Goal: Task Accomplishment & Management: Use online tool/utility

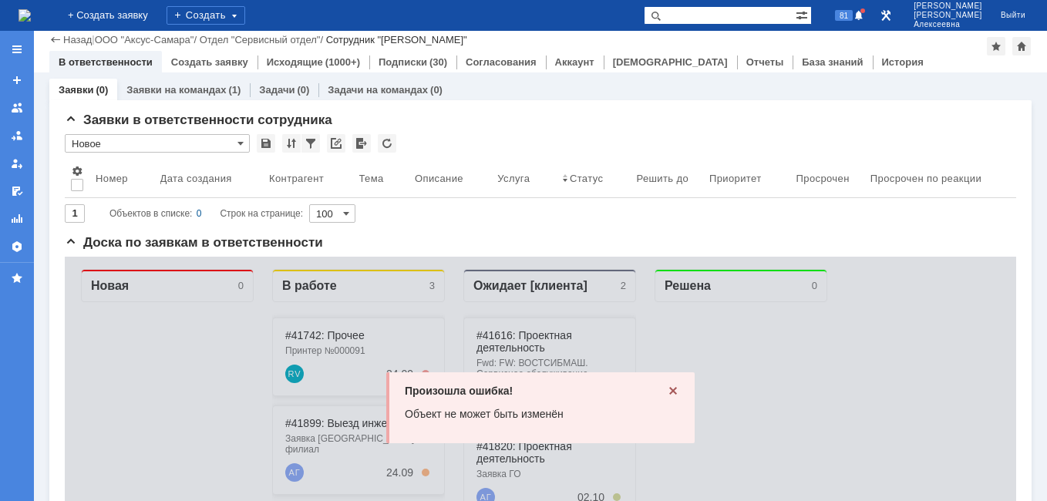
scroll to position [154, 0]
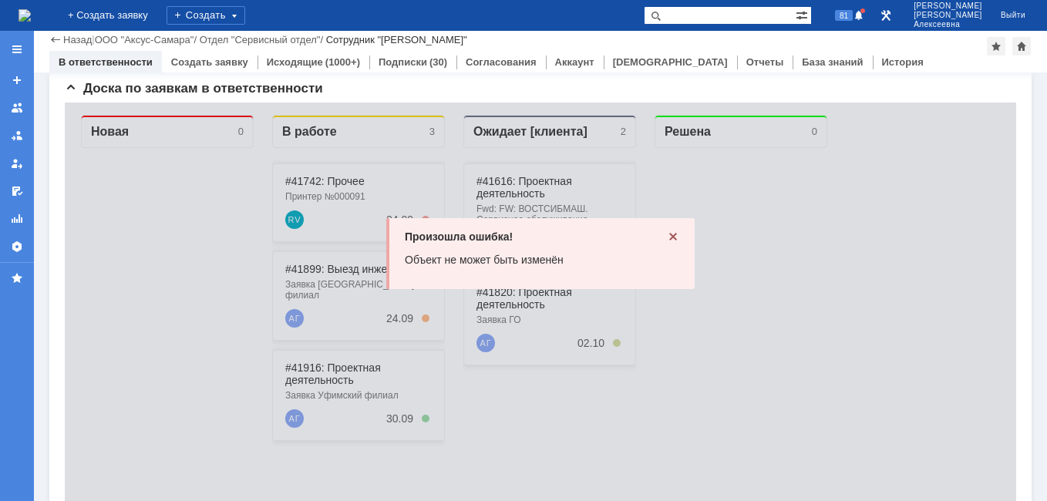
click at [667, 234] on icon at bounding box center [673, 236] width 12 height 12
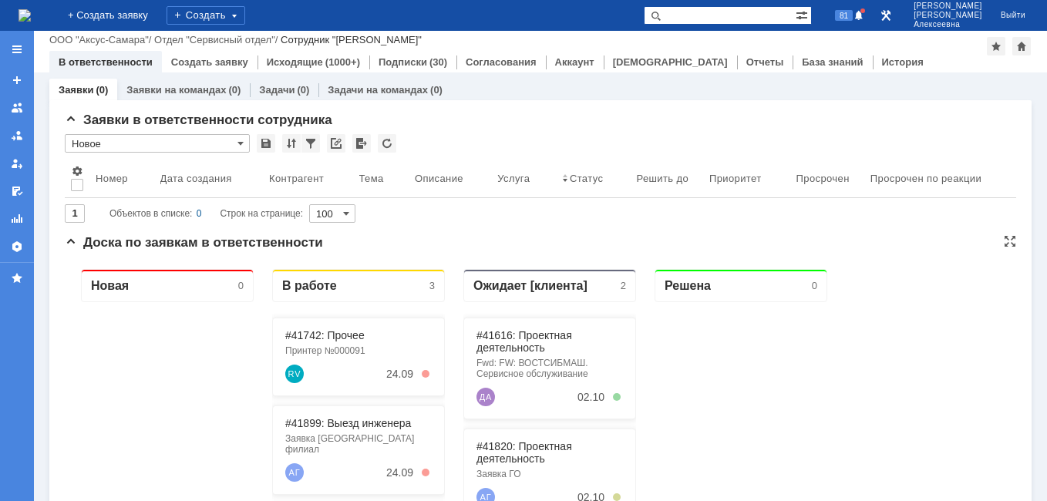
scroll to position [231, 0]
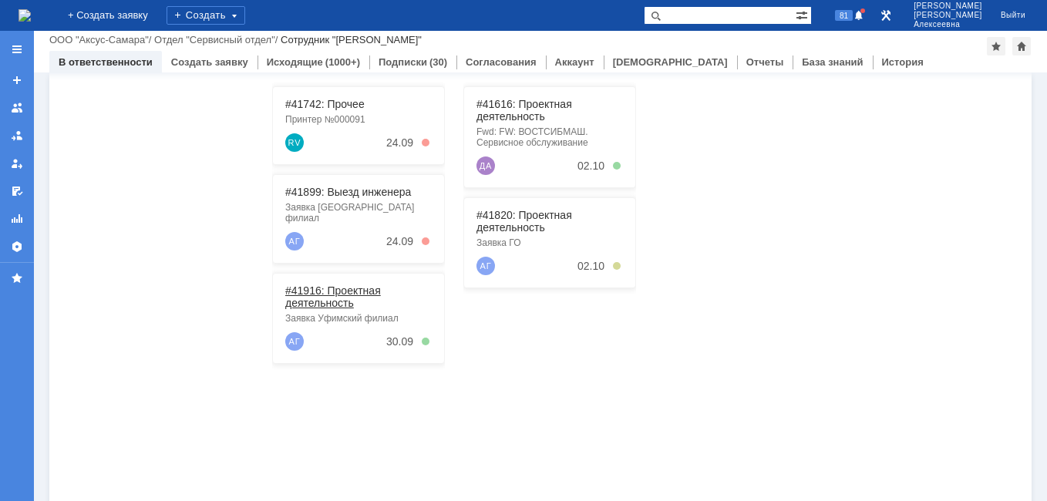
click at [329, 287] on link "#41916: Проектная деятельность" at bounding box center [333, 296] width 96 height 25
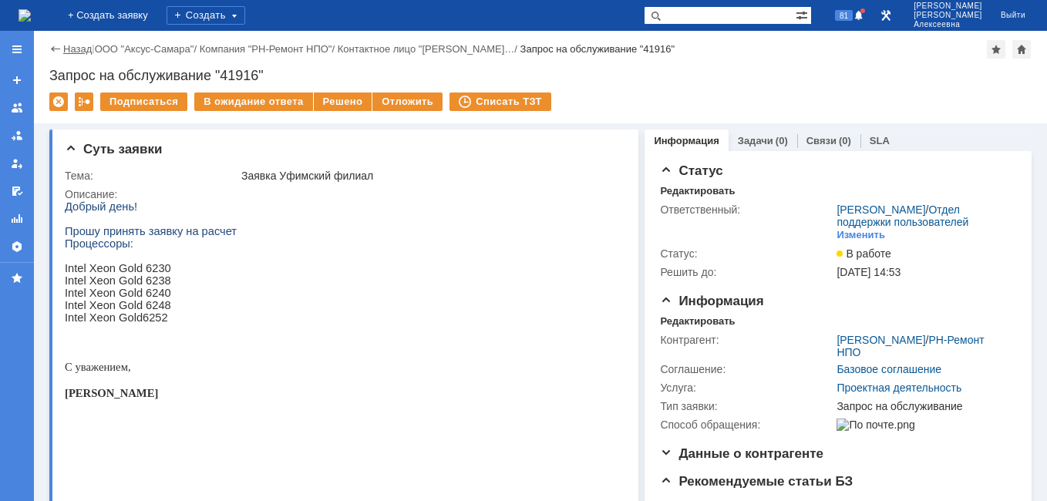
click at [79, 47] on link "Назад" at bounding box center [77, 49] width 29 height 12
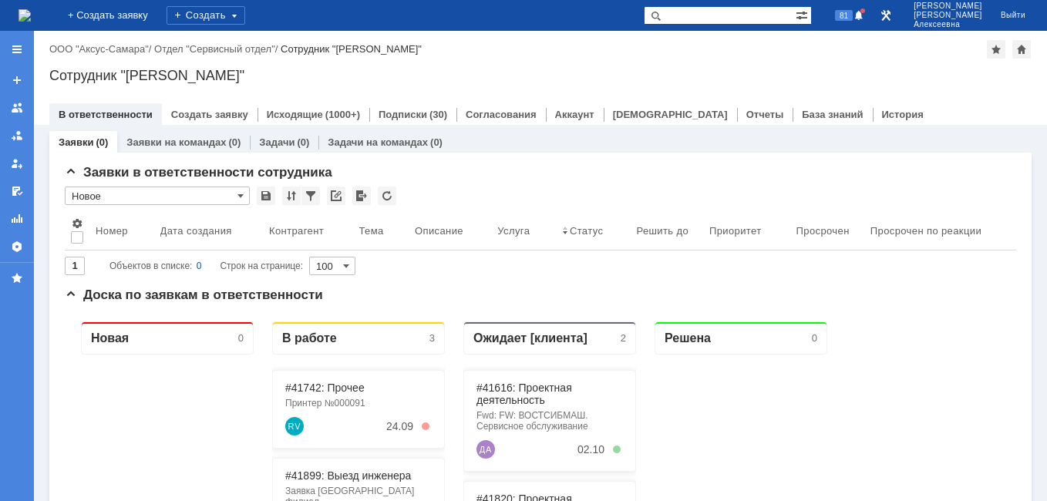
scroll to position [154, 0]
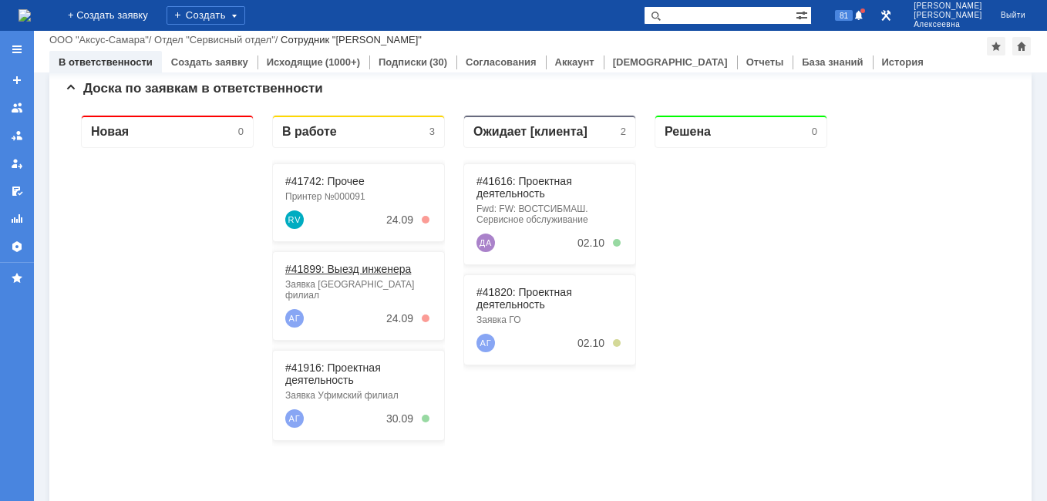
click at [339, 274] on link "#41899: Выезд инженера" at bounding box center [348, 269] width 126 height 12
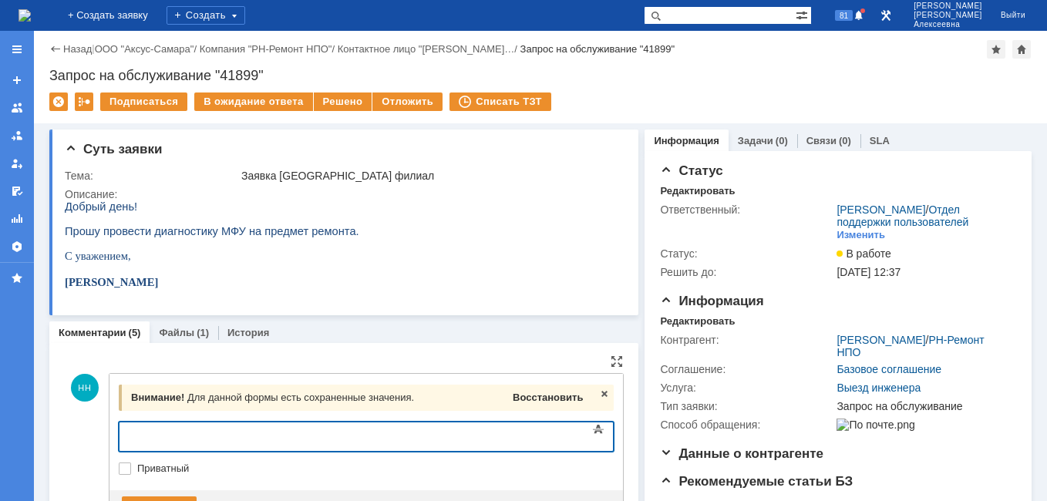
click at [566, 402] on span "Восстановить" at bounding box center [547, 397] width 70 height 12
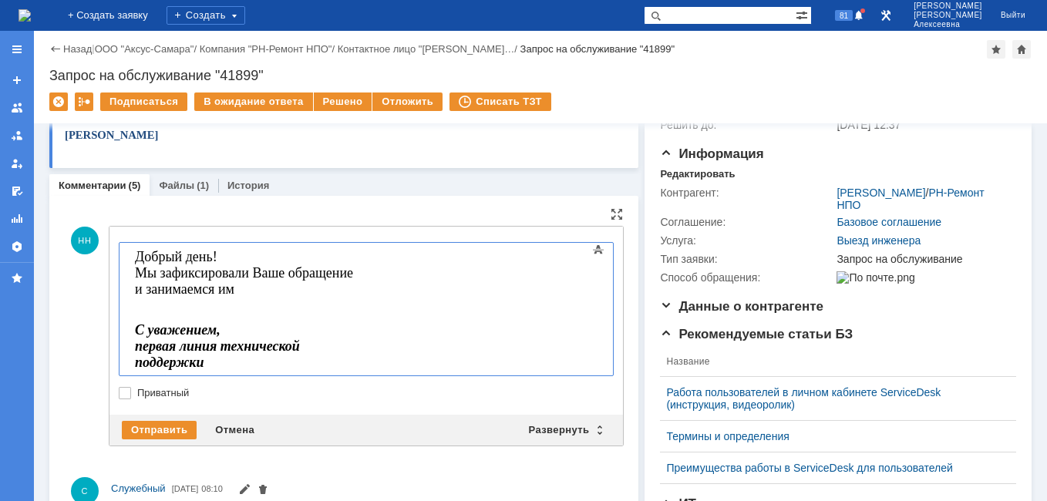
scroll to position [154, 0]
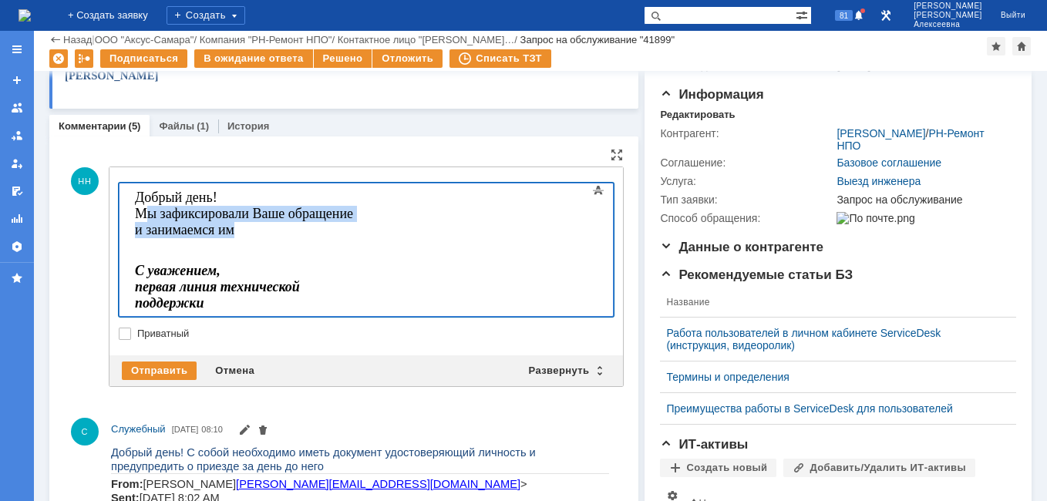
drag, startPoint x: 471, startPoint y: 217, endPoint x: 146, endPoint y: 218, distance: 324.5
click at [146, 218] on body "Добрый день! Мы зафиксировали Ваше обращение и занимаемся им С уважением, перва…" at bounding box center [244, 272] width 231 height 179
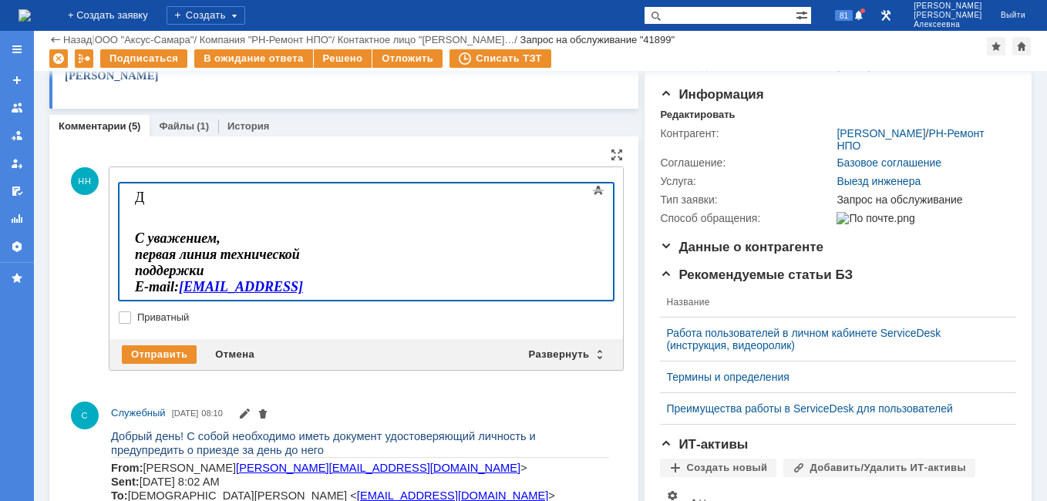
click at [166, 200] on body "Д С уважением, первая линия технической поддержки E-mail: sd@axusgroup.ru" at bounding box center [244, 256] width 231 height 146
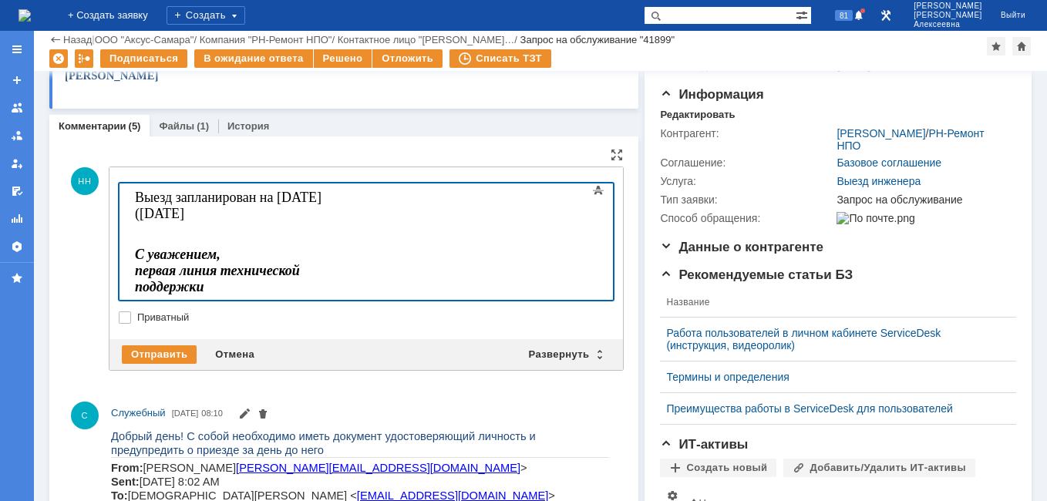
click at [360, 199] on body "Выезд запланирован на 26 сентября (пятница С уважением, первая линия техническо…" at bounding box center [244, 264] width 231 height 163
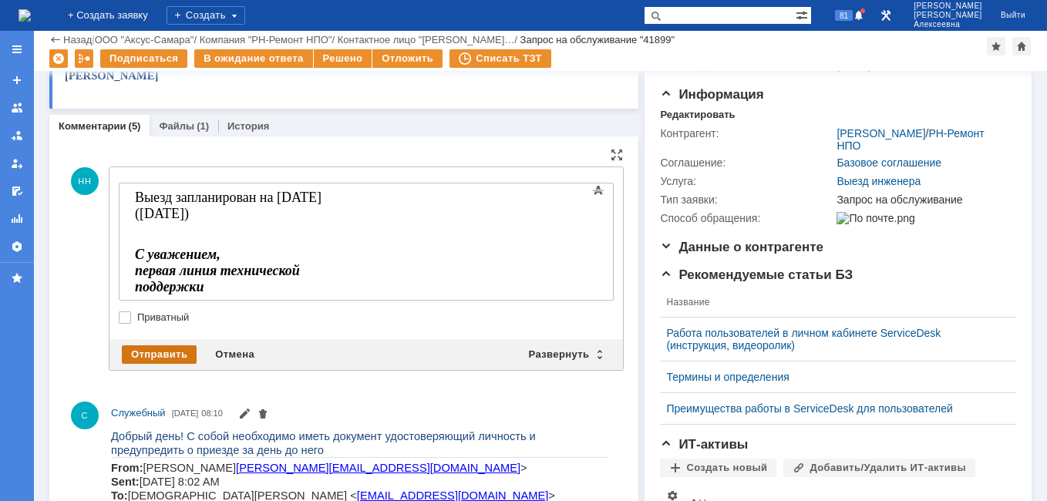
click at [170, 354] on div "Отправить" at bounding box center [159, 354] width 75 height 18
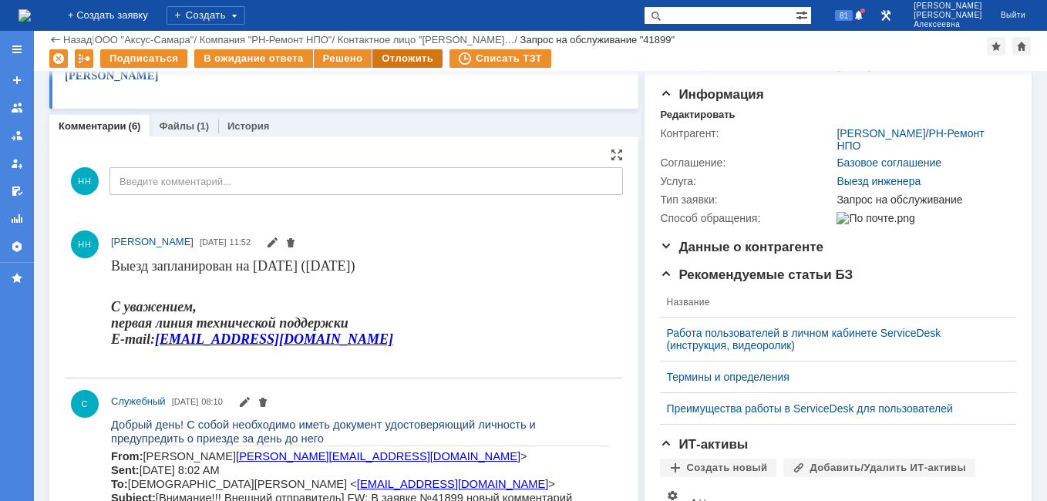
scroll to position [0, 0]
click at [404, 59] on div "Отложить" at bounding box center [407, 58] width 70 height 18
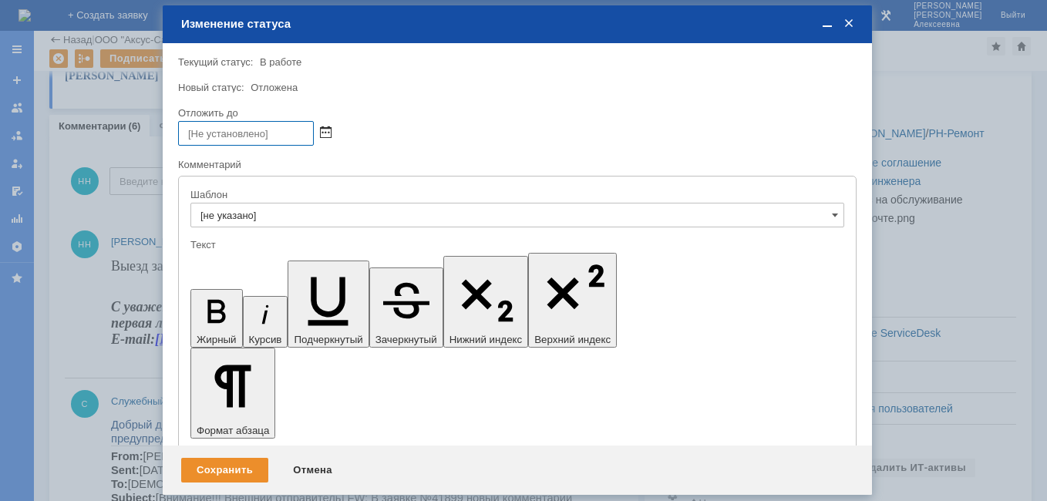
click at [329, 132] on span at bounding box center [326, 133] width 12 height 12
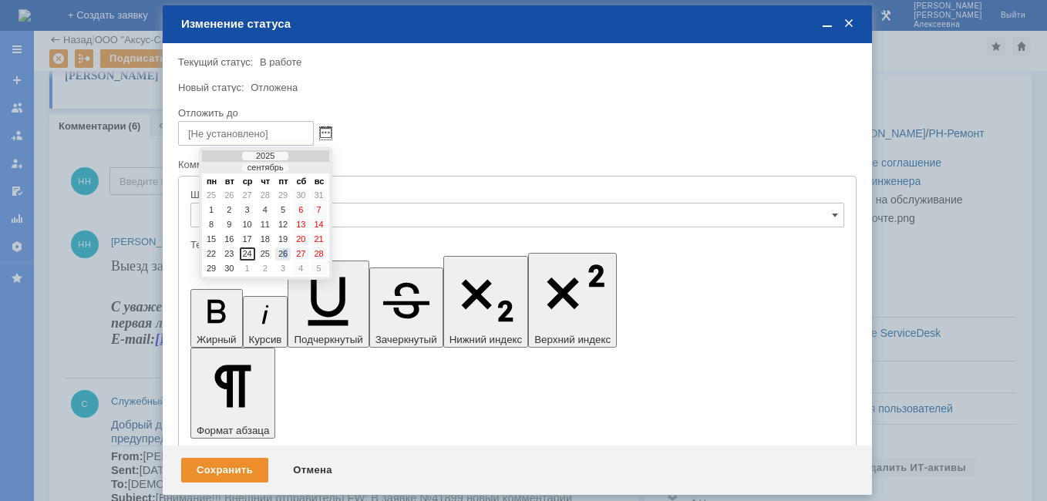
click at [284, 254] on div "26" at bounding box center [282, 253] width 15 height 13
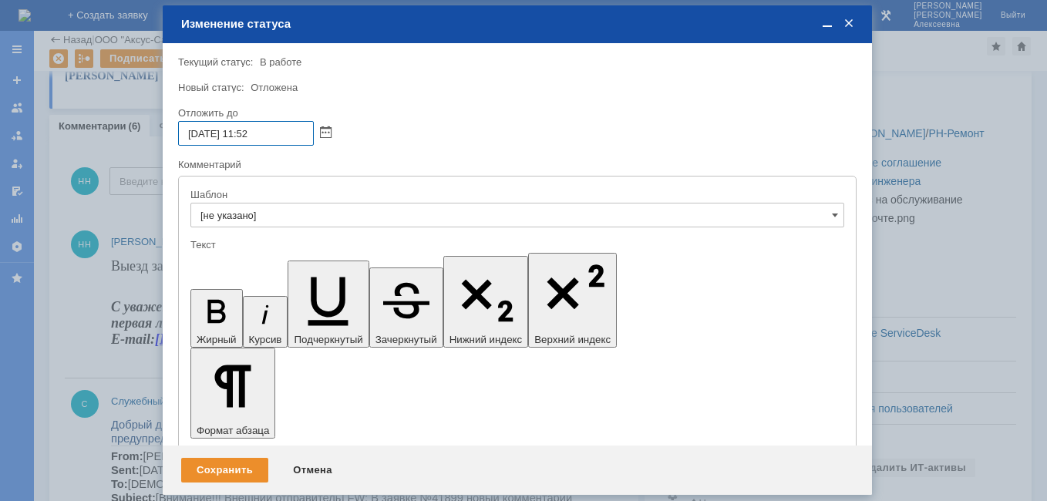
click at [250, 137] on input "26.09.2025 11:52" at bounding box center [246, 133] width 136 height 25
click at [272, 139] on input "26.09.2025 16:52" at bounding box center [246, 133] width 136 height 25
type input "26.09.2025 16:00"
click at [242, 465] on div "Сохранить" at bounding box center [224, 470] width 87 height 25
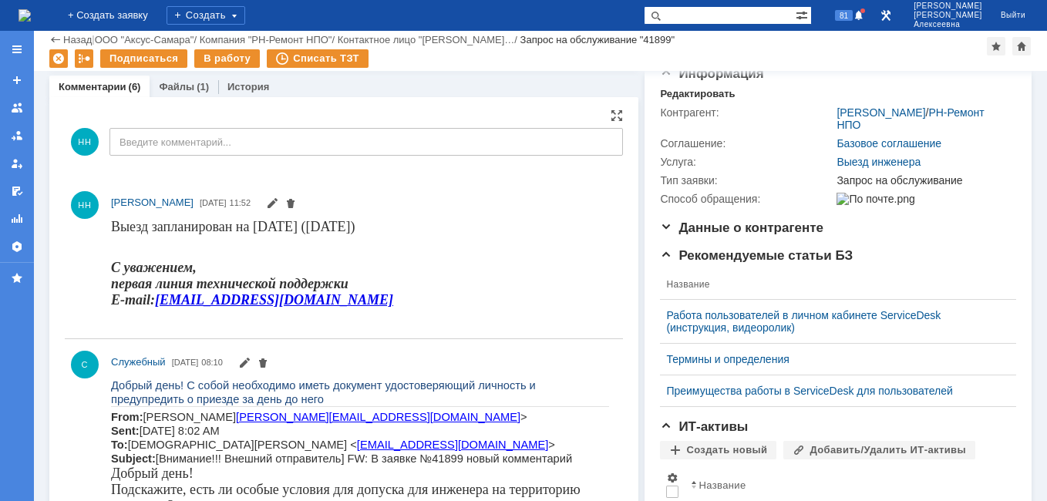
scroll to position [77, 0]
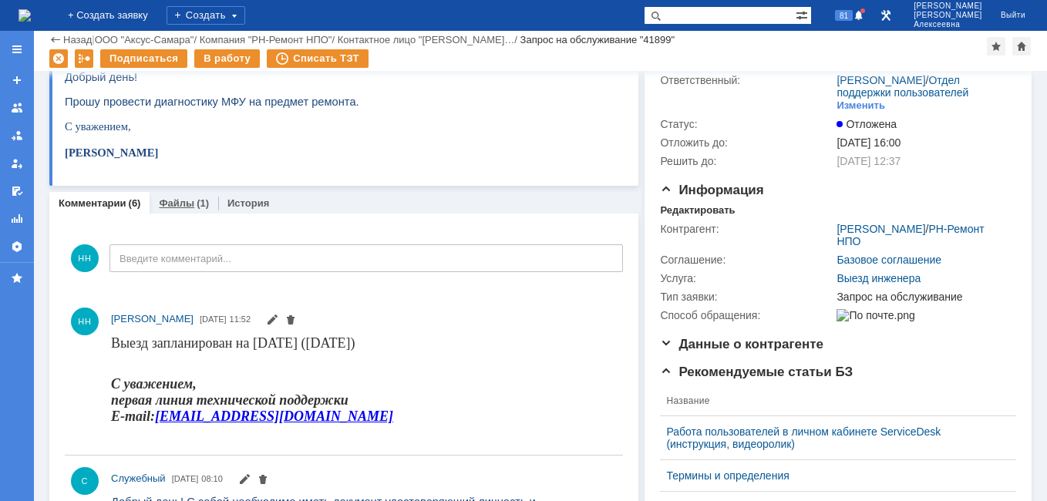
click at [172, 203] on link "Файлы" at bounding box center [176, 203] width 35 height 12
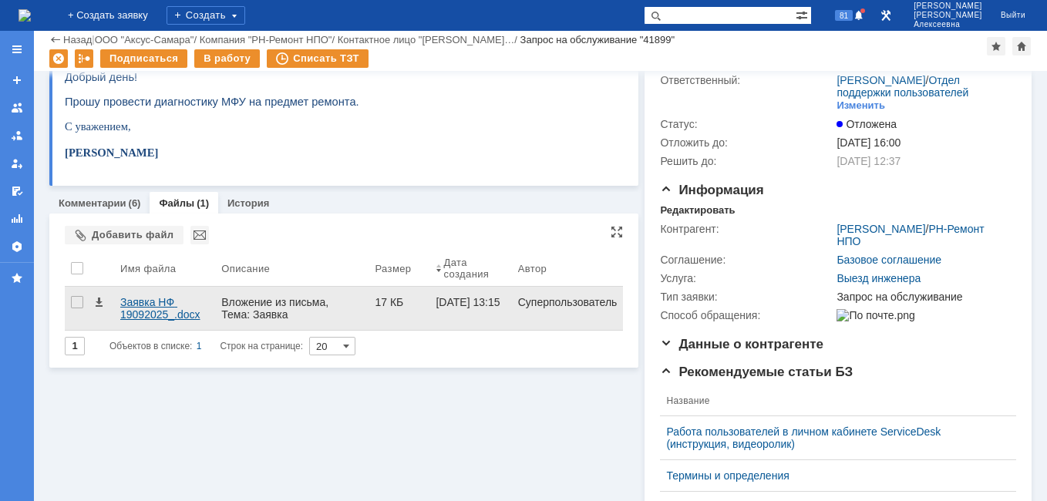
click at [151, 301] on div "Заявка НФ 19092025_.docx" at bounding box center [164, 308] width 89 height 25
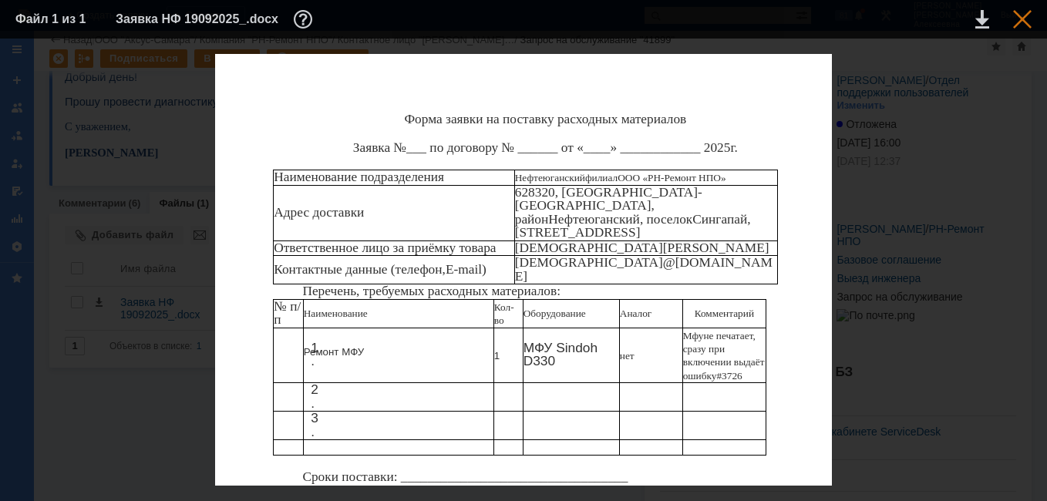
click at [1023, 20] on div at bounding box center [1022, 19] width 18 height 18
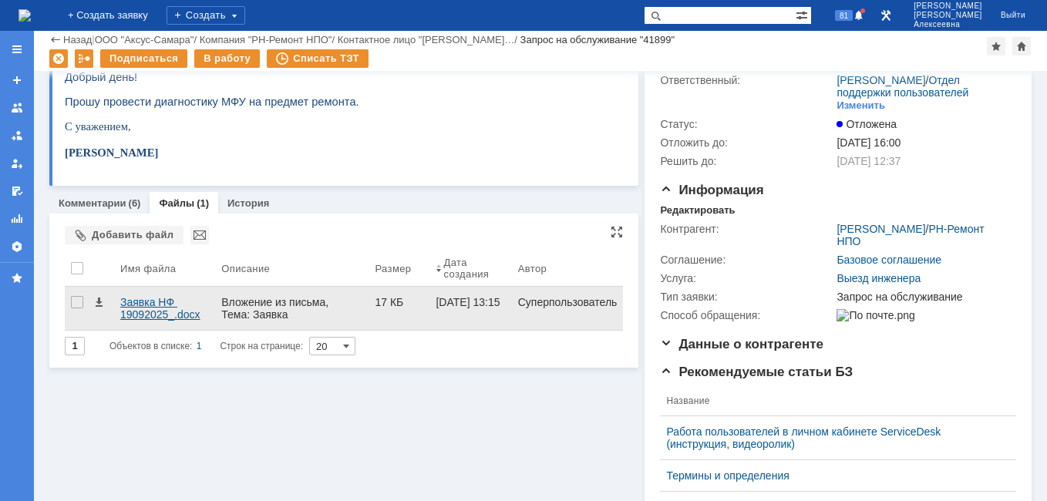
click at [155, 301] on div "Заявка НФ 19092025_.docx" at bounding box center [164, 308] width 89 height 25
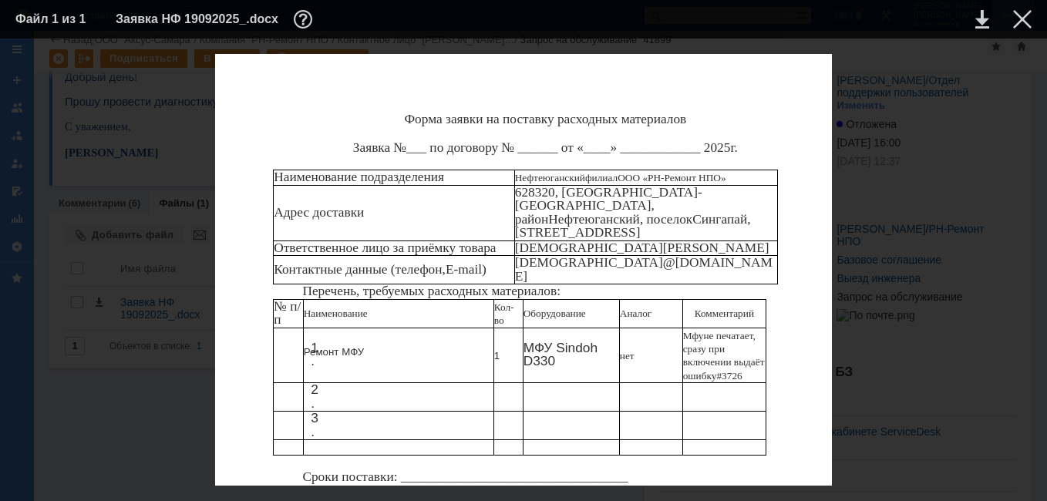
click at [1022, 13] on div at bounding box center [1022, 19] width 18 height 18
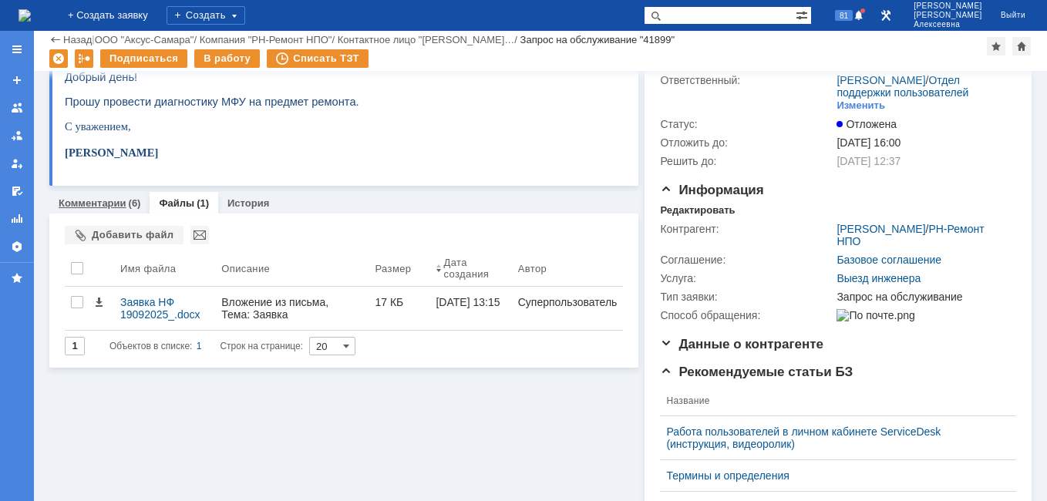
click at [99, 200] on link "Комментарии" at bounding box center [93, 203] width 68 height 12
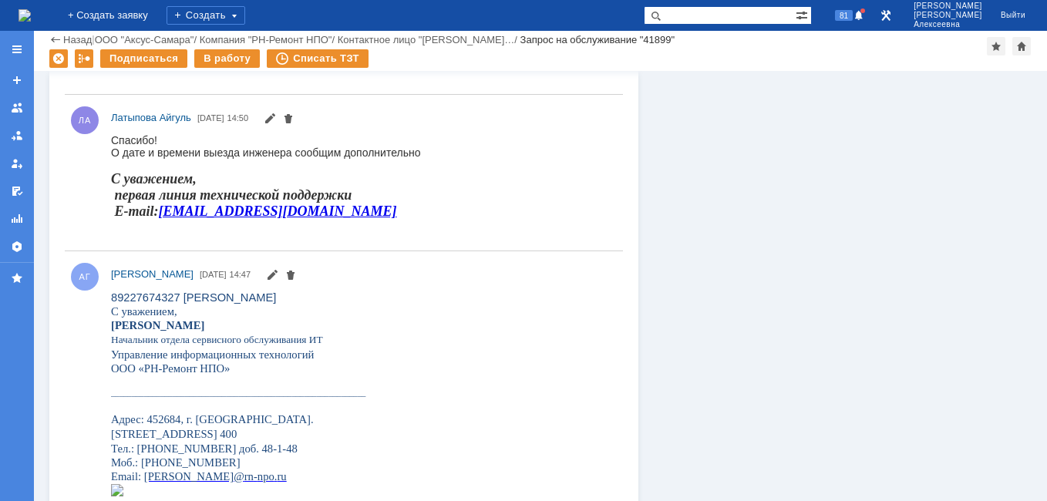
scroll to position [1014, 0]
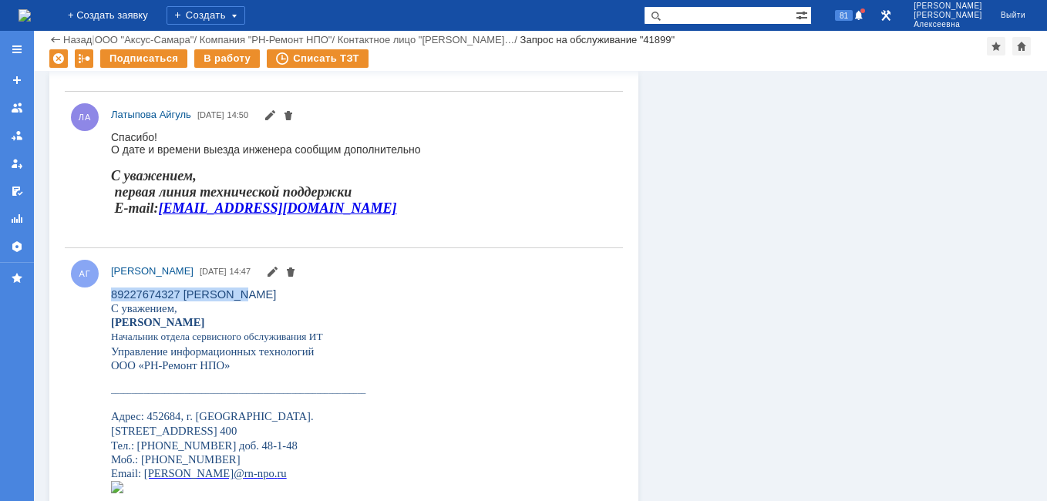
drag, startPoint x: 247, startPoint y: 294, endPoint x: 114, endPoint y: 288, distance: 133.4
click at [114, 288] on p "89227674327 Александр" at bounding box center [281, 294] width 341 height 14
drag, startPoint x: 114, startPoint y: 288, endPoint x: 268, endPoint y: 314, distance: 156.3
click at [268, 314] on p "Абрамова Галина Викторовна" at bounding box center [281, 321] width 341 height 14
drag, startPoint x: 233, startPoint y: 297, endPoint x: 109, endPoint y: 299, distance: 123.3
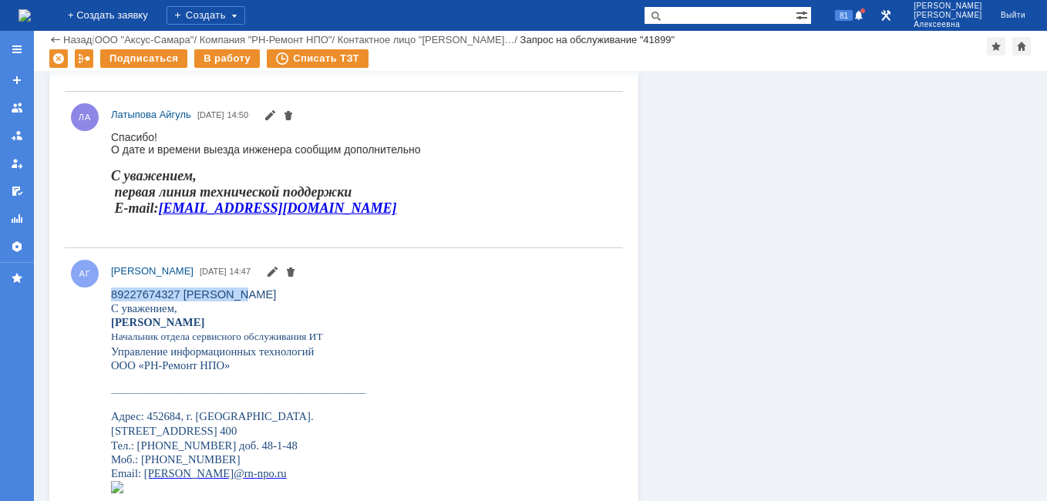
click at [111, 299] on html "89227674327 Александр С уважением, Абрамова Галина Викторовна Начальник отдела …" at bounding box center [360, 462] width 498 height 351
copy span "89227674327 Александр"
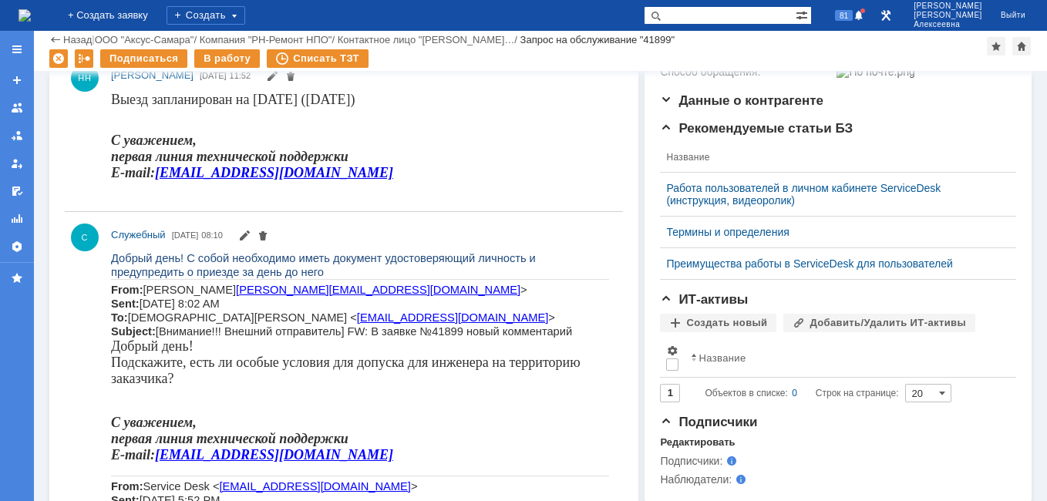
scroll to position [0, 0]
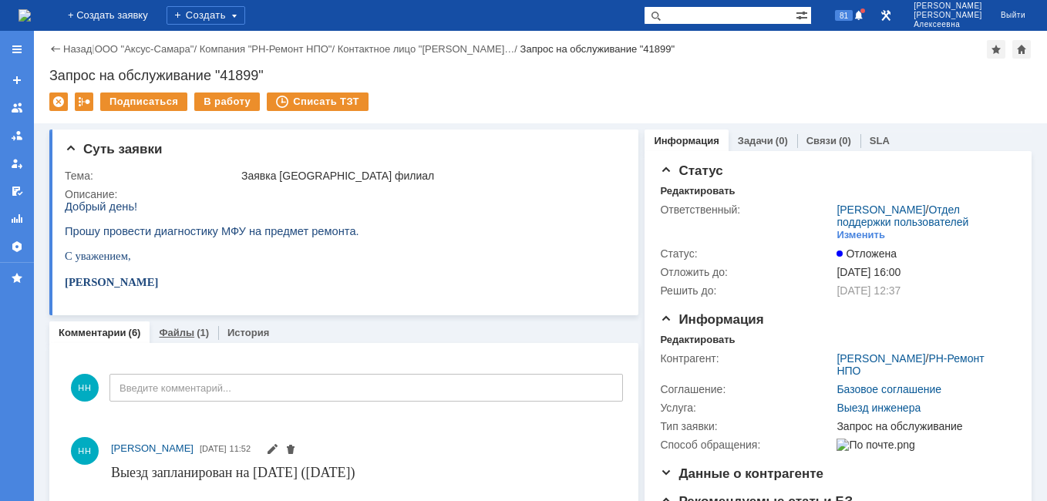
click at [173, 329] on link "Файлы" at bounding box center [176, 333] width 35 height 12
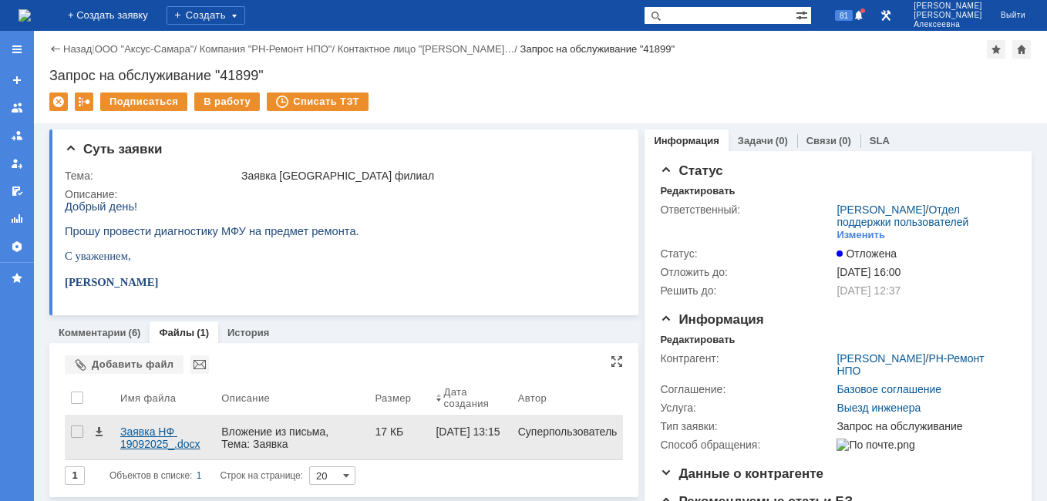
click at [136, 443] on div "Заявка НФ 19092025_.docx" at bounding box center [164, 437] width 89 height 25
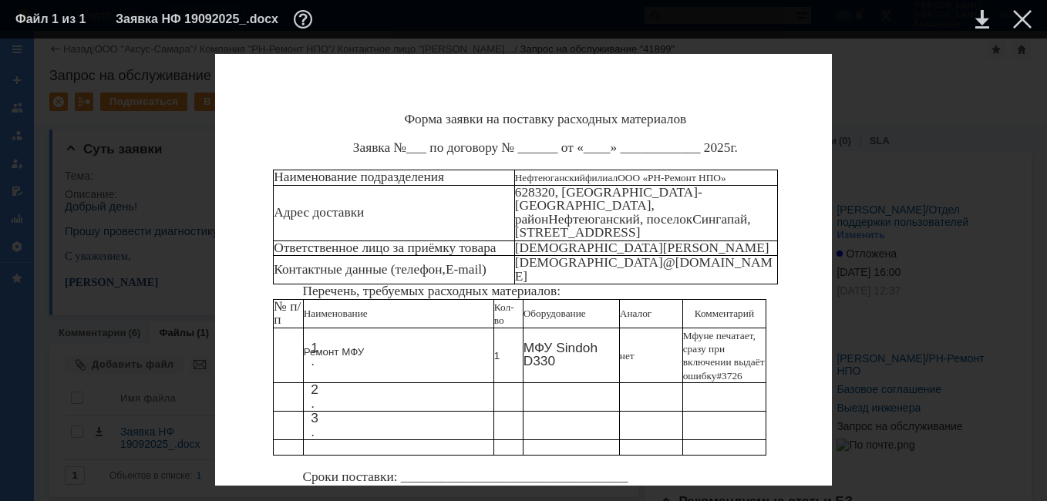
drag, startPoint x: 744, startPoint y: 218, endPoint x: 725, endPoint y: 211, distance: 19.8
click at [725, 211] on p "628320, Ханты-Мансийский автономный округ-Югра, район Нефтеюганский , поселок С…" at bounding box center [646, 212] width 263 height 53
copy p "поселок Сингапай , улица Сургутская, дом 6/28"
click at [1022, 21] on div at bounding box center [1022, 19] width 18 height 18
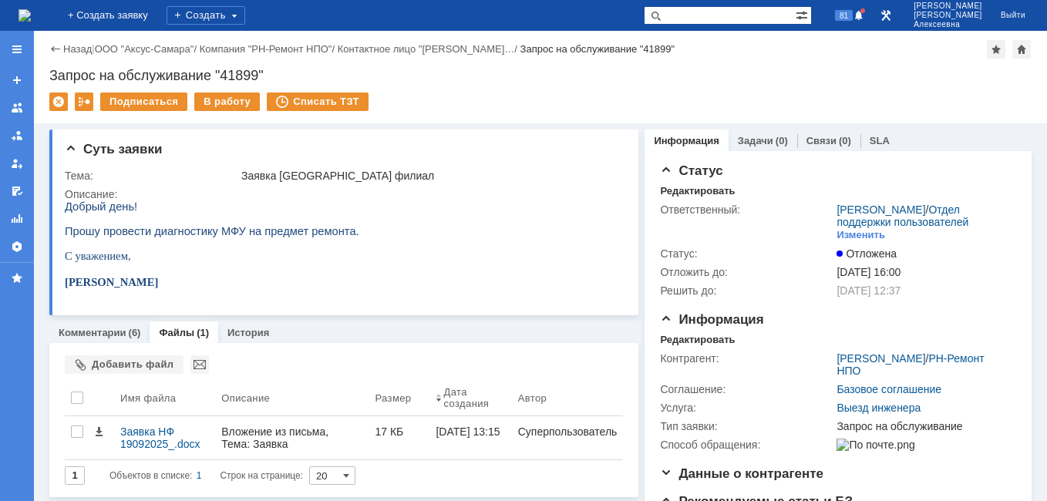
click at [31, 10] on img at bounding box center [24, 15] width 12 height 12
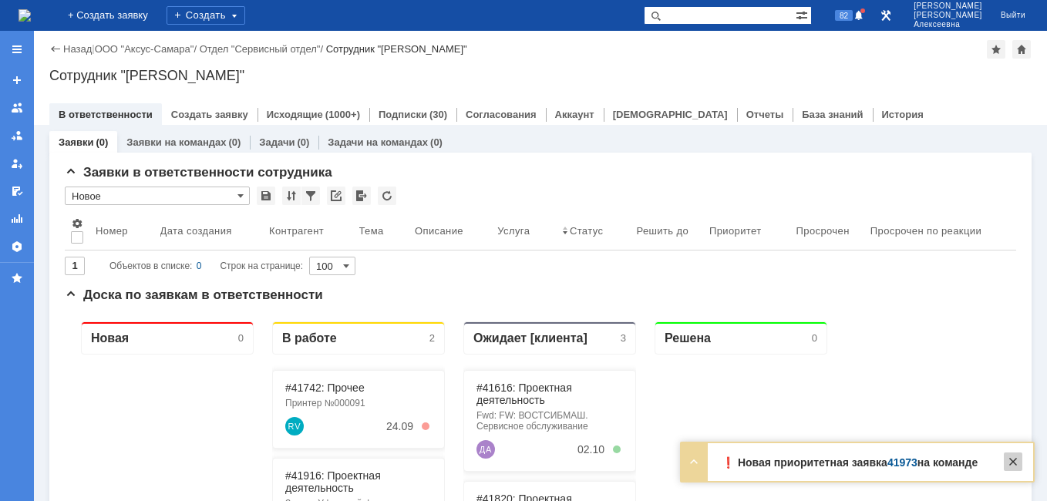
click at [1011, 462] on div at bounding box center [1012, 461] width 18 height 18
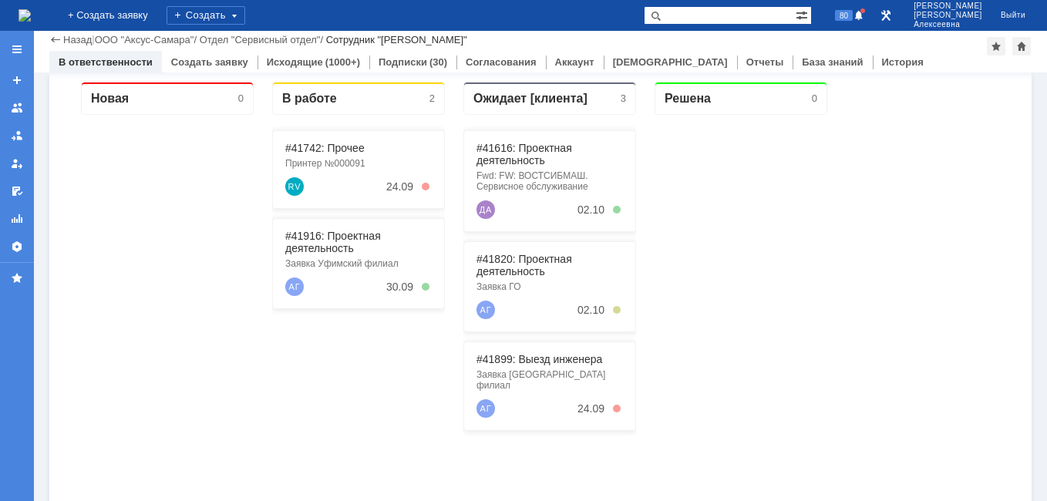
scroll to position [231, 0]
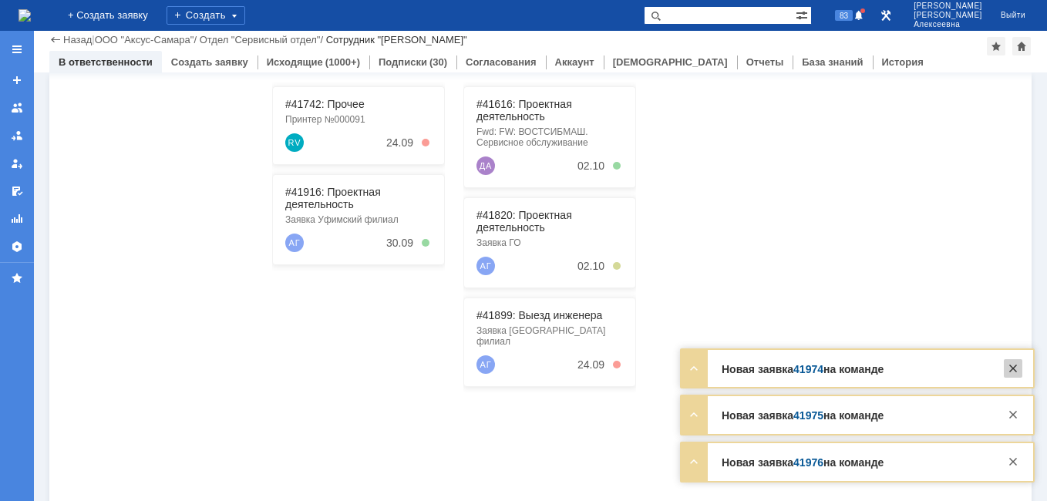
click at [1015, 360] on div at bounding box center [1012, 368] width 18 height 18
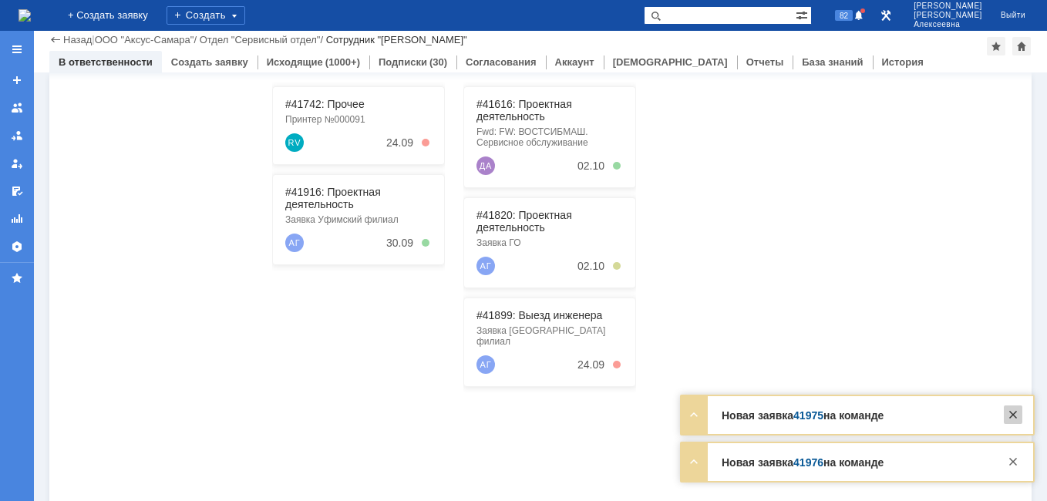
click at [1007, 417] on div at bounding box center [1012, 414] width 18 height 18
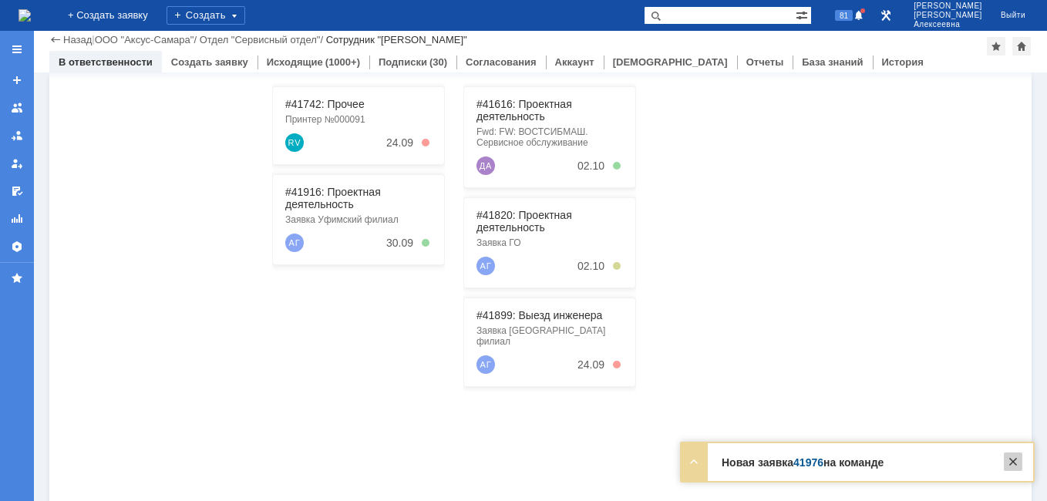
click at [1016, 460] on div at bounding box center [1012, 461] width 18 height 18
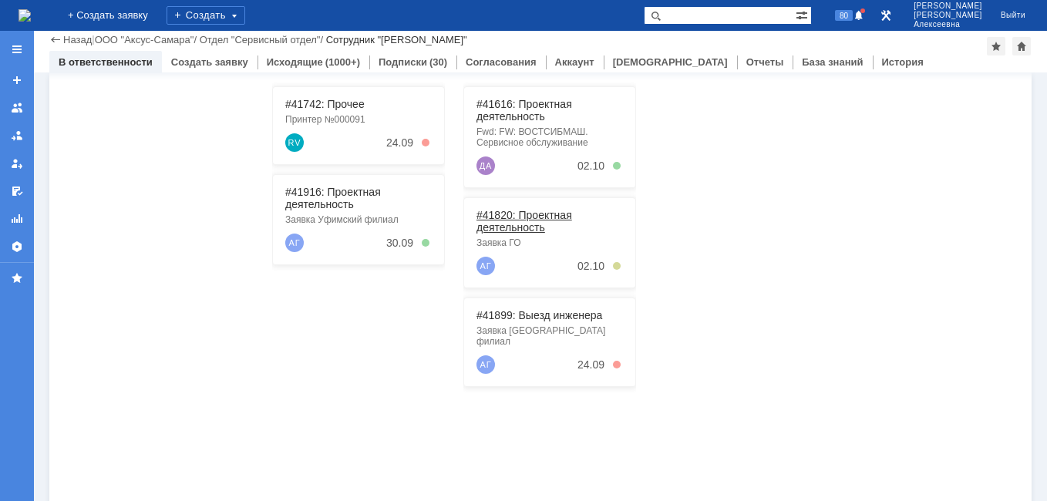
click at [532, 217] on link "#41820: Проектная деятельность" at bounding box center [524, 221] width 96 height 25
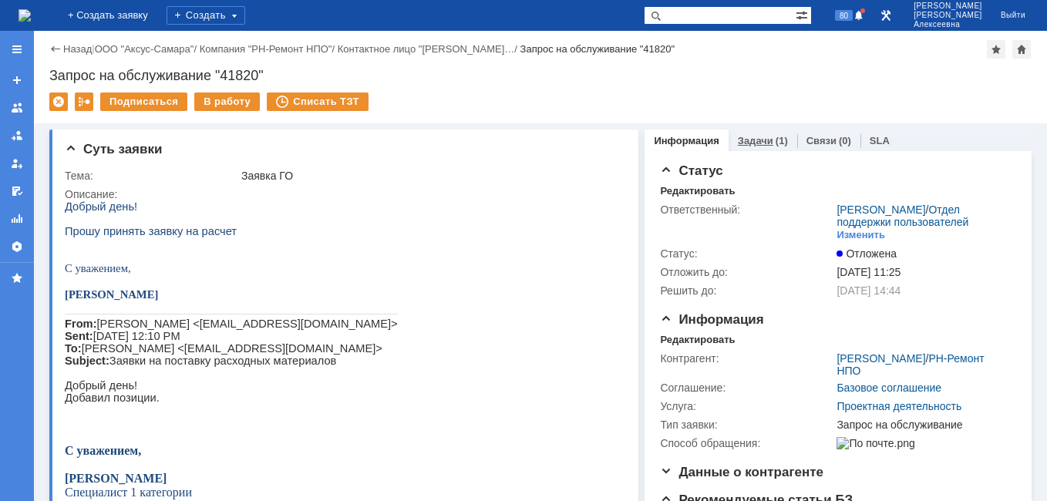
click at [738, 142] on link "Задачи" at bounding box center [755, 141] width 35 height 12
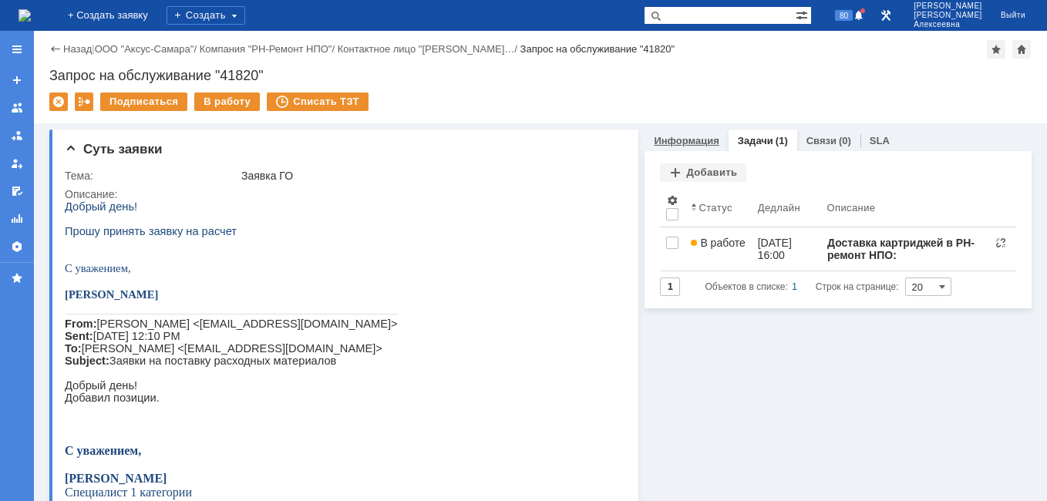
click at [669, 144] on link "Информация" at bounding box center [686, 141] width 65 height 12
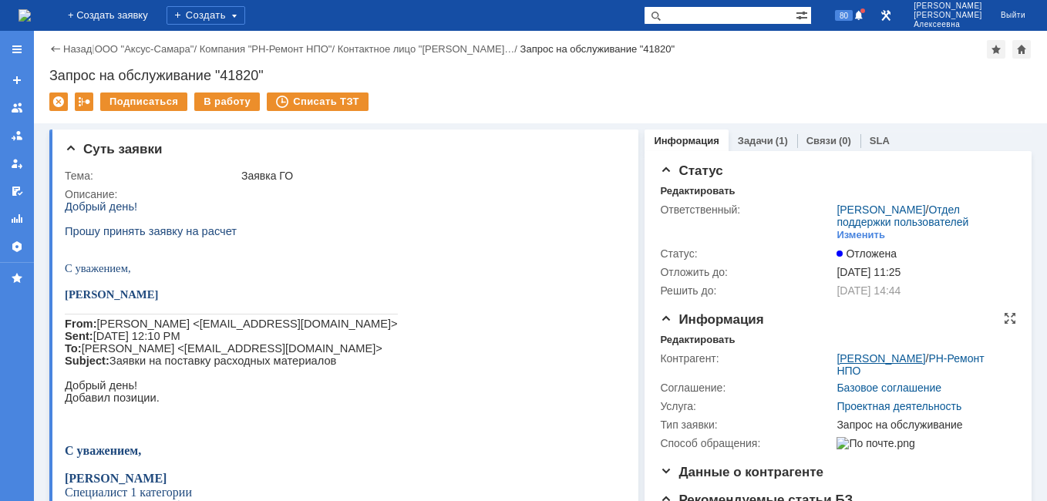
click at [872, 365] on link "Абрамова Галина Викторовна" at bounding box center [880, 358] width 89 height 12
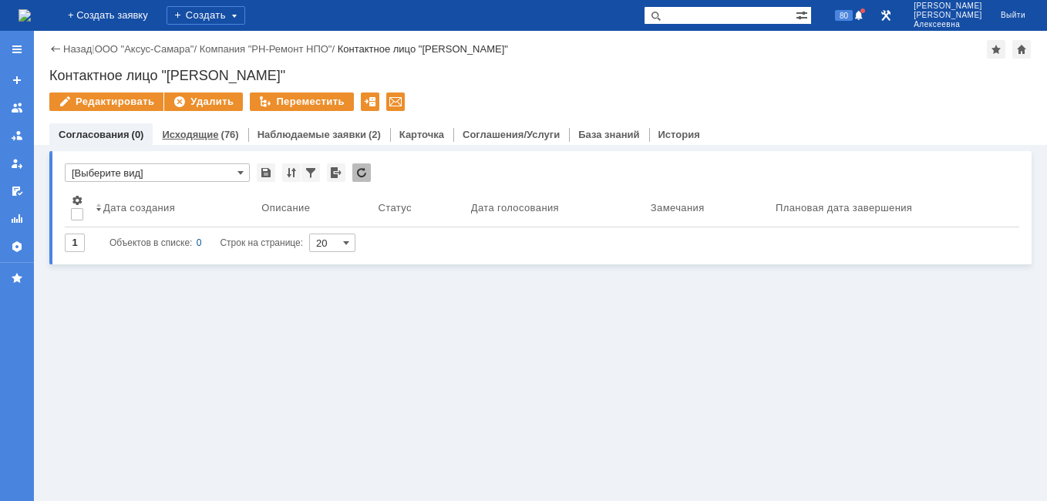
click at [183, 133] on link "Исходящие" at bounding box center [190, 135] width 56 height 12
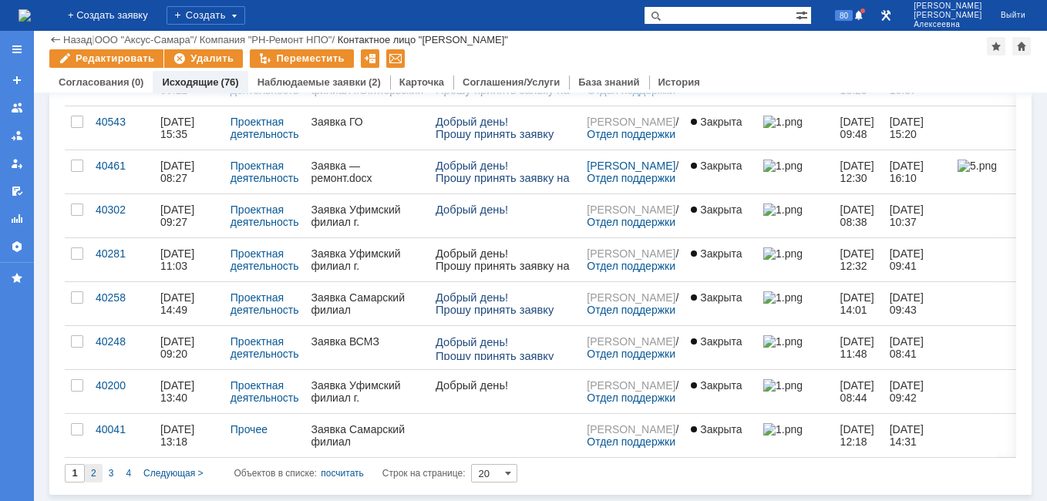
click at [93, 469] on span "2" at bounding box center [93, 473] width 5 height 11
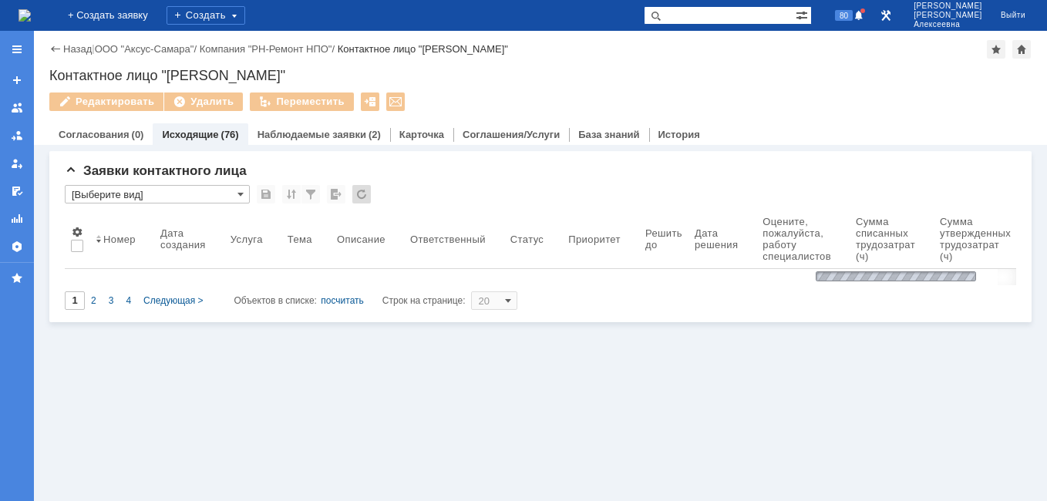
type input "2"
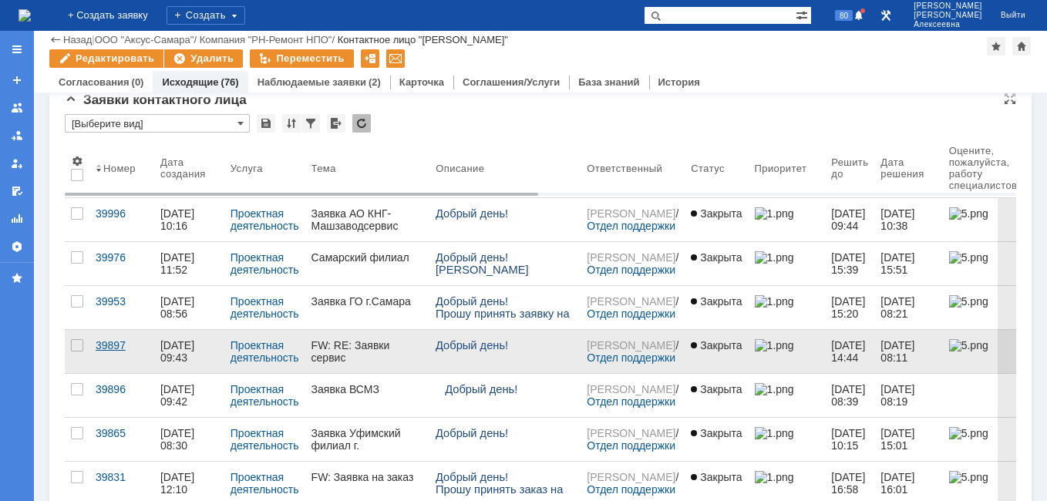
click at [105, 345] on div "39897" at bounding box center [122, 345] width 52 height 12
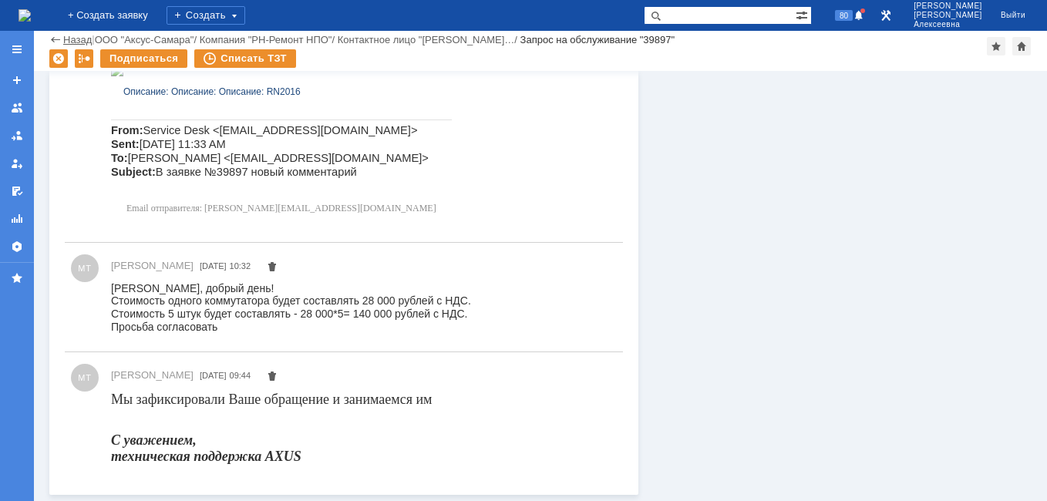
click at [76, 42] on link "Назад" at bounding box center [77, 40] width 29 height 12
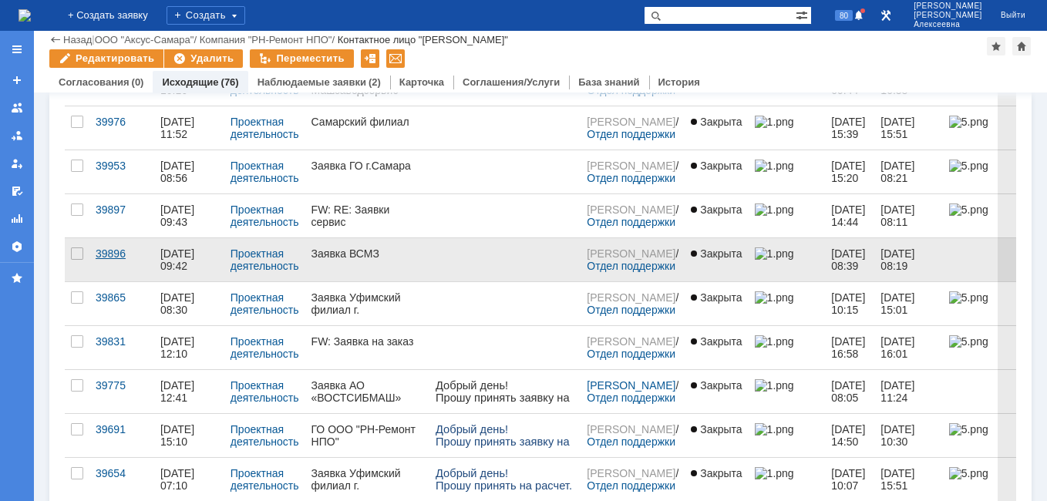
click at [114, 251] on div "39896" at bounding box center [122, 253] width 52 height 12
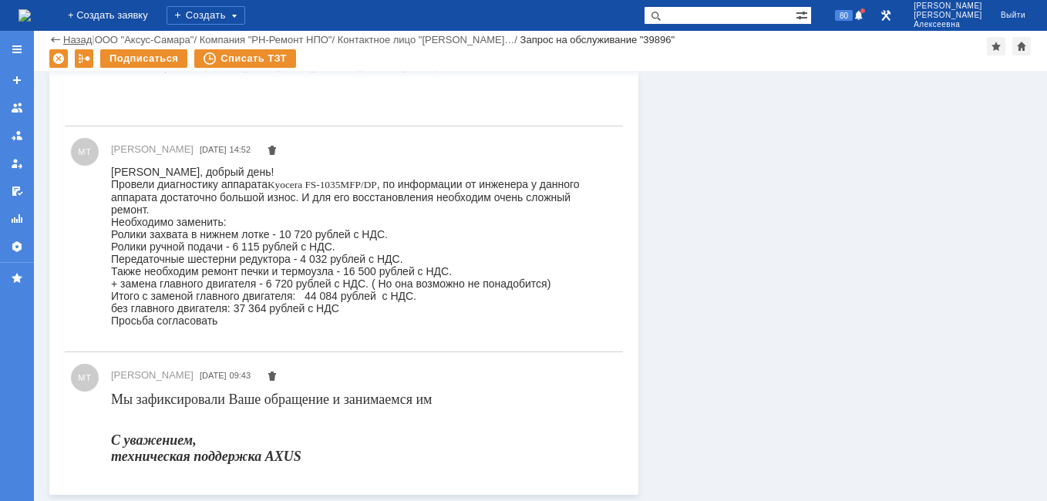
click at [70, 36] on link "Назад" at bounding box center [77, 40] width 29 height 12
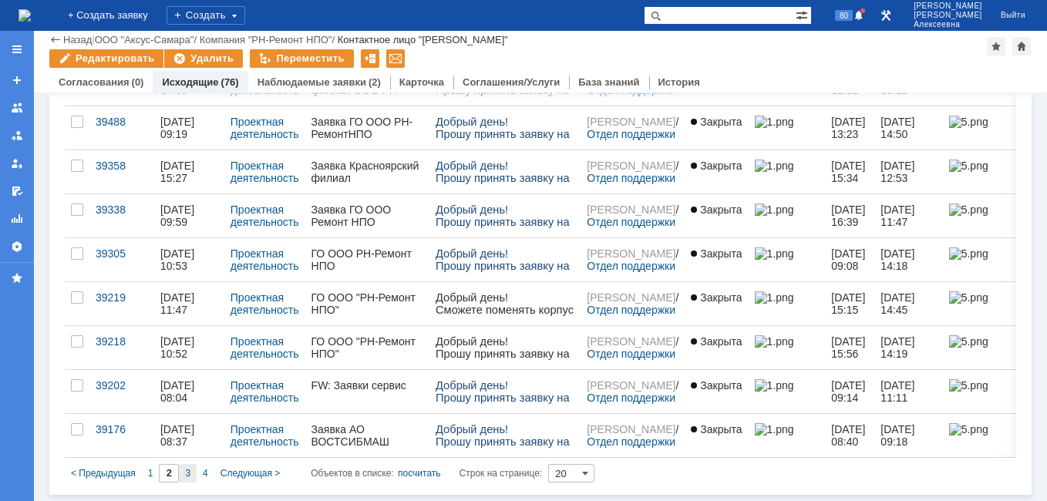
click at [187, 471] on span "3" at bounding box center [187, 473] width 5 height 11
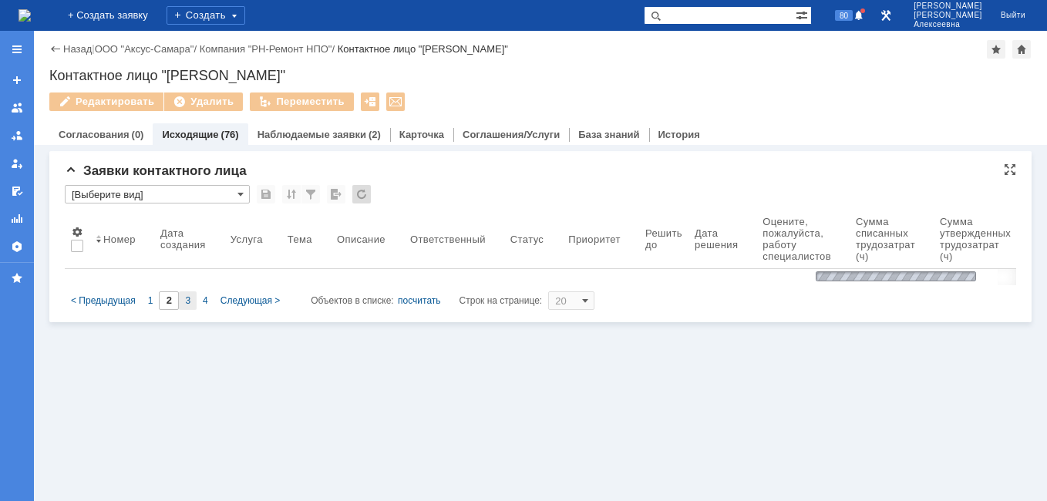
type input "3"
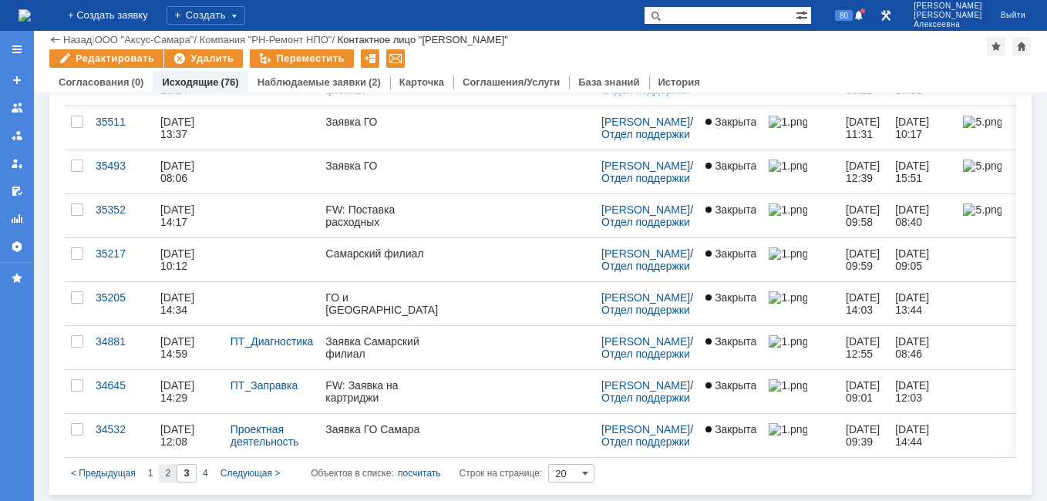
click at [166, 473] on span "2" at bounding box center [167, 473] width 5 height 11
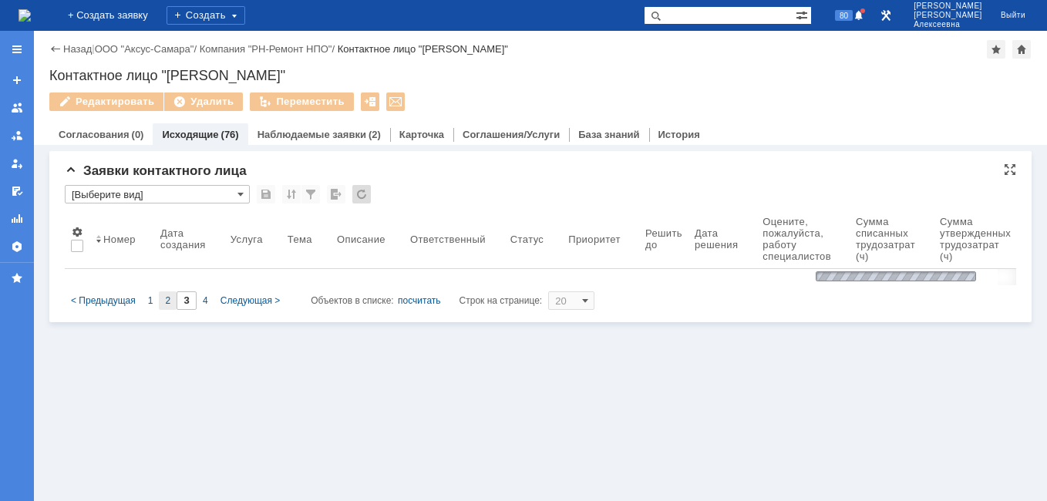
type input "2"
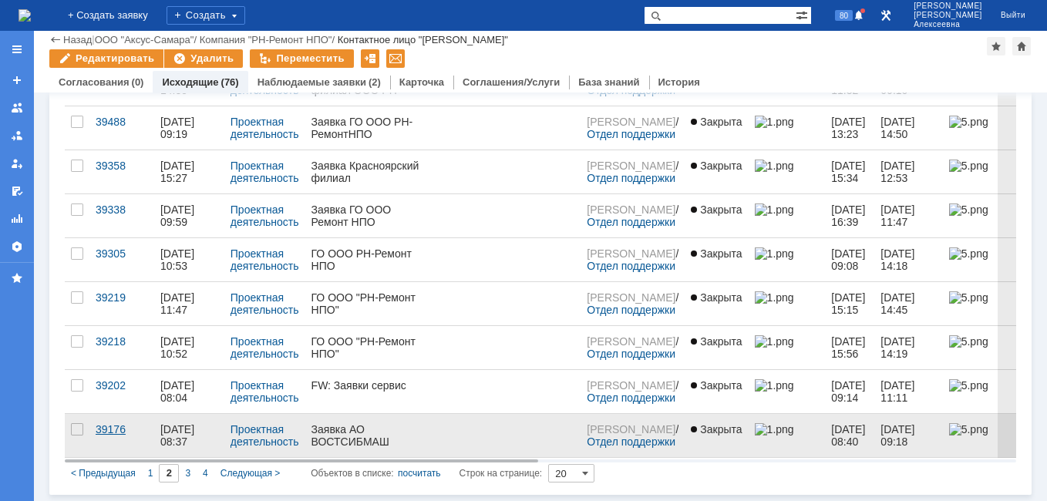
click at [102, 425] on div "39176" at bounding box center [122, 429] width 52 height 12
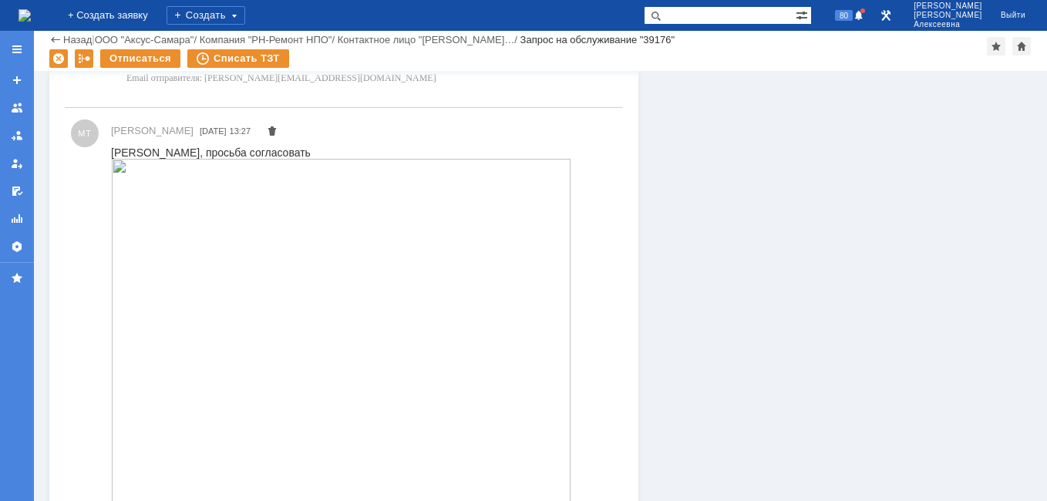
scroll to position [1233, 0]
click at [731, 16] on input "text" at bounding box center [720, 15] width 152 height 18
paste input "40248"
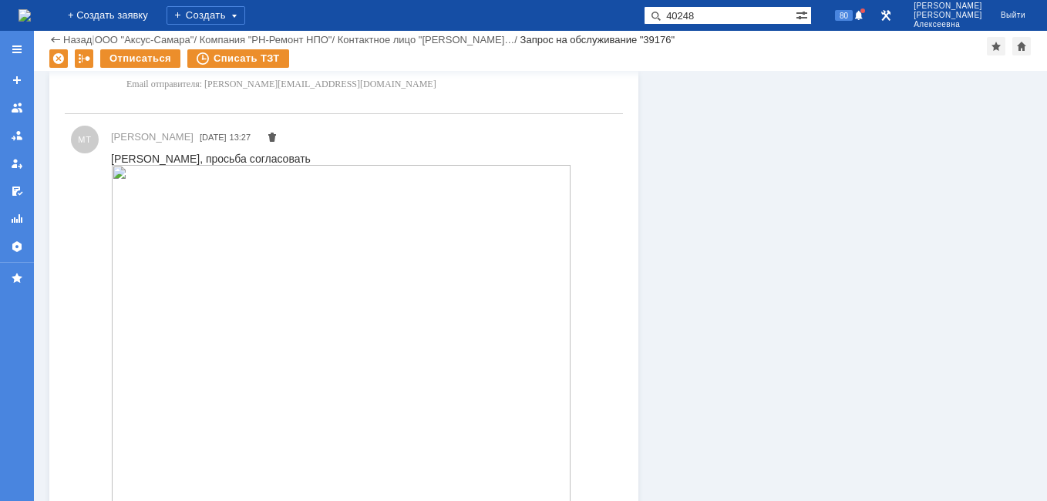
type input "40248"
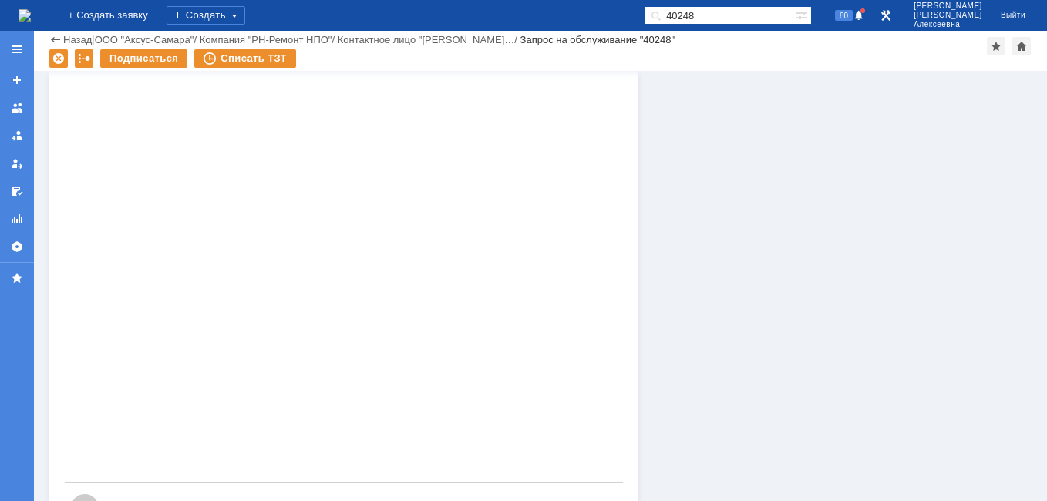
scroll to position [778, 0]
click at [31, 9] on img at bounding box center [24, 15] width 12 height 12
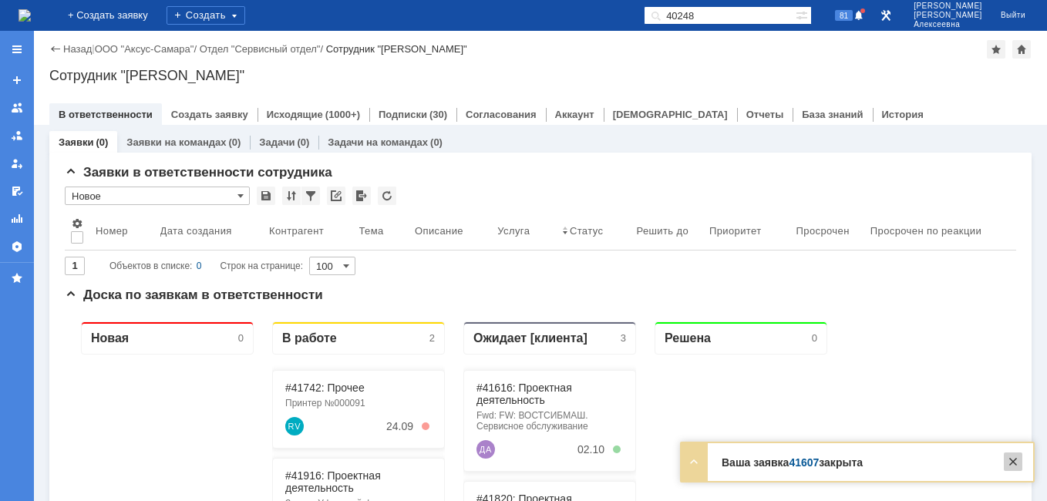
click at [1010, 462] on div at bounding box center [1012, 461] width 18 height 18
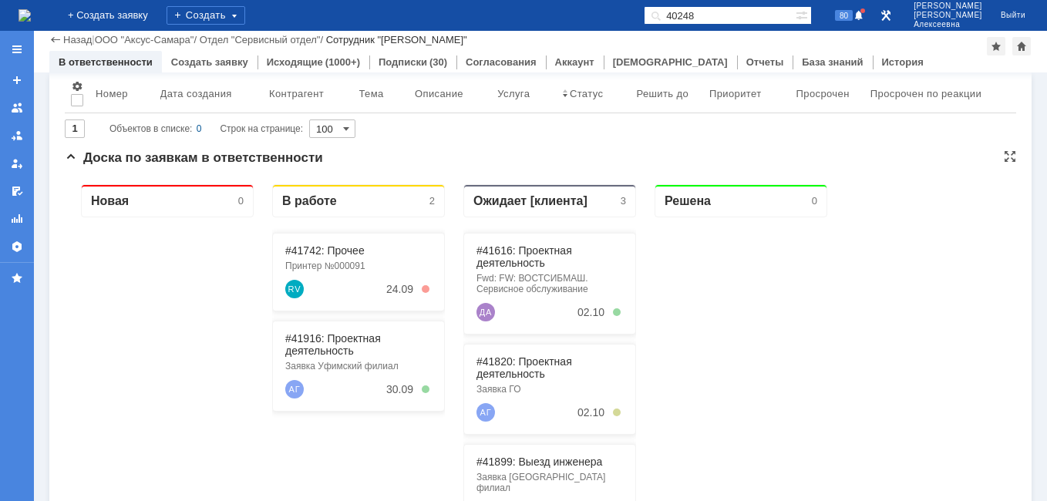
scroll to position [154, 0]
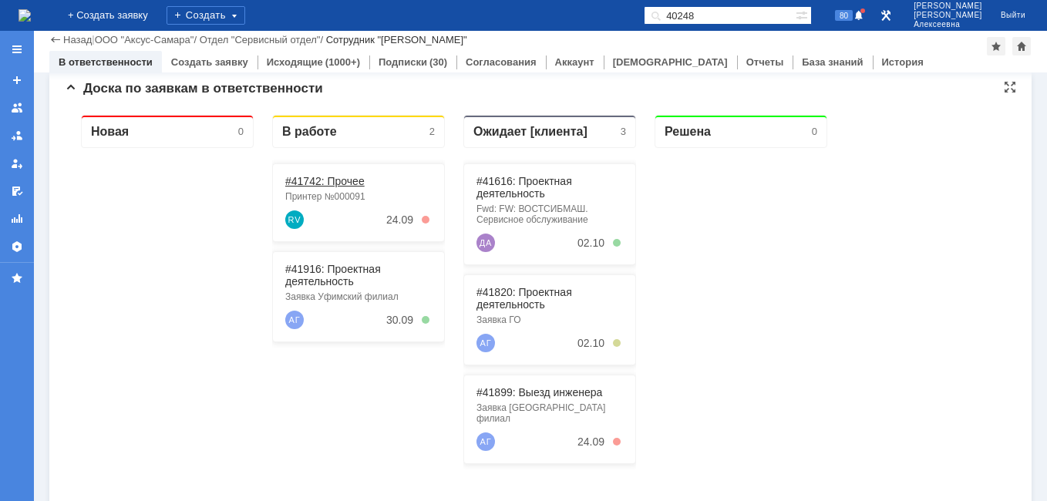
click at [334, 180] on link "#41742: Прочее" at bounding box center [324, 181] width 79 height 12
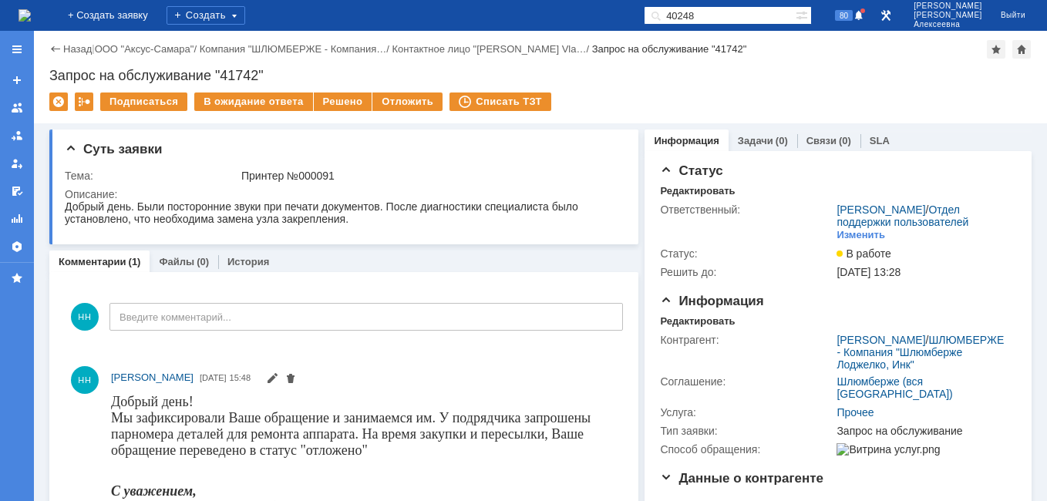
click at [31, 15] on img at bounding box center [24, 15] width 12 height 12
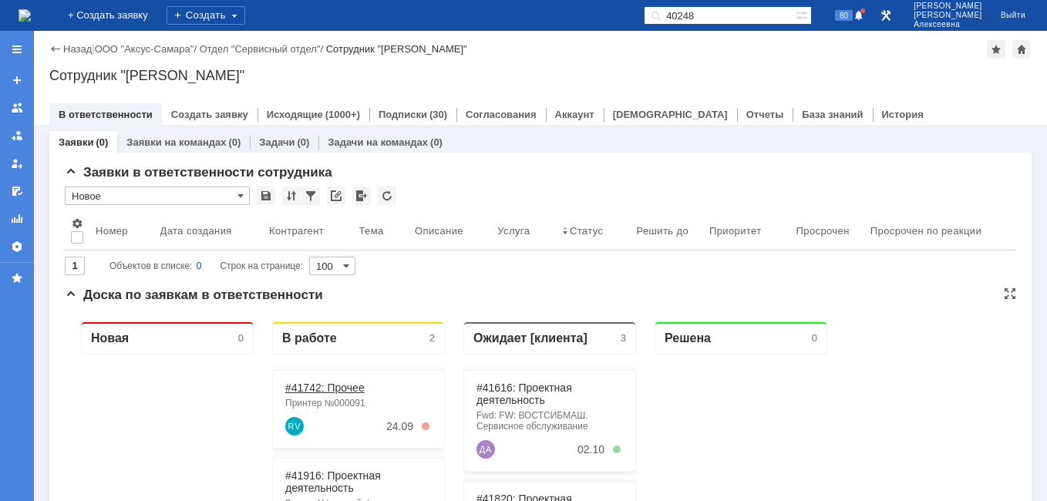
click at [308, 393] on link "#41742: Прочее" at bounding box center [324, 387] width 79 height 12
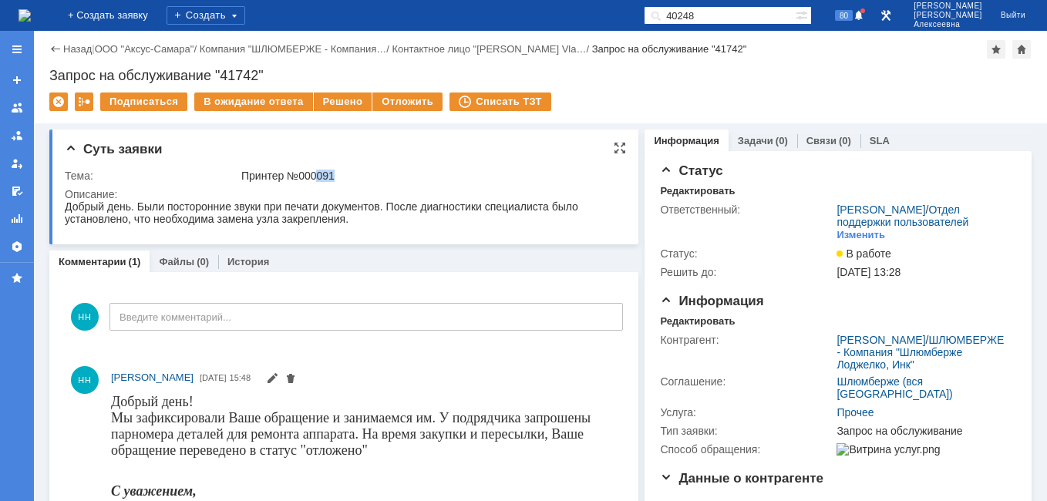
drag, startPoint x: 337, startPoint y: 173, endPoint x: 318, endPoint y: 173, distance: 18.5
click at [318, 173] on div "Принтер №000091" at bounding box center [429, 176] width 376 height 12
copy div "091"
drag, startPoint x: 746, startPoint y: 16, endPoint x: 619, endPoint y: 22, distance: 127.3
click at [619, 22] on div "На домашнюю + Создать заявку Создать 40248 80 Новоженова Наталья Алексеевна Вый…" at bounding box center [523, 15] width 1047 height 31
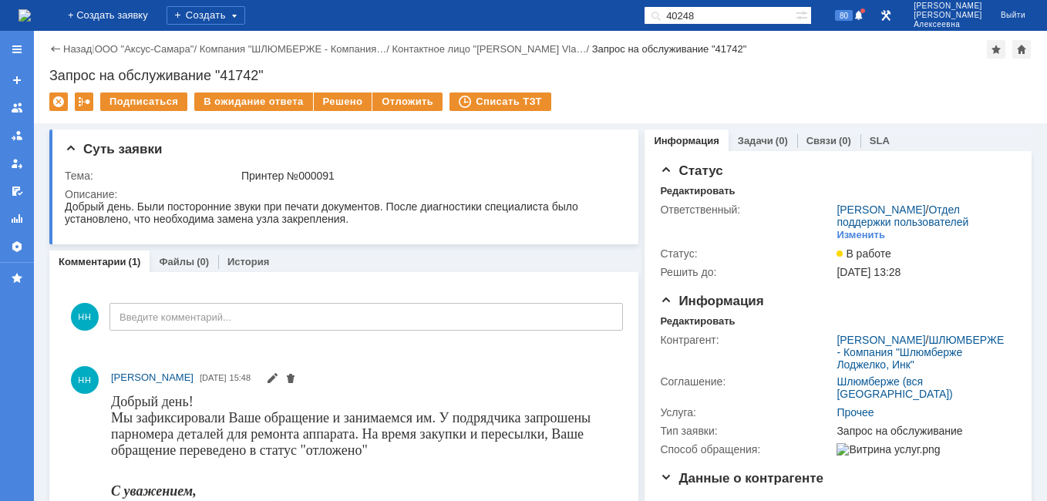
drag, startPoint x: 749, startPoint y: 12, endPoint x: 580, endPoint y: 8, distance: 168.8
click at [580, 8] on div "На домашнюю + Создать заявку Создать 40248 80 Новоженова Наталья Алексеевна Вый…" at bounding box center [523, 15] width 1047 height 31
type input "41792"
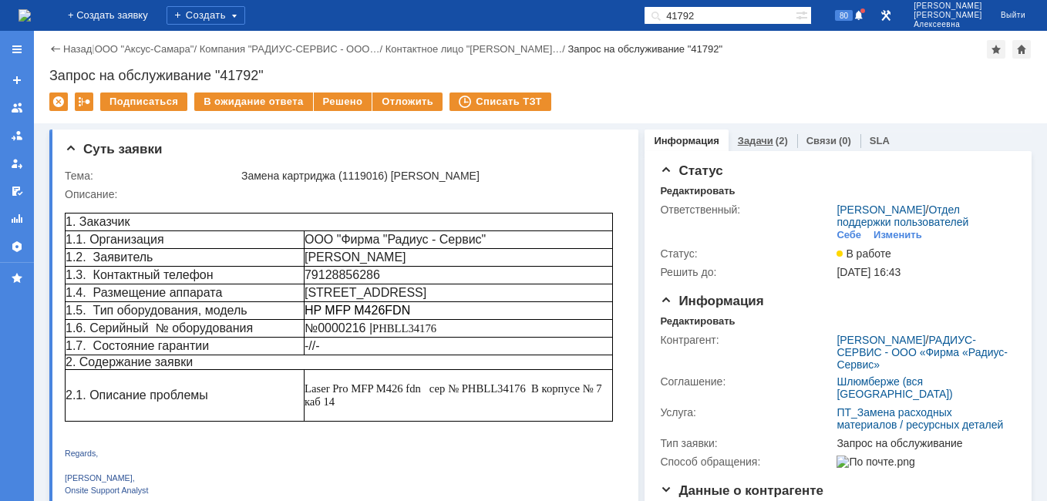
click at [752, 137] on link "Задачи" at bounding box center [755, 141] width 35 height 12
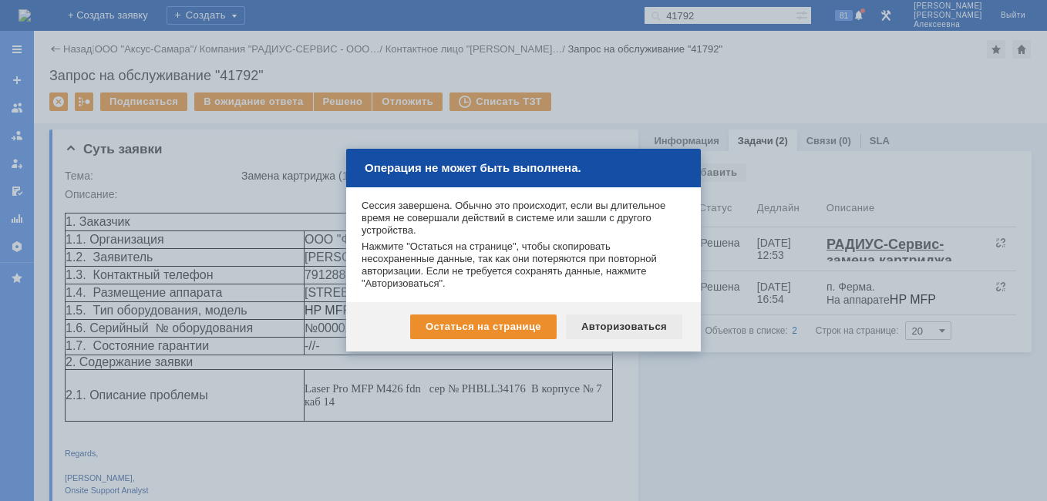
click at [629, 334] on div "Авторизоваться" at bounding box center [624, 326] width 116 height 25
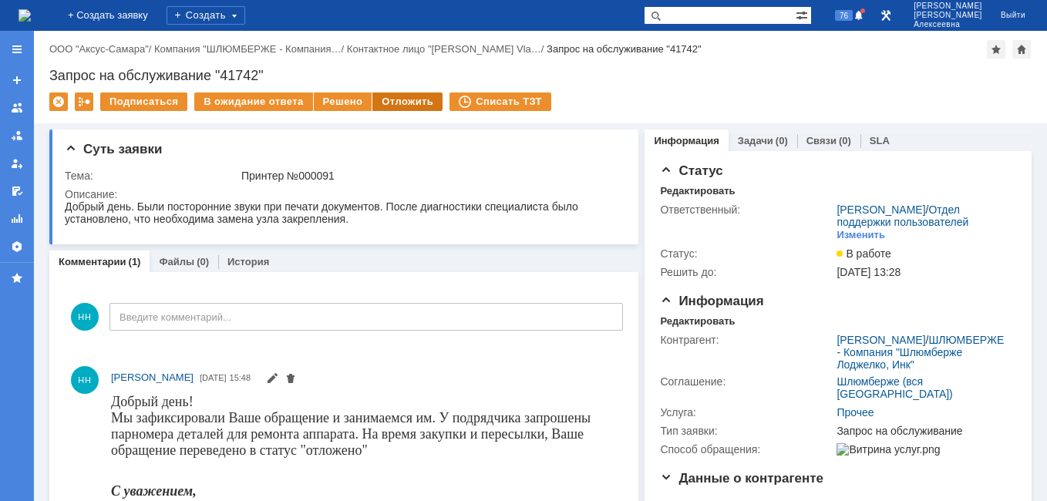
click at [392, 98] on div "Отложить" at bounding box center [407, 101] width 70 height 18
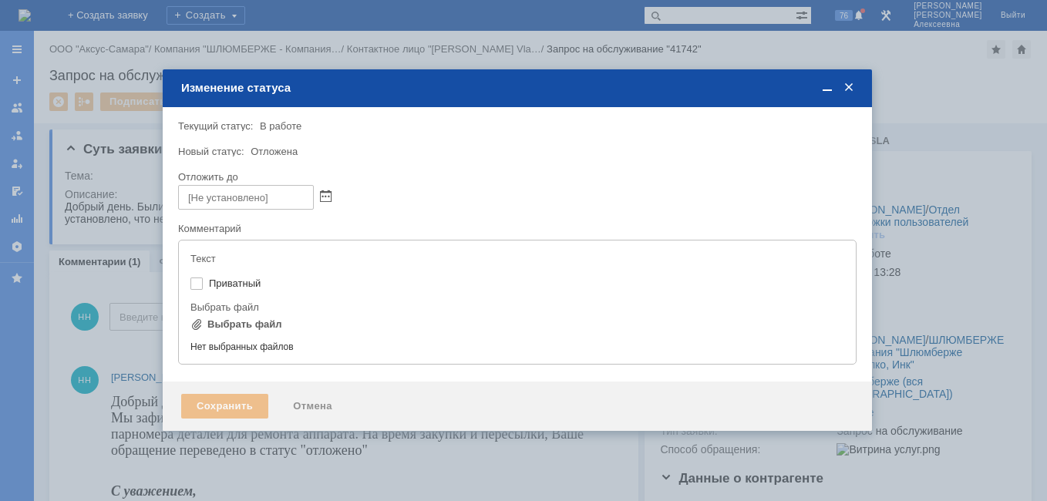
type input "[не указано]"
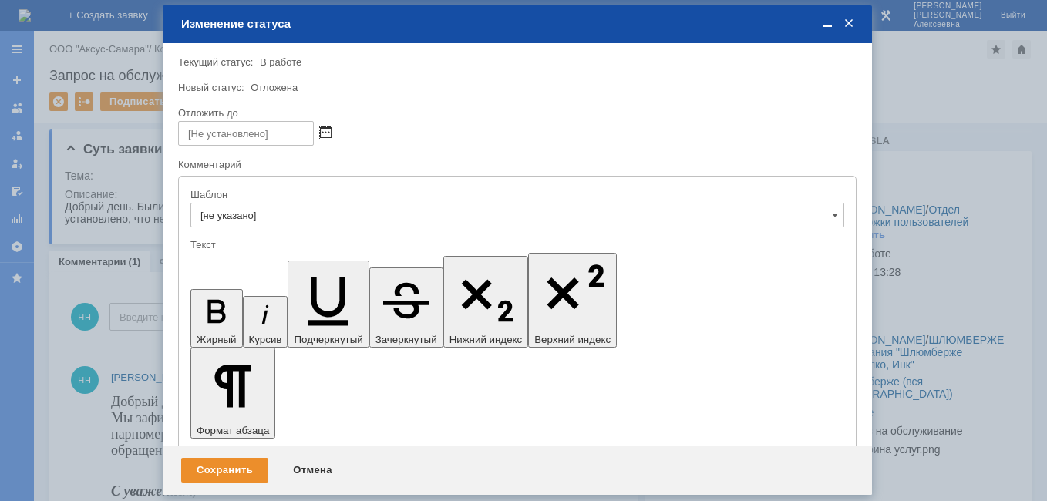
click at [321, 130] on span at bounding box center [326, 133] width 12 height 12
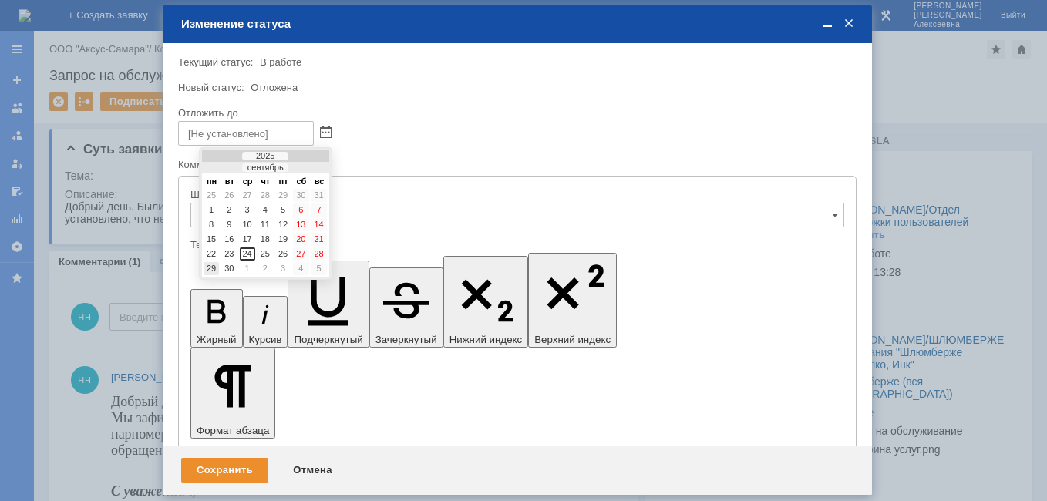
click at [213, 267] on div "29" at bounding box center [210, 268] width 15 height 13
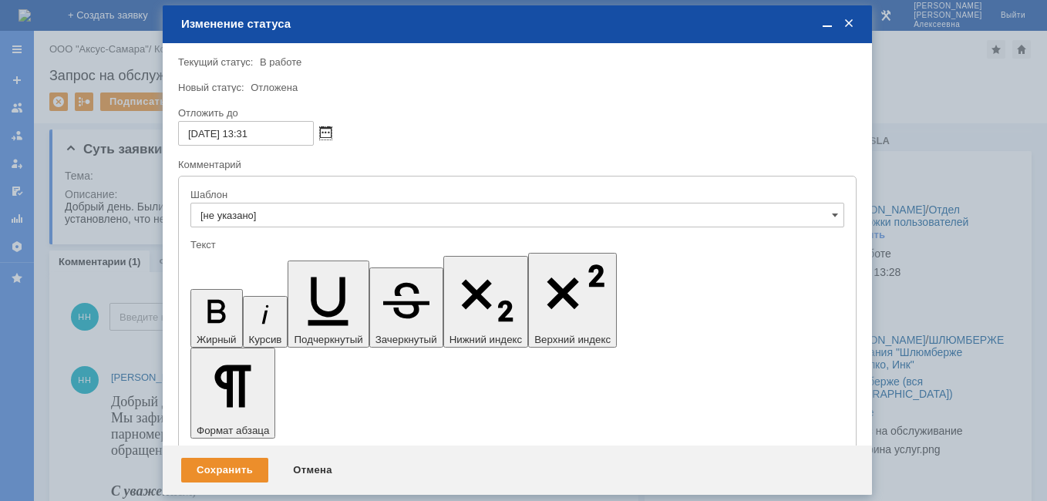
click at [324, 128] on span at bounding box center [326, 133] width 12 height 12
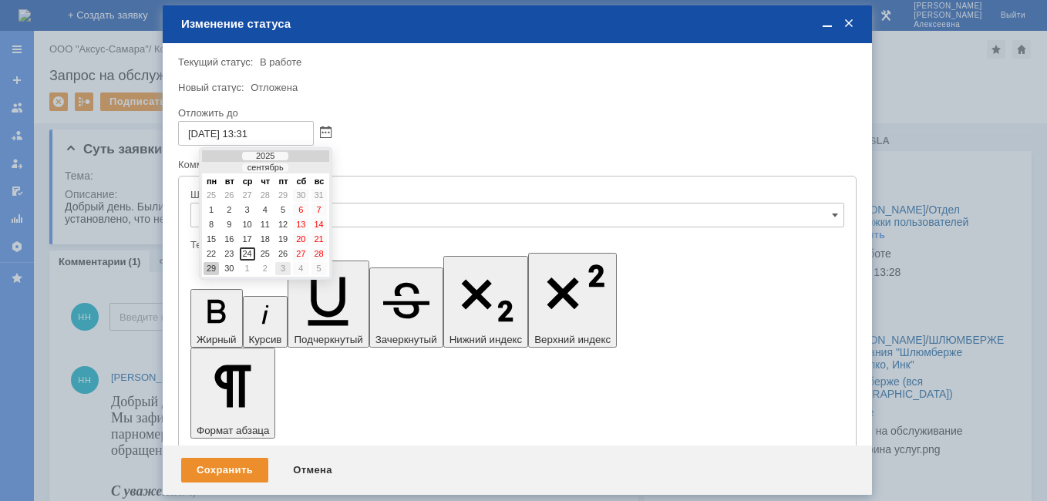
click at [282, 269] on div "3" at bounding box center [282, 268] width 15 height 13
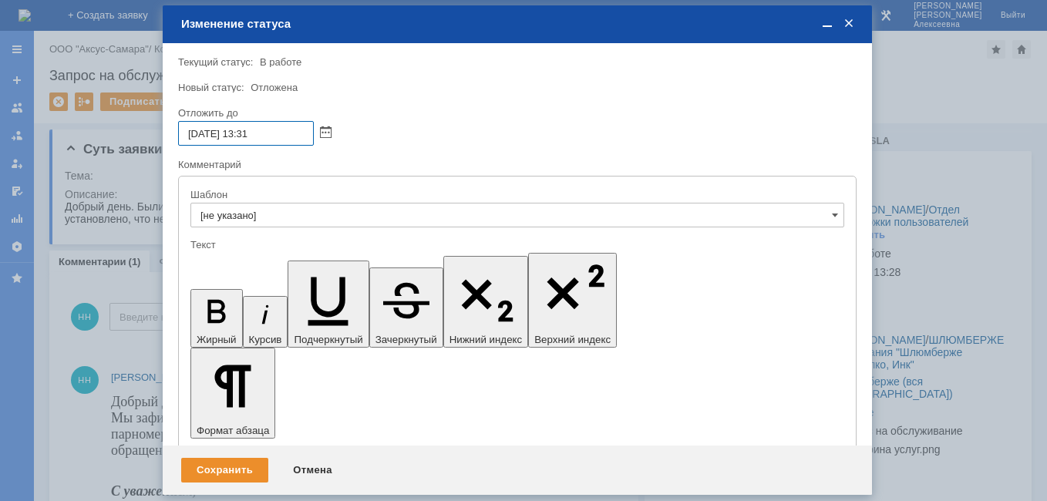
click at [252, 134] on input "03.10.2025 13:31" at bounding box center [246, 133] width 136 height 25
type input "03.10.2025 16:31"
click at [227, 468] on div "Сохранить" at bounding box center [224, 470] width 87 height 25
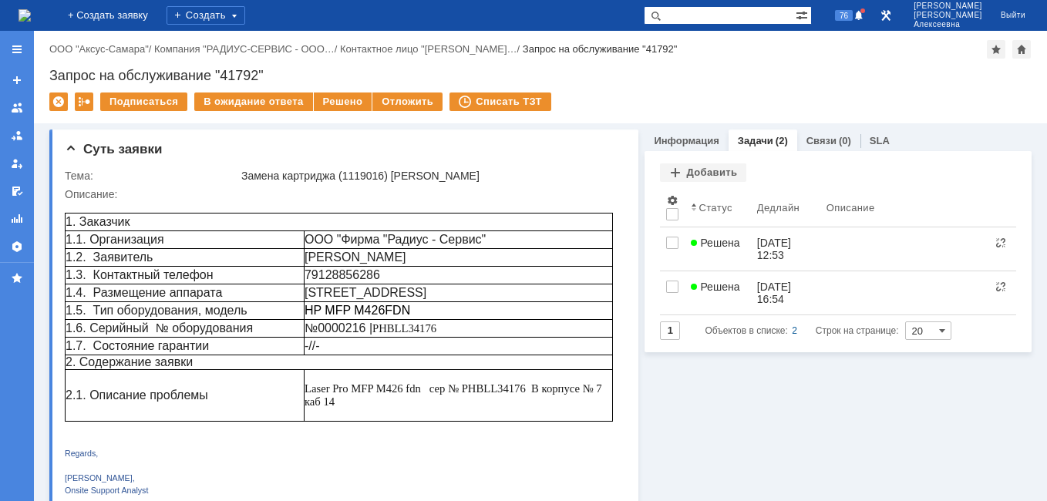
click at [31, 17] on img at bounding box center [24, 15] width 12 height 12
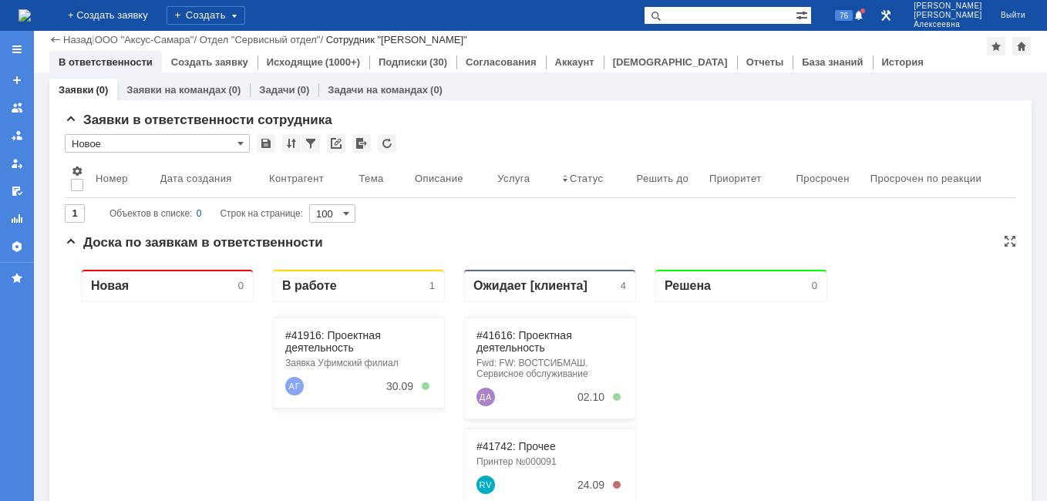
scroll to position [231, 0]
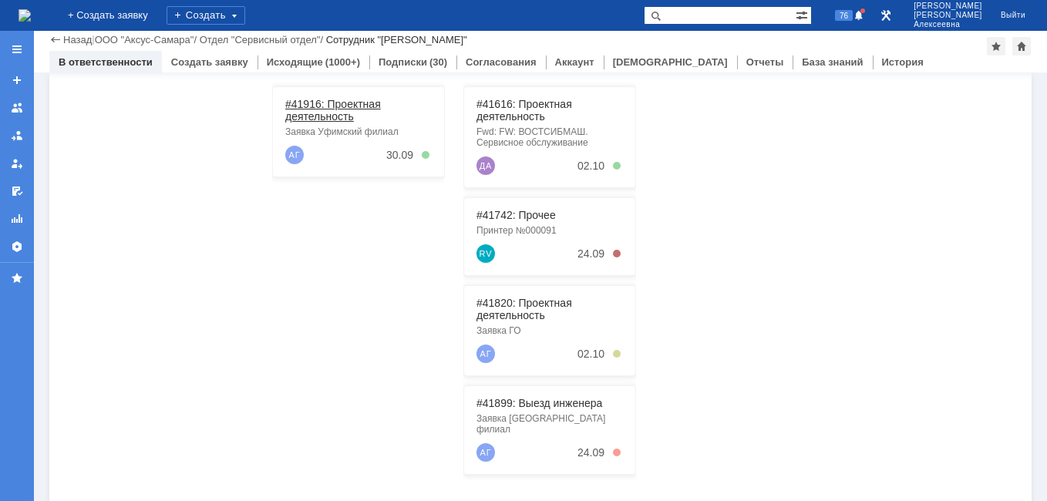
click at [313, 116] on link "#41916: Проектная деятельность" at bounding box center [333, 110] width 96 height 25
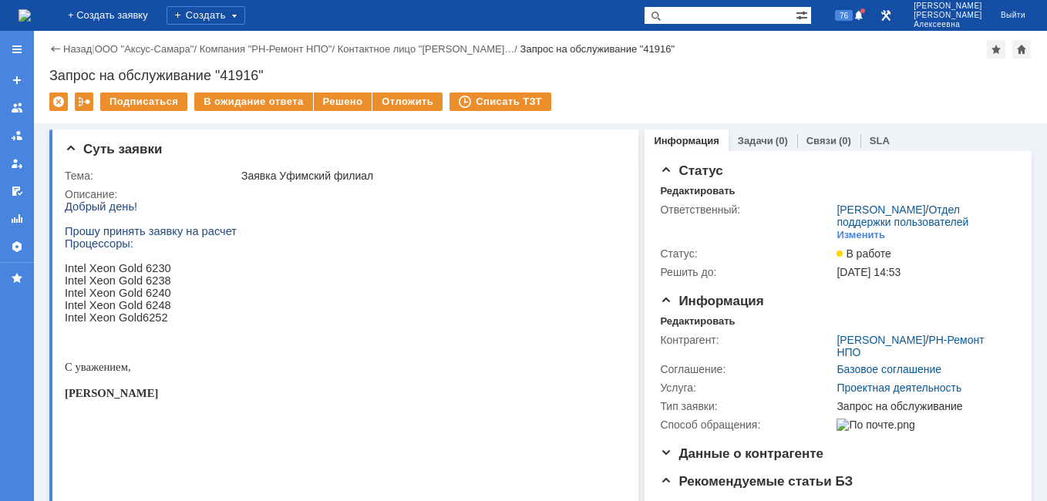
click at [31, 15] on img at bounding box center [24, 15] width 12 height 12
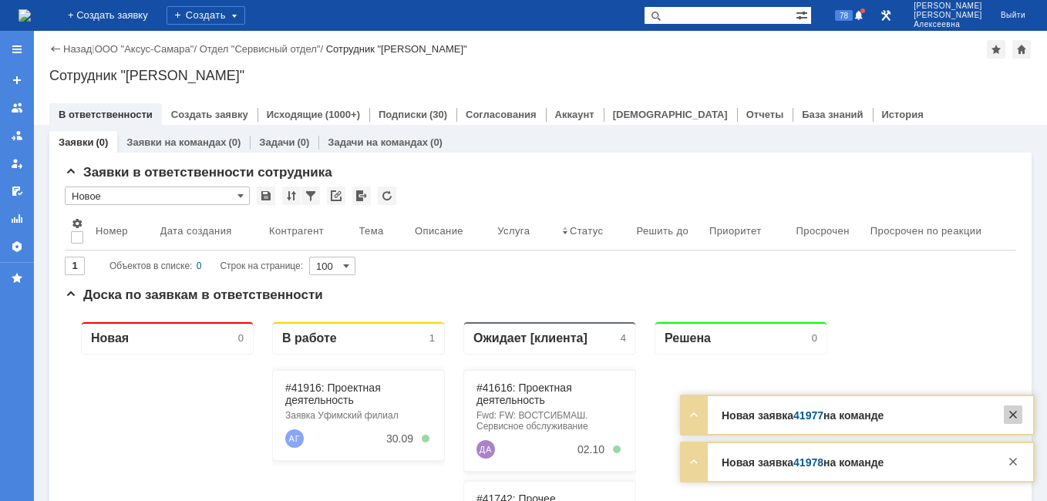
click at [1015, 419] on div at bounding box center [1012, 414] width 18 height 18
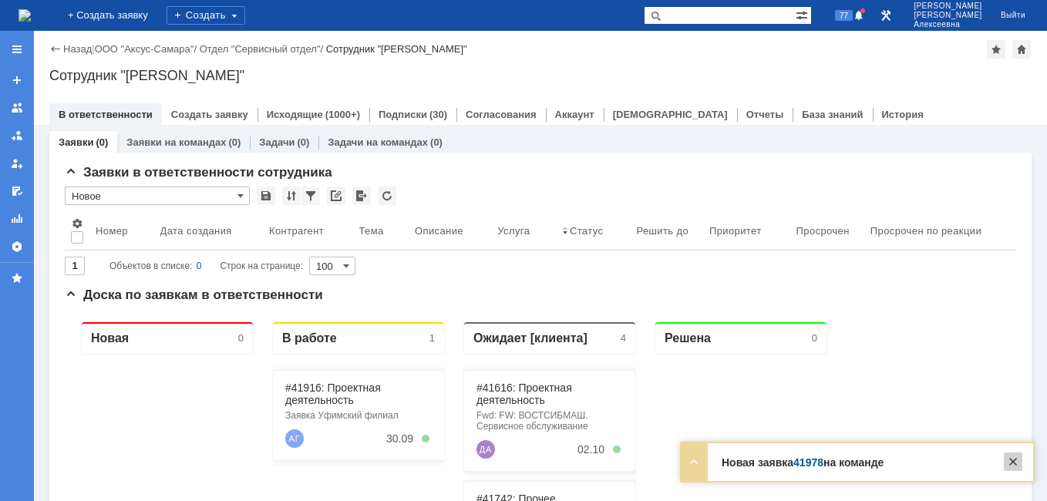
click at [1017, 464] on div at bounding box center [1012, 461] width 18 height 18
click at [811, 462] on link "41979" at bounding box center [808, 462] width 30 height 12
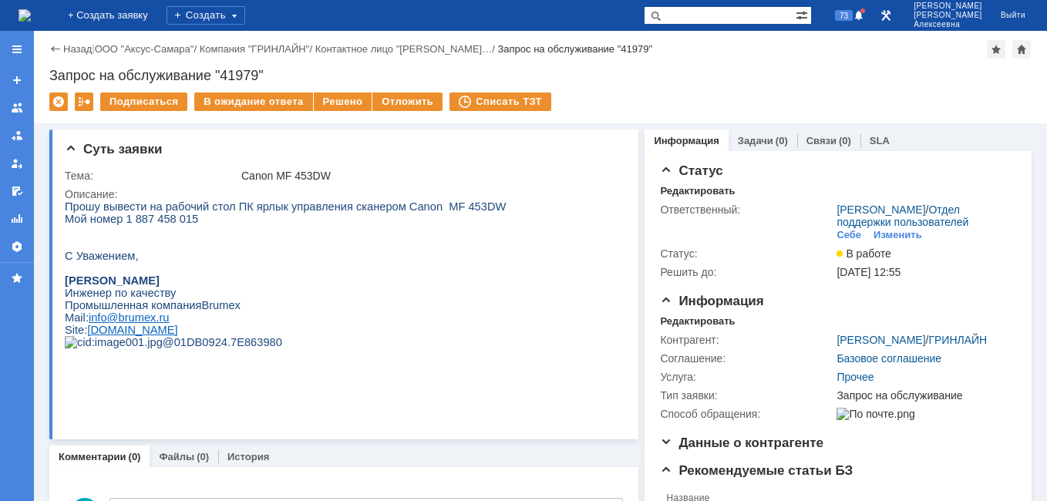
click at [31, 13] on img at bounding box center [24, 15] width 12 height 12
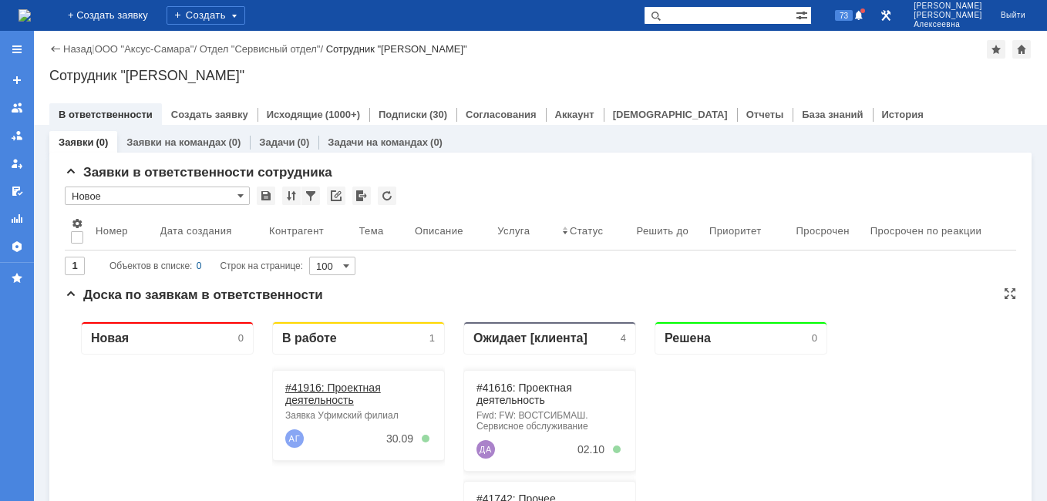
click at [334, 395] on link "#41916: Проектная деятельность" at bounding box center [333, 393] width 96 height 25
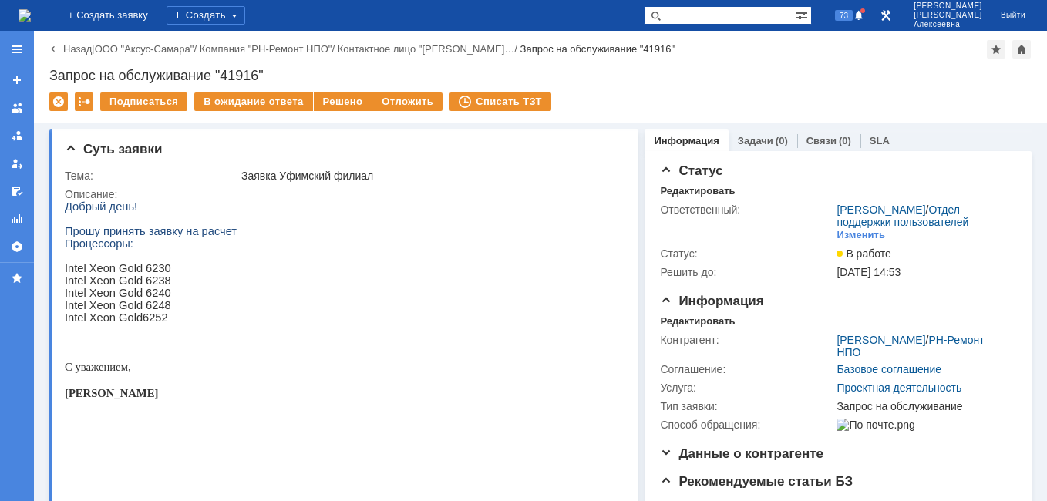
click at [31, 15] on img at bounding box center [24, 15] width 12 height 12
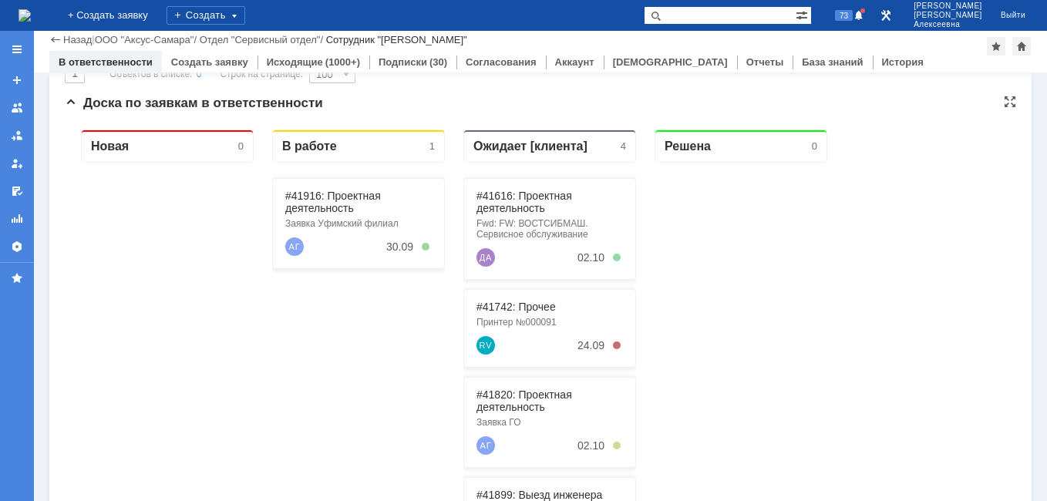
scroll to position [231, 0]
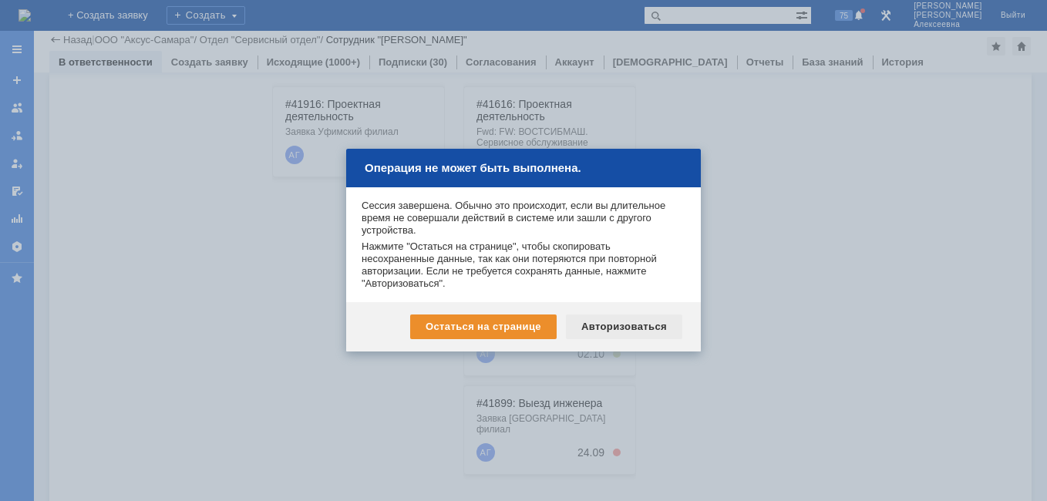
click at [633, 322] on div "Авторизоваться" at bounding box center [624, 326] width 116 height 25
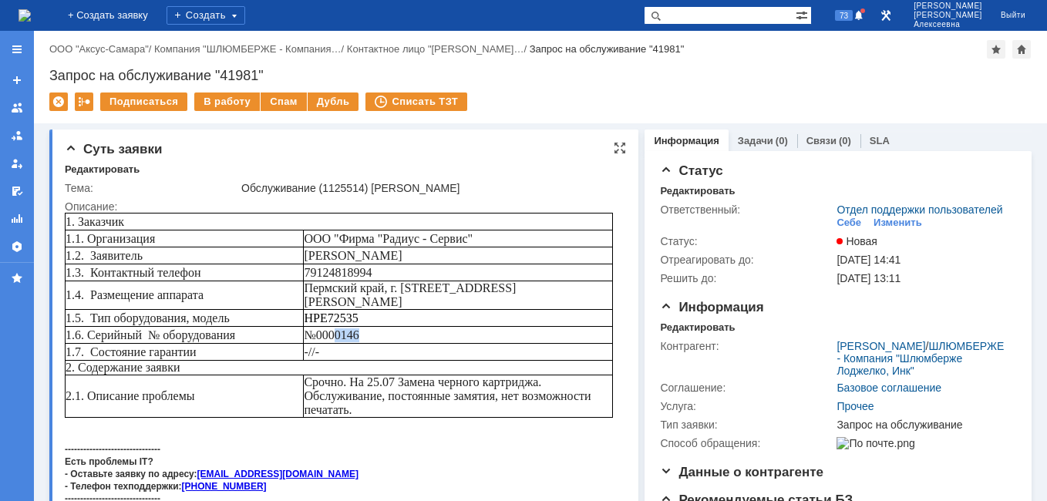
drag, startPoint x: 369, startPoint y: 321, endPoint x: 341, endPoint y: 325, distance: 28.8
click at [341, 327] on td "№0000146" at bounding box center [458, 335] width 309 height 17
copy span "0146"
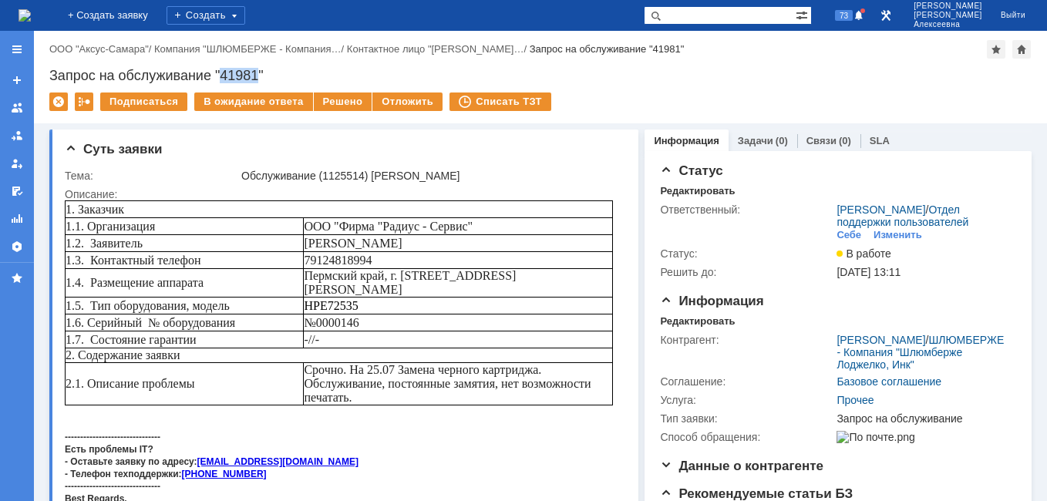
drag, startPoint x: 258, startPoint y: 76, endPoint x: 224, endPoint y: 70, distance: 34.5
click at [224, 70] on div "Запрос на обслуживание "41981"" at bounding box center [540, 75] width 982 height 15
copy div "41981"
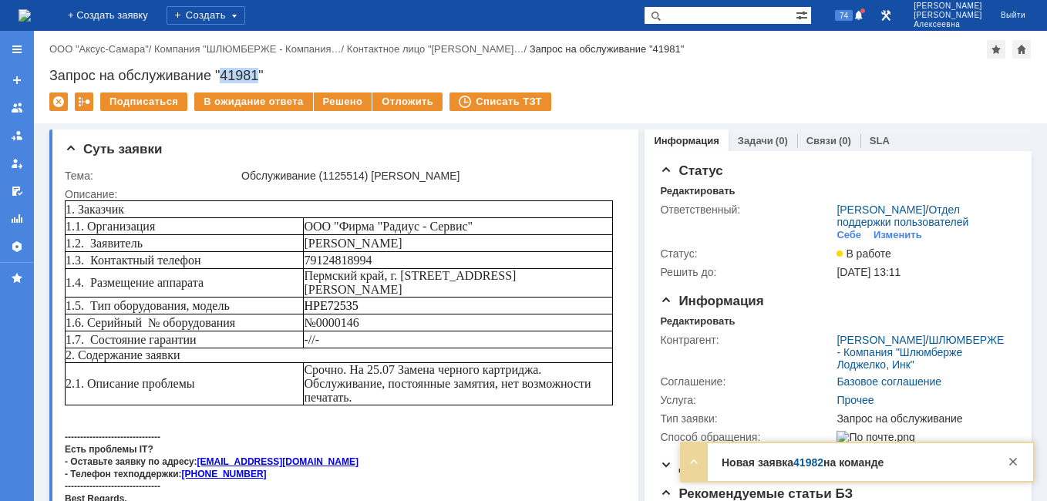
click at [817, 462] on link "41982" at bounding box center [808, 462] width 30 height 12
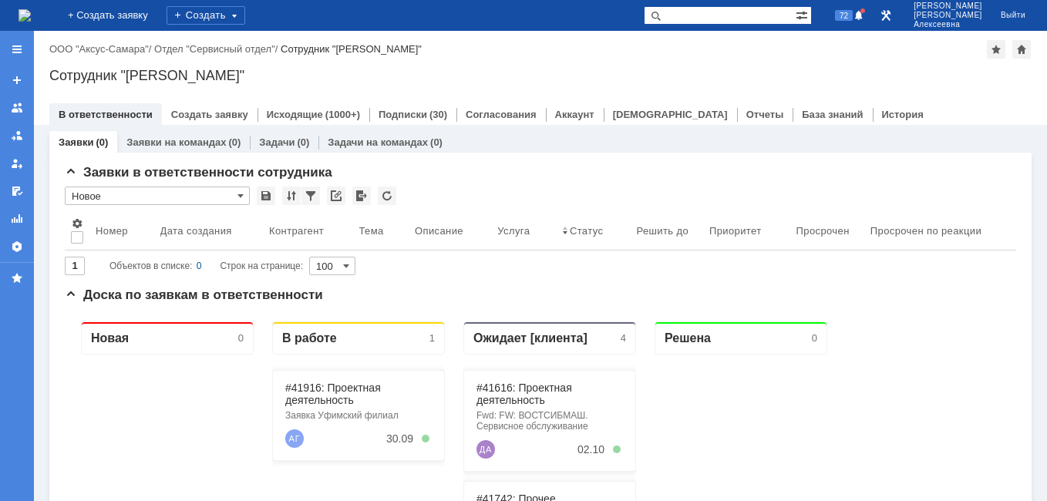
click at [734, 12] on input "text" at bounding box center [720, 15] width 152 height 18
paste input "41981"
type input "41981"
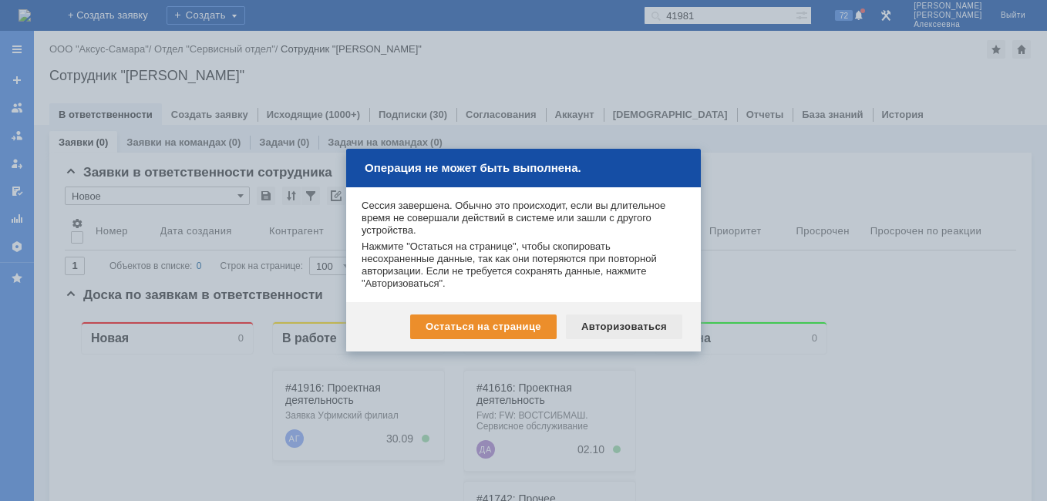
click at [628, 323] on div "Авторизоваться" at bounding box center [624, 326] width 116 height 25
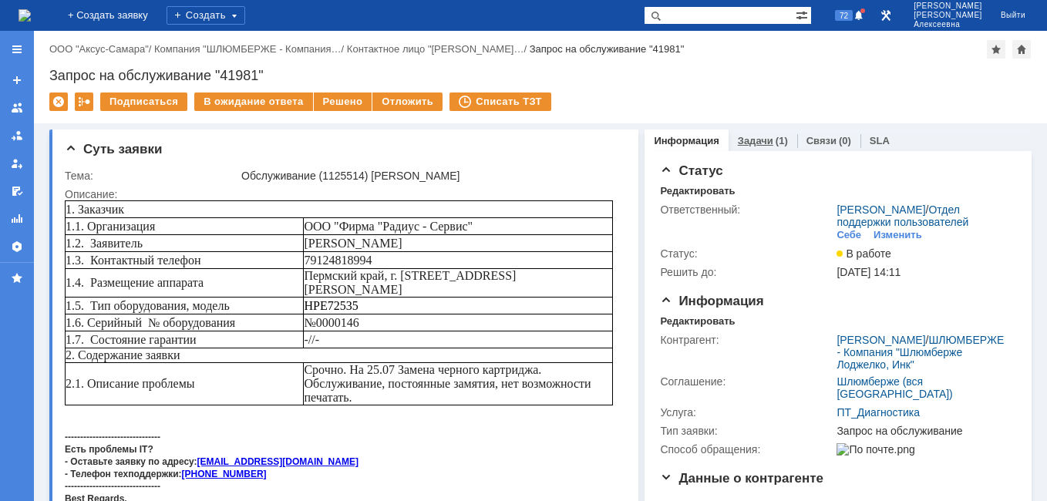
click at [747, 139] on link "Задачи" at bounding box center [755, 141] width 35 height 12
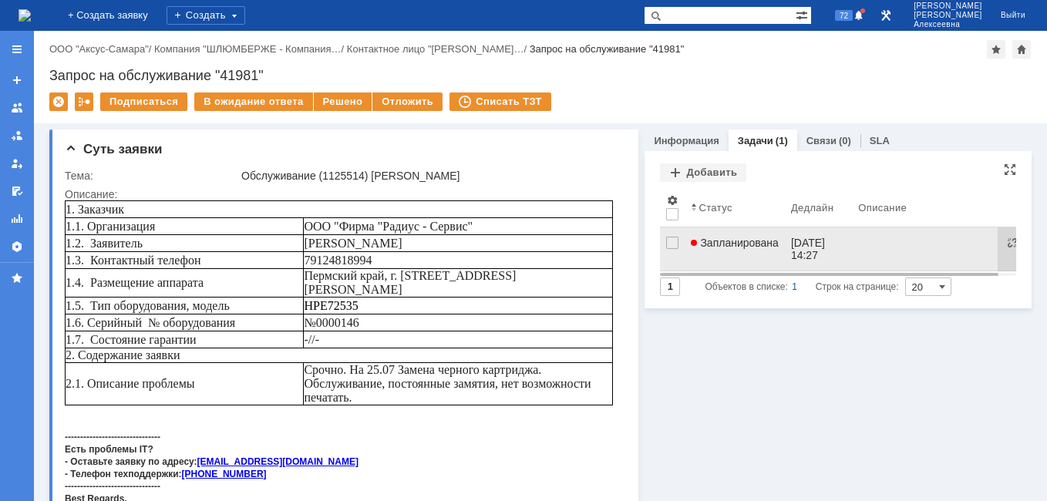
click at [738, 249] on link "Запланирована" at bounding box center [734, 248] width 100 height 43
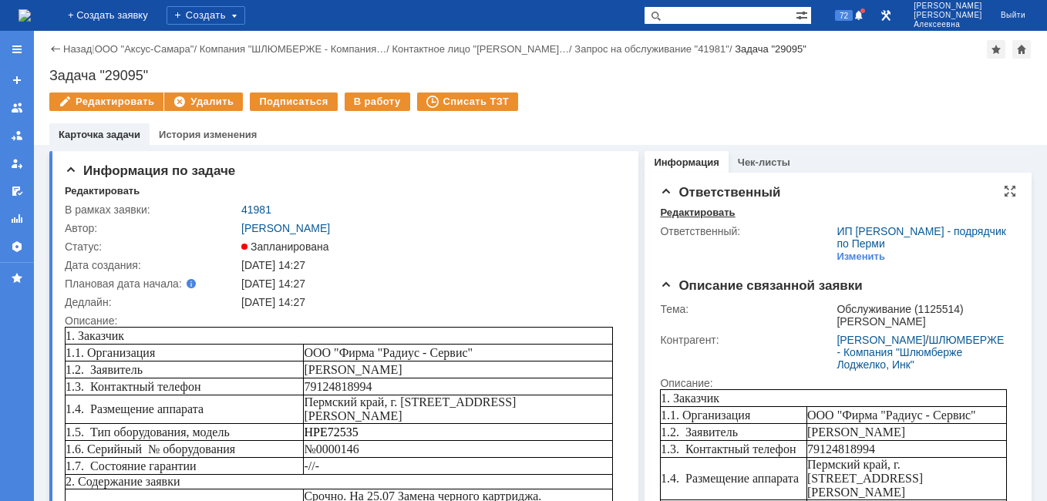
click at [701, 207] on div "Редактировать" at bounding box center [697, 213] width 75 height 12
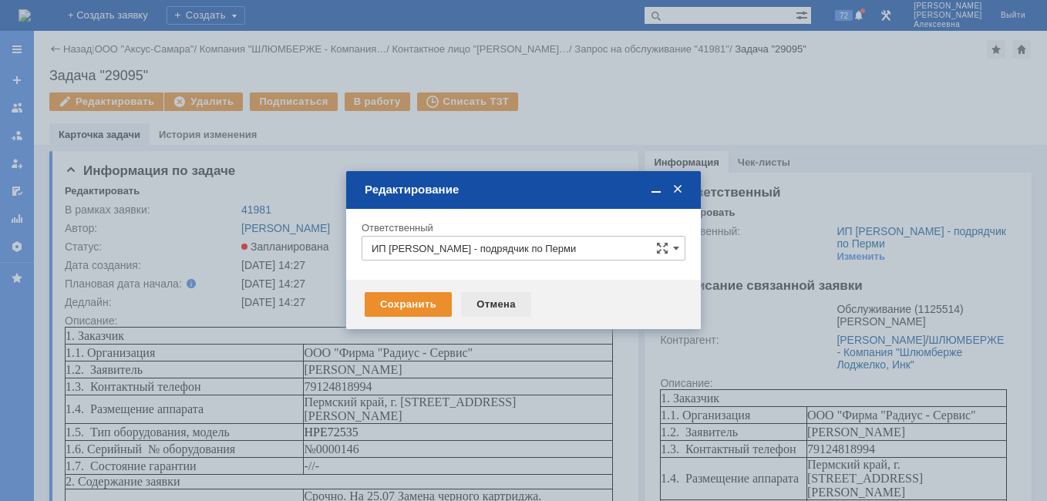
click at [489, 308] on div "Отмена" at bounding box center [496, 304] width 70 height 25
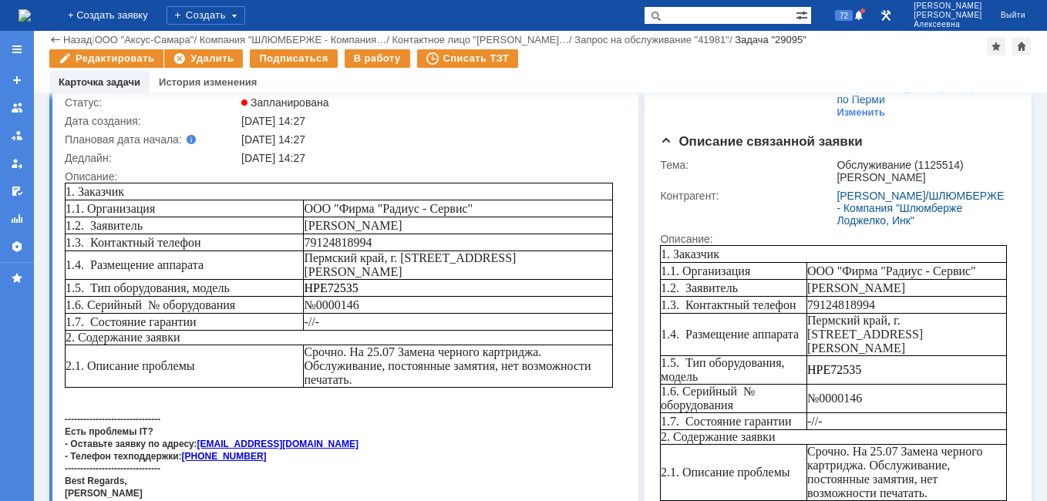
scroll to position [77, 0]
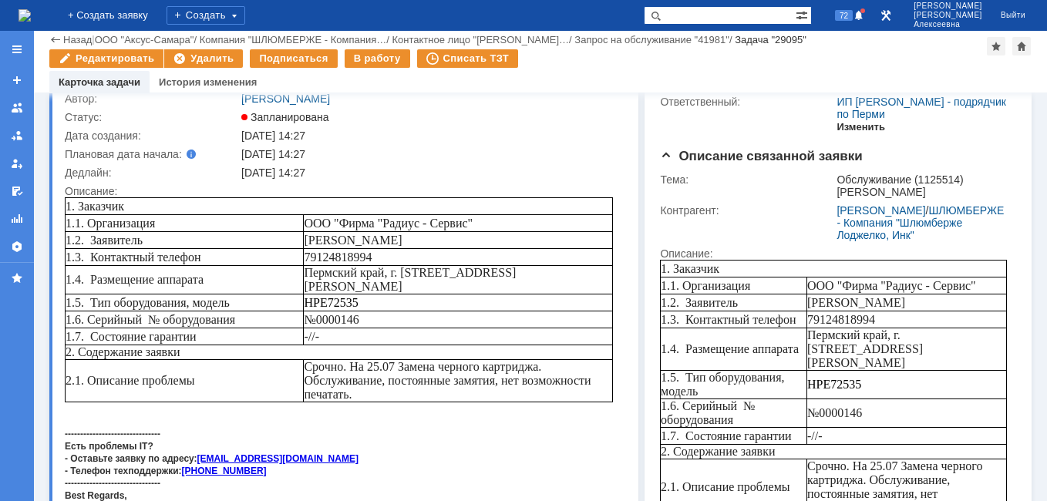
click at [845, 127] on div "Изменить" at bounding box center [860, 127] width 49 height 12
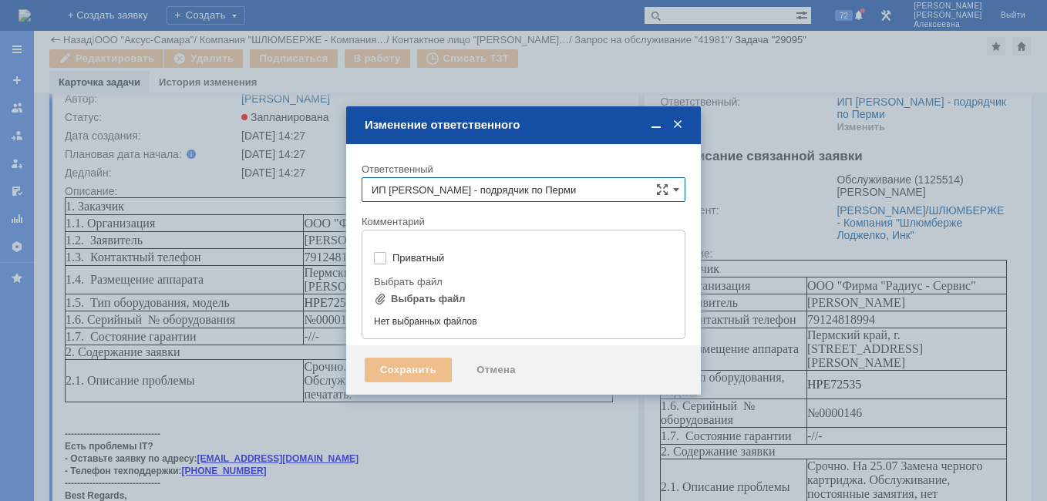
type input "[не указано]"
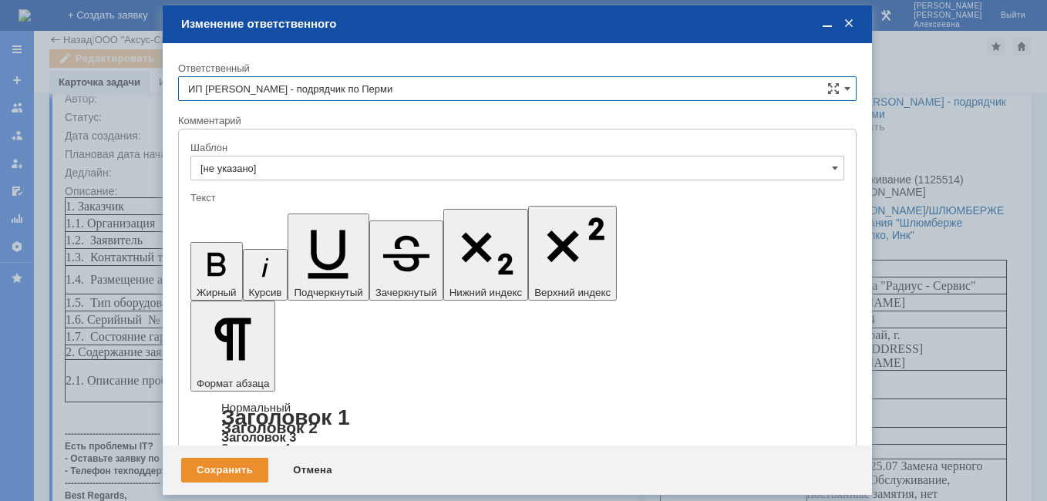
scroll to position [0, 0]
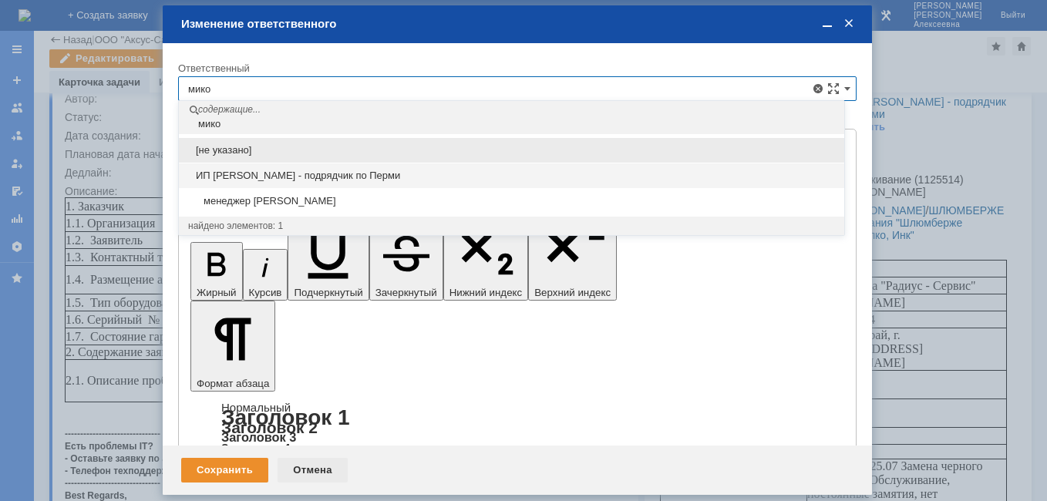
type input "мико"
click at [316, 466] on div "Отмена" at bounding box center [312, 470] width 70 height 25
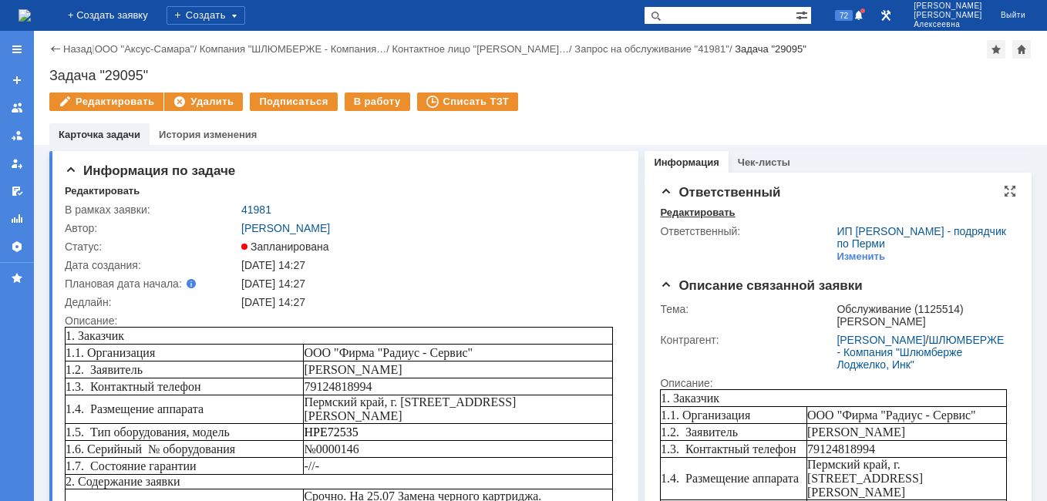
click at [682, 213] on div "Редактировать" at bounding box center [697, 213] width 75 height 12
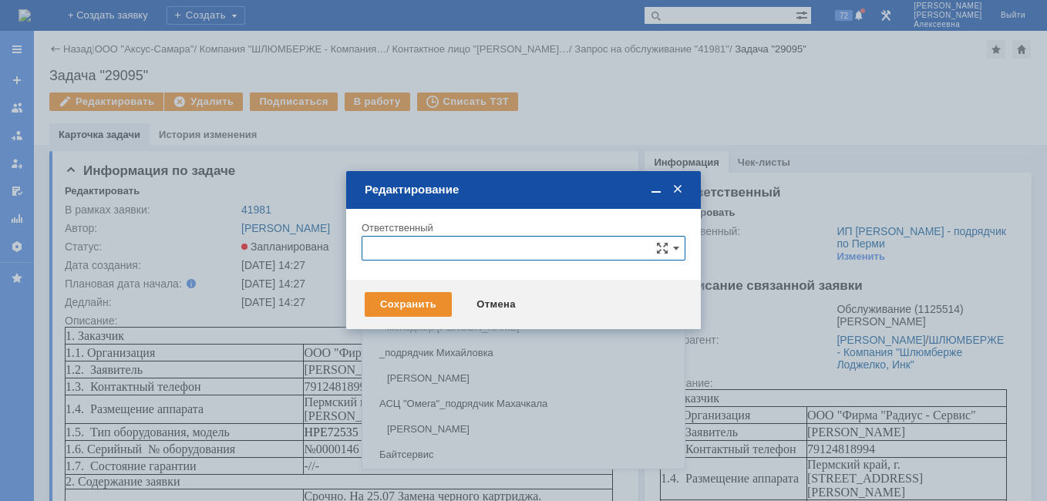
click at [816, 155] on div at bounding box center [523, 250] width 1047 height 501
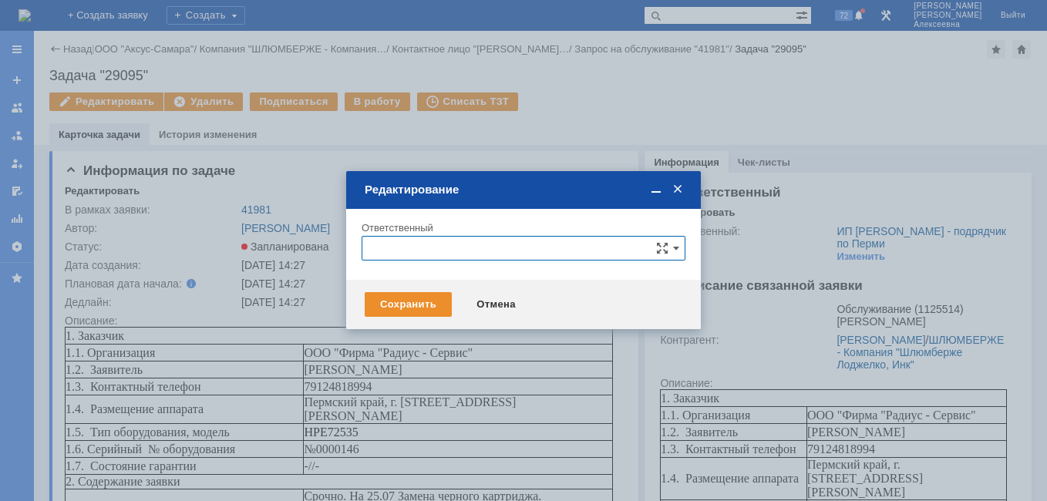
type input "ИП [PERSON_NAME] - подрядчик по Перми"
click at [501, 306] on div "Отмена" at bounding box center [496, 304] width 70 height 25
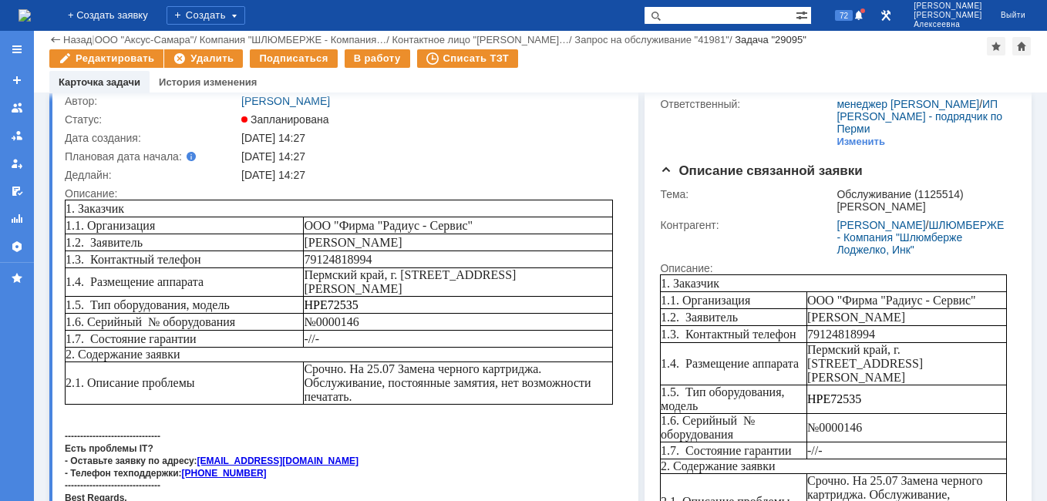
scroll to position [154, 0]
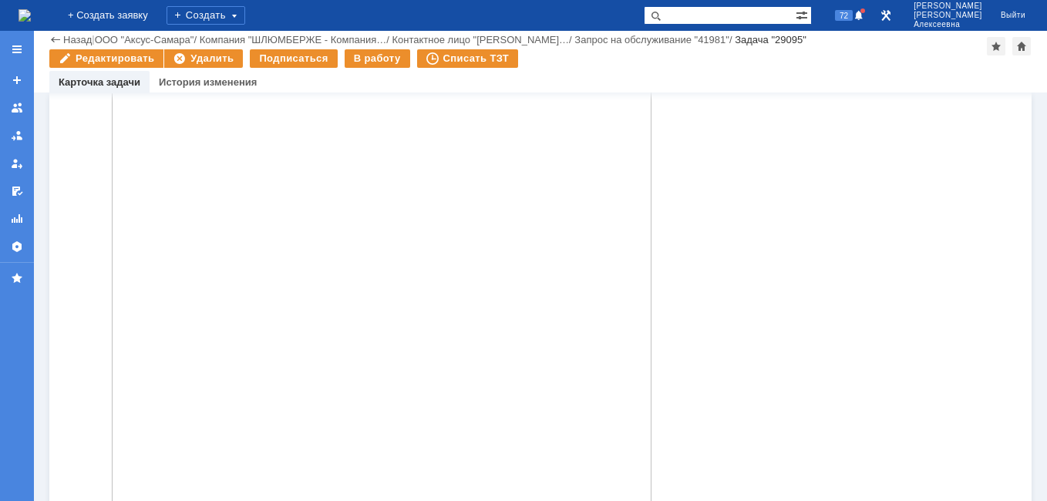
scroll to position [1056, 0]
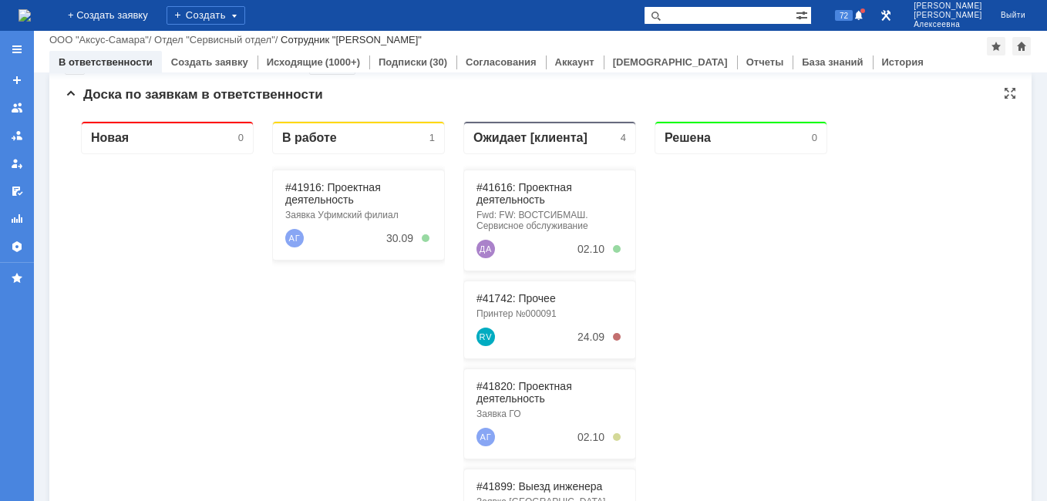
scroll to position [154, 0]
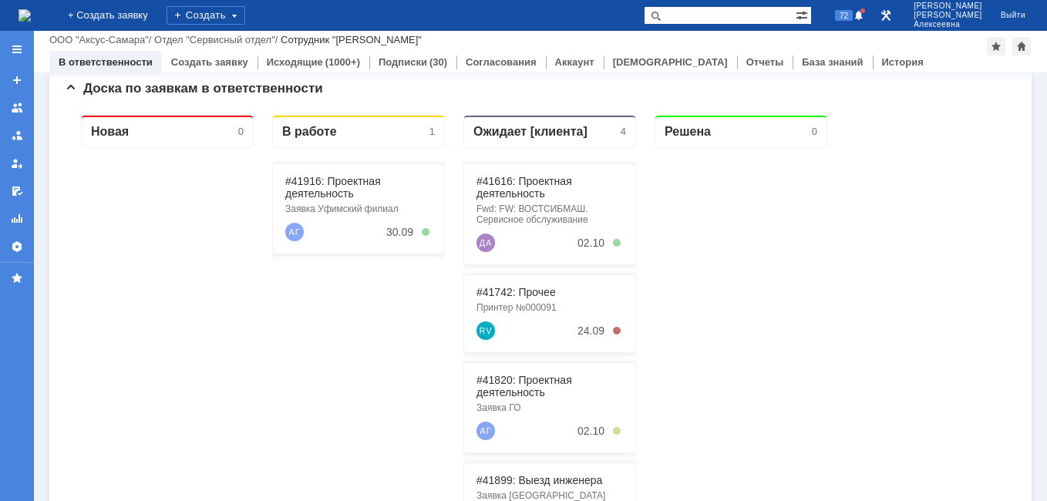
click at [722, 15] on input "text" at bounding box center [720, 15] width 152 height 18
paste input "41981"
type input "41981"
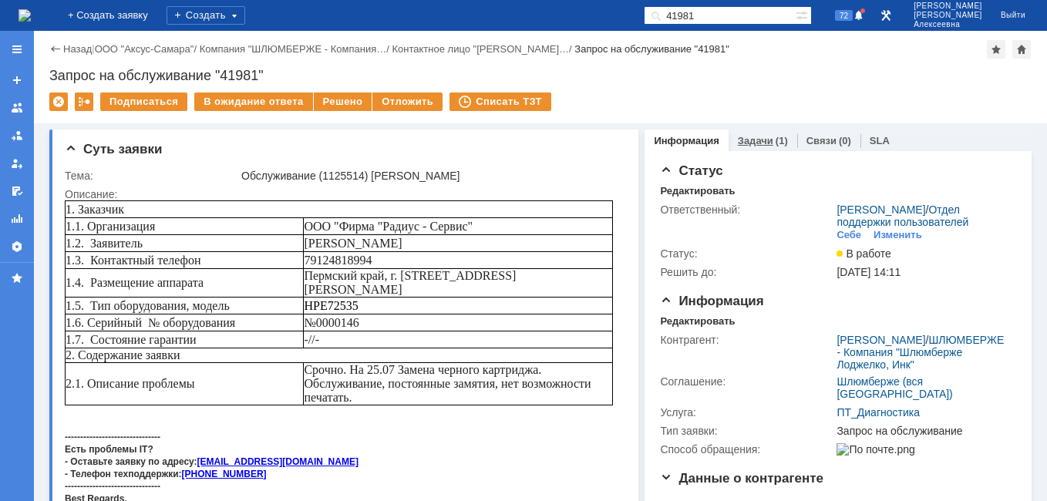
click at [741, 142] on link "Задачи" at bounding box center [755, 141] width 35 height 12
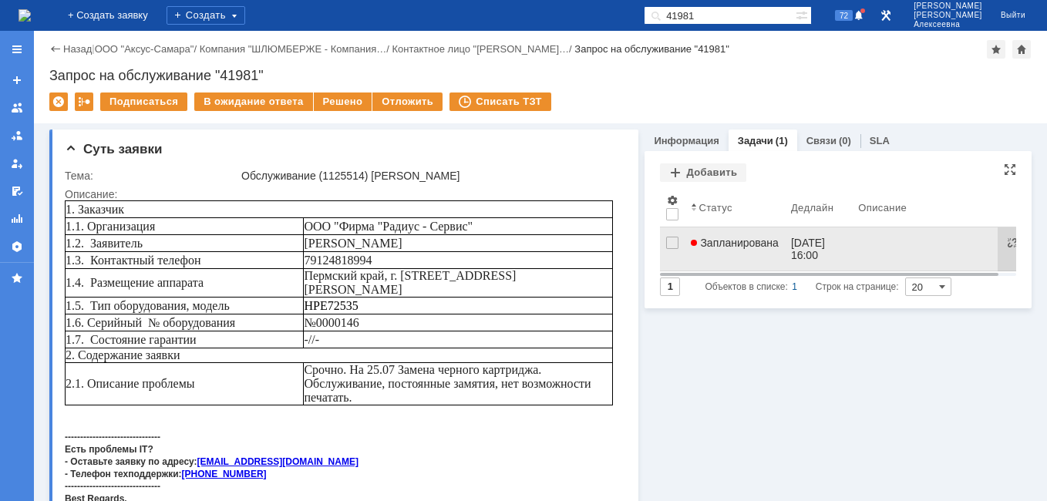
click at [741, 240] on span "Запланирована" at bounding box center [735, 243] width 88 height 12
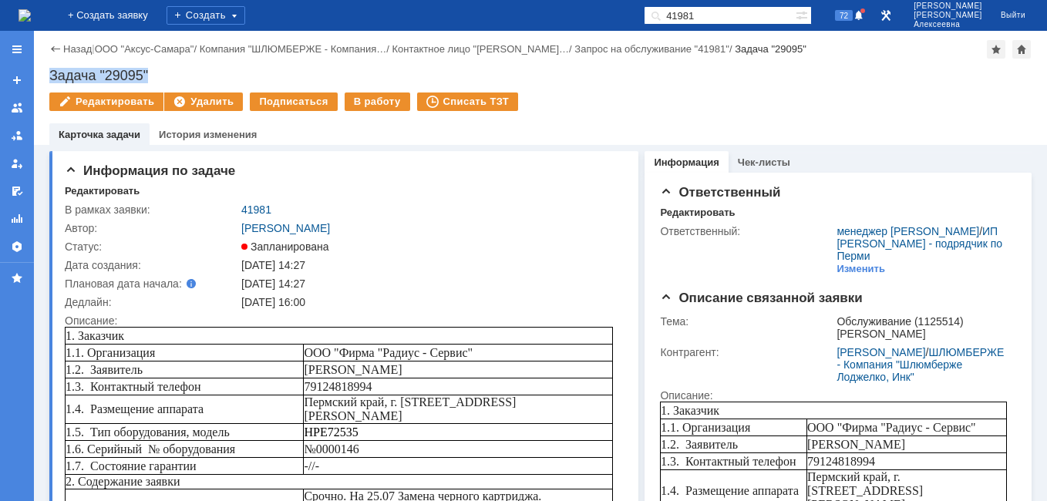
drag, startPoint x: 160, startPoint y: 68, endPoint x: 49, endPoint y: 73, distance: 111.1
click at [49, 73] on div "Задача "29095"" at bounding box center [540, 75] width 982 height 15
copy div "Задача "29095""
click at [94, 189] on div "Редактировать" at bounding box center [102, 191] width 75 height 12
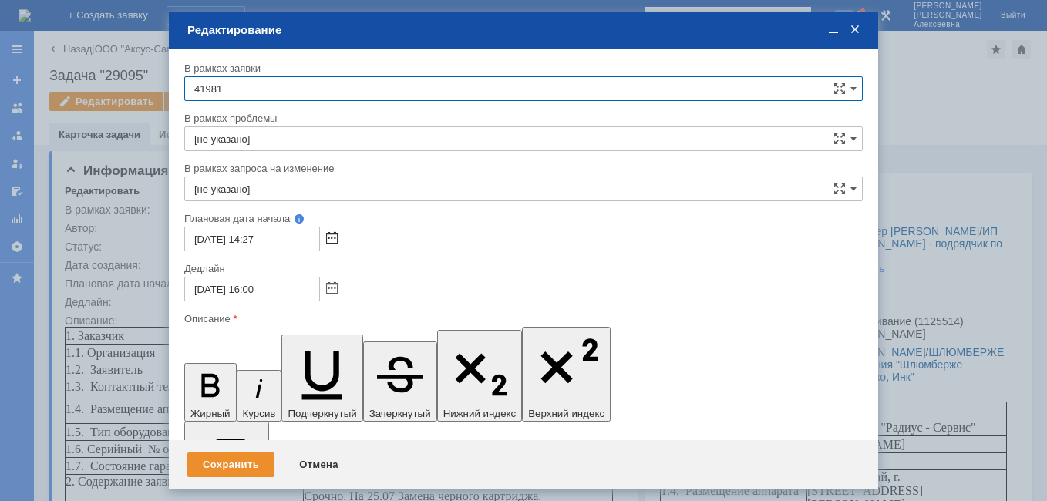
click at [332, 238] on span at bounding box center [332, 239] width 12 height 12
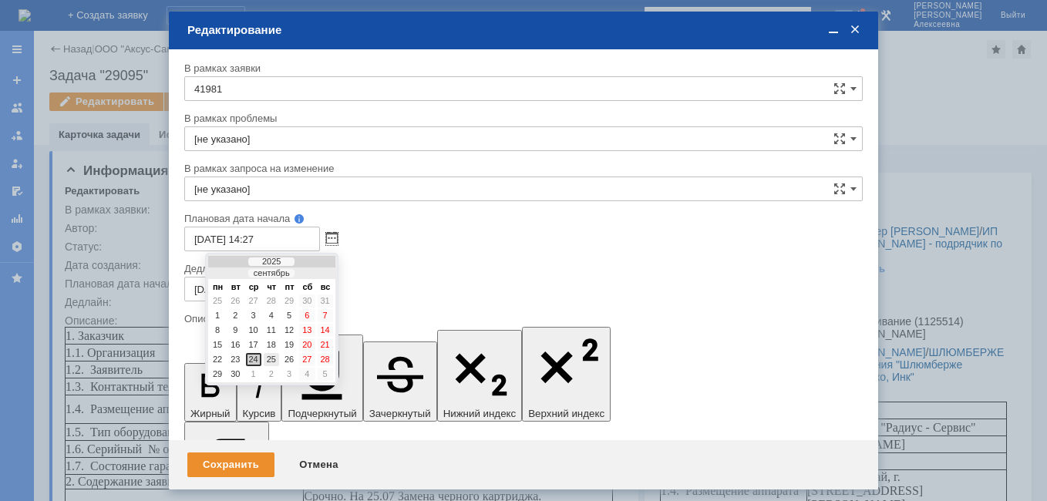
click at [271, 358] on div "25" at bounding box center [271, 359] width 15 height 13
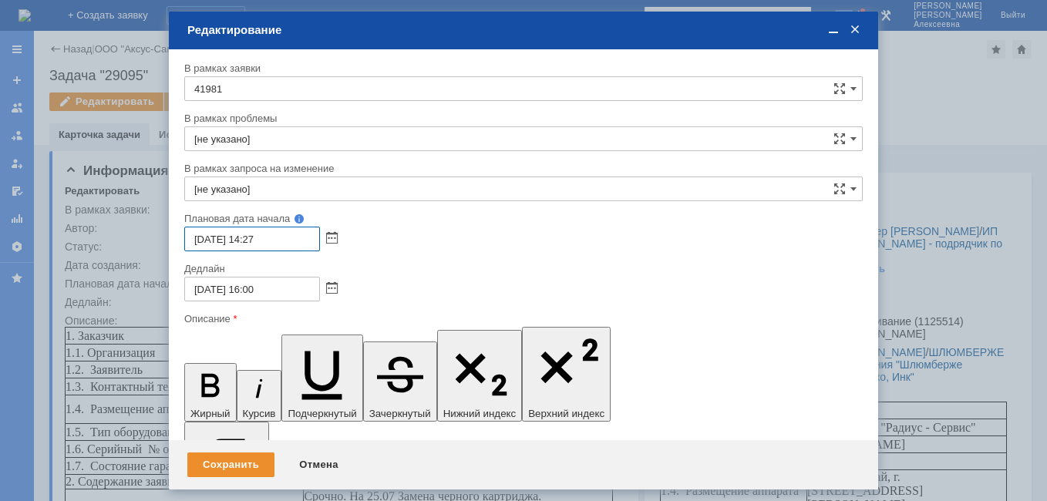
click at [257, 240] on input "25.09.2025 14:27" at bounding box center [252, 239] width 136 height 25
click at [286, 240] on input "25.09.2025 09:27" at bounding box center [252, 239] width 136 height 25
type input "[DATE] 09:00"
click at [244, 460] on div "Сохранить" at bounding box center [230, 464] width 87 height 25
click at [227, 467] on div "Сохранить" at bounding box center [230, 464] width 87 height 25
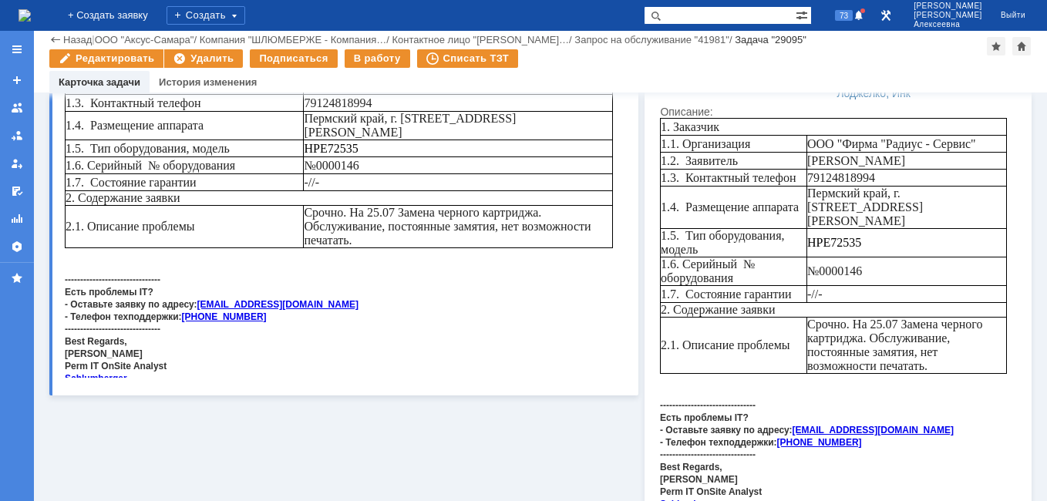
scroll to position [77, 0]
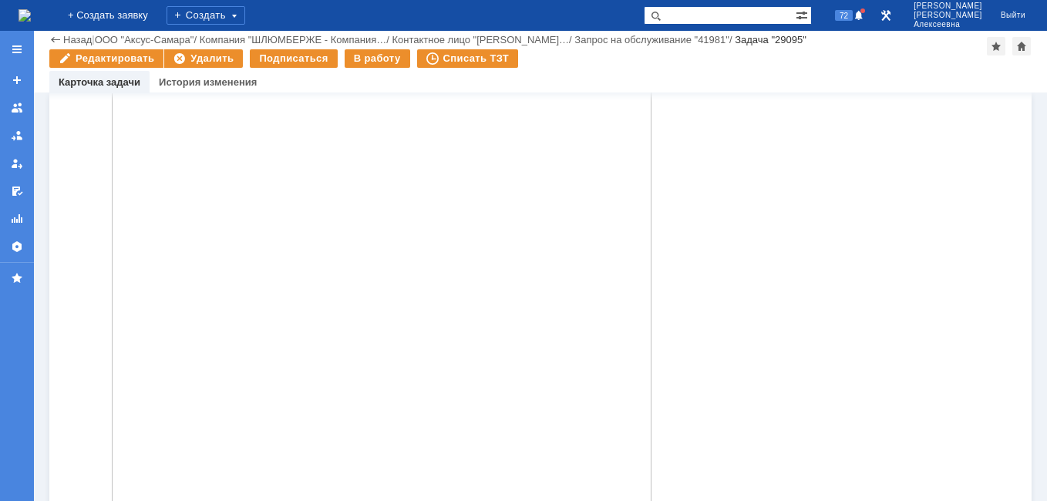
scroll to position [1133, 0]
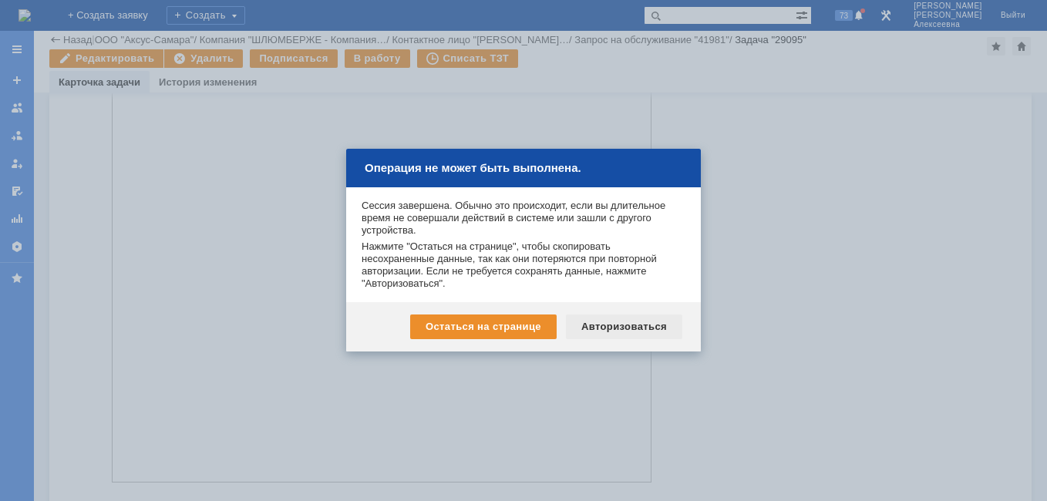
click at [626, 329] on div "Авторизоваться" at bounding box center [624, 326] width 116 height 25
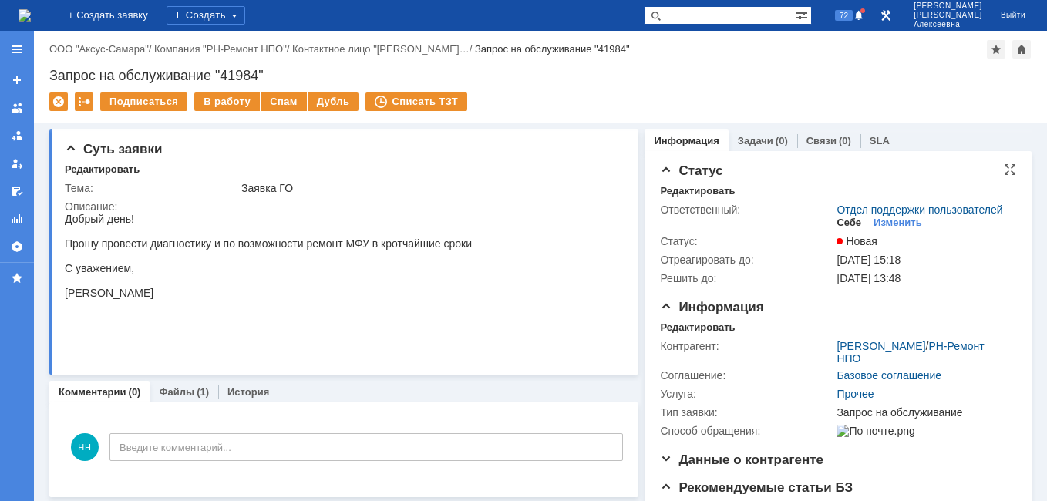
click at [842, 229] on div "Себе" at bounding box center [848, 223] width 25 height 12
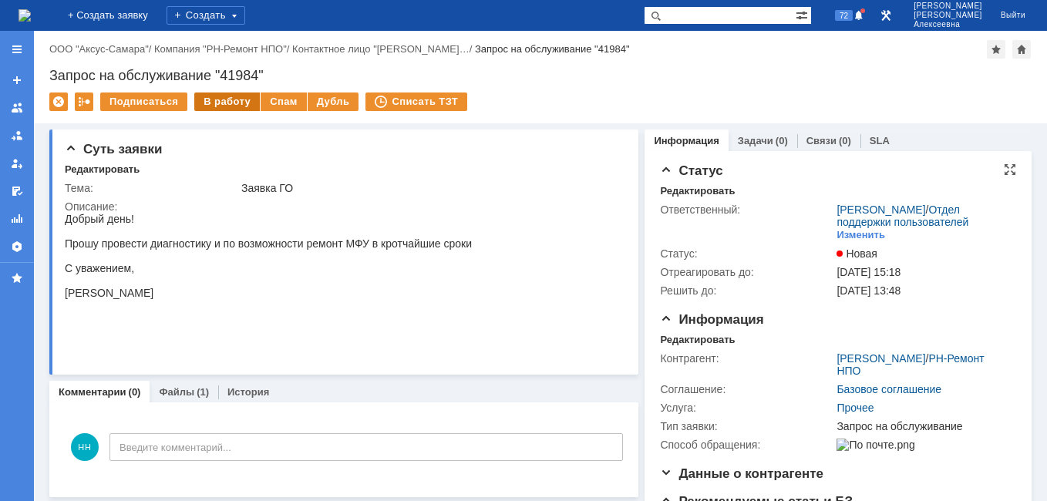
click at [229, 96] on div "В работу" at bounding box center [227, 101] width 66 height 18
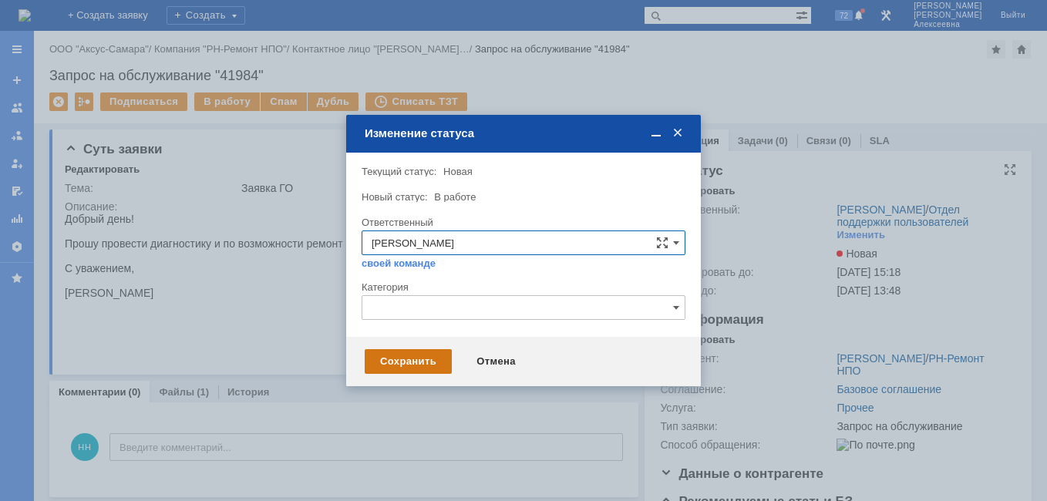
click at [396, 361] on div "Сохранить" at bounding box center [408, 361] width 87 height 25
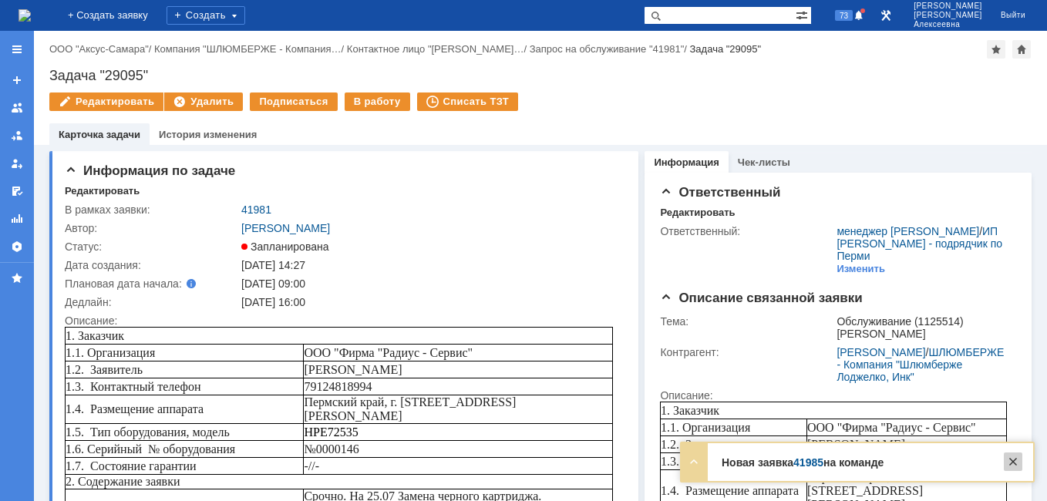
click at [1017, 462] on div at bounding box center [1012, 461] width 18 height 18
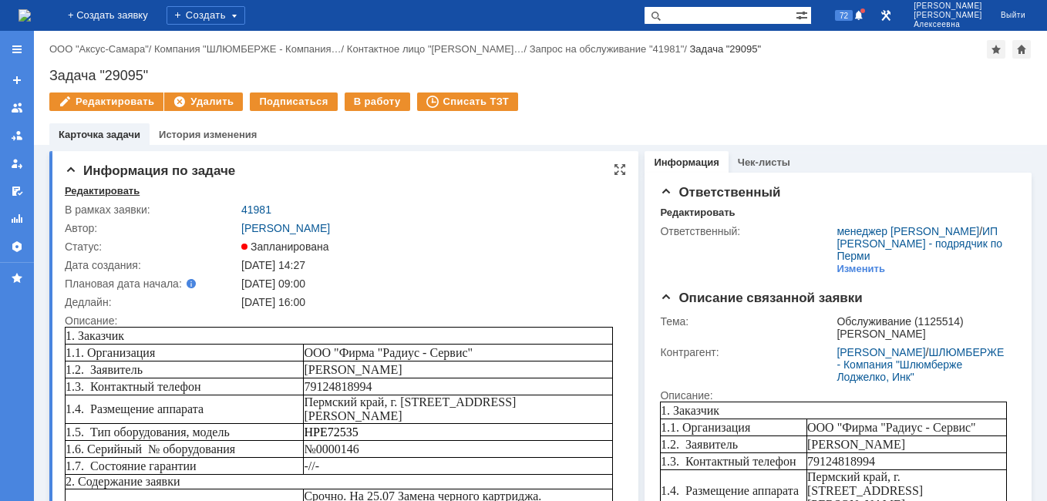
click at [83, 193] on div "Редактировать" at bounding box center [102, 191] width 75 height 12
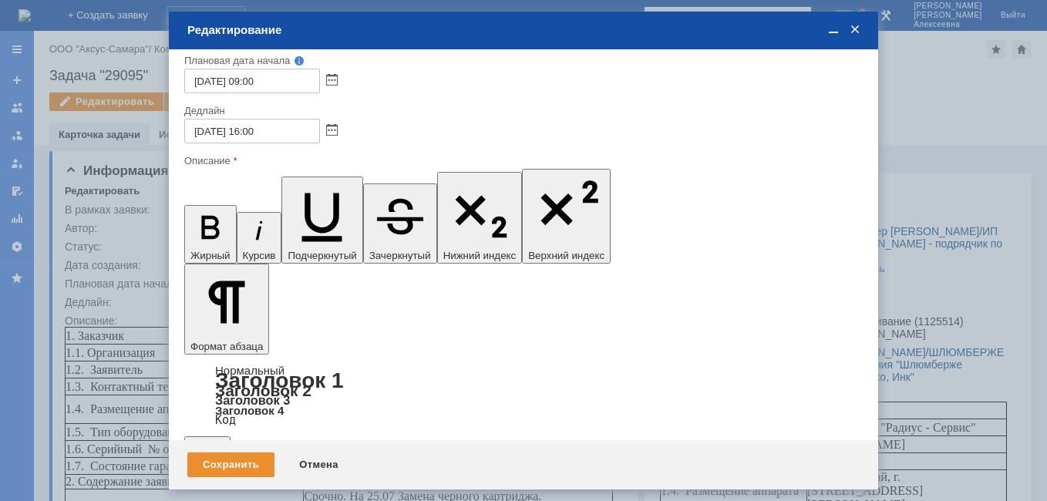
scroll to position [159, 0]
drag, startPoint x: 482, startPoint y: 4397, endPoint x: 743, endPoint y: 4480, distance: 273.5
drag, startPoint x: 351, startPoint y: 4239, endPoint x: 428, endPoint y: 4351, distance: 135.9
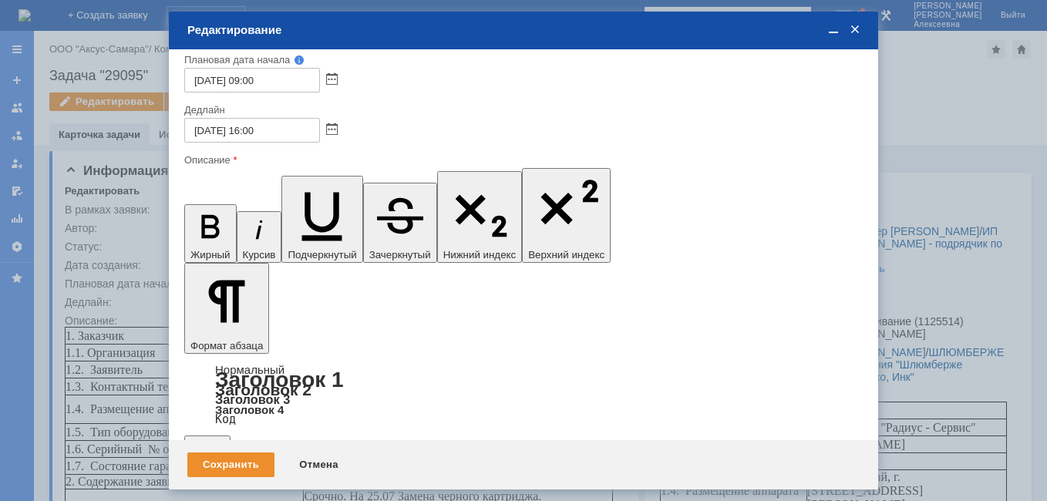
scroll to position [0, 0]
drag, startPoint x: 637, startPoint y: 4458, endPoint x: 271, endPoint y: 4296, distance: 399.9
drag, startPoint x: 268, startPoint y: 4334, endPoint x: 349, endPoint y: 4460, distance: 149.4
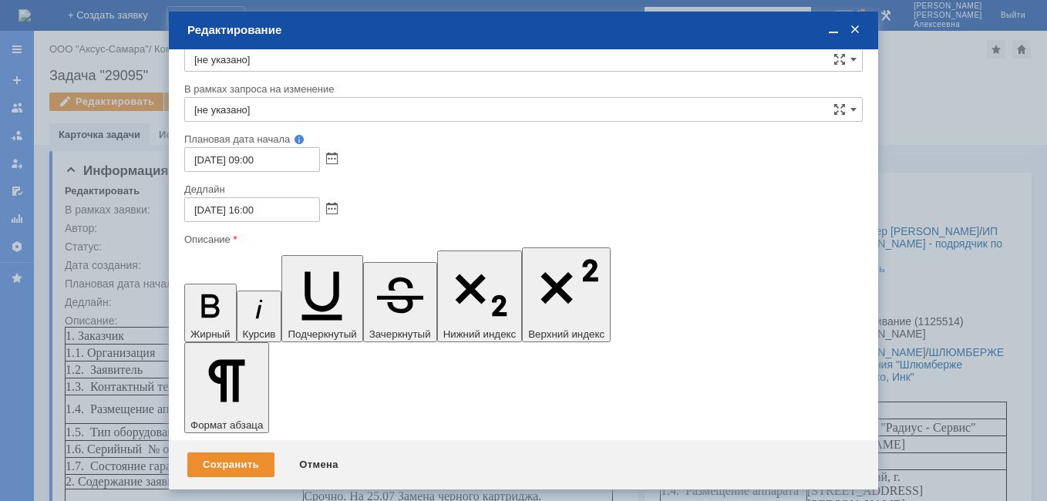
click at [829, 35] on span at bounding box center [832, 30] width 15 height 14
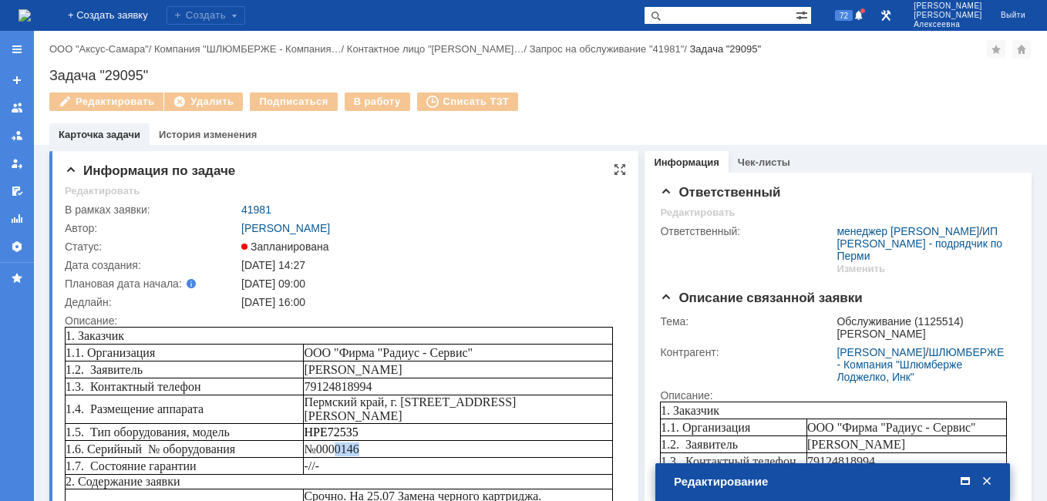
drag, startPoint x: 368, startPoint y: 440, endPoint x: 337, endPoint y: 436, distance: 31.1
click at [337, 441] on td "№0000146" at bounding box center [458, 449] width 309 height 17
copy span "0146"
click at [966, 479] on span at bounding box center [964, 482] width 15 height 14
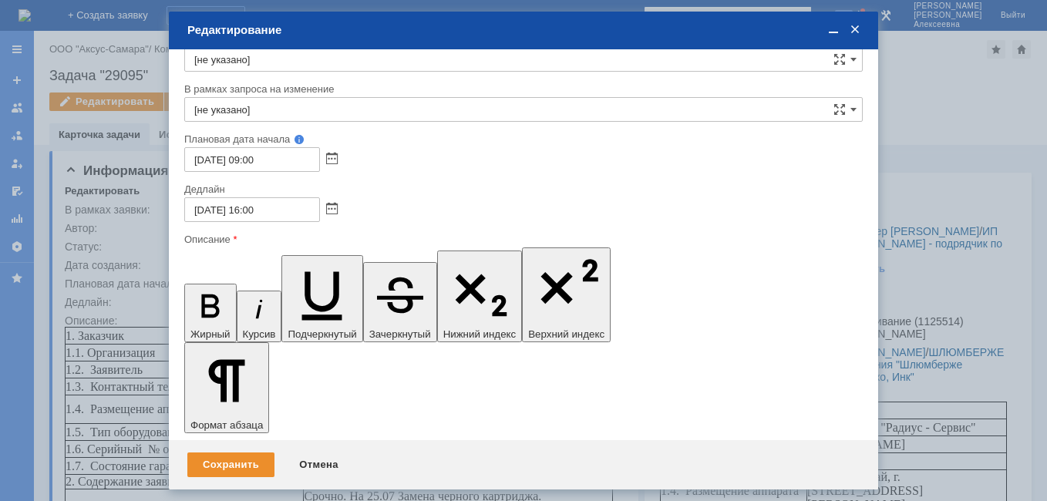
drag, startPoint x: 304, startPoint y: 4500, endPoint x: 179, endPoint y: 4360, distance: 188.3
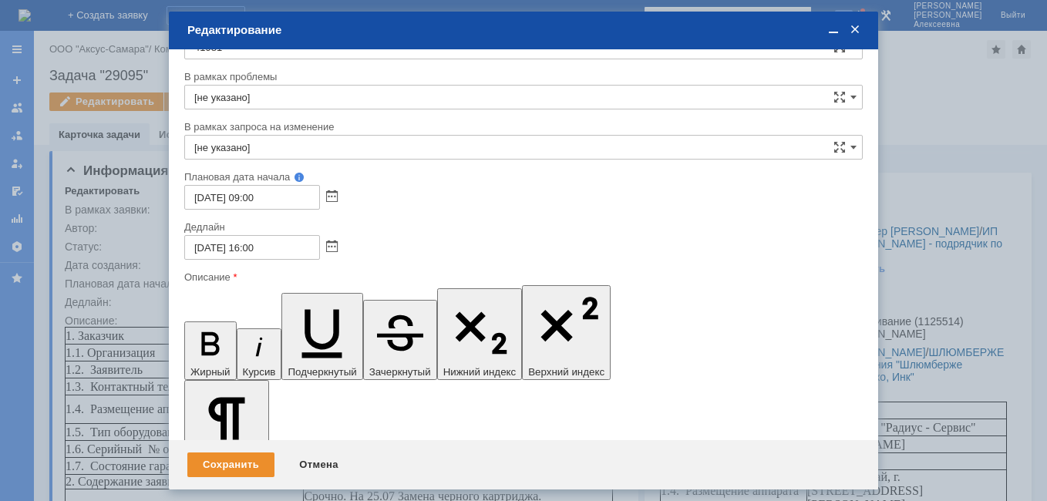
click at [828, 29] on span at bounding box center [832, 30] width 15 height 14
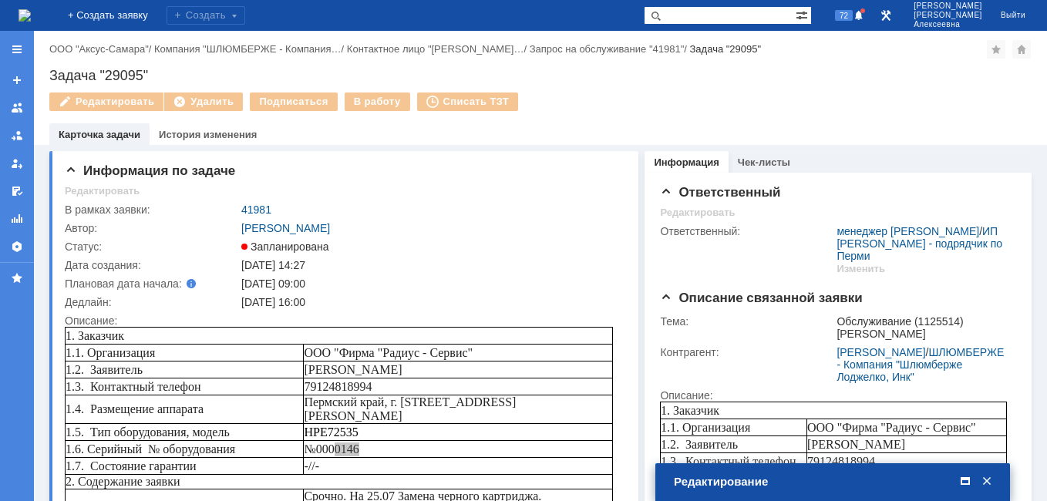
click at [967, 477] on span at bounding box center [964, 482] width 15 height 14
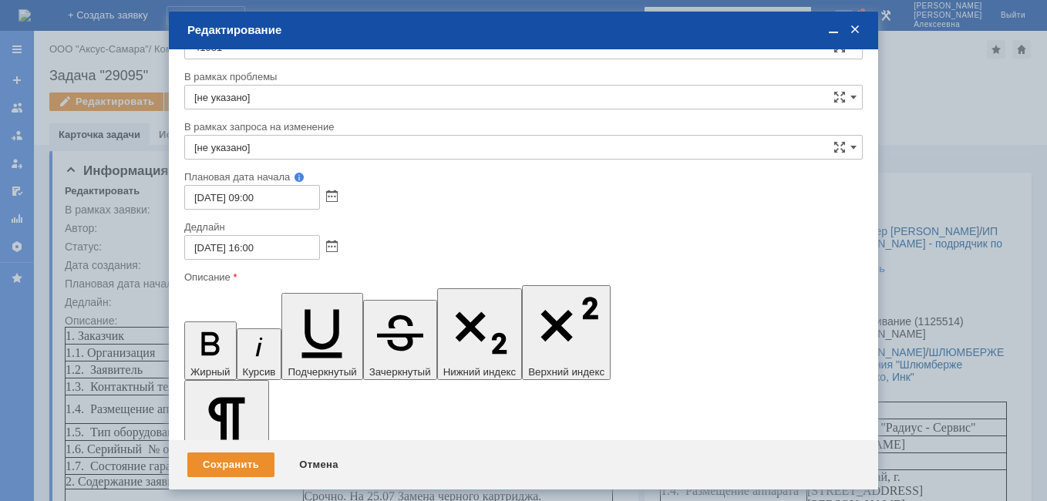
scroll to position [58, 7]
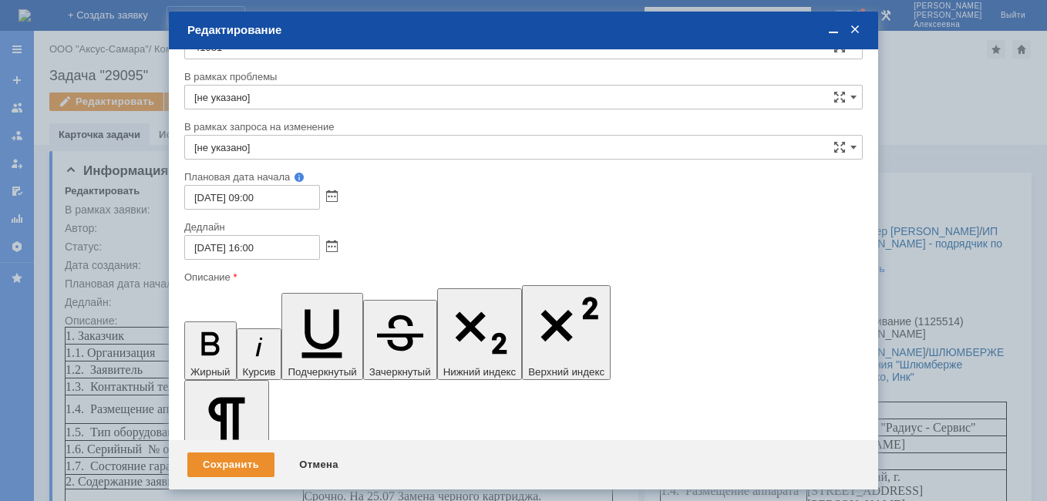
click at [838, 32] on span at bounding box center [832, 30] width 15 height 14
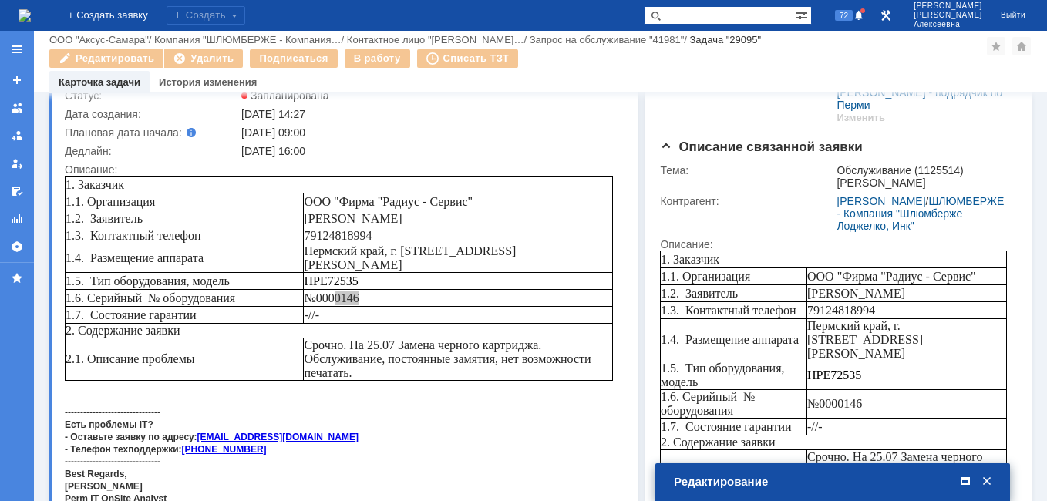
scroll to position [154, 0]
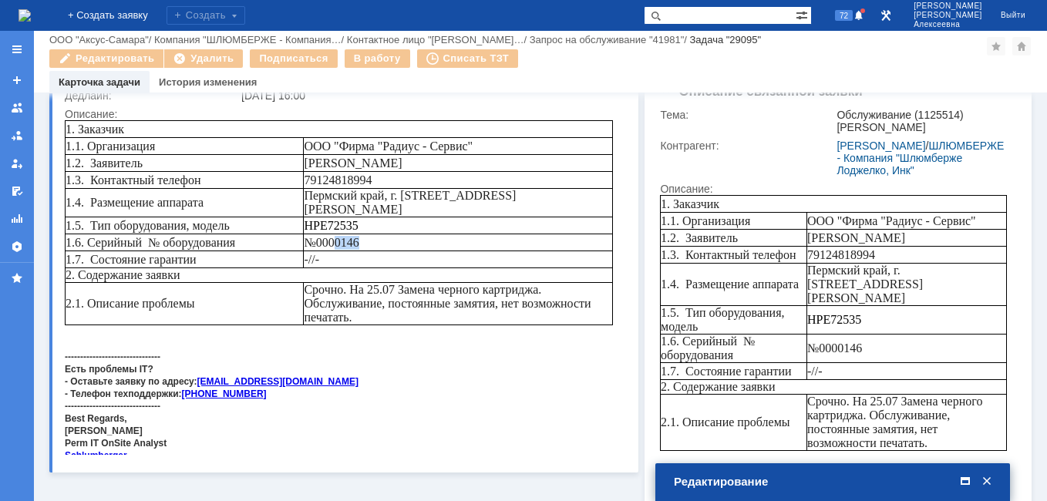
click at [395, 234] on td "№0000146" at bounding box center [458, 242] width 309 height 17
click at [967, 472] on td "Редактирование" at bounding box center [832, 482] width 355 height 38
click at [960, 479] on span at bounding box center [964, 482] width 15 height 14
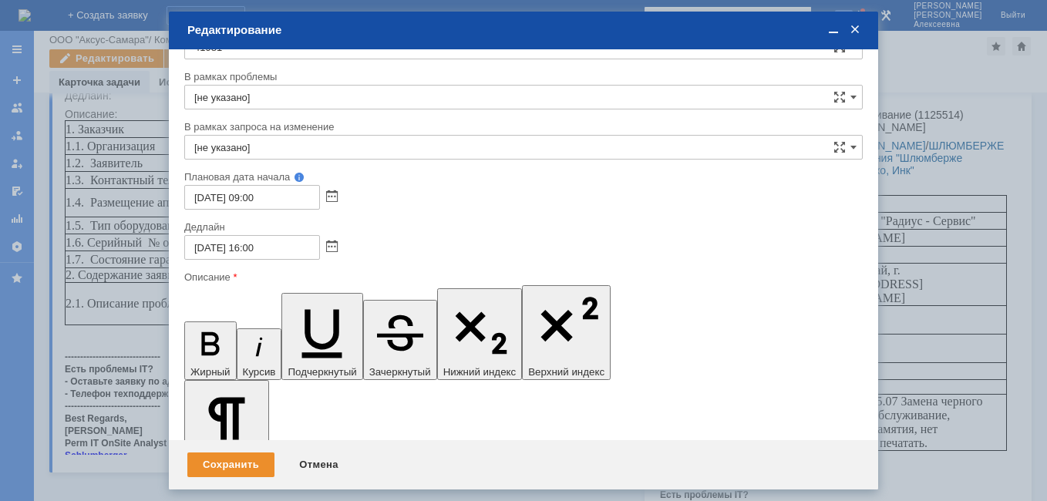
click at [833, 29] on span at bounding box center [832, 30] width 15 height 14
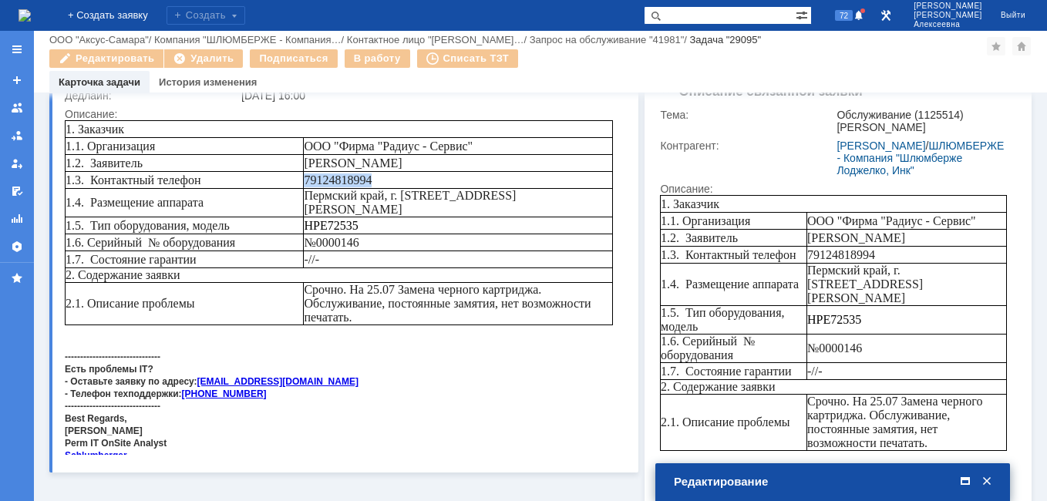
drag, startPoint x: 393, startPoint y: 177, endPoint x: 310, endPoint y: 182, distance: 83.4
click at [310, 182] on td "79124818994" at bounding box center [458, 180] width 309 height 17
copy span "79124818994"
drag, startPoint x: 961, startPoint y: 476, endPoint x: 909, endPoint y: 456, distance: 55.8
click at [962, 476] on span at bounding box center [964, 482] width 15 height 14
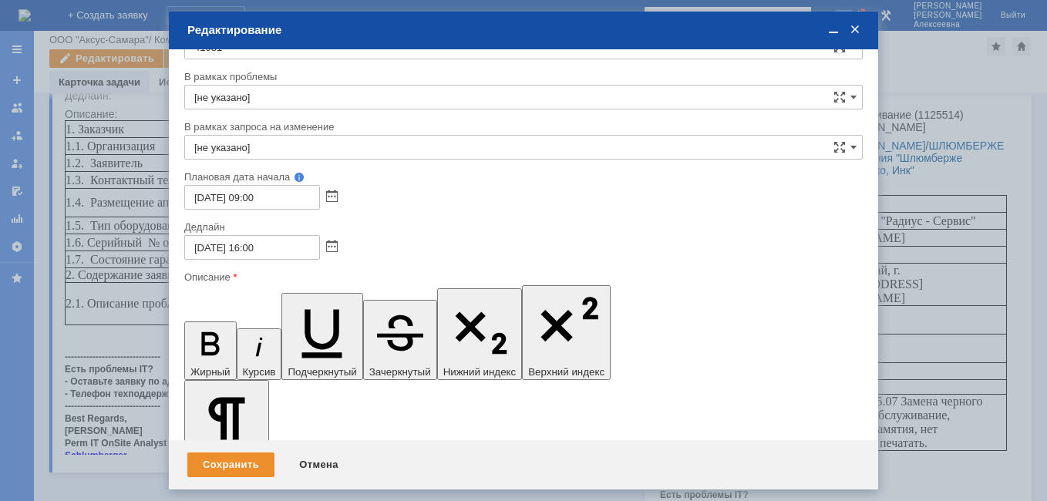
click at [220, 465] on div "Сохранить" at bounding box center [230, 464] width 87 height 25
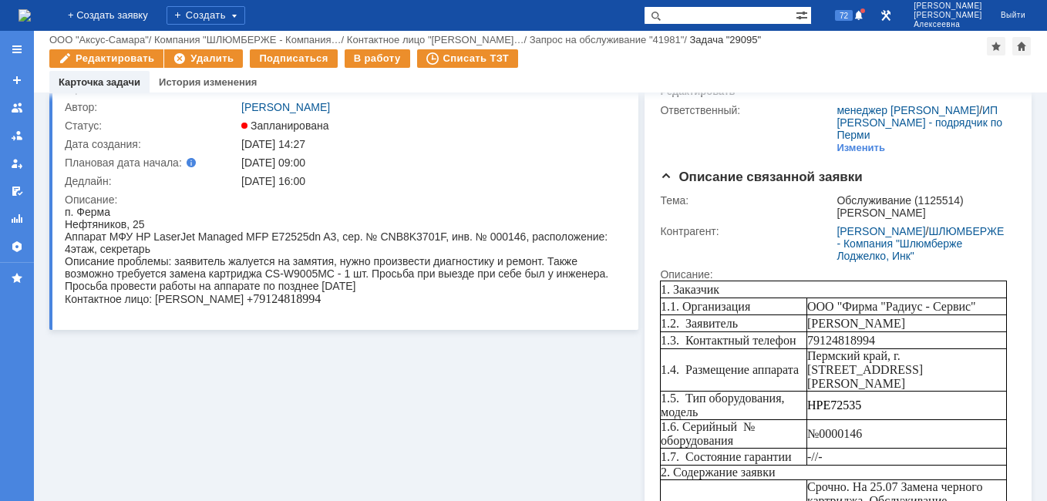
scroll to position [0, 0]
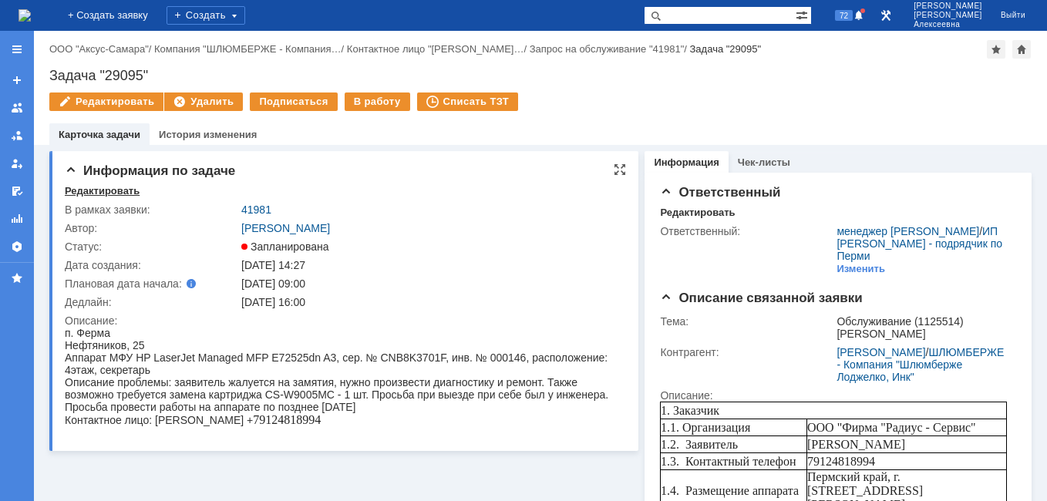
click at [93, 193] on div "Редактировать" at bounding box center [102, 191] width 75 height 12
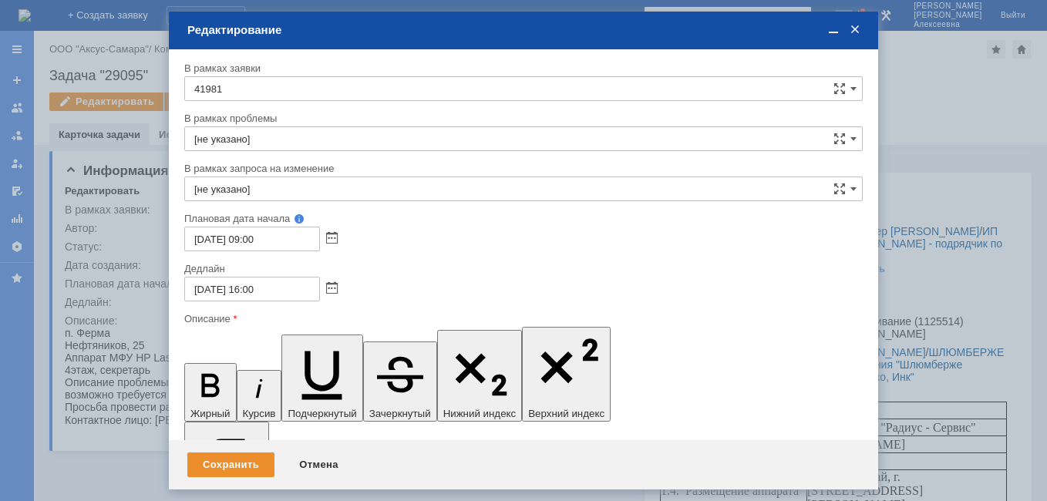
drag, startPoint x: 282, startPoint y: 4468, endPoint x: 186, endPoint y: 4458, distance: 96.9
click at [231, 470] on div "Сохранить" at bounding box center [230, 464] width 87 height 25
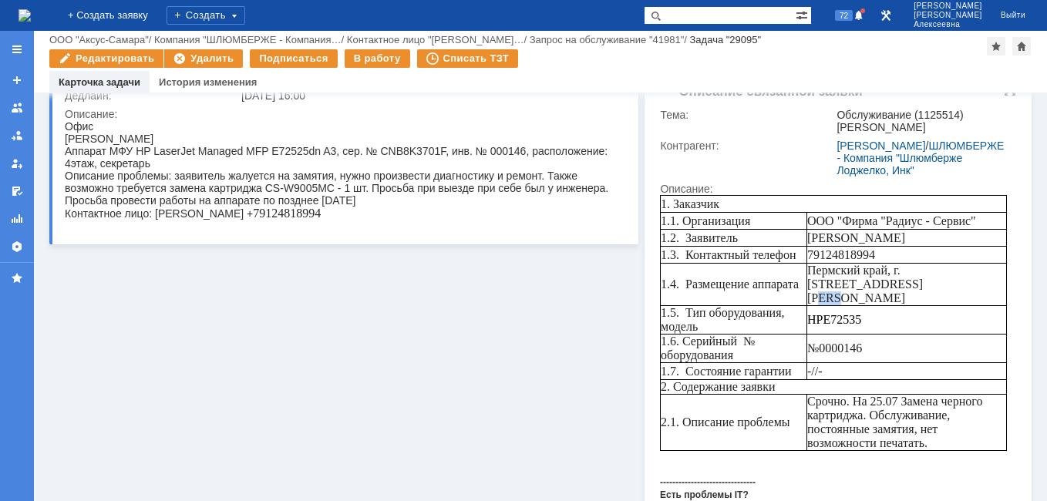
drag, startPoint x: 896, startPoint y: 285, endPoint x: 878, endPoint y: 286, distance: 18.5
click at [878, 286] on span "Пермский край, г. [STREET_ADDRESS][PERSON_NAME]" at bounding box center [865, 284] width 116 height 41
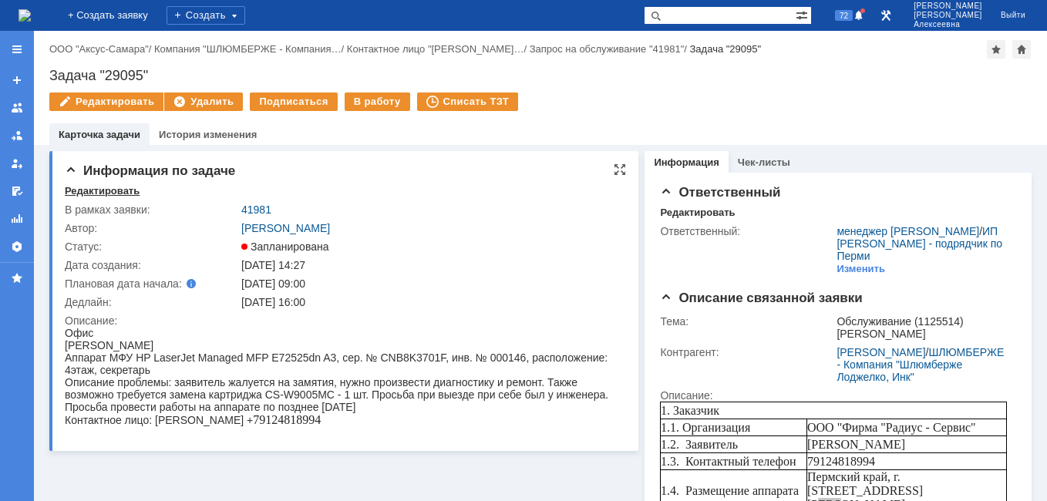
click at [112, 188] on div "Редактировать" at bounding box center [102, 191] width 75 height 12
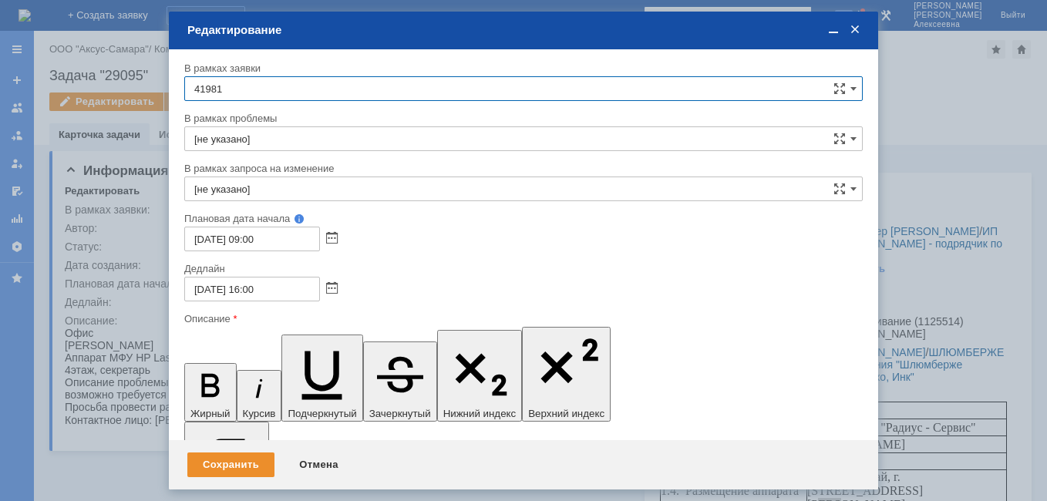
drag, startPoint x: 250, startPoint y: 4471, endPoint x: 262, endPoint y: 4464, distance: 13.1
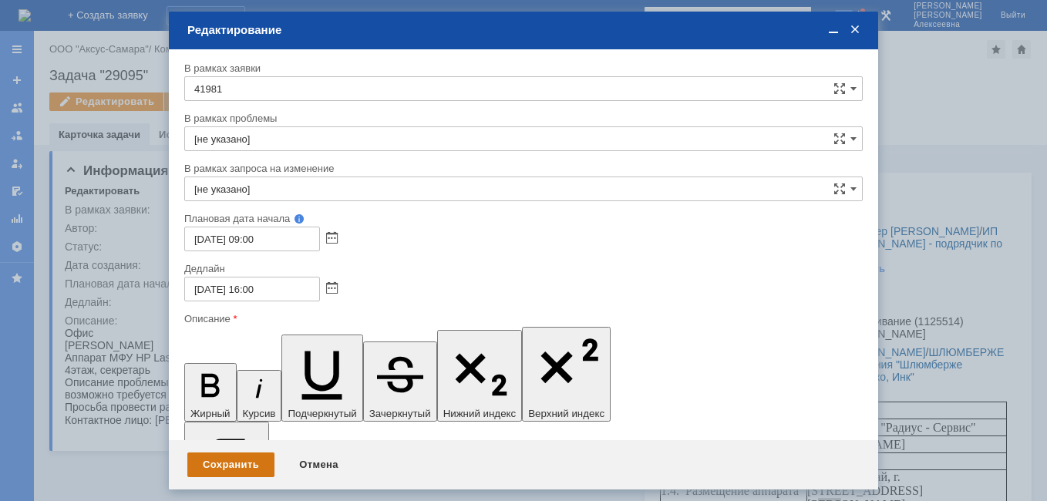
click at [231, 462] on div "Сохранить" at bounding box center [230, 464] width 87 height 25
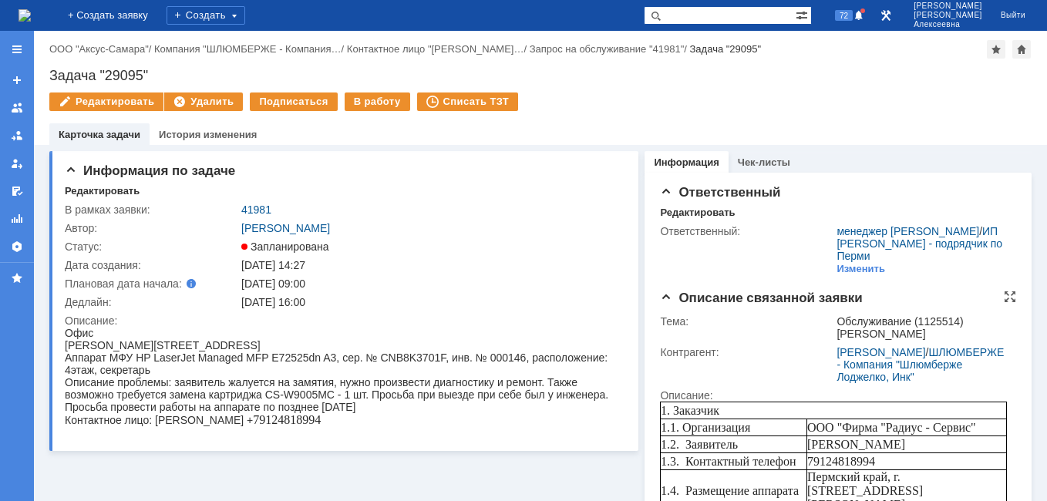
drag, startPoint x: 986, startPoint y: 426, endPoint x: 816, endPoint y: 424, distance: 169.6
click at [816, 424] on td "ООО "Фирма "Радиус - Сервис"" at bounding box center [906, 427] width 200 height 17
drag, startPoint x: 816, startPoint y: 424, endPoint x: 840, endPoint y: 434, distance: 25.9
copy span "ООО "Фирма "Радиус - Сервис""
click at [75, 188] on div "Редактировать" at bounding box center [102, 191] width 75 height 12
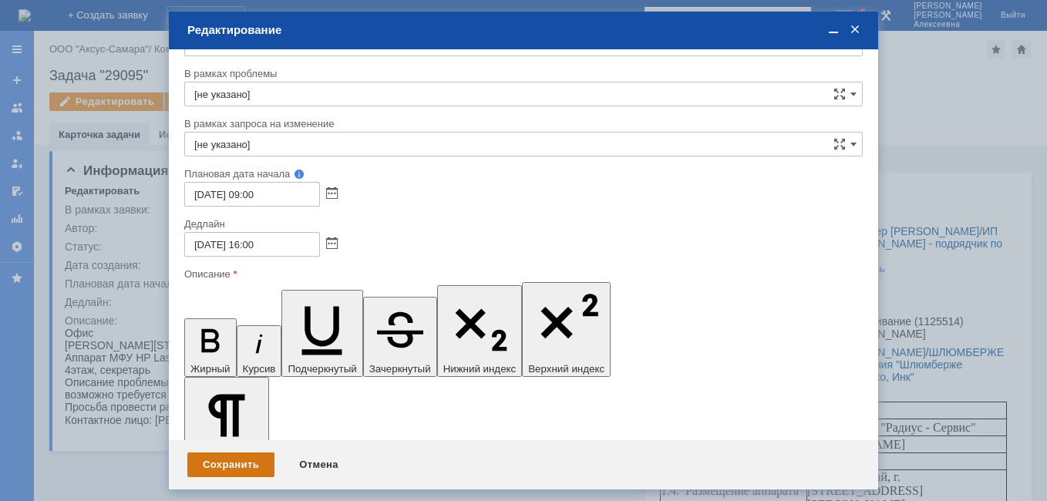
click at [230, 472] on div "Сохранить" at bounding box center [230, 464] width 87 height 25
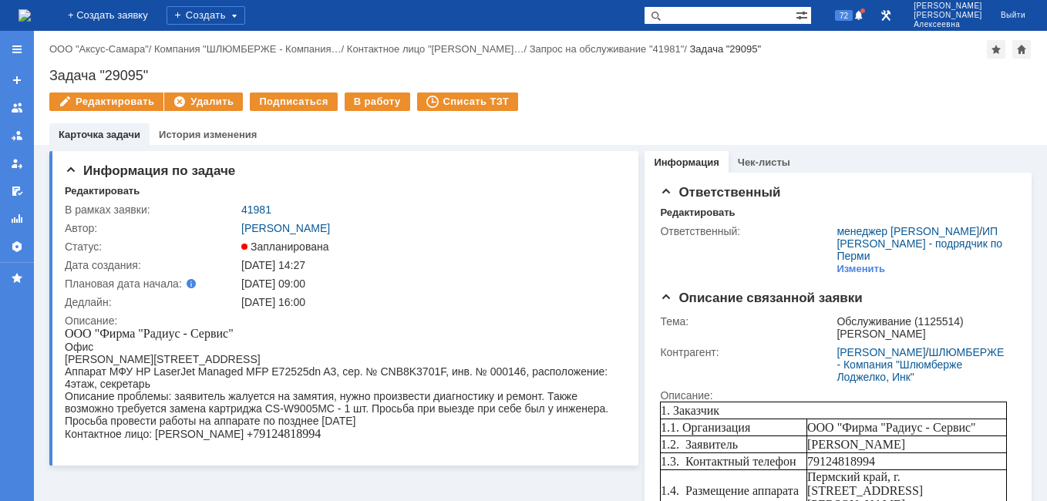
scroll to position [0, 0]
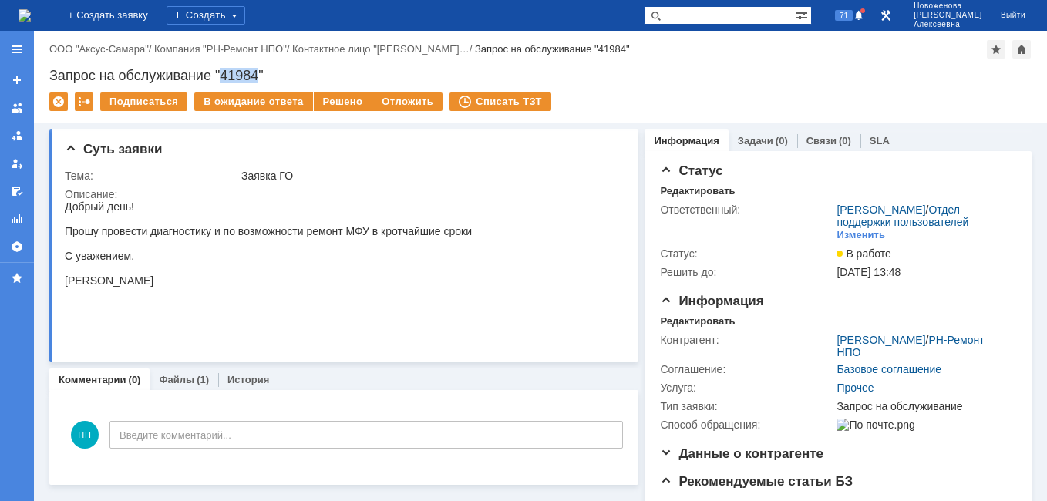
drag, startPoint x: 260, startPoint y: 73, endPoint x: 224, endPoint y: 75, distance: 36.3
click at [224, 75] on div "Запрос на обслуживание "41984"" at bounding box center [540, 75] width 982 height 15
copy div "41984"
click at [168, 385] on link "Файлы" at bounding box center [176, 380] width 35 height 12
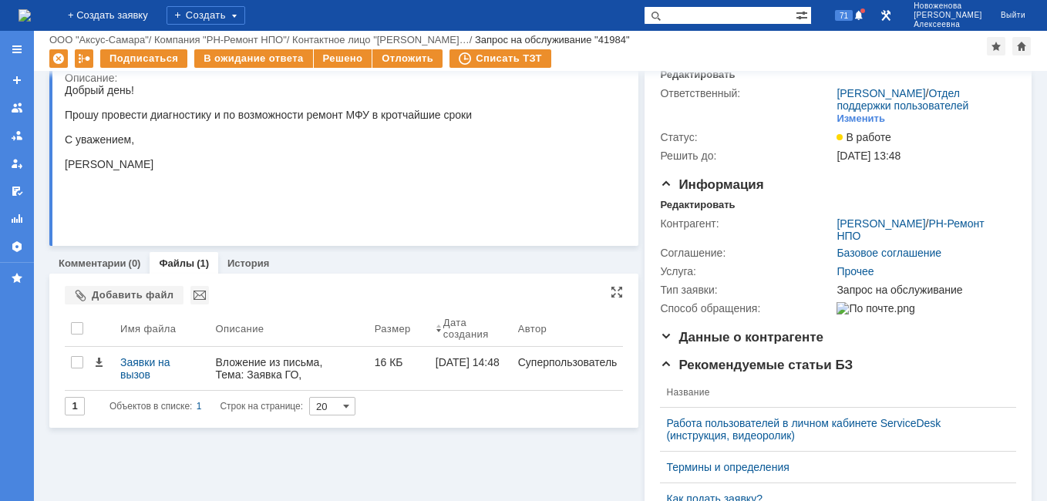
scroll to position [77, 0]
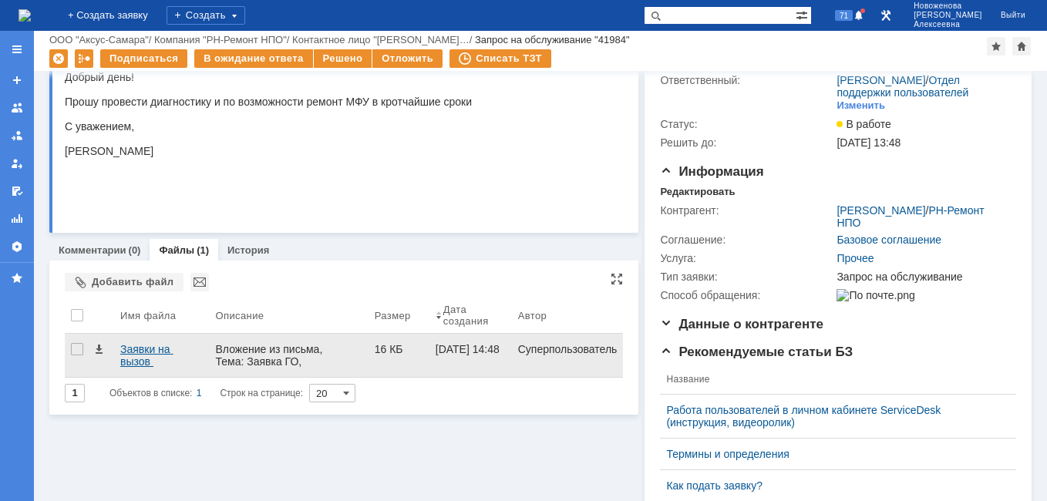
click at [144, 351] on div "Заявки на вызов мастера.docx" at bounding box center [161, 355] width 82 height 25
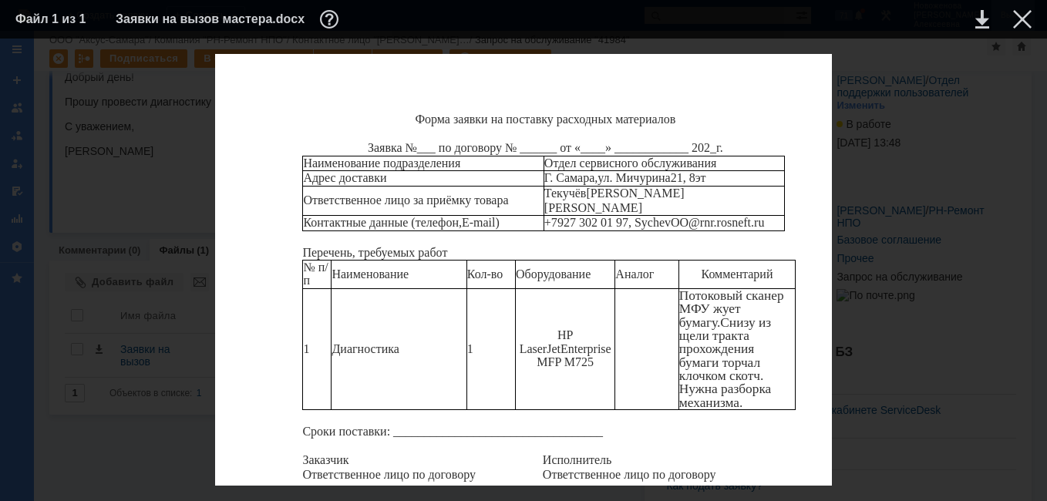
click at [1024, 18] on div at bounding box center [1022, 19] width 18 height 18
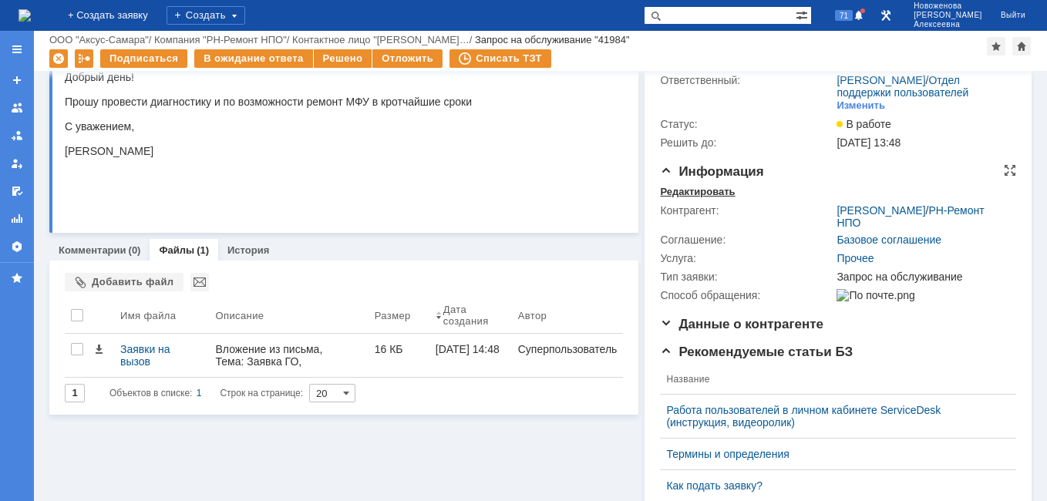
click at [673, 198] on div "Редактировать" at bounding box center [697, 192] width 75 height 12
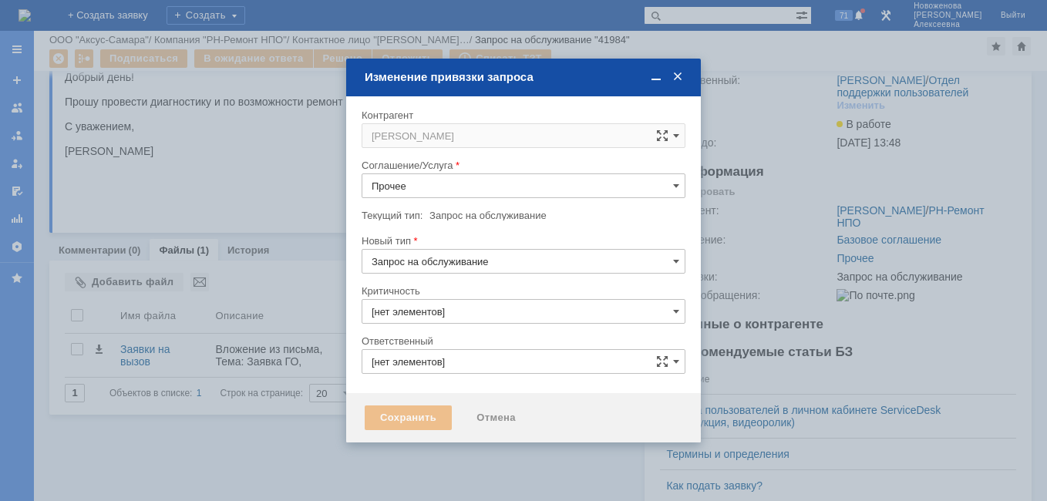
type input "3. Низкая"
type input "[не указано]"
type input "[PERSON_NAME]"
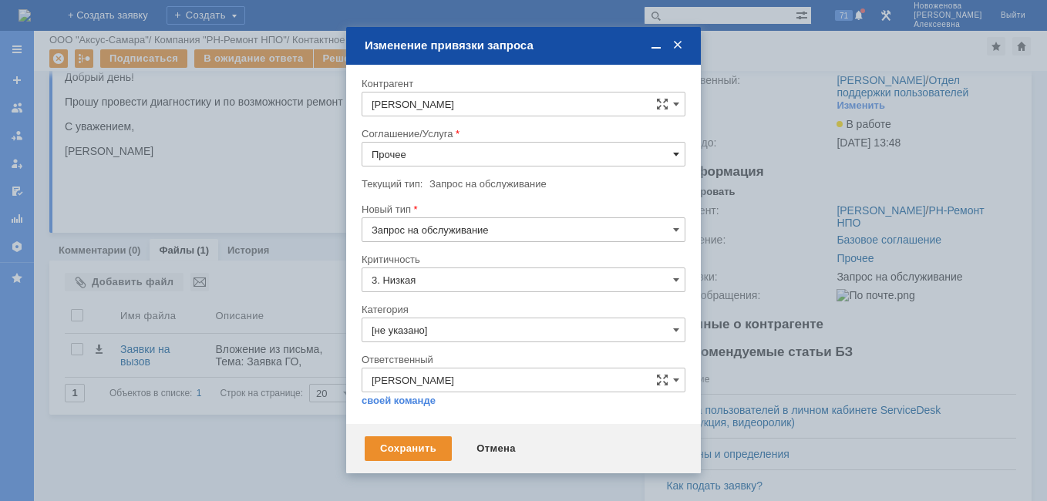
click at [674, 155] on span at bounding box center [676, 154] width 6 height 12
click at [439, 235] on span "Выезд инженера" at bounding box center [523, 233] width 304 height 12
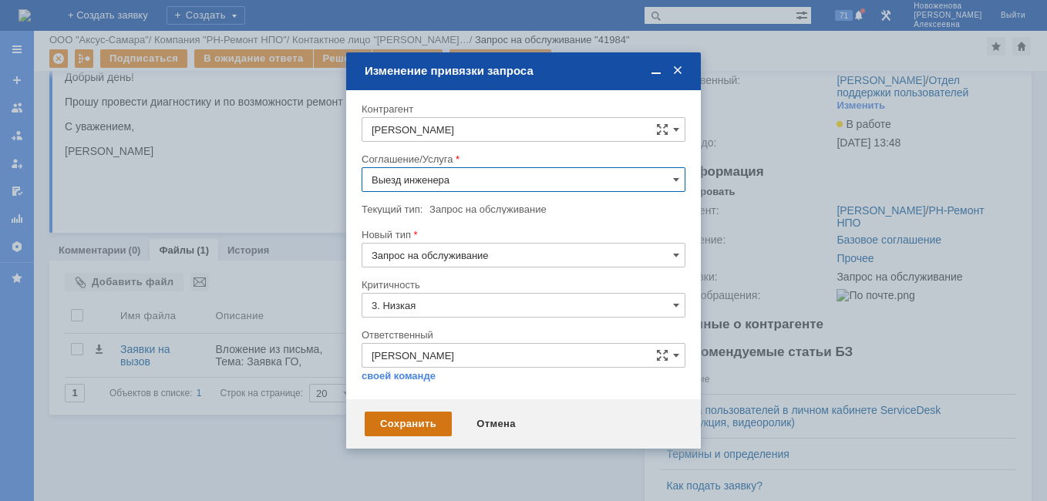
type input "Выезд инженера"
click at [396, 424] on div "Сохранить" at bounding box center [408, 424] width 87 height 25
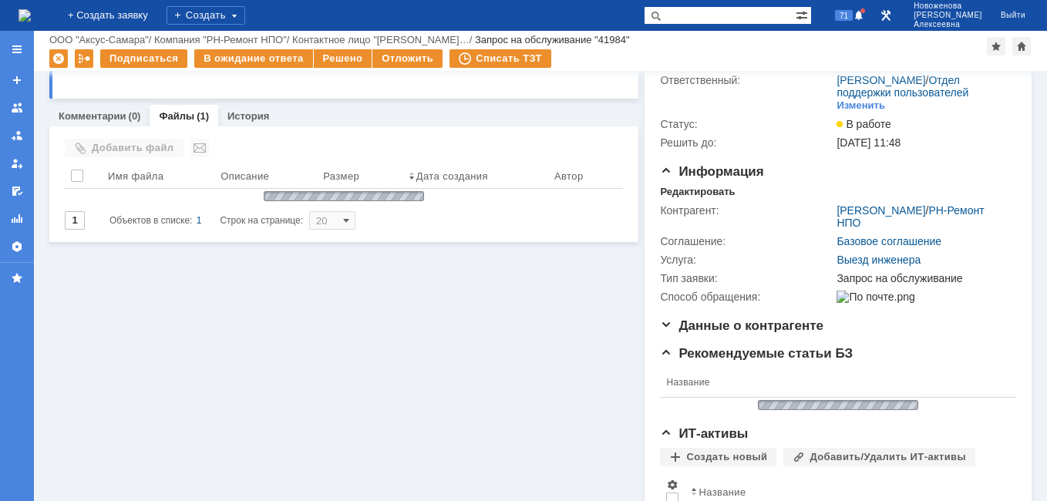
scroll to position [0, 0]
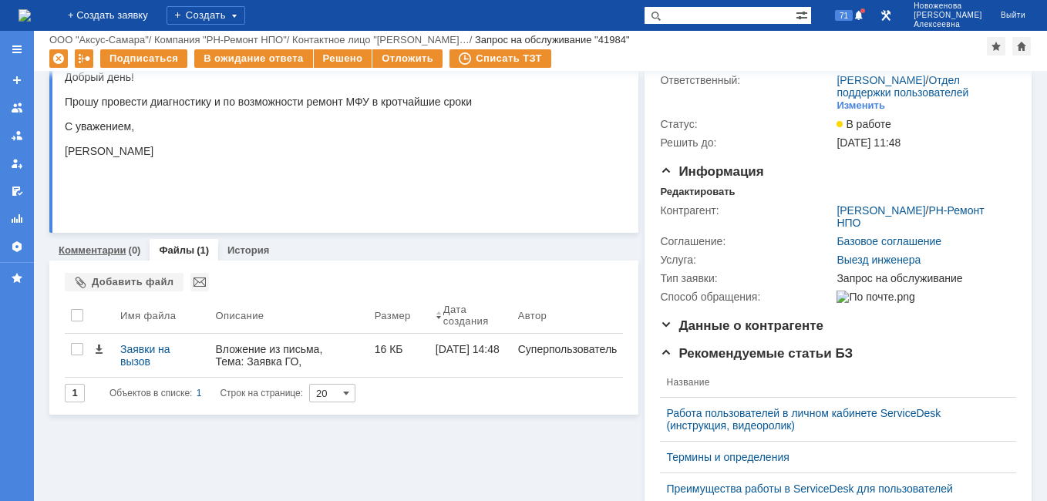
click at [106, 250] on link "Комментарии" at bounding box center [93, 250] width 68 height 12
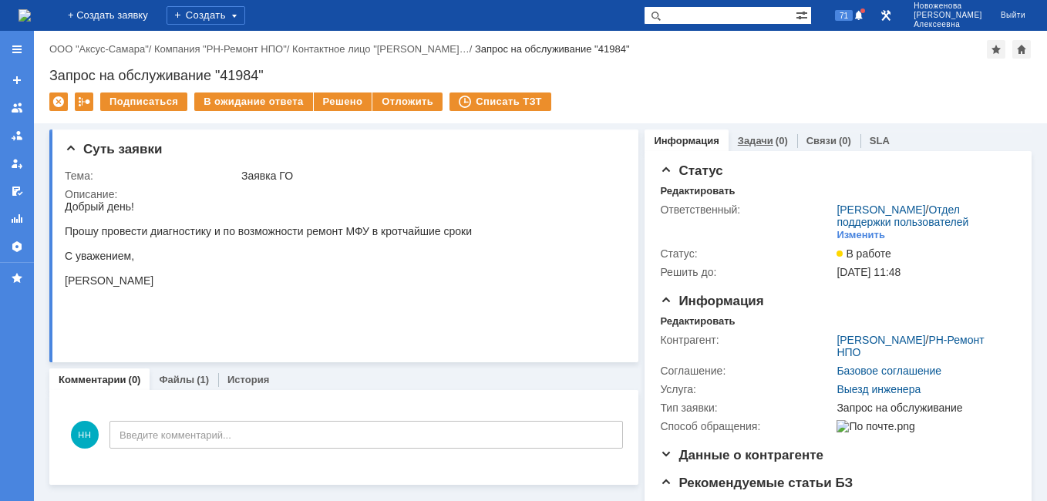
click at [742, 133] on div "Задачи (0)" at bounding box center [762, 140] width 69 height 22
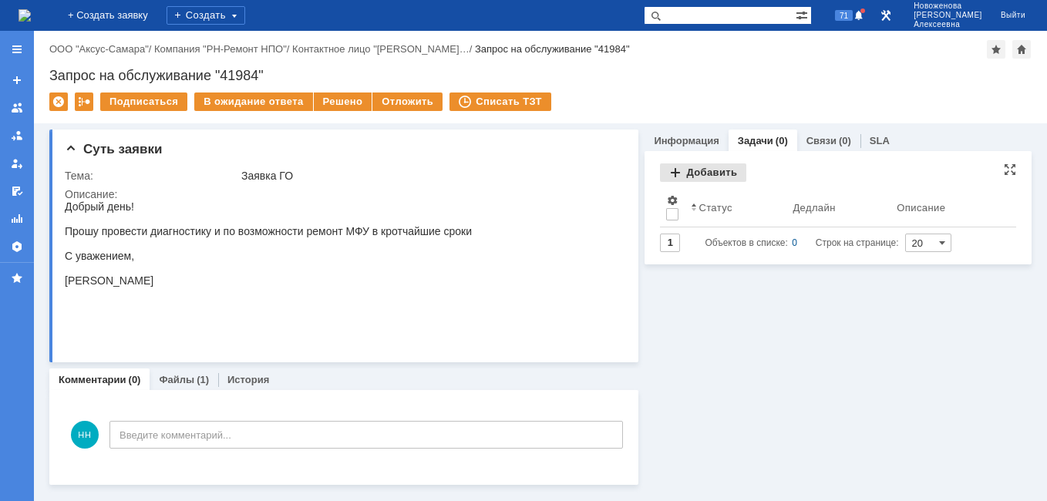
click at [702, 173] on div "Добавить" at bounding box center [703, 172] width 86 height 18
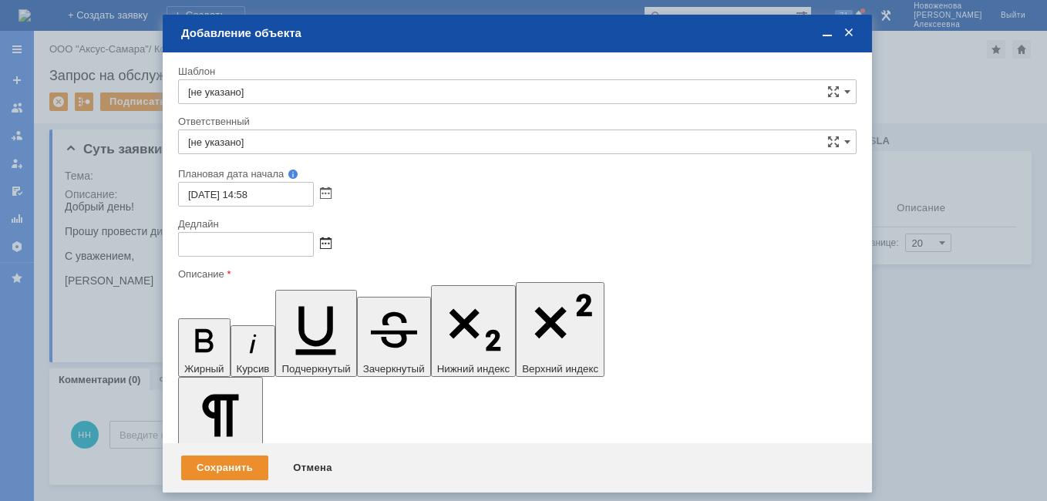
click at [328, 239] on span at bounding box center [326, 244] width 12 height 12
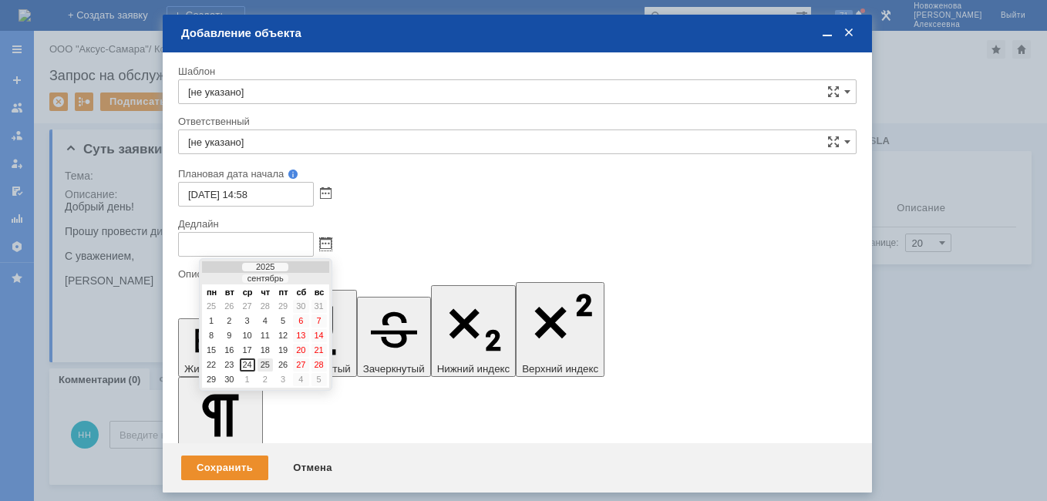
click at [267, 360] on div "25" at bounding box center [264, 364] width 15 height 13
type input "[DATE] 14:58"
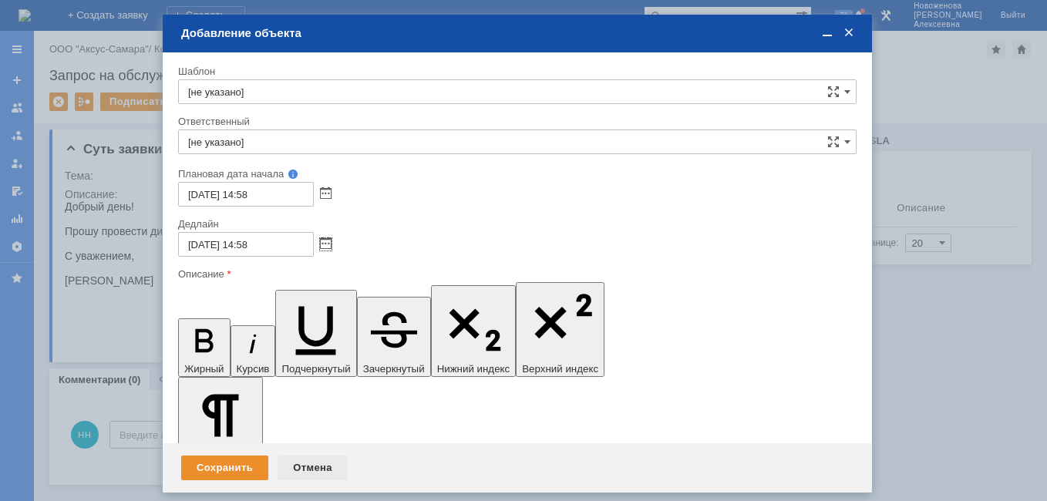
click at [303, 459] on div "Отмена" at bounding box center [312, 467] width 70 height 25
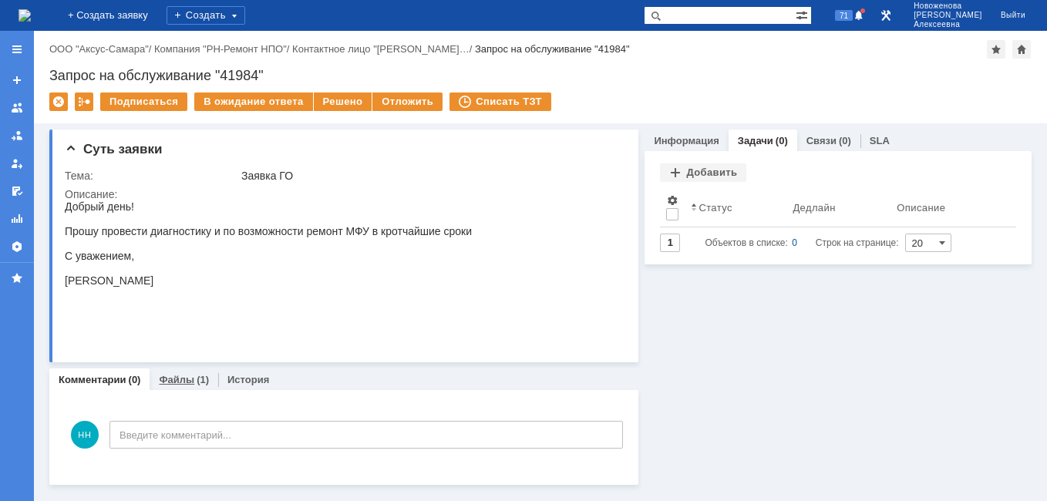
click at [177, 385] on link "Файлы" at bounding box center [176, 380] width 35 height 12
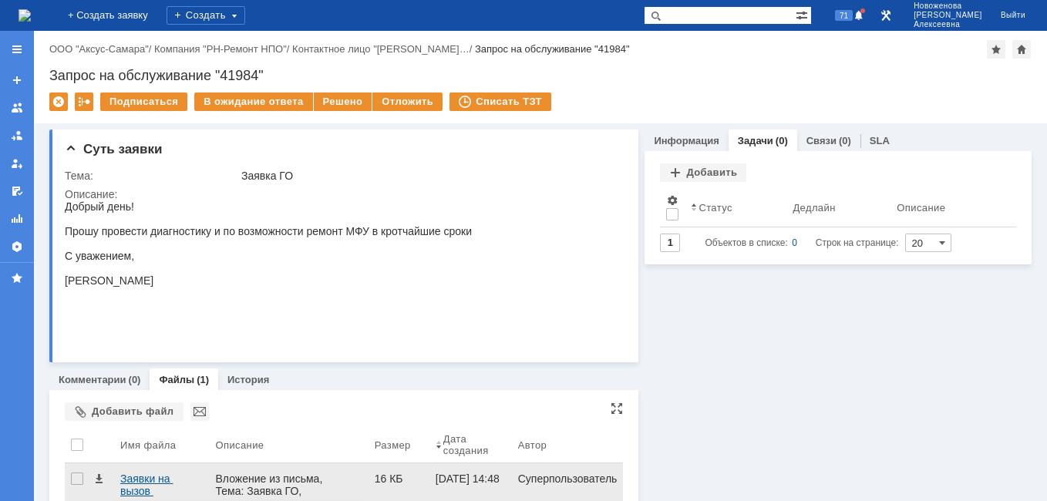
click at [137, 479] on div "Заявки на вызов мастера.docx" at bounding box center [161, 484] width 82 height 25
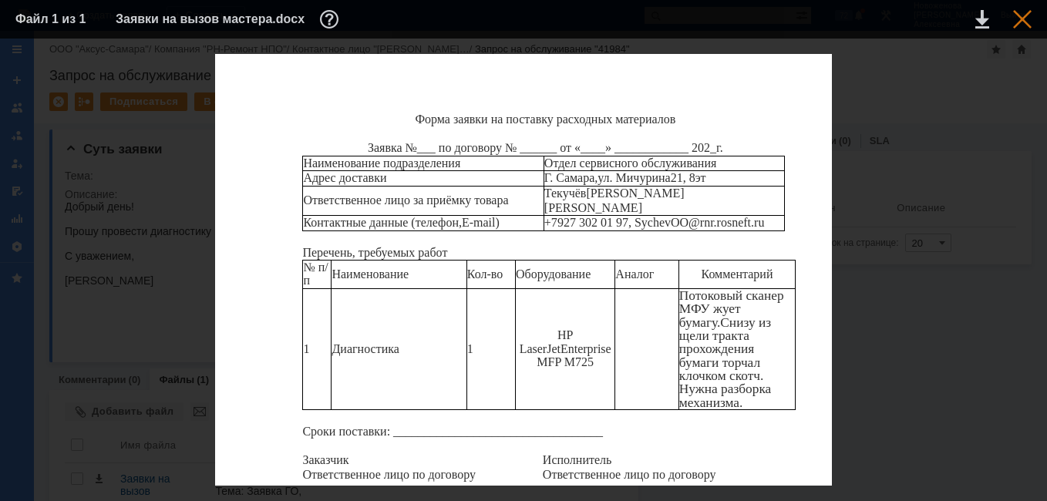
click at [1026, 12] on div at bounding box center [1022, 19] width 18 height 18
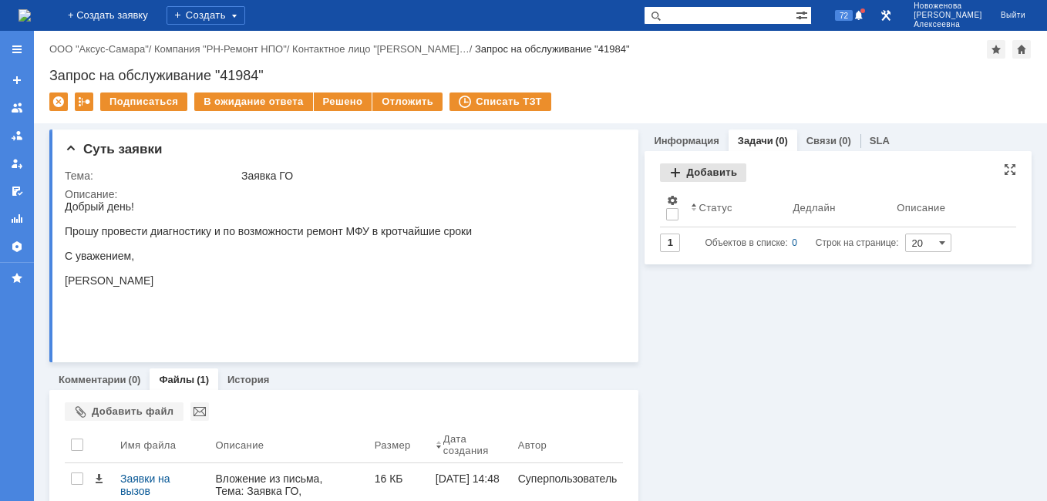
click at [706, 171] on div "Добавить" at bounding box center [703, 172] width 86 height 18
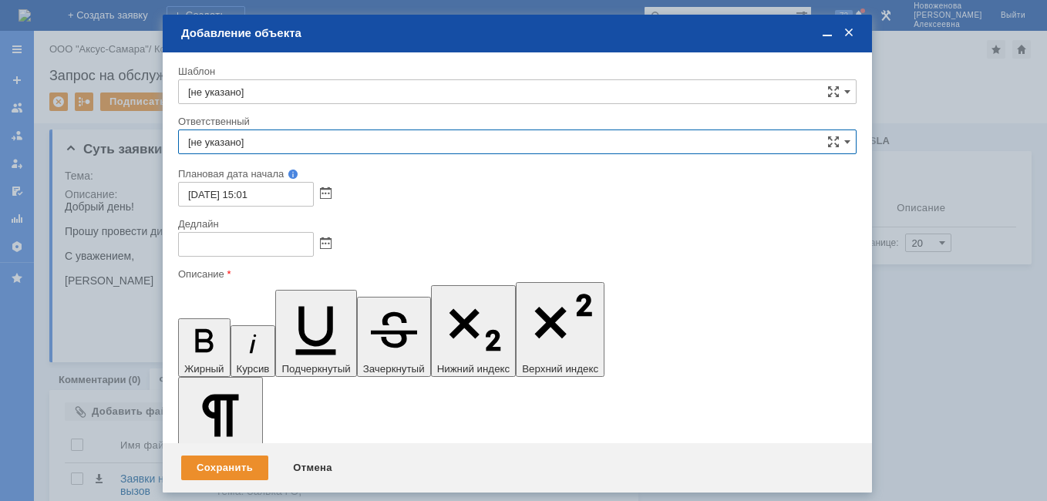
click at [213, 141] on input "[не указано]" at bounding box center [517, 141] width 678 height 25
click at [255, 328] on span "[PERSON_NAME]" at bounding box center [517, 328] width 658 height 12
type input "[PERSON_NAME]"
click at [324, 193] on span at bounding box center [326, 194] width 12 height 12
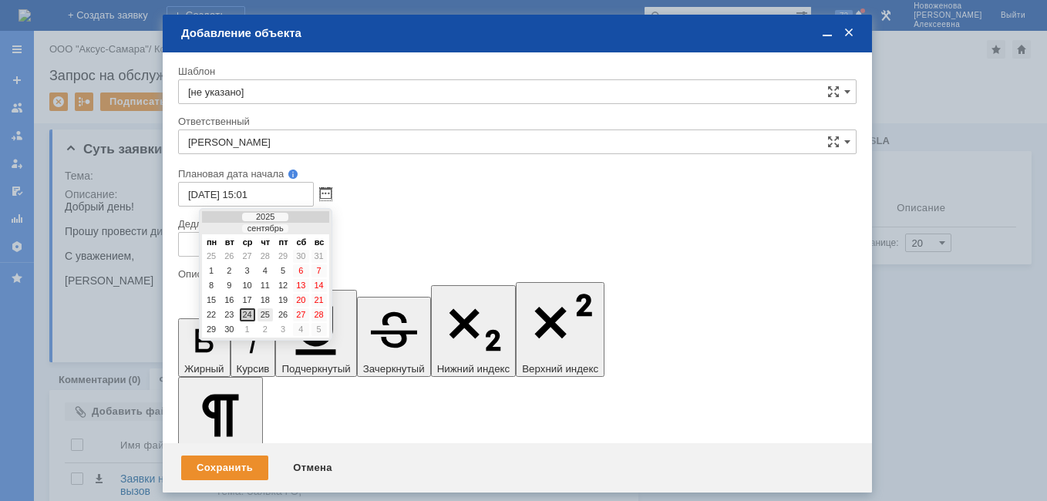
click at [266, 311] on div "25" at bounding box center [264, 314] width 15 height 13
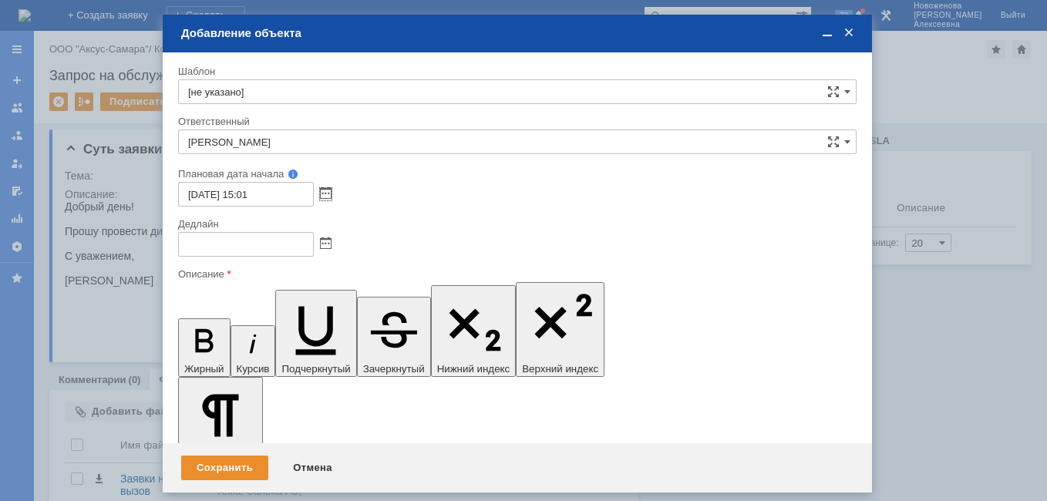
click at [250, 193] on input "[DATE] 15:01" at bounding box center [246, 194] width 136 height 25
click at [291, 190] on input "[DATE] 09:01" at bounding box center [246, 194] width 136 height 25
type input "[DATE] 09:00"
click at [326, 250] on span at bounding box center [326, 244] width 12 height 12
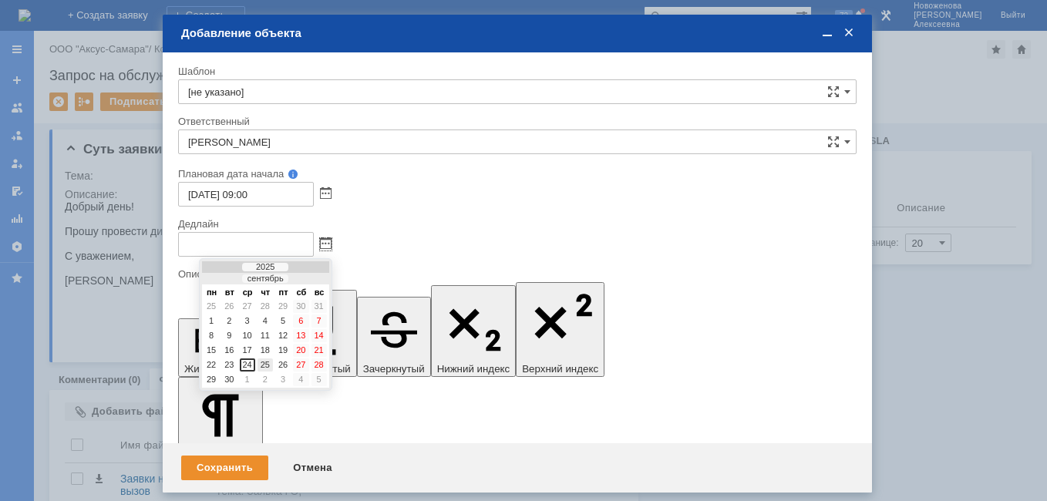
click at [266, 366] on div "25" at bounding box center [264, 364] width 15 height 13
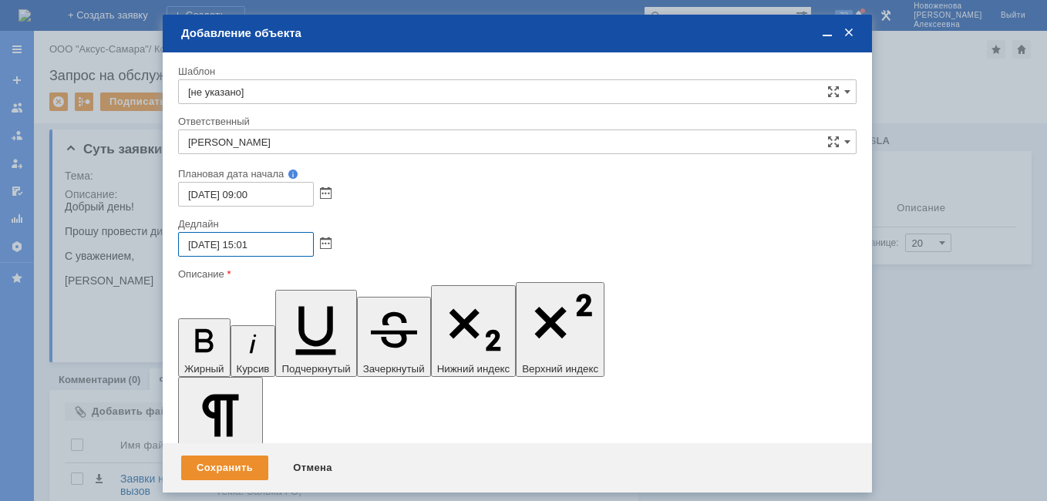
drag, startPoint x: 249, startPoint y: 247, endPoint x: 258, endPoint y: 247, distance: 9.2
click at [252, 247] on input "[DATE] 15:01" at bounding box center [246, 244] width 136 height 25
type input "[DATE] 16:01"
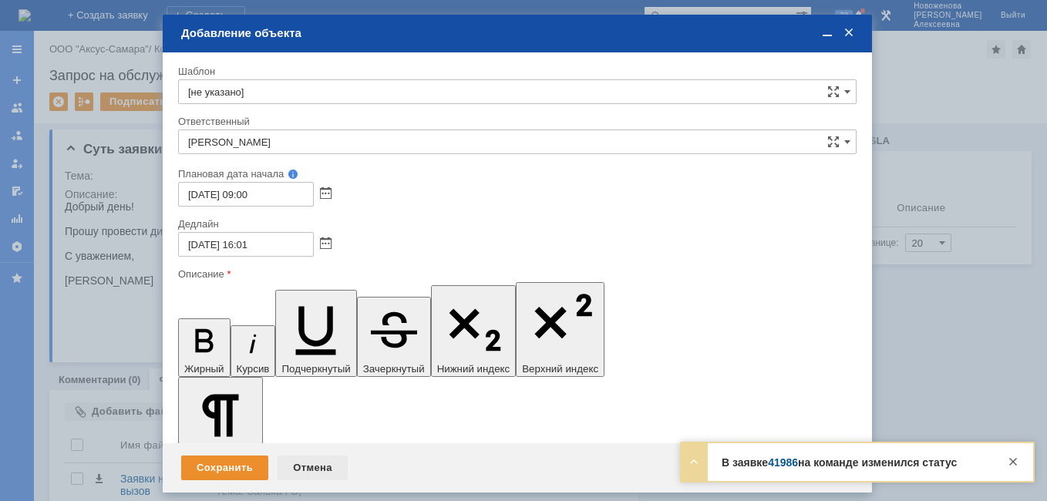
click at [318, 458] on div "Отмена" at bounding box center [312, 467] width 70 height 25
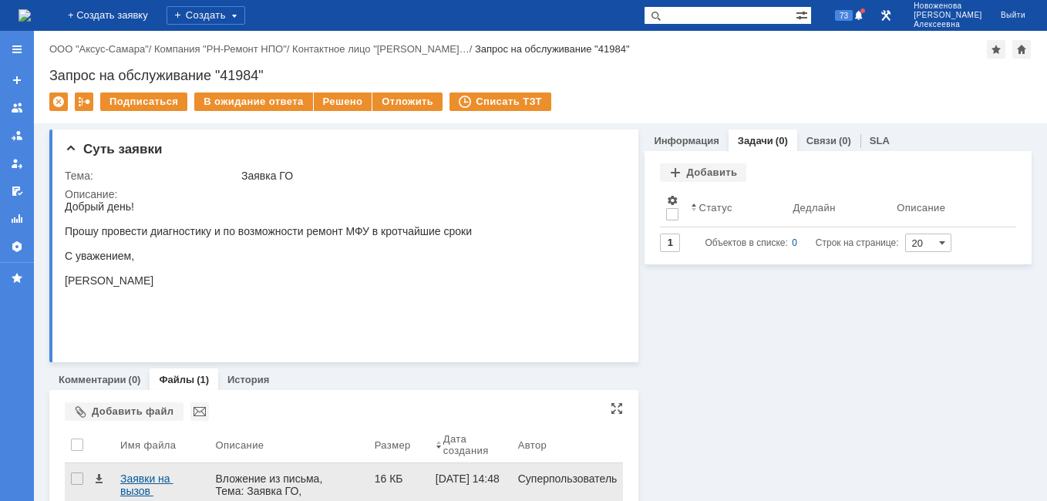
click at [142, 483] on div "Заявки на вызов мастера.docx" at bounding box center [161, 484] width 82 height 25
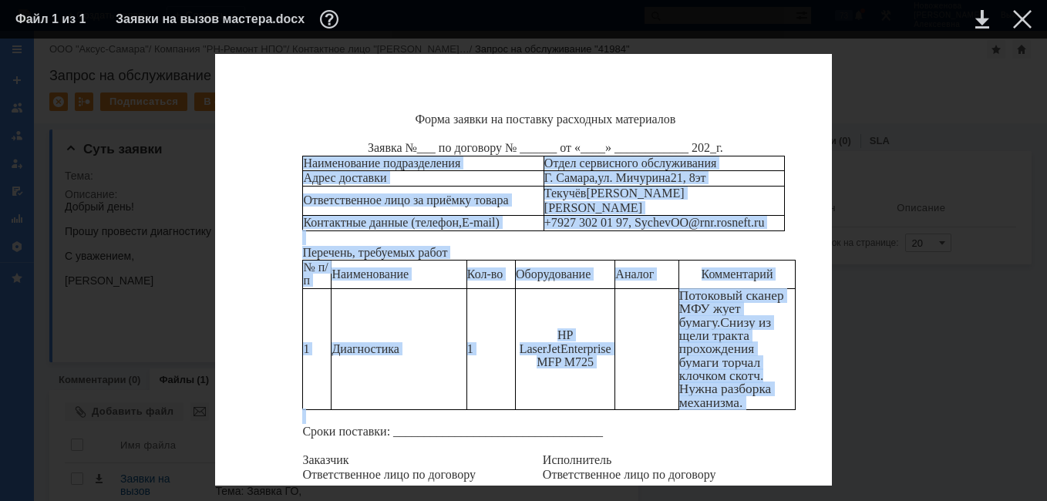
drag, startPoint x: 307, startPoint y: 158, endPoint x: 734, endPoint y: 412, distance: 497.0
click at [734, 412] on div "Форма заявки на поставку расходных материалов Заявка №___ по договору № __ ____…" at bounding box center [523, 312] width 617 height 516
copy div "Наименование подразделения Отдел сервисного обслуживания Адрес доставки [STREET…"
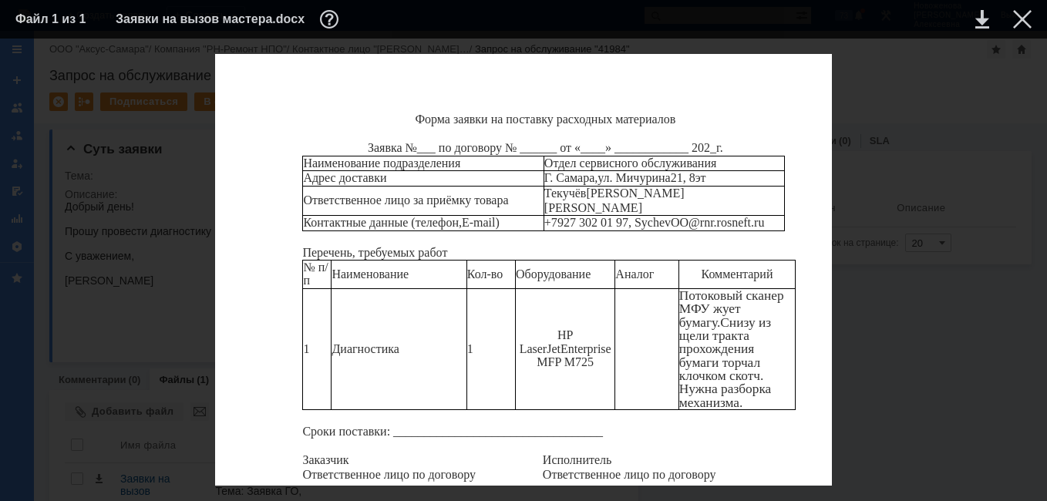
click at [916, 284] on div "Форма заявки на поставку расходных материалов Заявка №___ по договору № __ ____…" at bounding box center [523, 312] width 1016 height 516
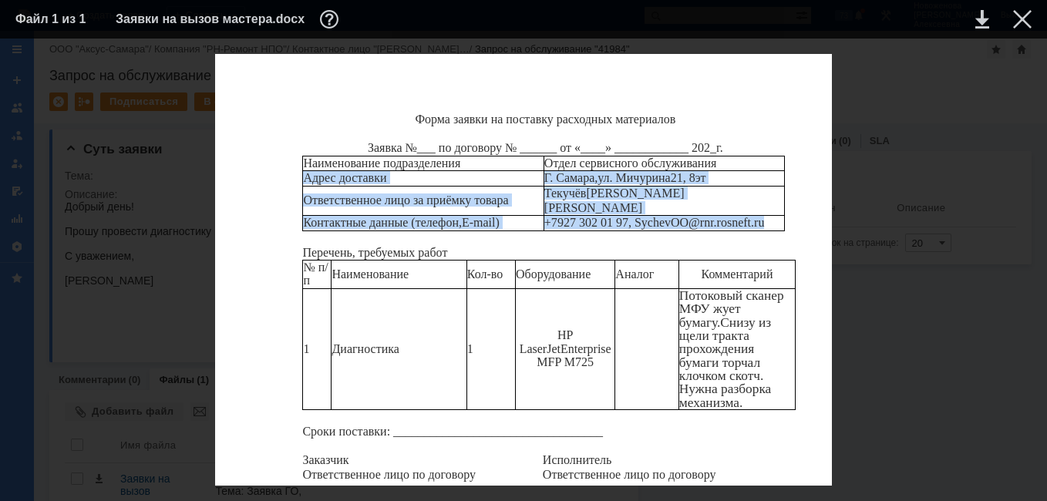
drag, startPoint x: 775, startPoint y: 219, endPoint x: 306, endPoint y: 183, distance: 470.0
click at [306, 183] on tbody "Наименование подразделения Отдел сервисного обслуживания Адрес доставки [STREET…" at bounding box center [544, 193] width 482 height 75
copy tbody "Адрес доставки [STREET_ADDRESS][PERSON_NAME] эт Ответственное лицо за приёмку т…"
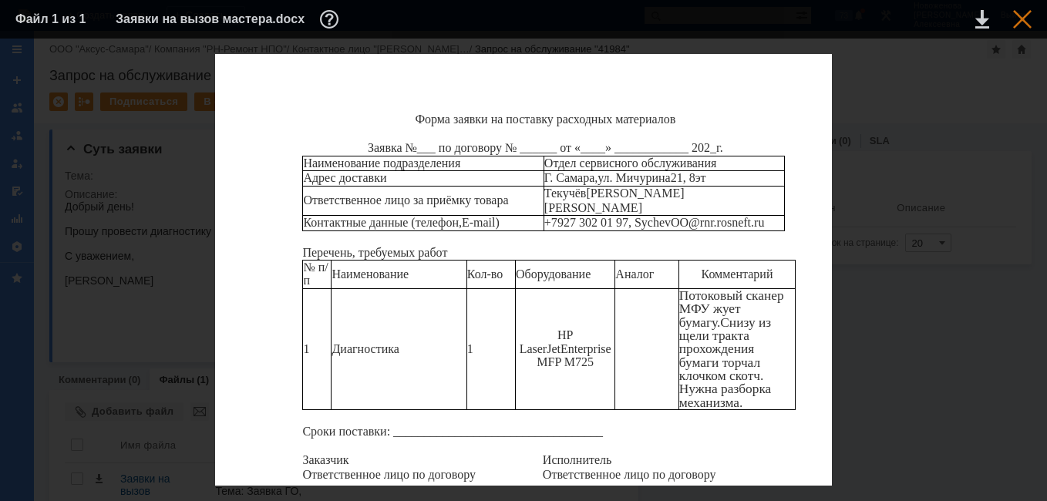
click at [1026, 16] on div at bounding box center [1022, 19] width 18 height 18
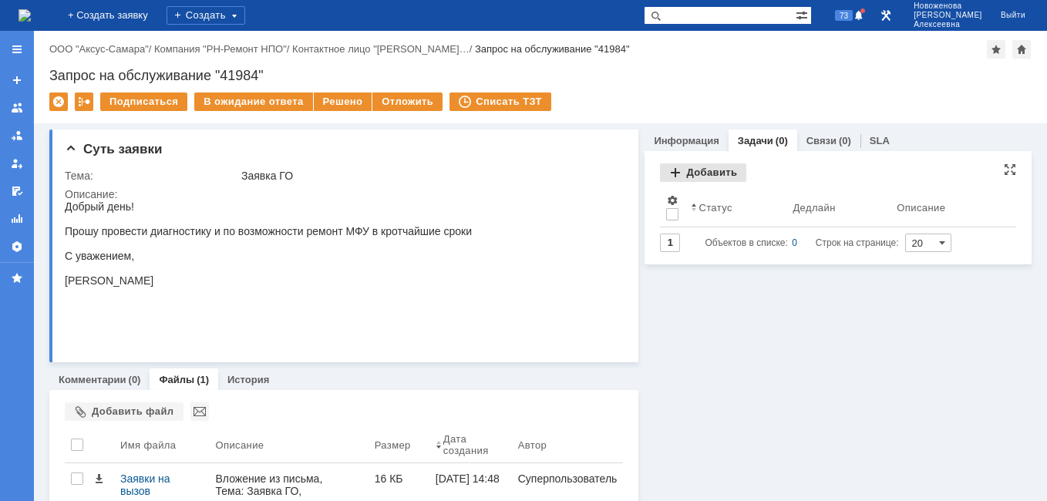
click at [679, 176] on div "Добавить" at bounding box center [703, 172] width 86 height 18
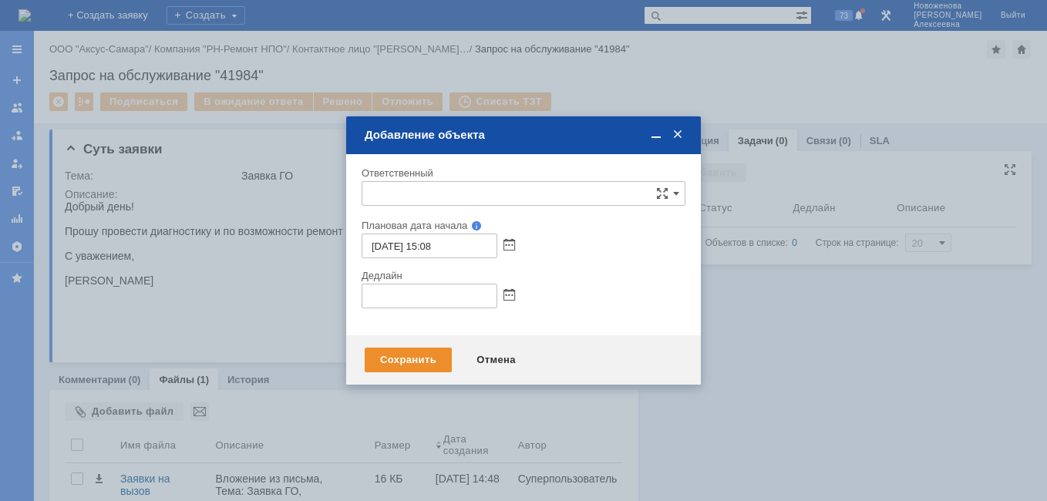
type input "[не указано]"
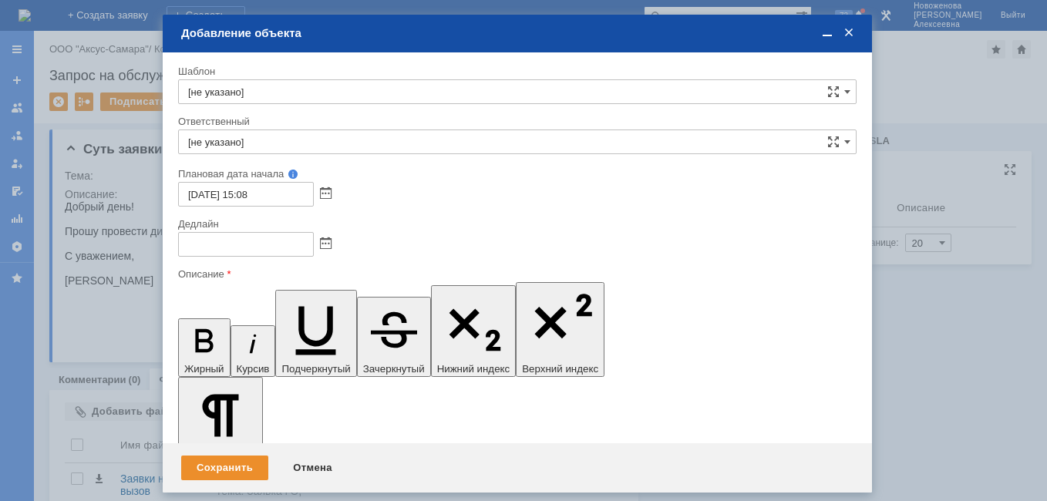
scroll to position [0, 0]
click at [285, 139] on input "[не указано]" at bounding box center [517, 141] width 678 height 25
click at [241, 322] on span "[PERSON_NAME]" at bounding box center [517, 328] width 658 height 12
type input "Иванов Иван Николаевич"
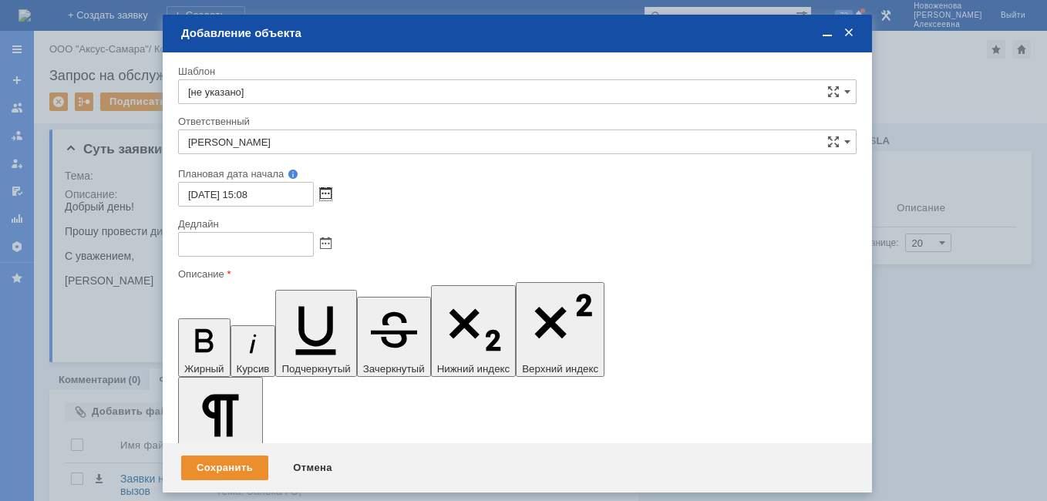
click at [324, 190] on span at bounding box center [326, 194] width 12 height 12
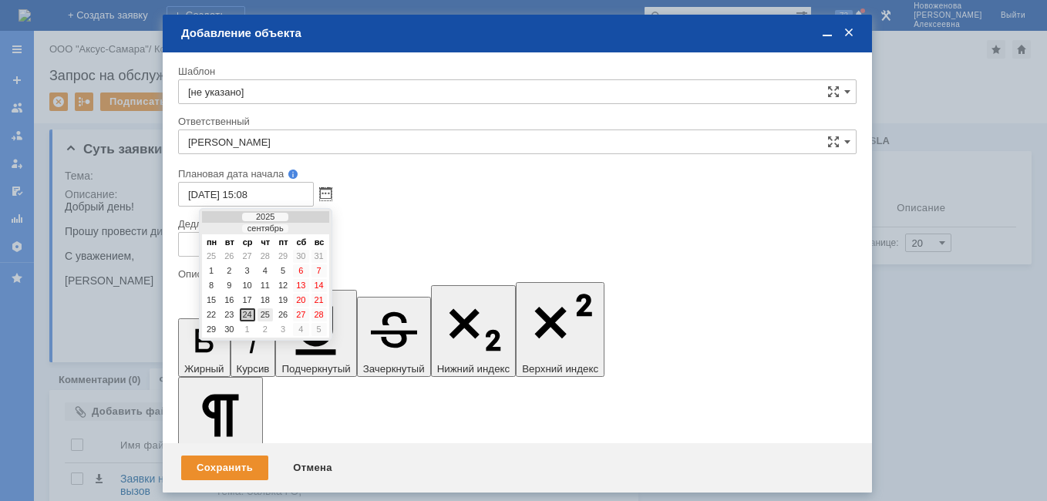
drag, startPoint x: 262, startPoint y: 312, endPoint x: 87, endPoint y: 10, distance: 349.1
click at [262, 312] on div "25" at bounding box center [264, 314] width 15 height 13
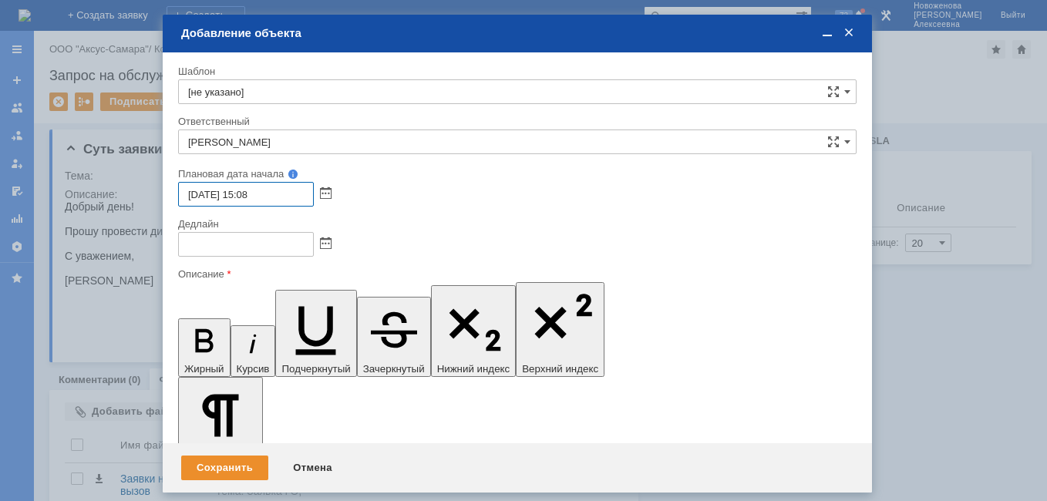
click at [252, 193] on input "25.09.2025 15:08" at bounding box center [246, 194] width 136 height 25
click at [275, 198] on input "25.09.2025 09:08" at bounding box center [246, 194] width 136 height 25
type input "[DATE] 09:00"
click at [326, 239] on span at bounding box center [326, 244] width 12 height 12
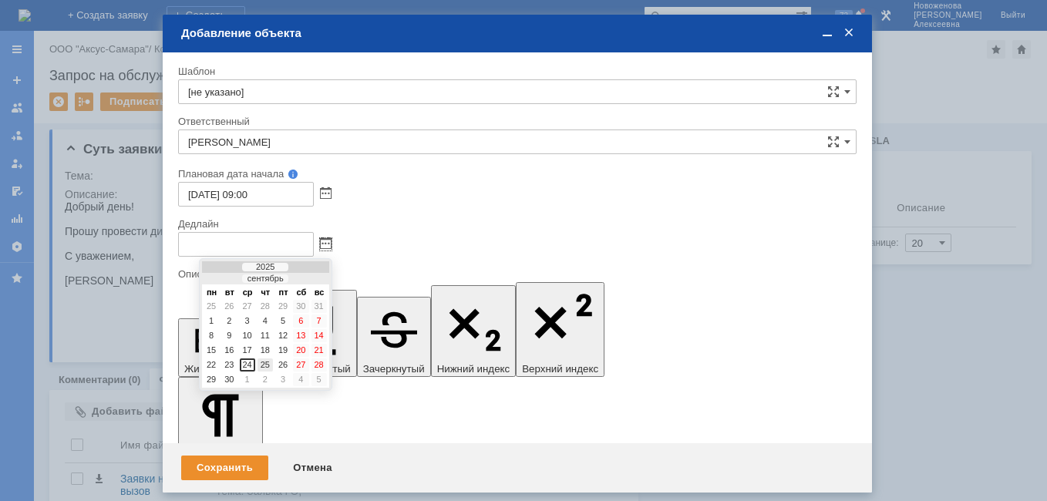
click at [268, 365] on div "25" at bounding box center [264, 364] width 15 height 13
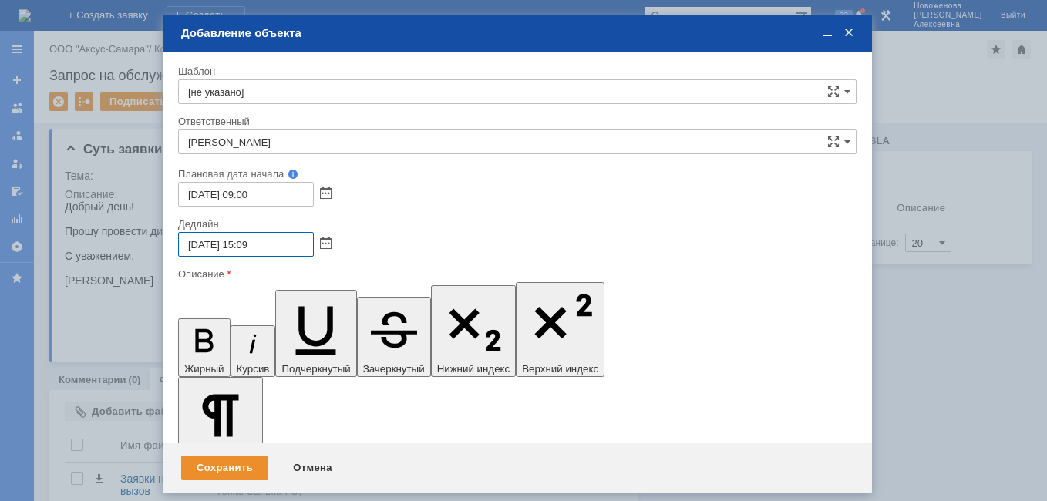
click at [250, 246] on input "25.09.2025 15:09" at bounding box center [246, 244] width 136 height 25
click at [268, 244] on input "25.09.2025 16:09" at bounding box center [246, 244] width 136 height 25
type input "[DATE] 16:00"
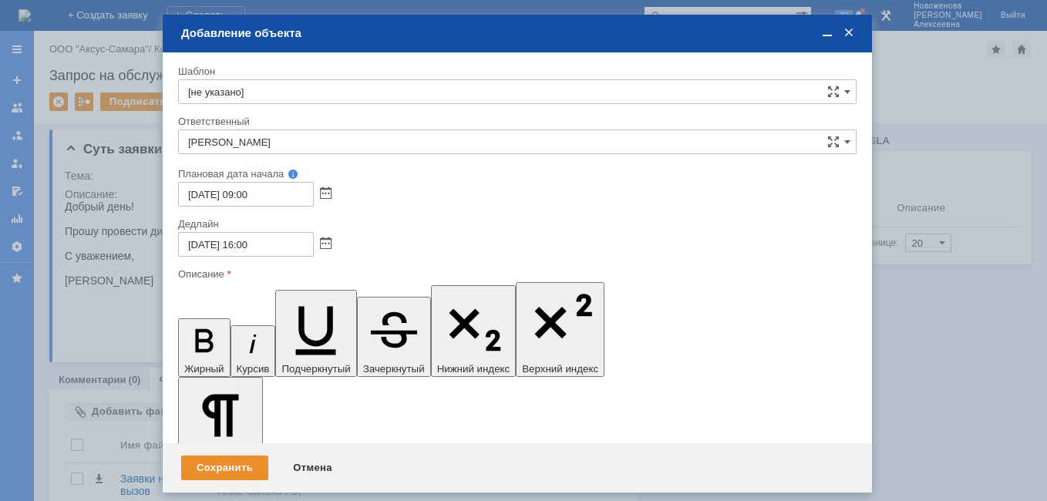
drag, startPoint x: 637, startPoint y: 4433, endPoint x: 438, endPoint y: 4430, distance: 198.9
drag, startPoint x: 410, startPoint y: 4435, endPoint x: 303, endPoint y: 4441, distance: 107.3
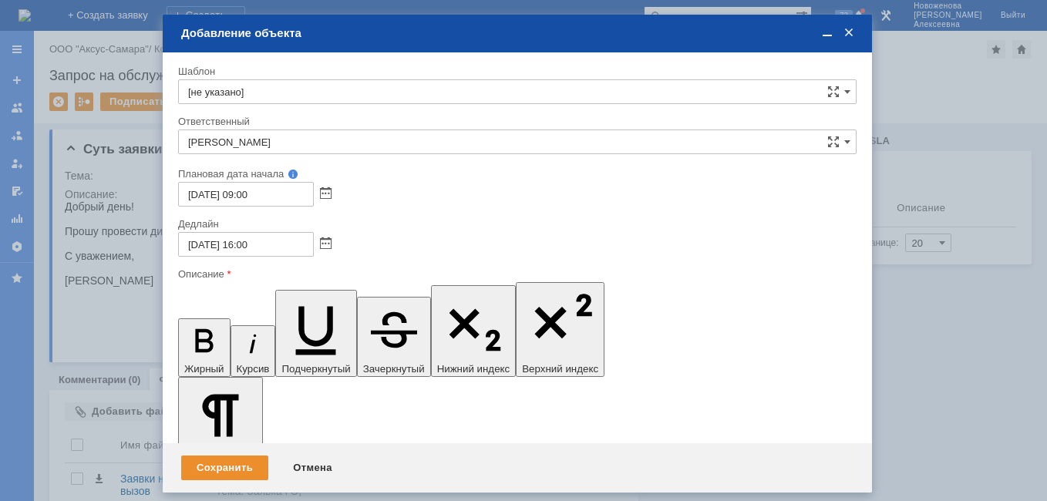
drag, startPoint x: 665, startPoint y: 4465, endPoint x: 676, endPoint y: 4471, distance: 12.1
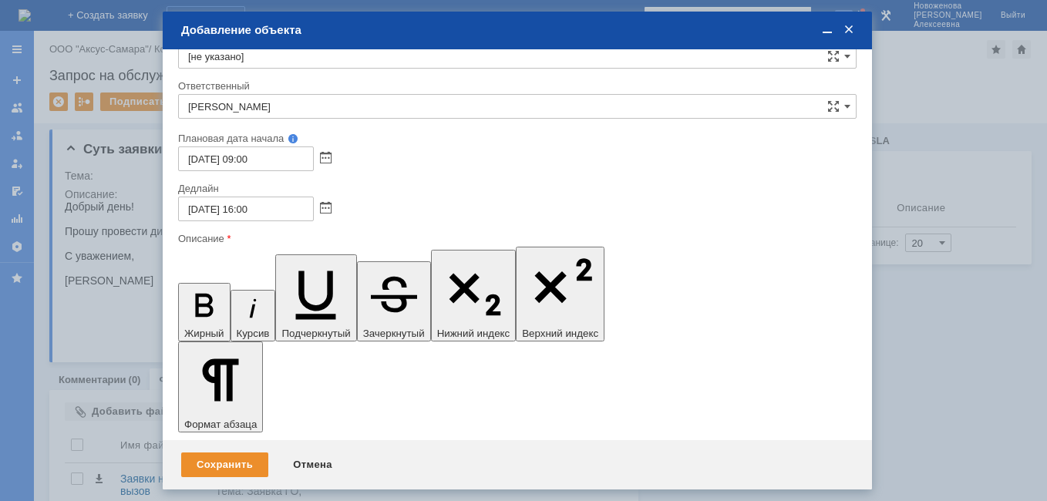
scroll to position [0, 0]
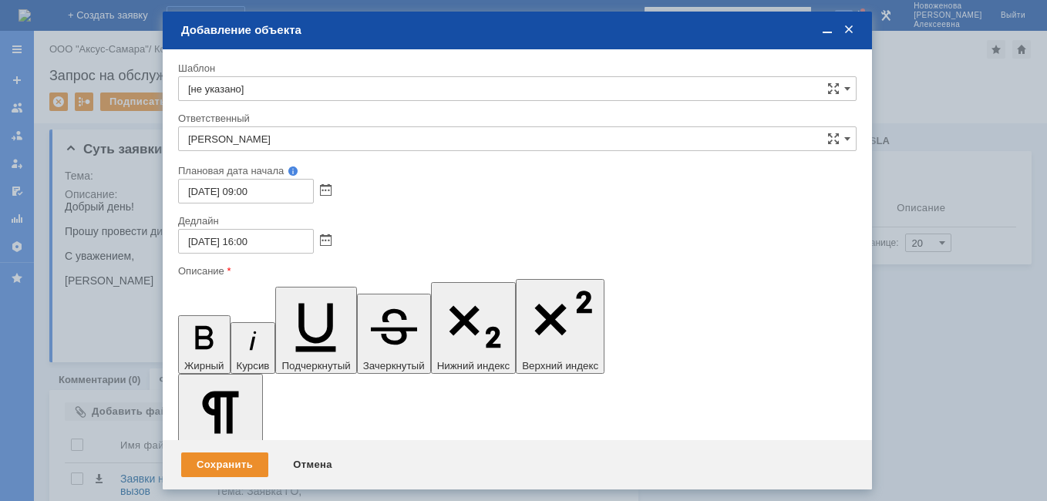
click at [217, 462] on div "Сохранить" at bounding box center [224, 464] width 87 height 25
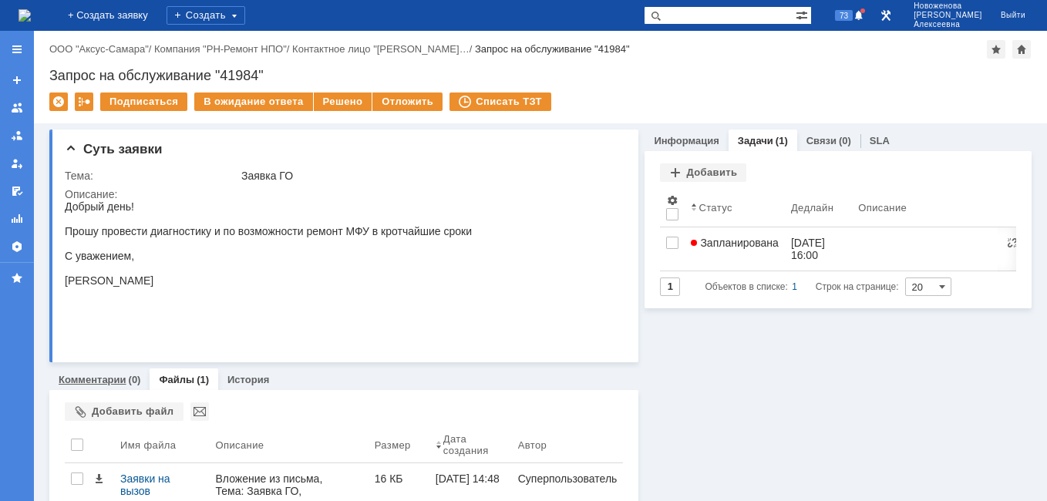
click at [85, 385] on link "Комментарии" at bounding box center [93, 380] width 68 height 12
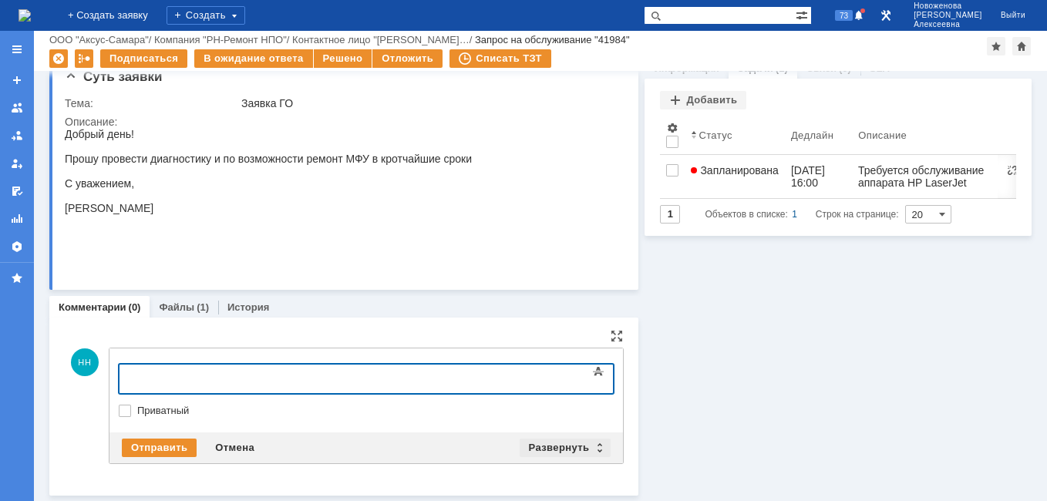
scroll to position [19, 0]
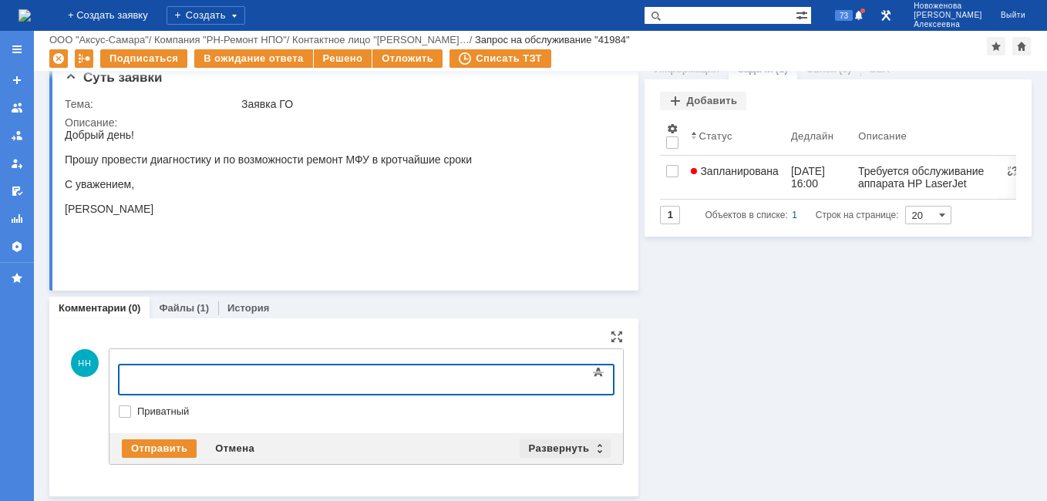
click at [583, 451] on div "Развернуть" at bounding box center [565, 448] width 92 height 18
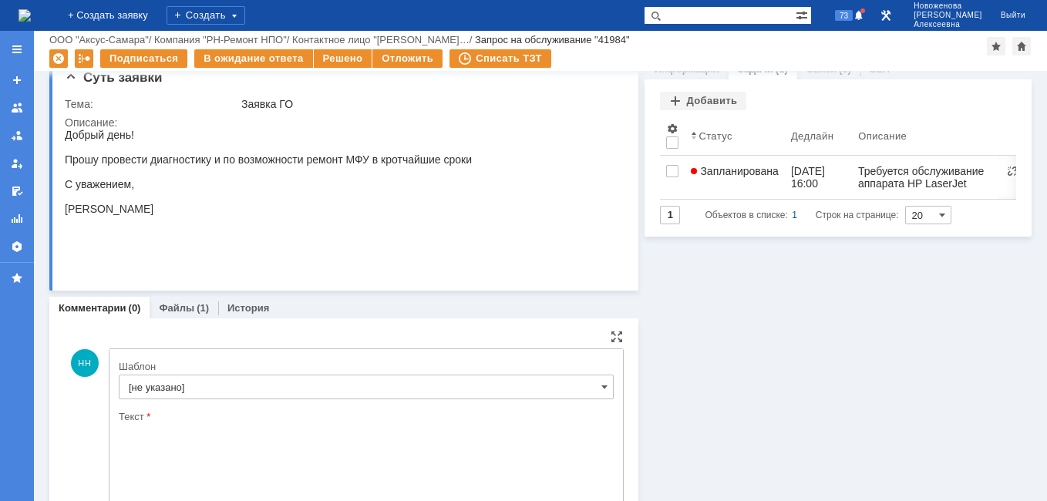
scroll to position [0, 0]
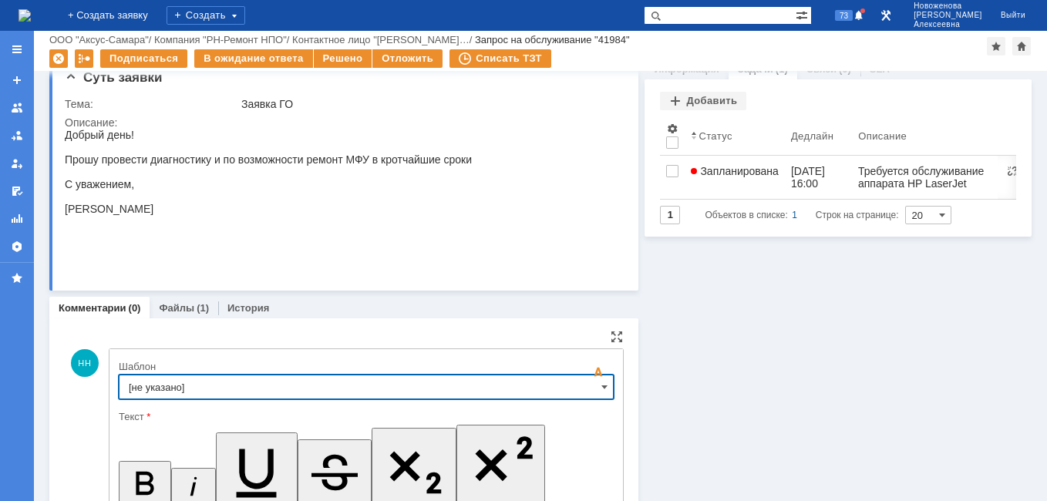
click at [580, 390] on input "[не указано]" at bounding box center [366, 387] width 495 height 25
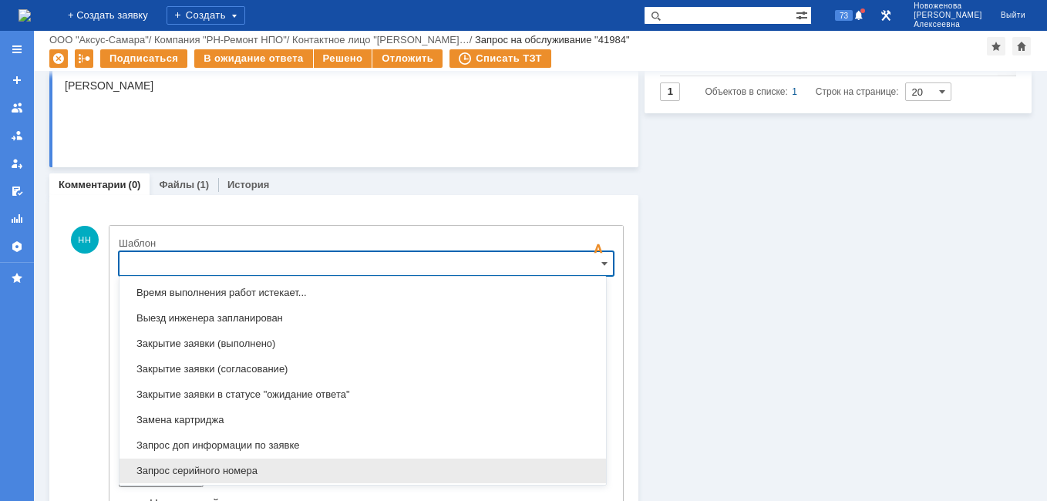
scroll to position [761, 0]
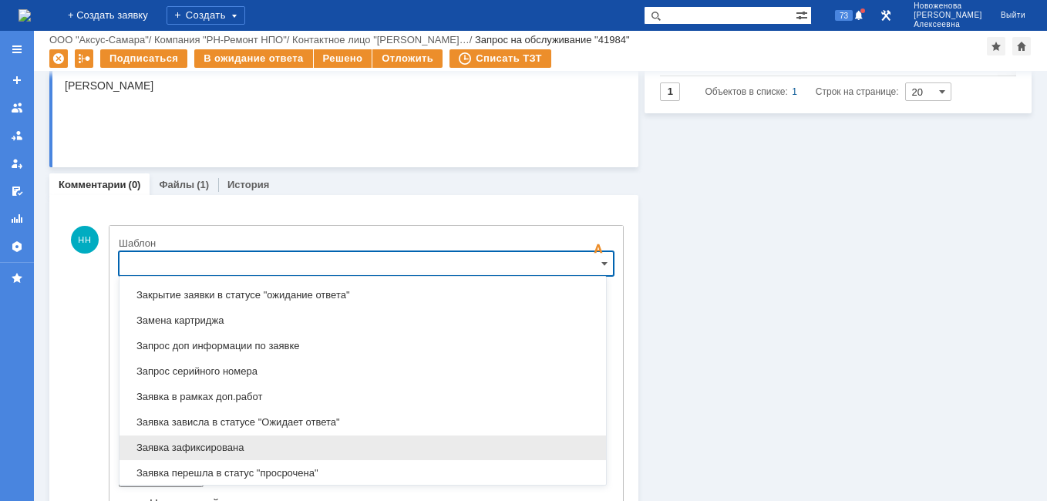
click at [217, 443] on span "Заявка зафиксирована" at bounding box center [363, 448] width 468 height 12
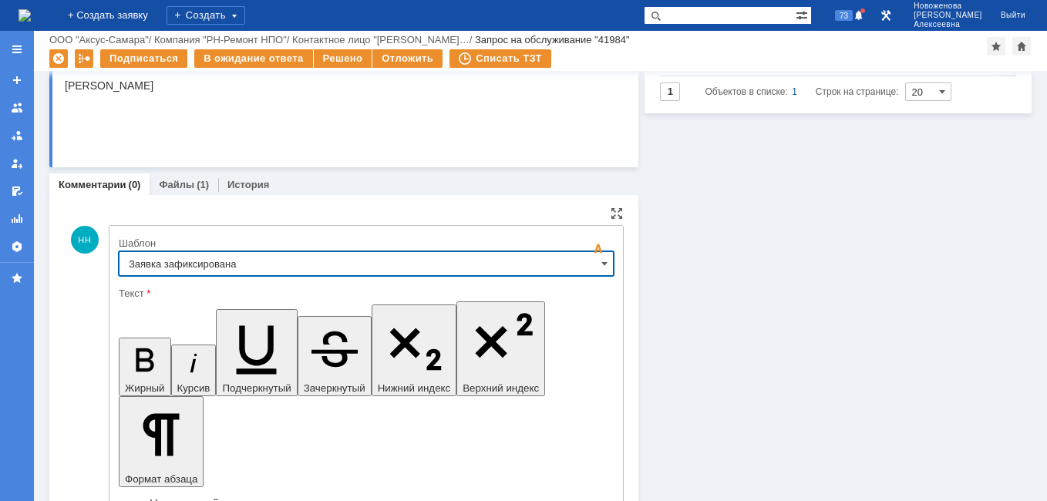
type input "Заявка зафиксирована"
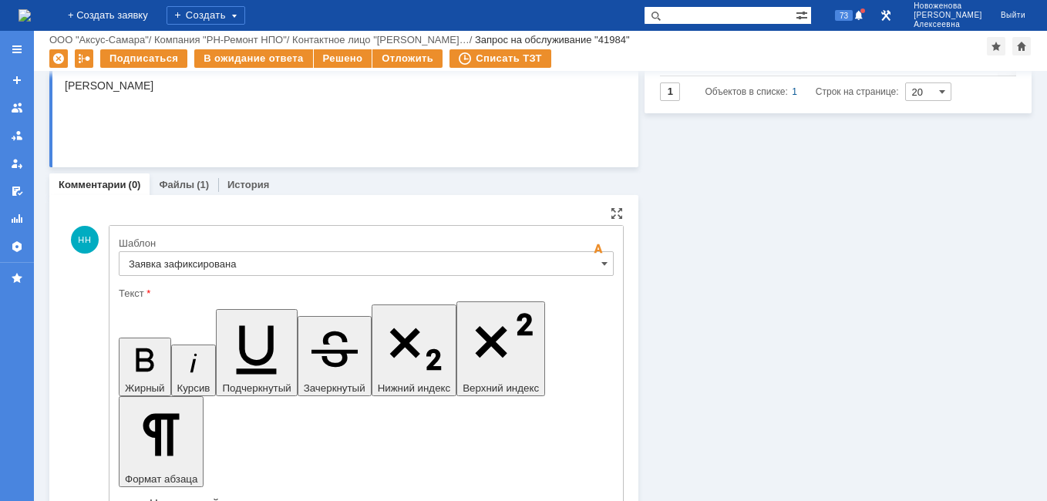
drag, startPoint x: 471, startPoint y: 3849, endPoint x: 147, endPoint y: 3839, distance: 323.9
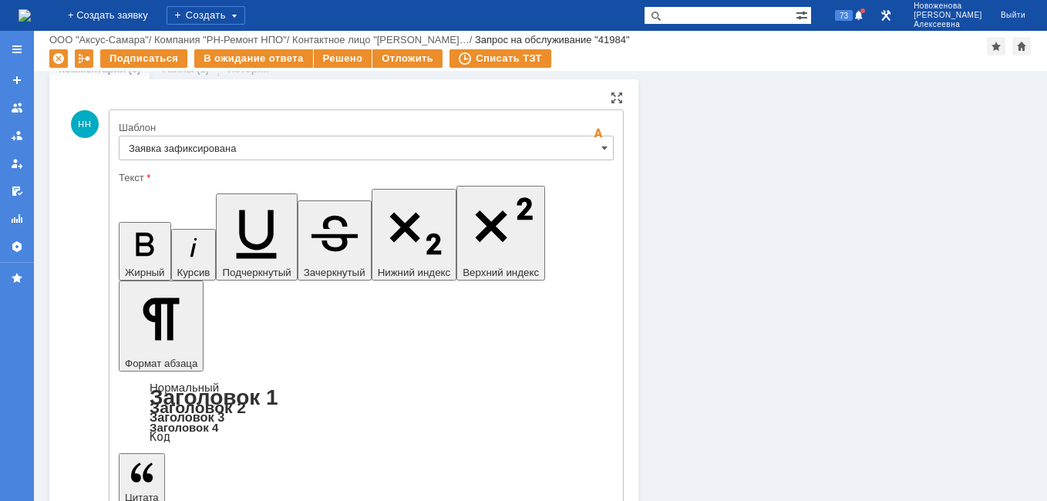
scroll to position [292, 0]
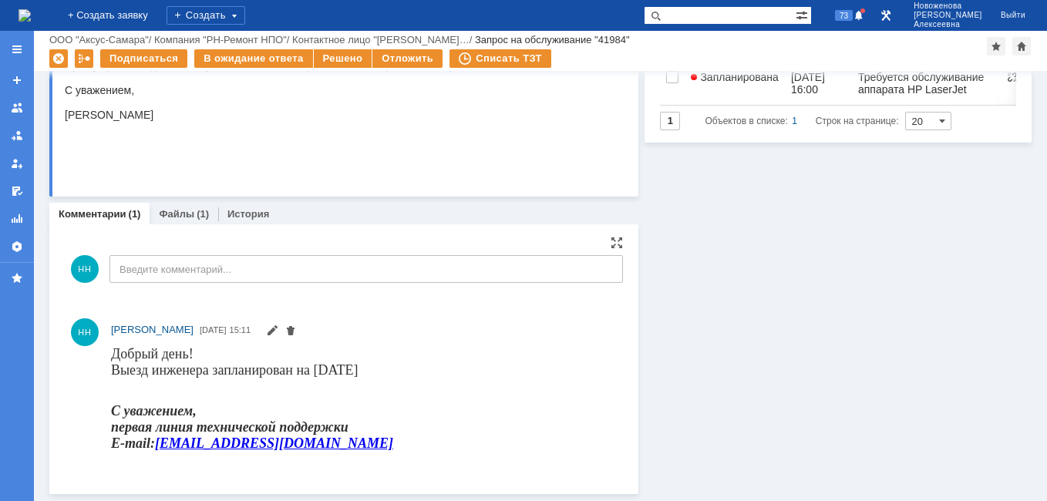
scroll to position [0, 0]
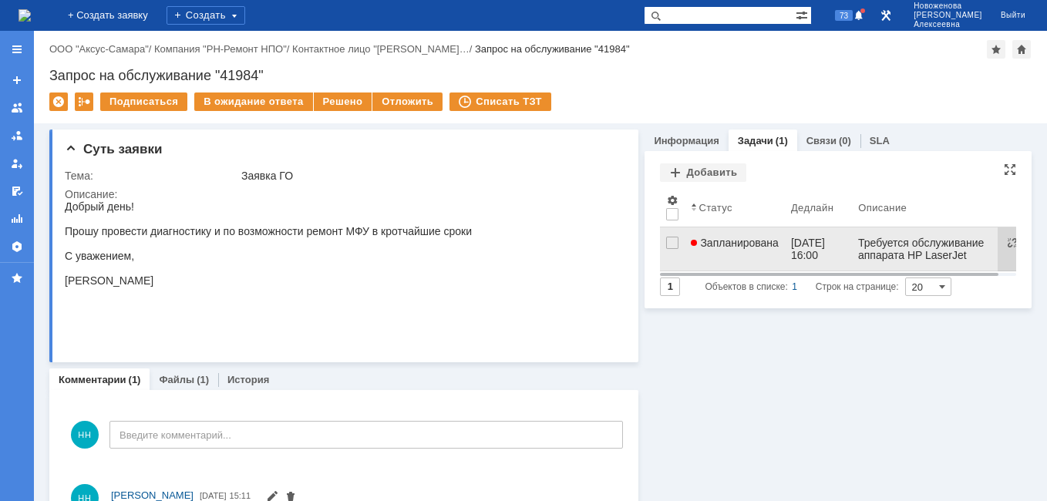
click at [741, 240] on span "Запланирована" at bounding box center [735, 243] width 88 height 12
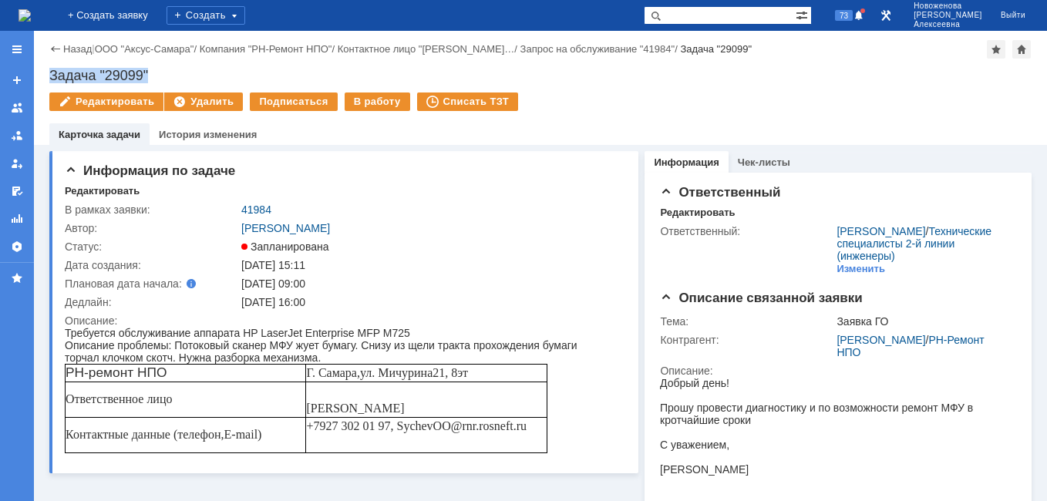
drag, startPoint x: 176, startPoint y: 77, endPoint x: 50, endPoint y: 78, distance: 125.6
click at [50, 78] on div "Задача "29099"" at bounding box center [540, 75] width 982 height 15
copy div "Задача "29099""
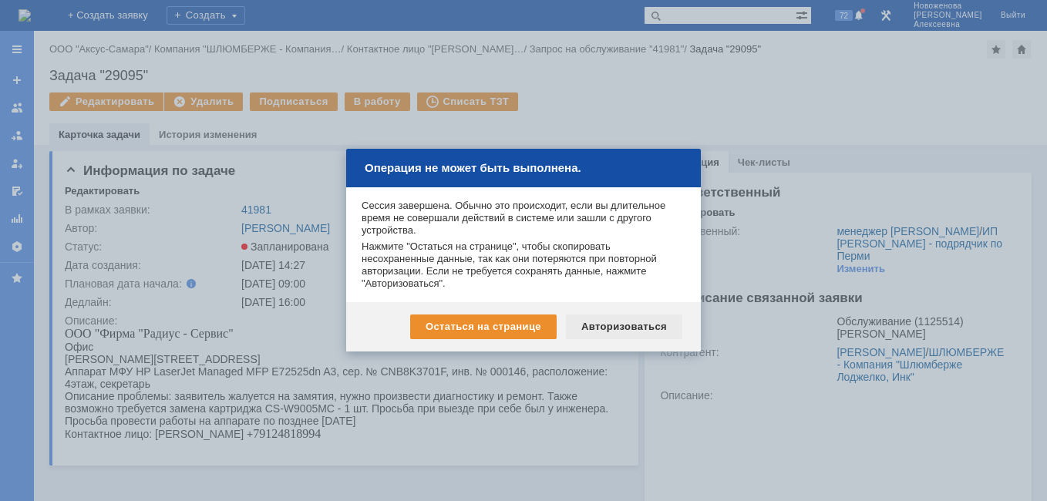
click at [630, 338] on div "Авторизоваться" at bounding box center [624, 326] width 116 height 25
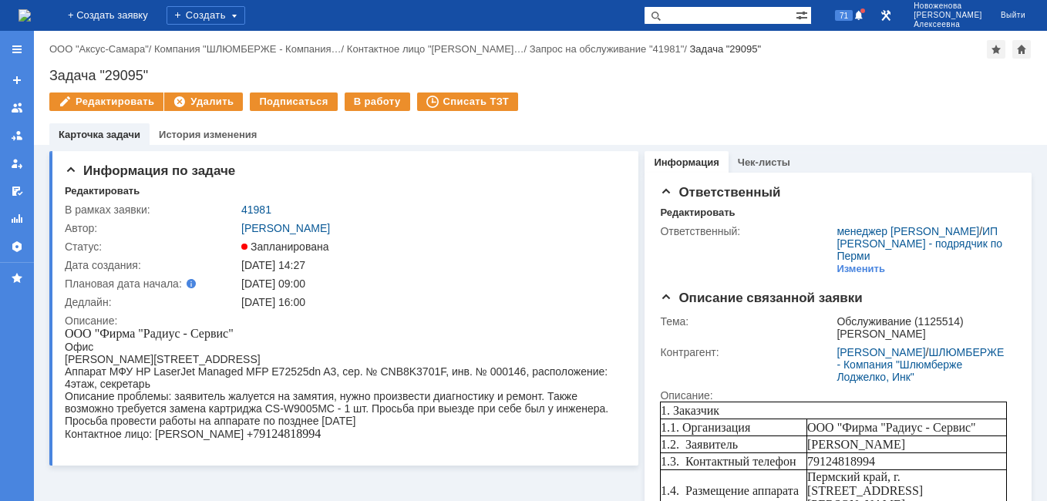
click at [31, 10] on img at bounding box center [24, 15] width 12 height 12
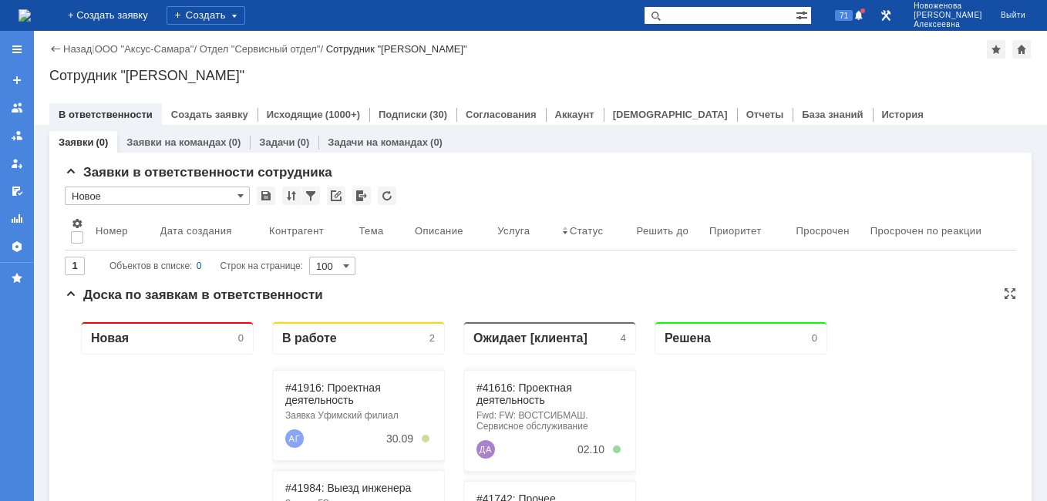
scroll to position [154, 0]
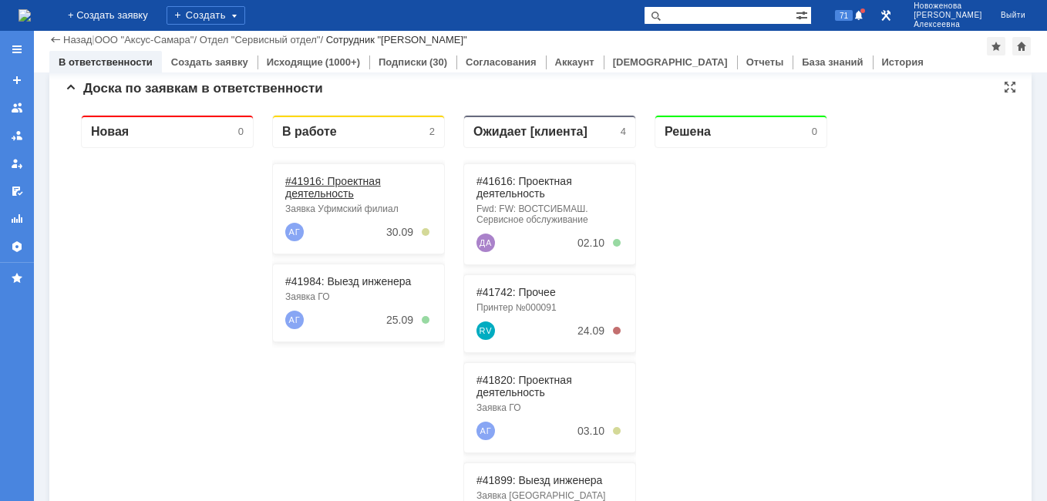
click at [324, 185] on link "#41916: Проектная деятельность" at bounding box center [333, 187] width 96 height 25
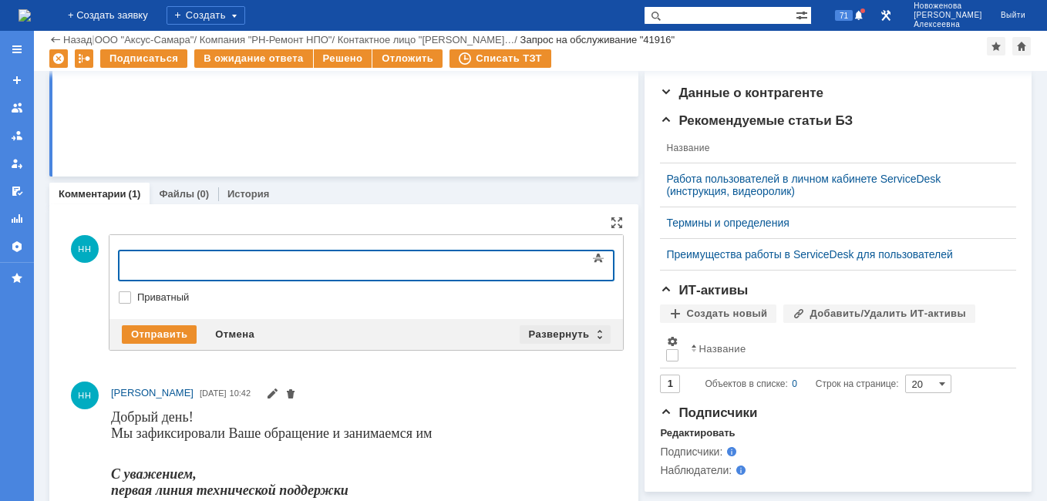
click at [589, 338] on div "Развернуть" at bounding box center [565, 334] width 92 height 18
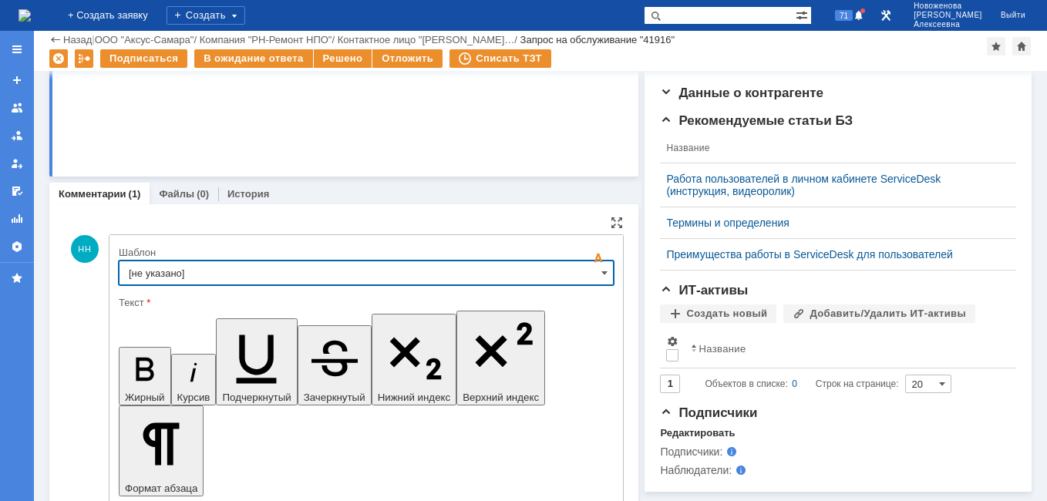
click at [589, 273] on input "[не указано]" at bounding box center [366, 272] width 495 height 25
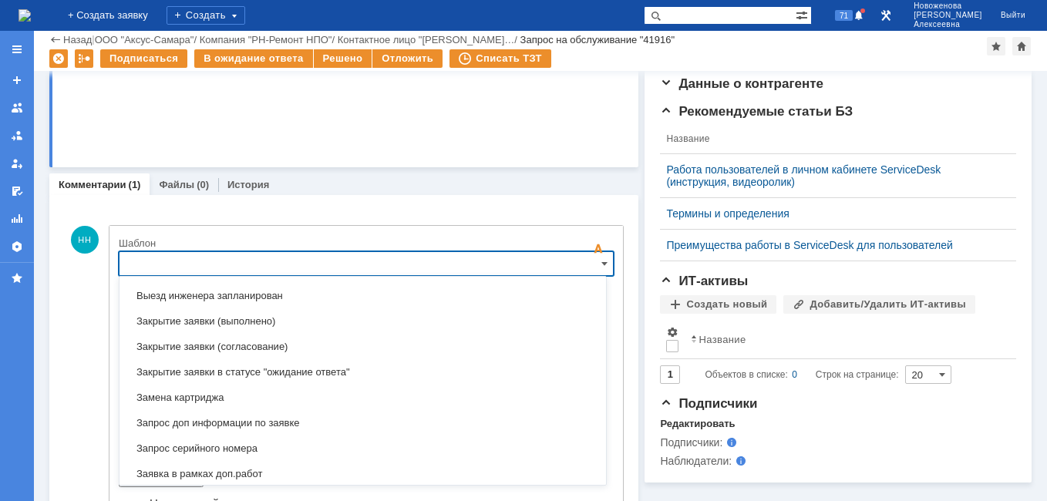
scroll to position [761, 0]
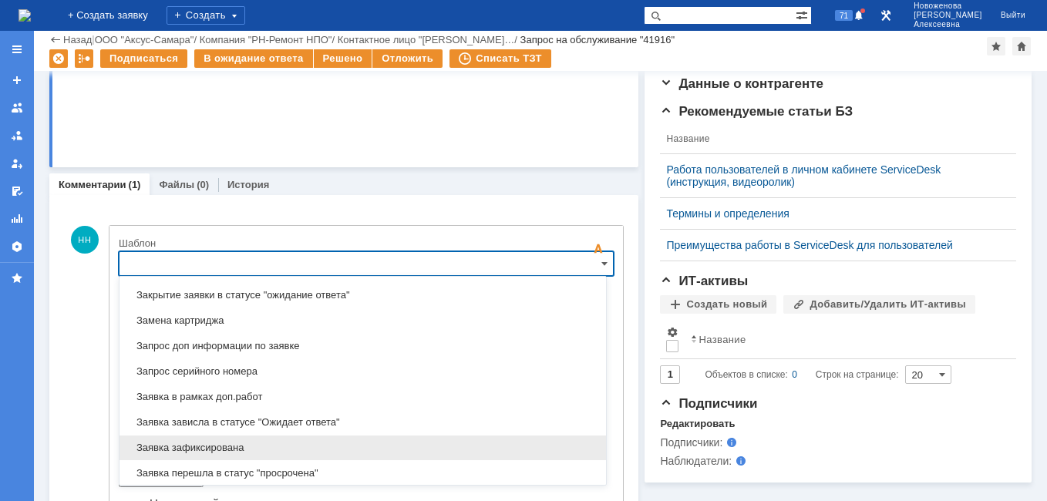
click at [214, 444] on span "Заявка зафиксирована" at bounding box center [363, 448] width 468 height 12
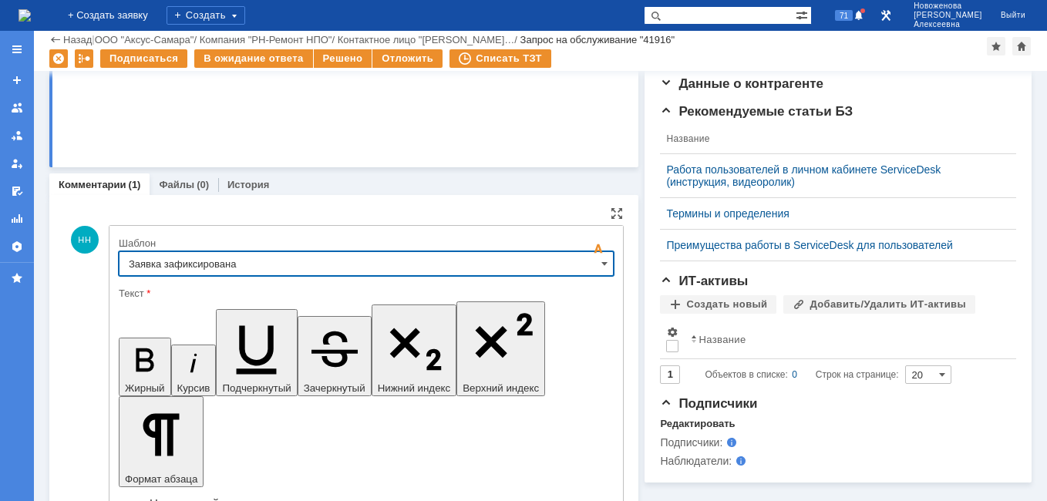
type input "Заявка зафиксирована"
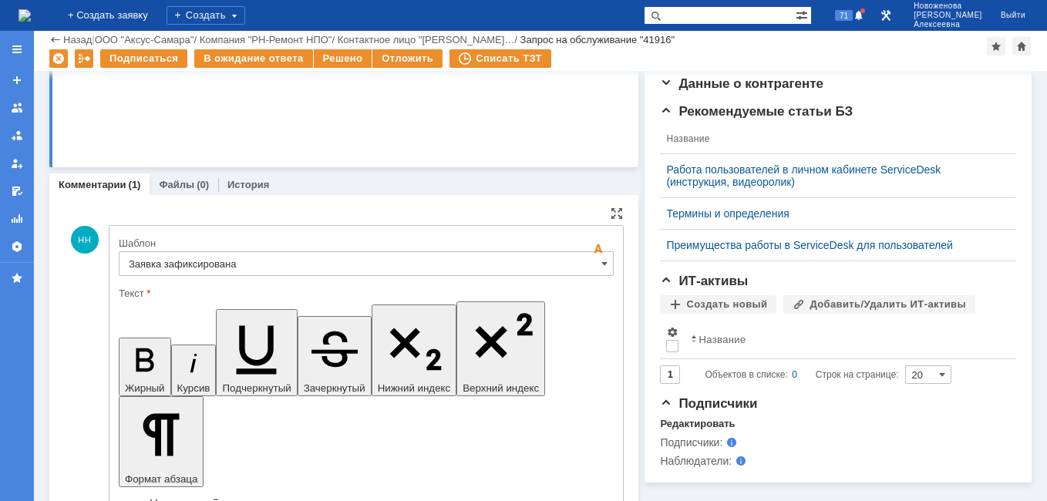
drag, startPoint x: 442, startPoint y: 3848, endPoint x: 141, endPoint y: 3845, distance: 301.3
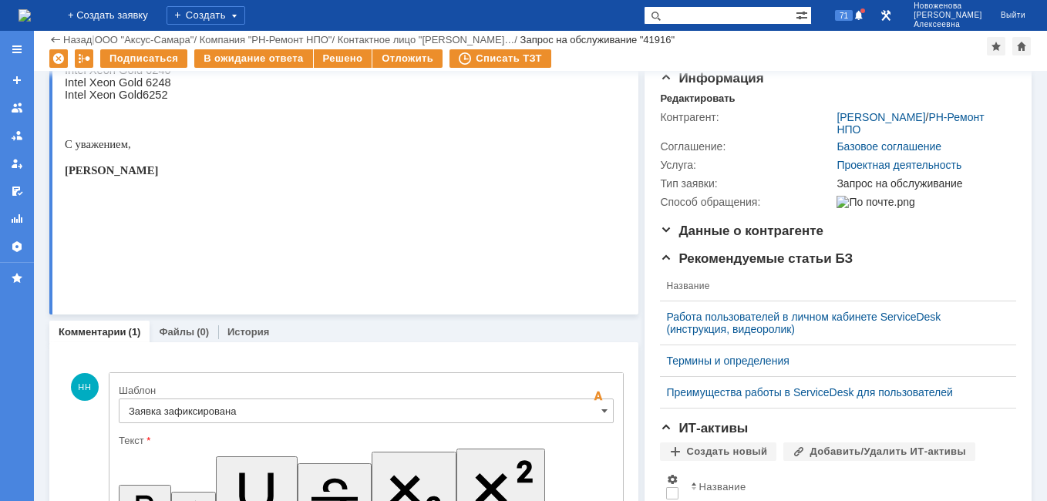
scroll to position [308, 0]
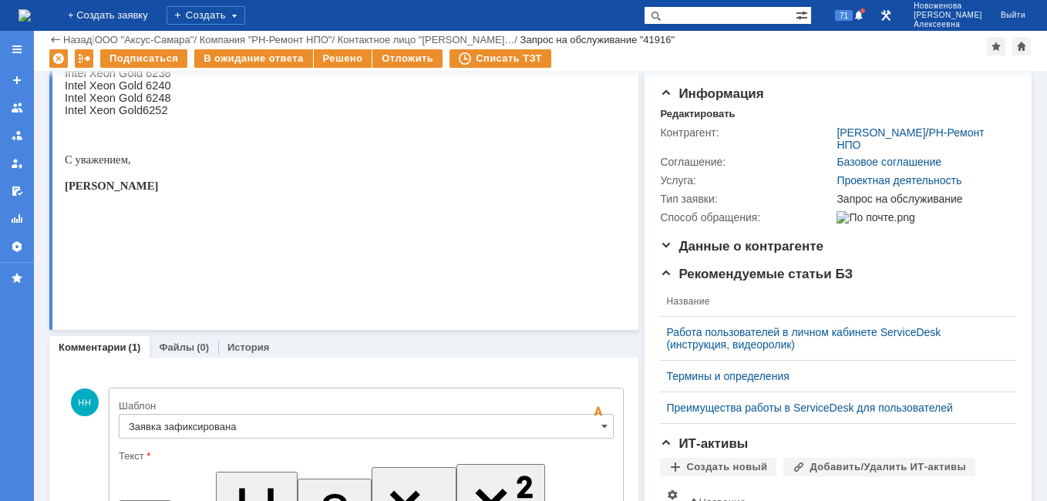
scroll to position [0, 0]
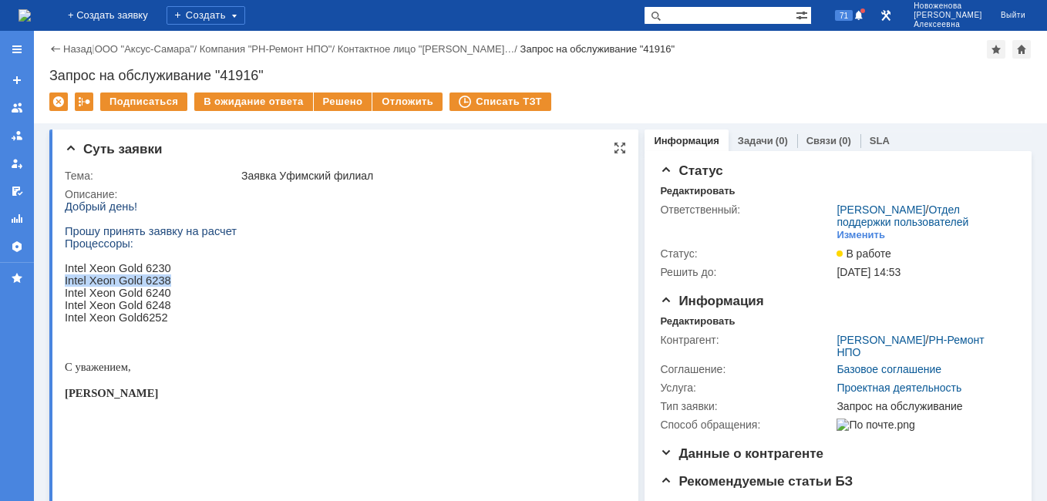
drag, startPoint x: 166, startPoint y: 289, endPoint x: 66, endPoint y: 289, distance: 100.2
click at [66, 287] on p "Intel Xeon Gold 6238" at bounding box center [151, 280] width 172 height 12
drag, startPoint x: 66, startPoint y: 289, endPoint x: 89, endPoint y: 288, distance: 23.1
copy span "Intel Xeon Gold 6238"
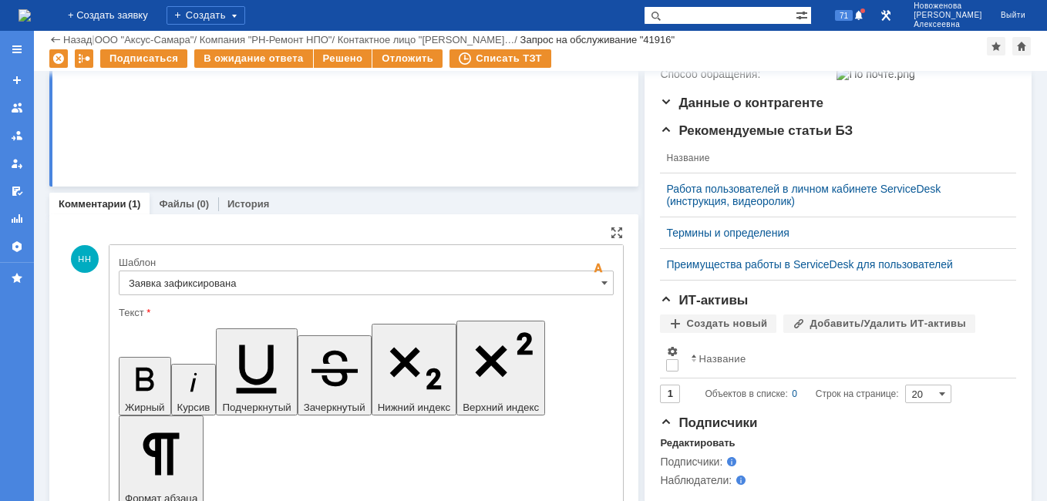
scroll to position [308, 0]
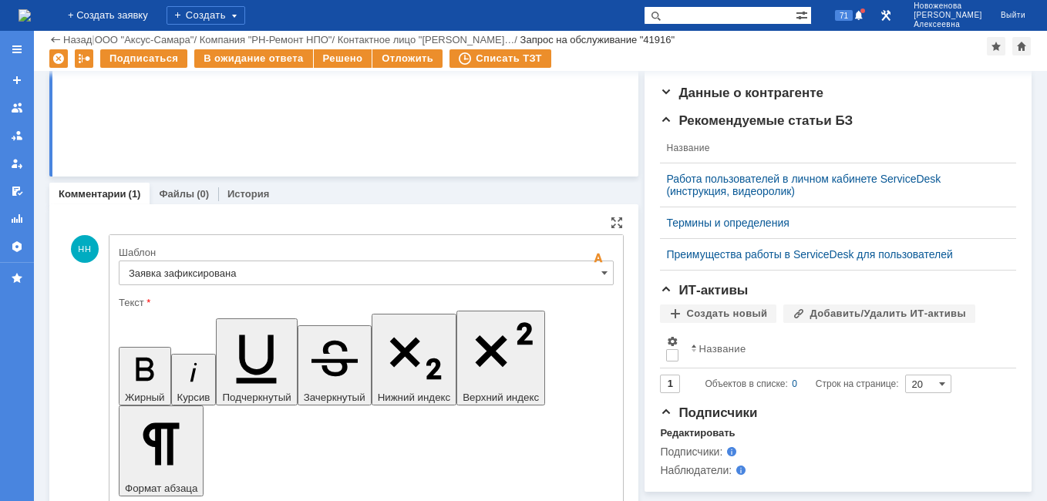
drag, startPoint x: 174, startPoint y: 3888, endPoint x: 144, endPoint y: 3891, distance: 30.2
drag, startPoint x: 206, startPoint y: 3851, endPoint x: 146, endPoint y: 3848, distance: 60.2
copy div "Процессор"
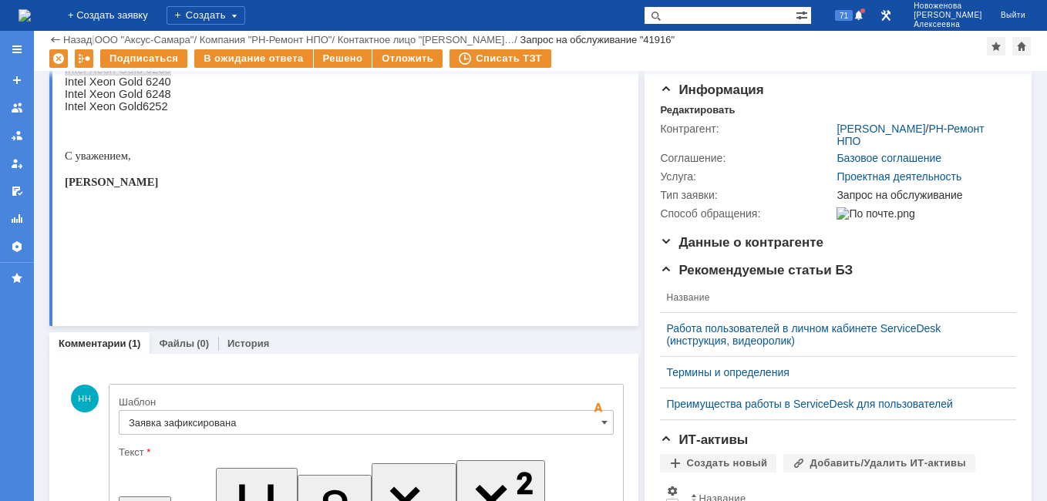
scroll to position [0, 0]
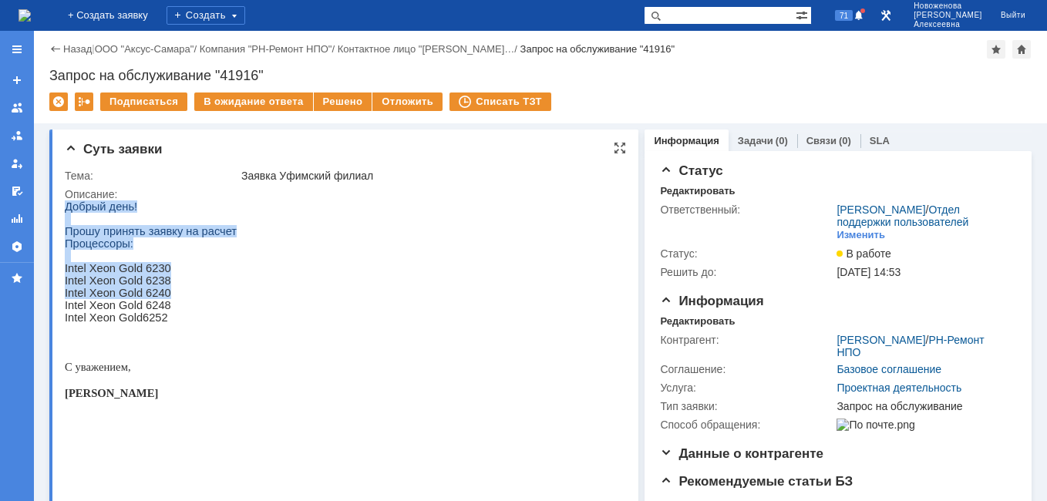
drag, startPoint x: 172, startPoint y: 301, endPoint x: 61, endPoint y: 302, distance: 111.0
click at [65, 302] on html "Добрый день! Прошу принять заявку на расчет Процессоры: Intel Xeon Gold 6230 In…" at bounding box center [339, 346] width 548 height 292
drag, startPoint x: 61, startPoint y: 302, endPoint x: 181, endPoint y: 298, distance: 120.3
click at [181, 298] on p "Intel Xeon Gold 6240" at bounding box center [151, 293] width 172 height 12
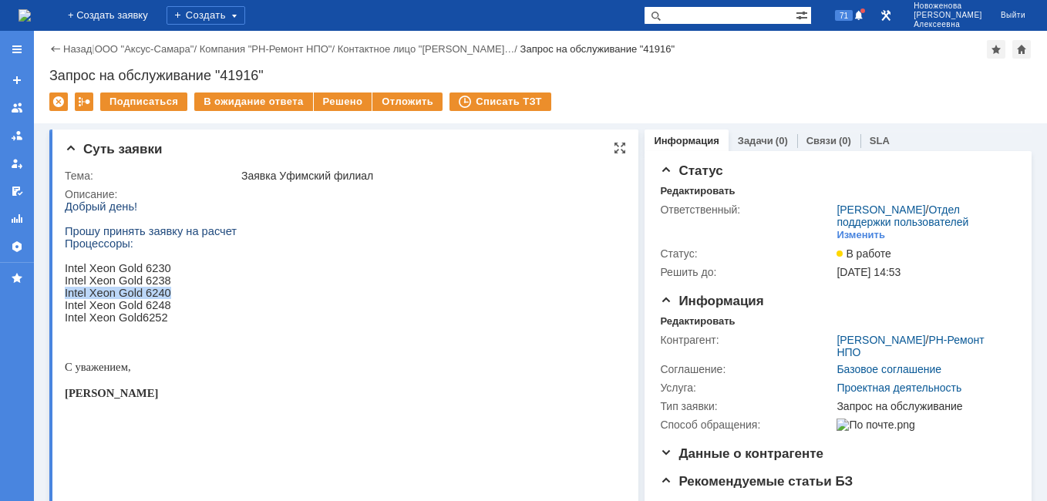
drag, startPoint x: 170, startPoint y: 301, endPoint x: 66, endPoint y: 306, distance: 104.1
click at [66, 299] on p "Intel Xeon Gold 6240" at bounding box center [151, 293] width 172 height 12
copy span "Intel Xeon Gold 6240"
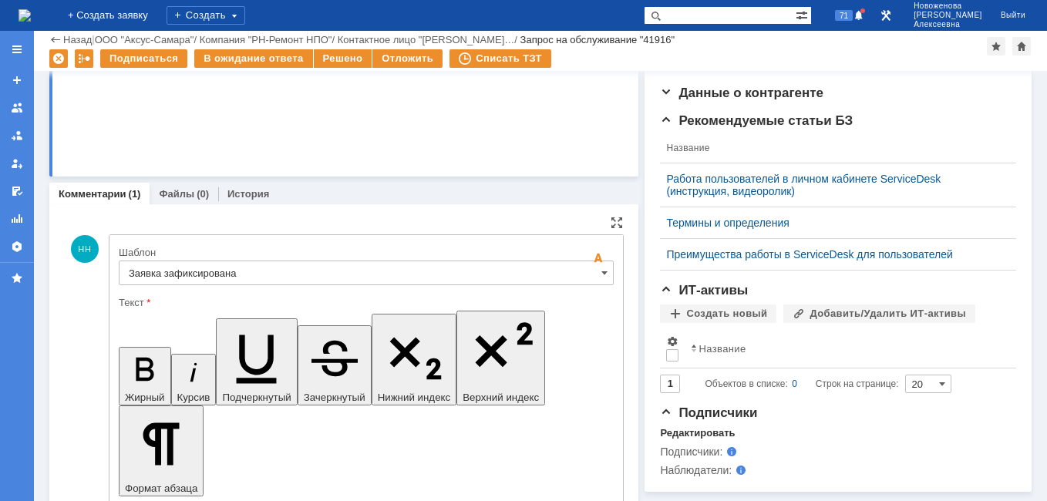
scroll to position [385, 0]
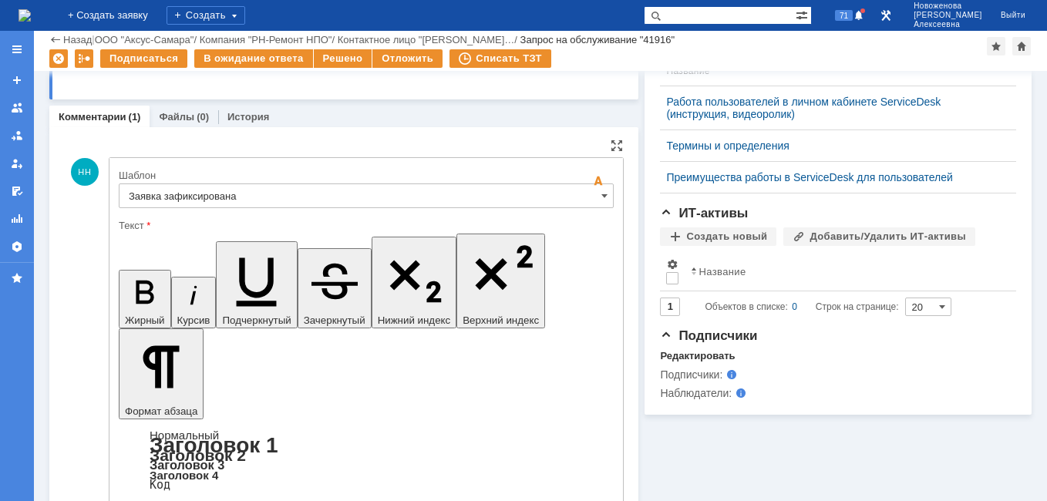
drag, startPoint x: 218, startPoint y: 3792, endPoint x: 145, endPoint y: 3789, distance: 73.3
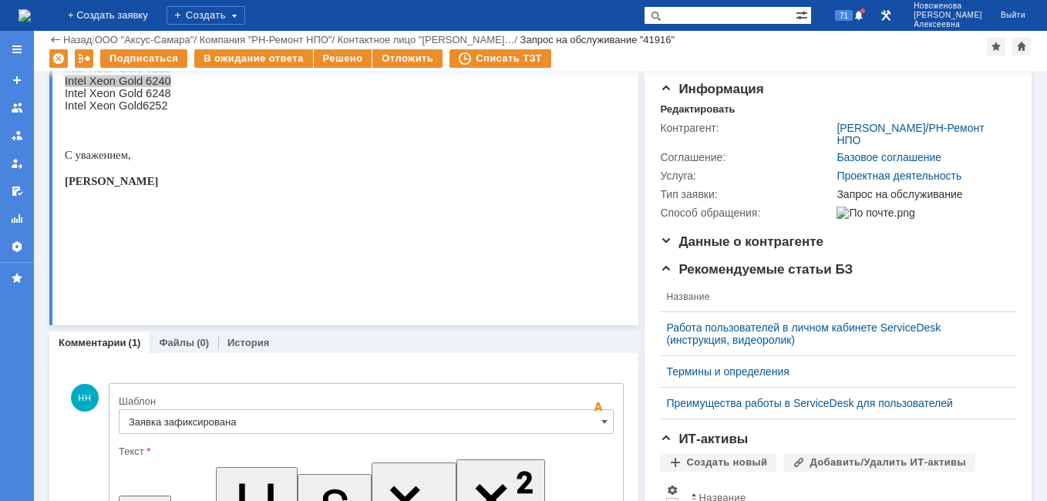
scroll to position [77, 0]
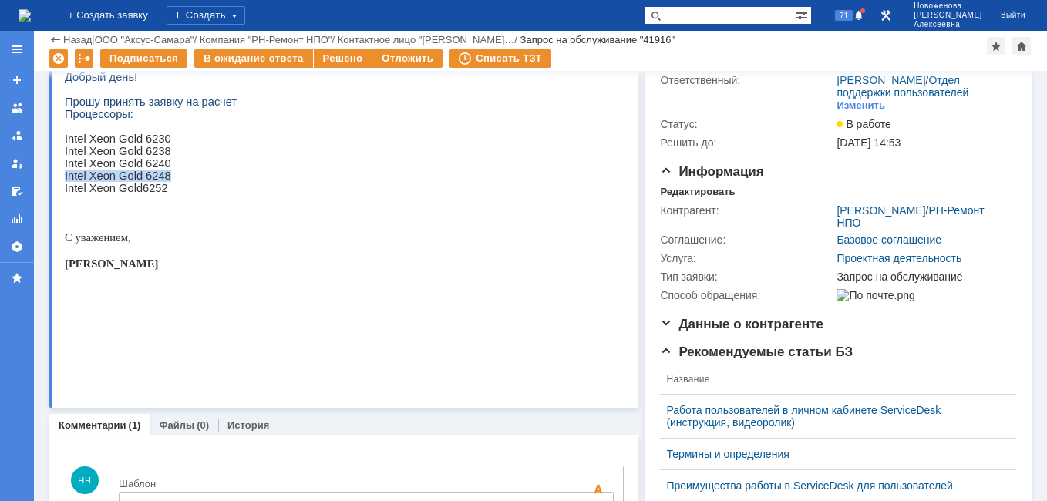
drag, startPoint x: 164, startPoint y: 187, endPoint x: 66, endPoint y: 188, distance: 98.7
click at [66, 182] on p "Intel Xeon Gold 6248" at bounding box center [151, 176] width 172 height 12
copy span "Intel Xeon Gold 6248"
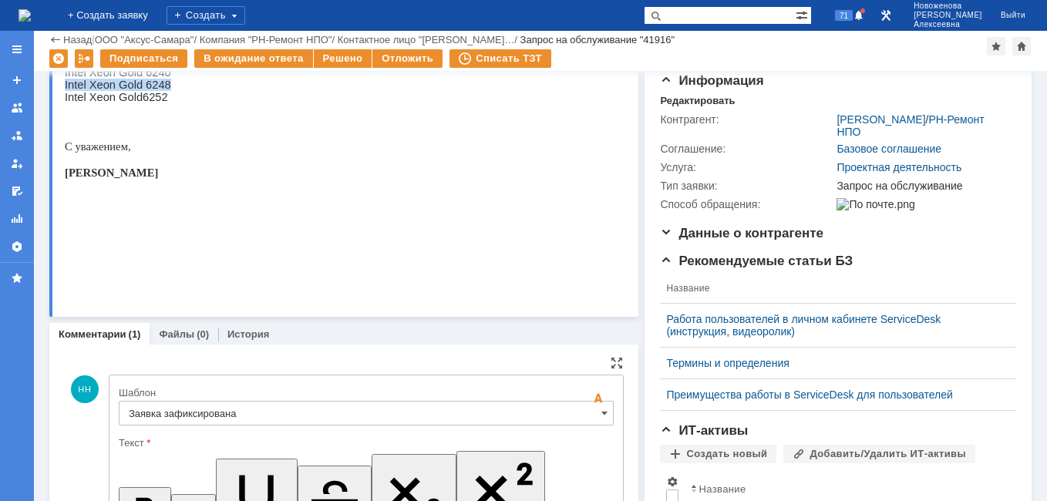
scroll to position [385, 0]
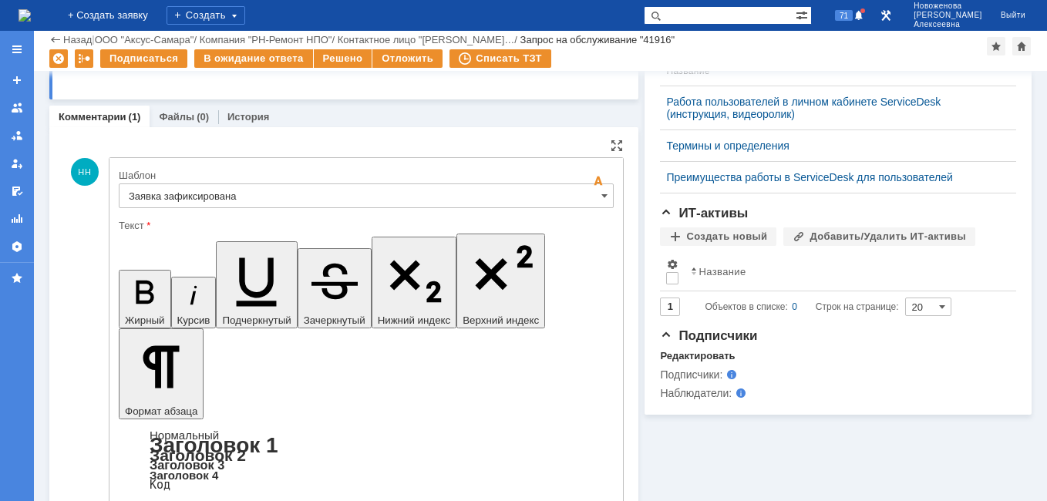
drag, startPoint x: 217, startPoint y: 3814, endPoint x: 143, endPoint y: 3813, distance: 73.2
drag, startPoint x: 375, startPoint y: 3794, endPoint x: 241, endPoint y: 3791, distance: 133.4
copy span "- не сможем предложить"
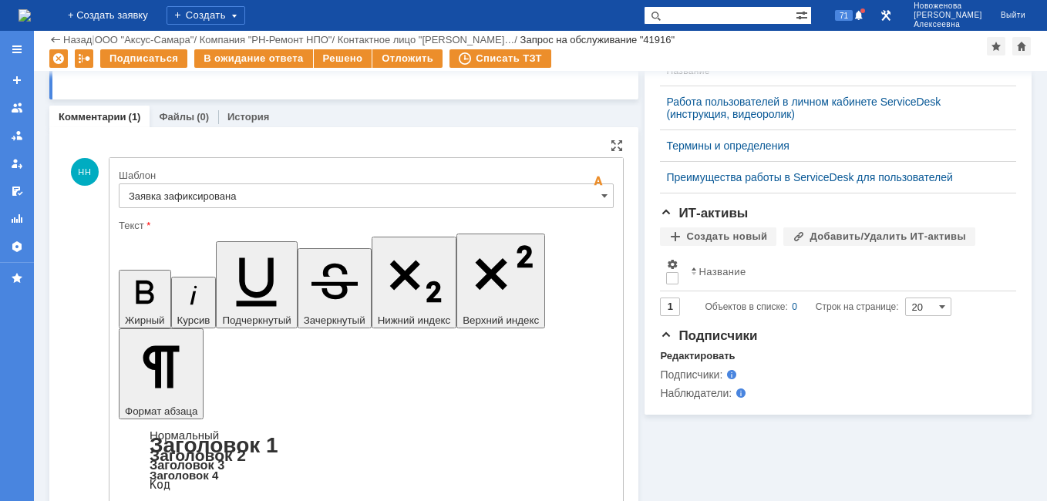
drag, startPoint x: 555, startPoint y: 3813, endPoint x: 455, endPoint y: 3816, distance: 99.4
copy span "в качестве замены:"
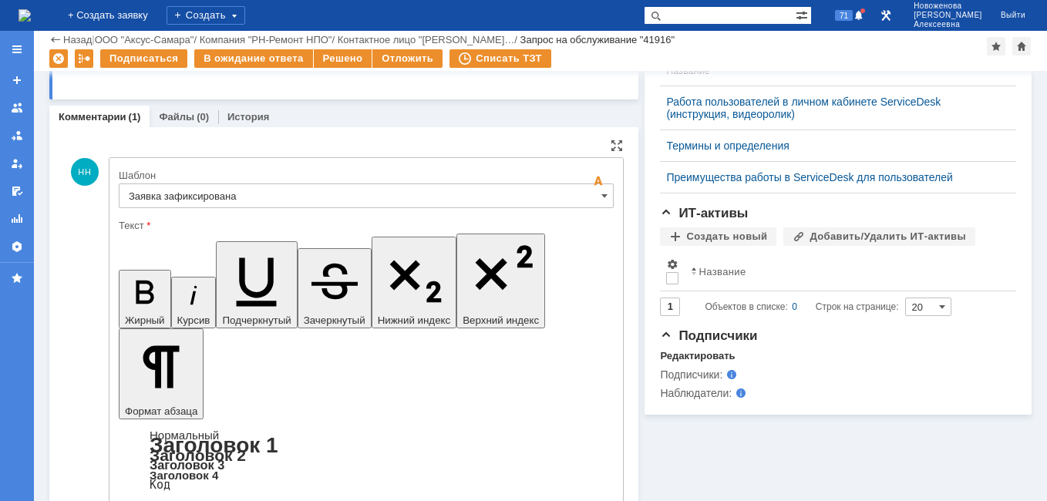
scroll to position [77, 0]
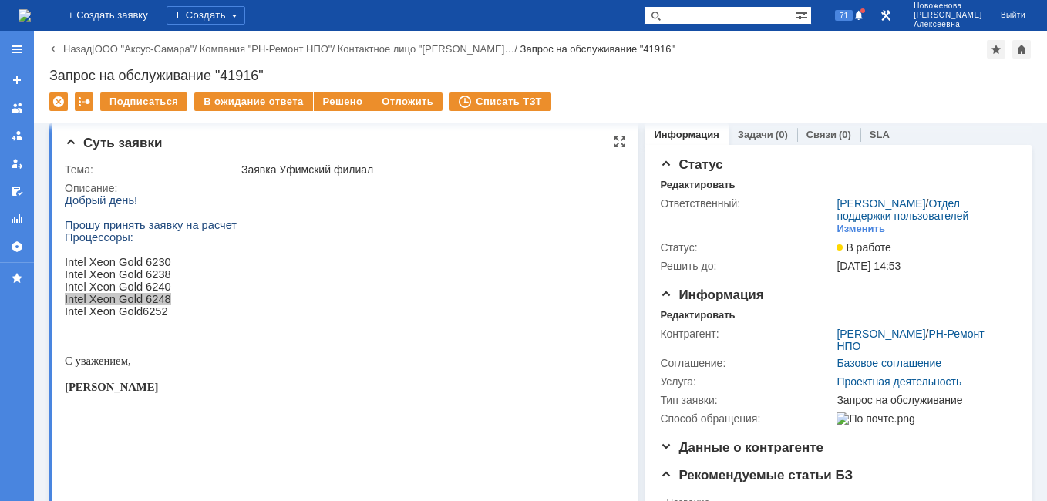
scroll to position [0, 0]
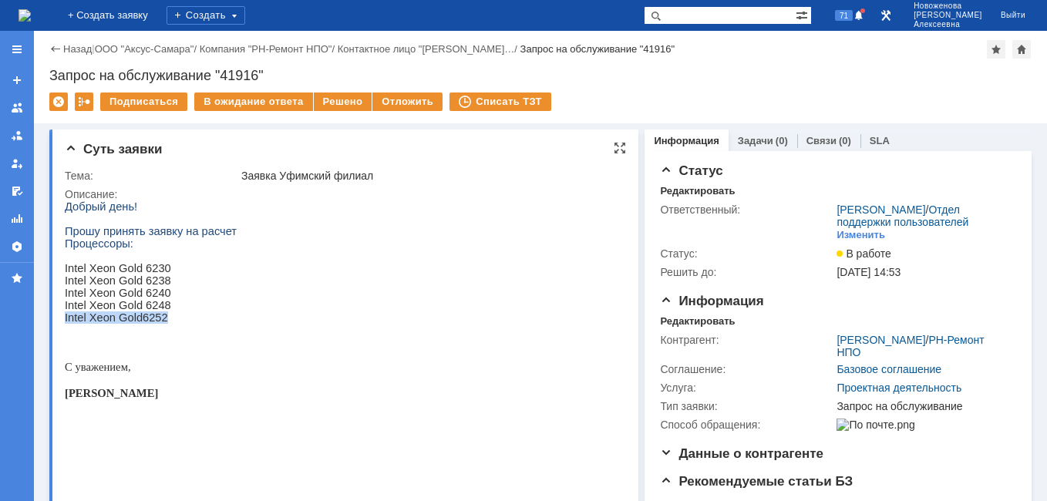
drag, startPoint x: 168, startPoint y: 332, endPoint x: 66, endPoint y: 334, distance: 102.5
click at [66, 324] on p "Intel Xeon Gold 6252" at bounding box center [151, 317] width 172 height 12
copy p "Intel Xeon Gold 6252"
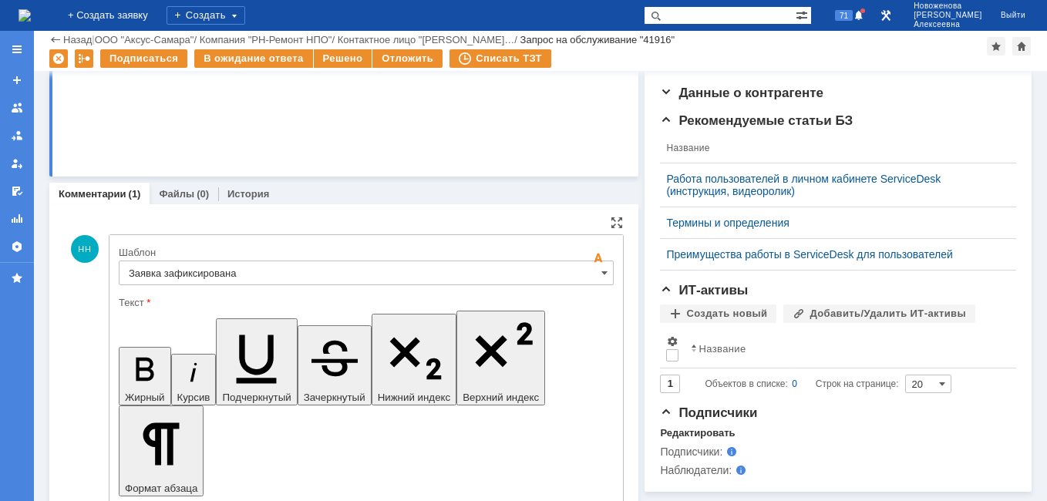
scroll to position [82, 0]
drag, startPoint x: 223, startPoint y: 3945, endPoint x: 143, endPoint y: 3944, distance: 80.2
drag, startPoint x: 384, startPoint y: 3866, endPoint x: 240, endPoint y: 3862, distance: 143.4
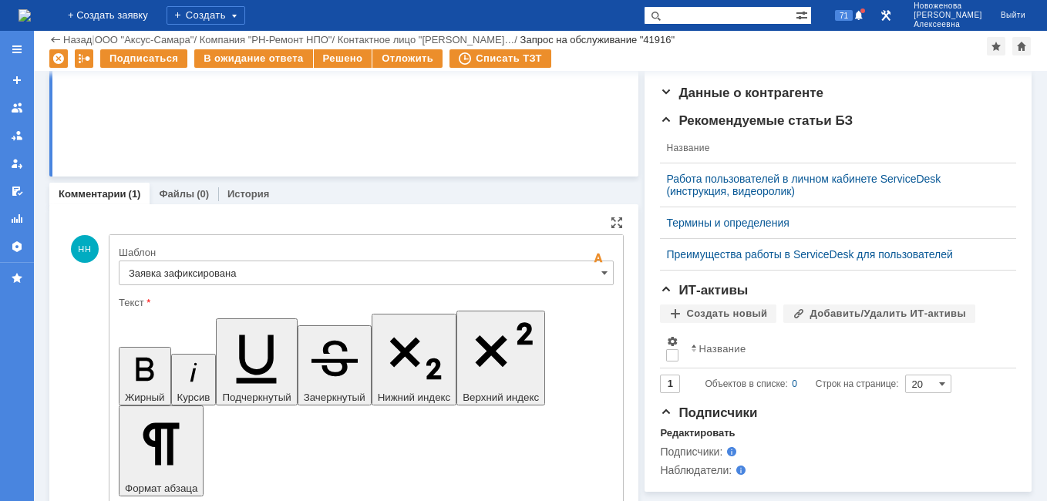
copy body "- не сможем предложить"
drag, startPoint x: 248, startPoint y: 3944, endPoint x: 263, endPoint y: 3940, distance: 15.1
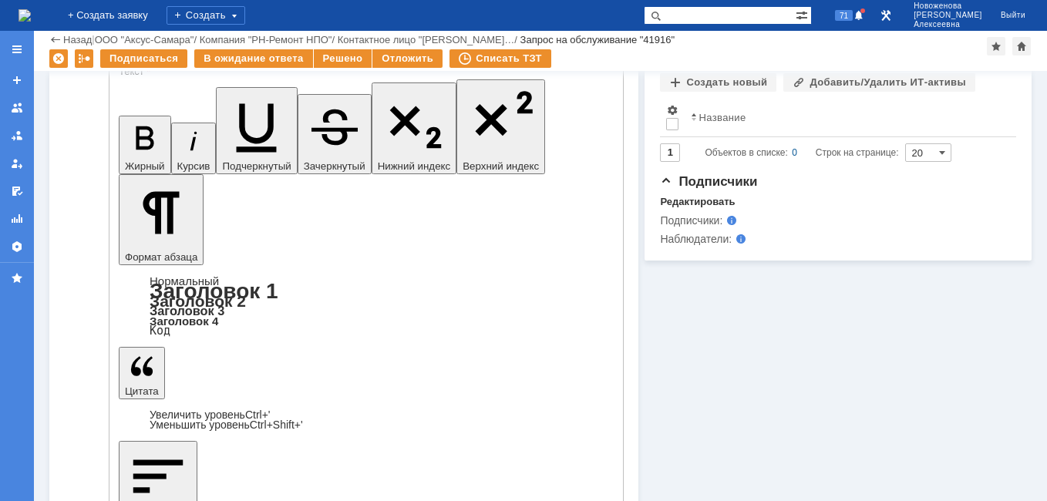
scroll to position [0, 0]
drag, startPoint x: 197, startPoint y: 3752, endPoint x: 129, endPoint y: 3754, distance: 67.1
copy div "Процессор/"
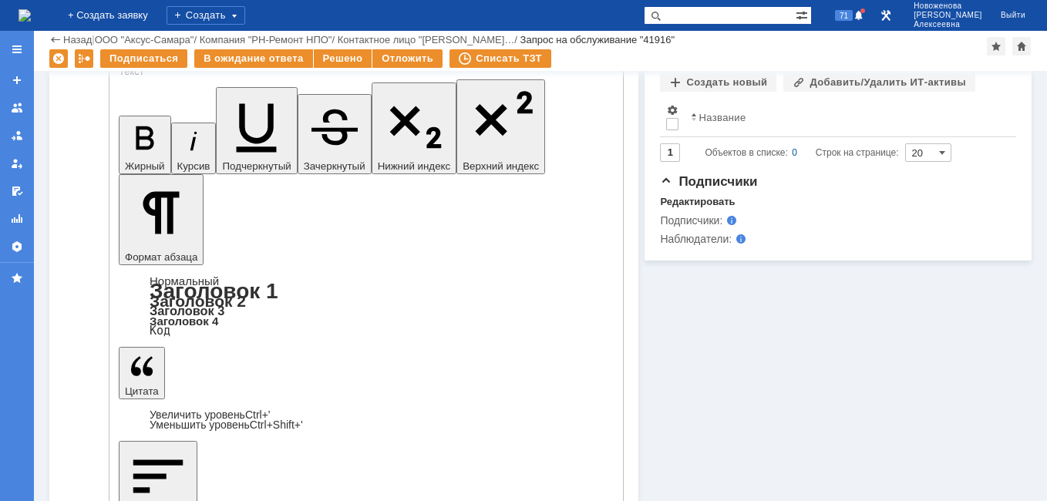
drag, startPoint x: 205, startPoint y: 3659, endPoint x: 215, endPoint y: 3660, distance: 10.0
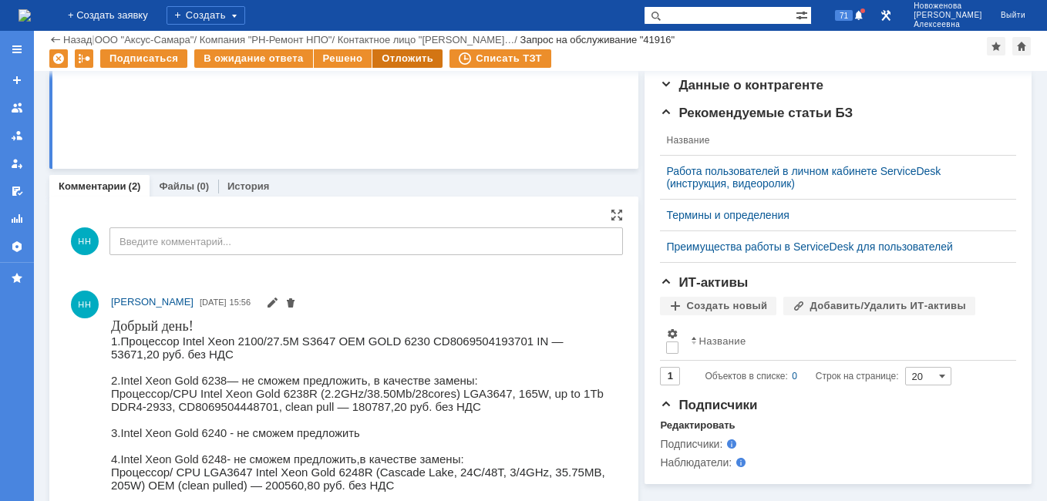
scroll to position [308, 0]
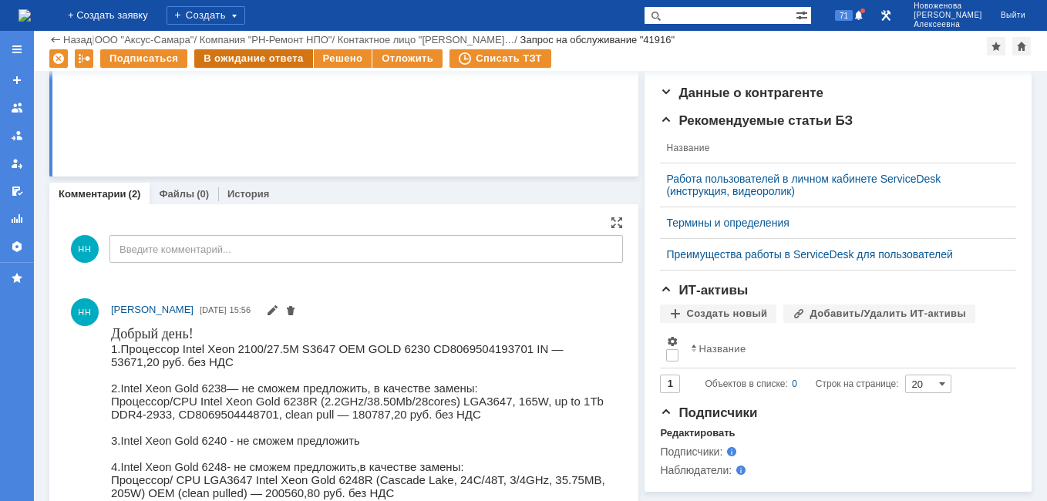
click at [265, 52] on div "В ожидание ответа" at bounding box center [253, 58] width 118 height 18
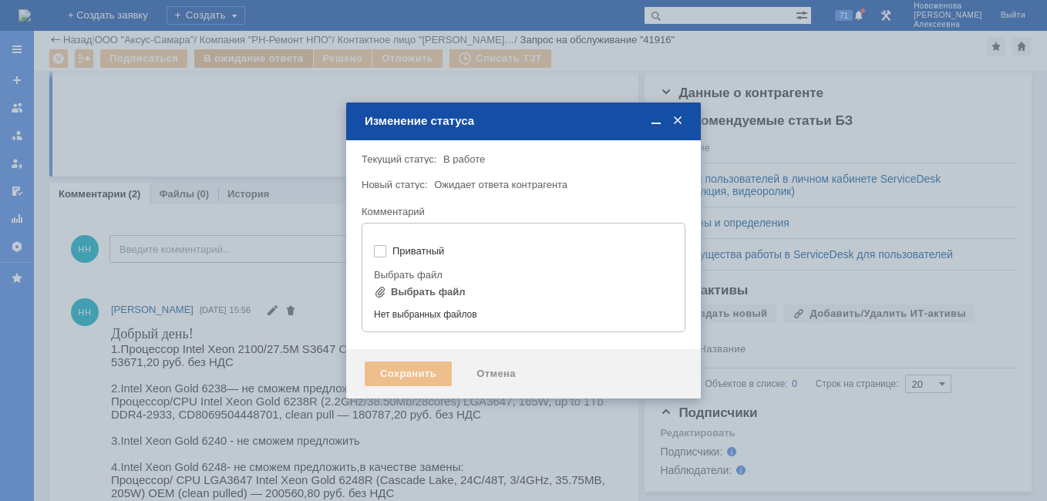
type input "[не указано]"
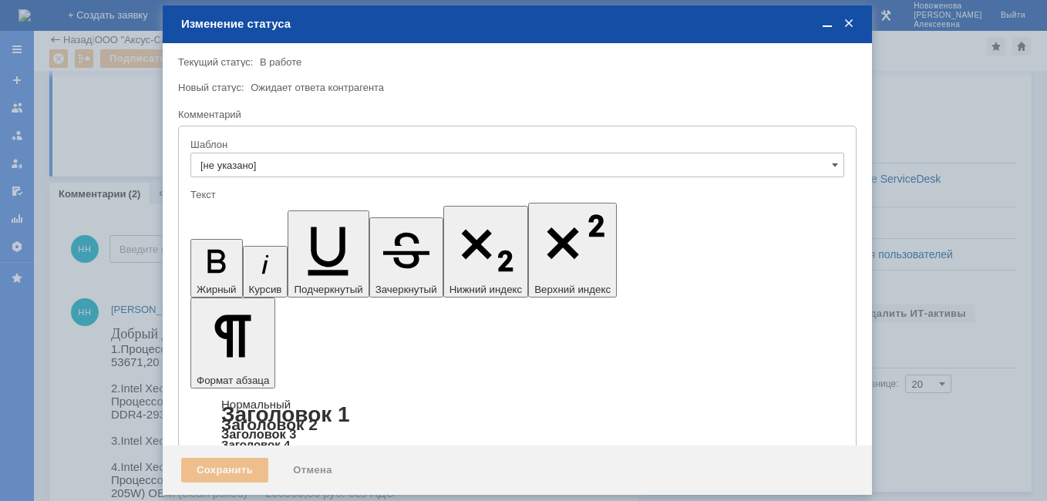
scroll to position [0, 0]
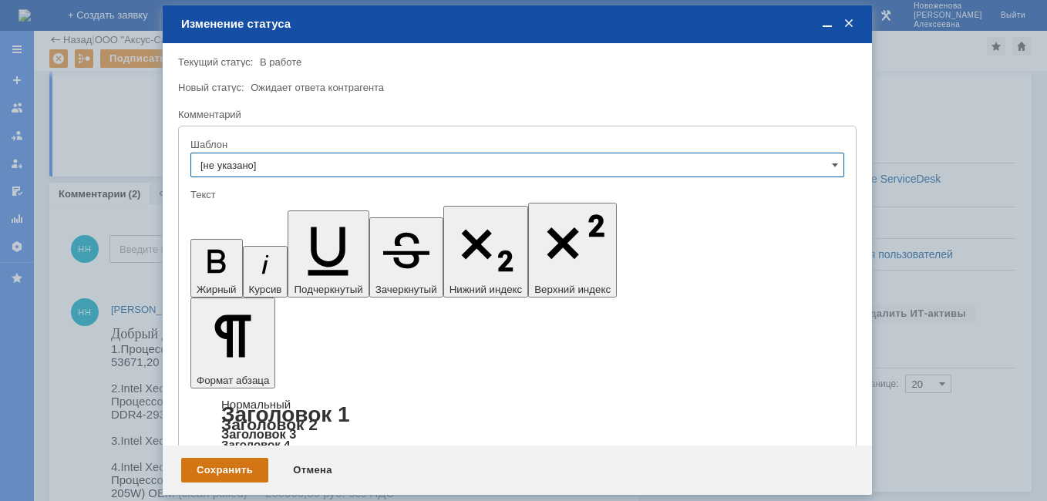
click at [223, 471] on div "Сохранить" at bounding box center [224, 470] width 87 height 25
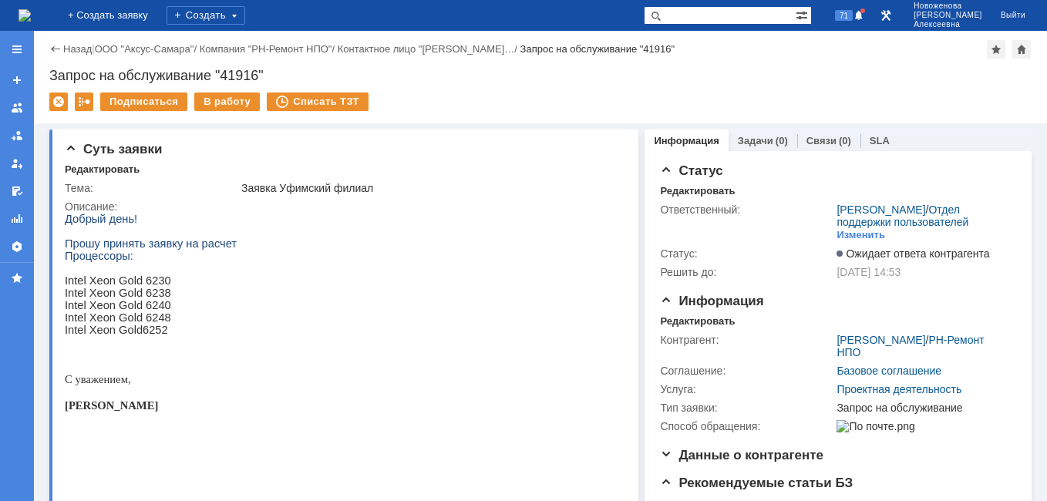
click at [31, 18] on img at bounding box center [24, 15] width 12 height 12
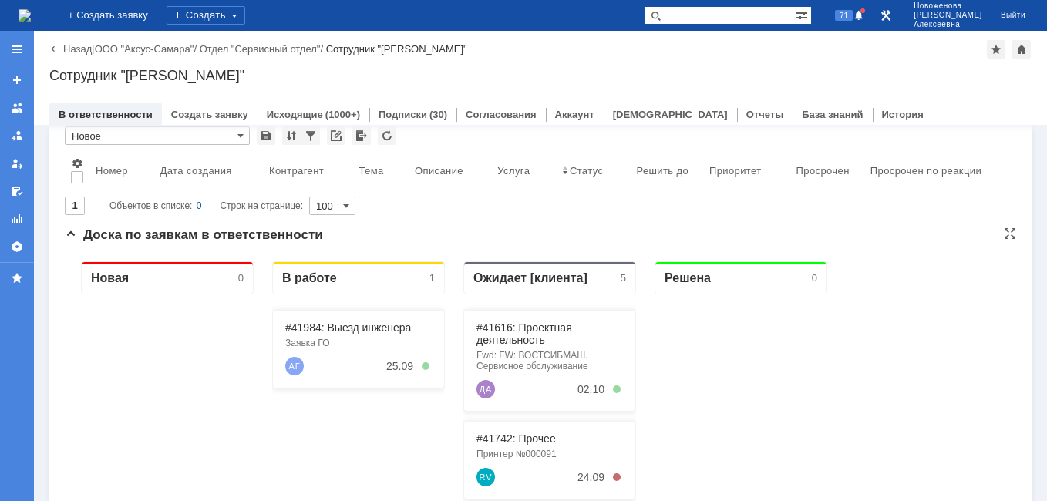
scroll to position [154, 0]
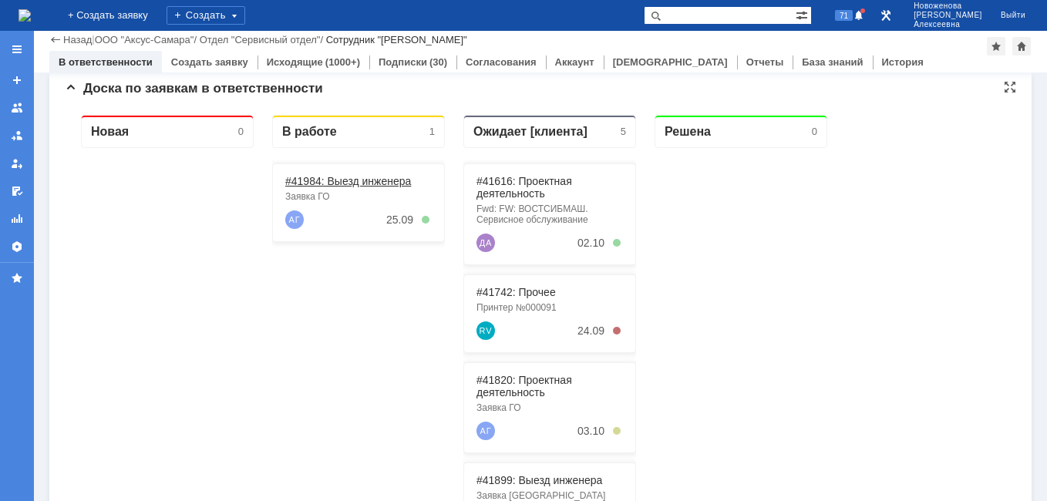
click at [341, 181] on link "#41984: Выезд инженера" at bounding box center [348, 181] width 126 height 12
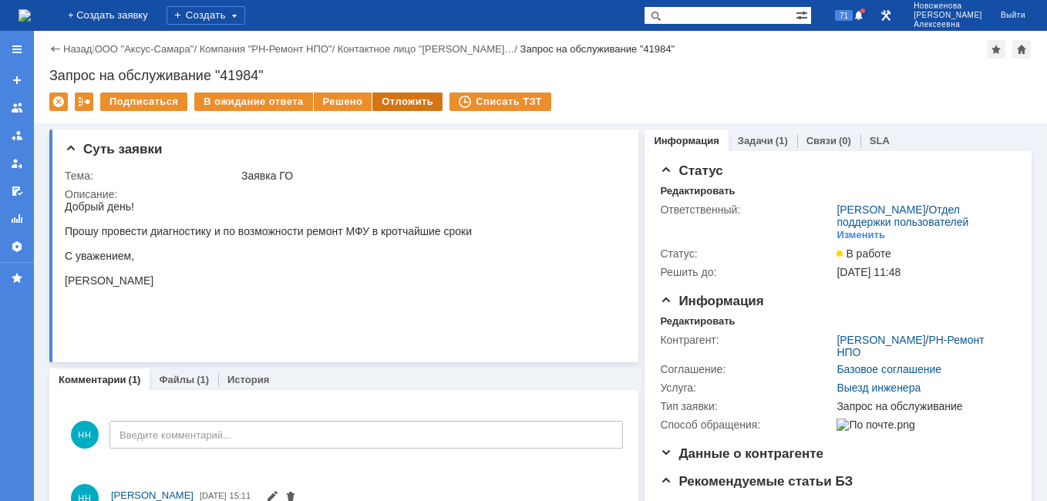
click at [415, 102] on div "Отложить" at bounding box center [407, 101] width 70 height 18
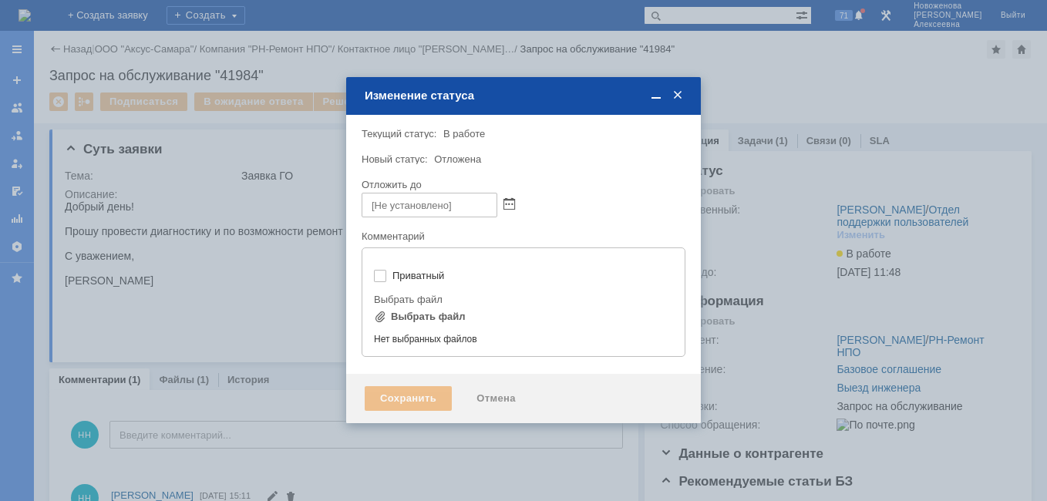
type input "[не указано]"
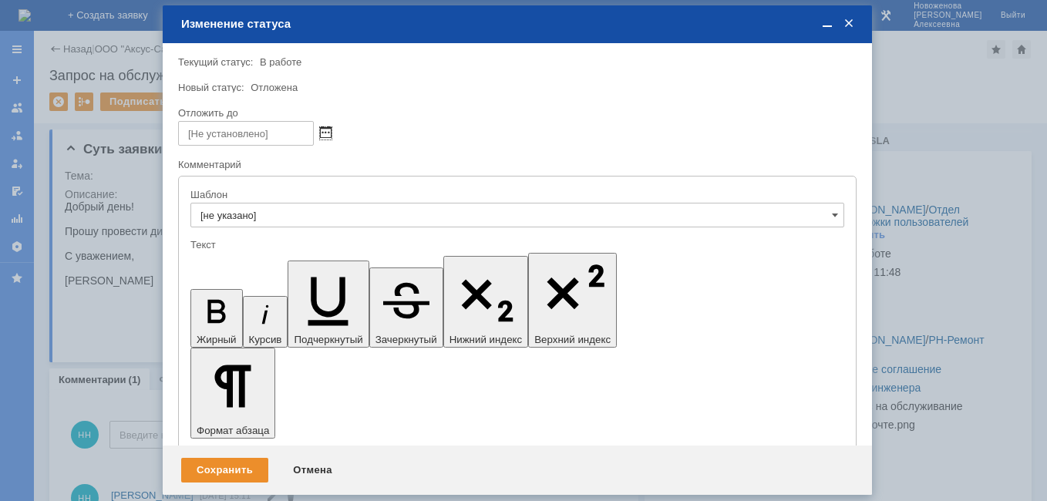
click at [327, 133] on span at bounding box center [326, 133] width 12 height 12
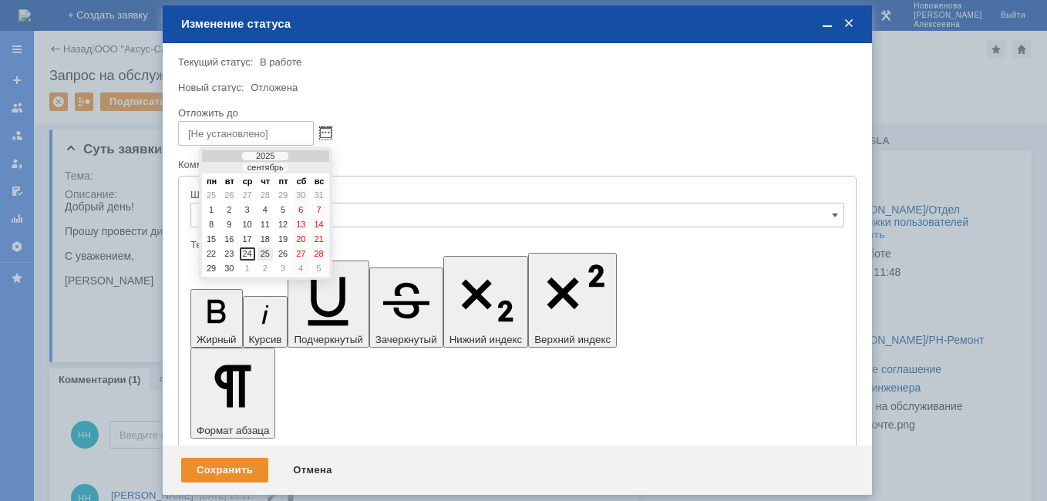
click at [267, 254] on div "25" at bounding box center [264, 253] width 15 height 13
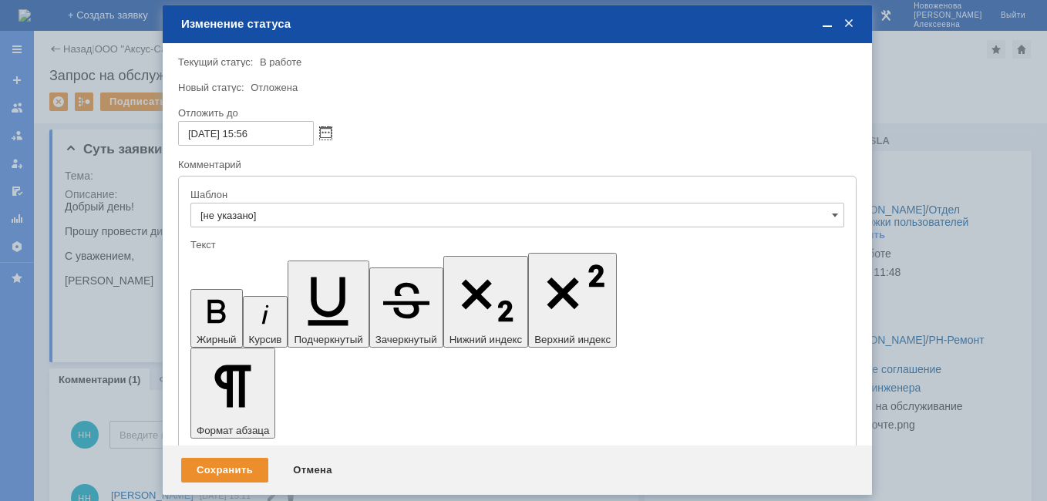
click at [251, 130] on input "25.09.2025 15:56" at bounding box center [246, 133] width 136 height 25
click at [275, 135] on input "25.09.2025 16:56" at bounding box center [246, 133] width 136 height 25
type input "25.09.2025 16:00"
click at [210, 464] on div "Сохранить" at bounding box center [224, 470] width 87 height 25
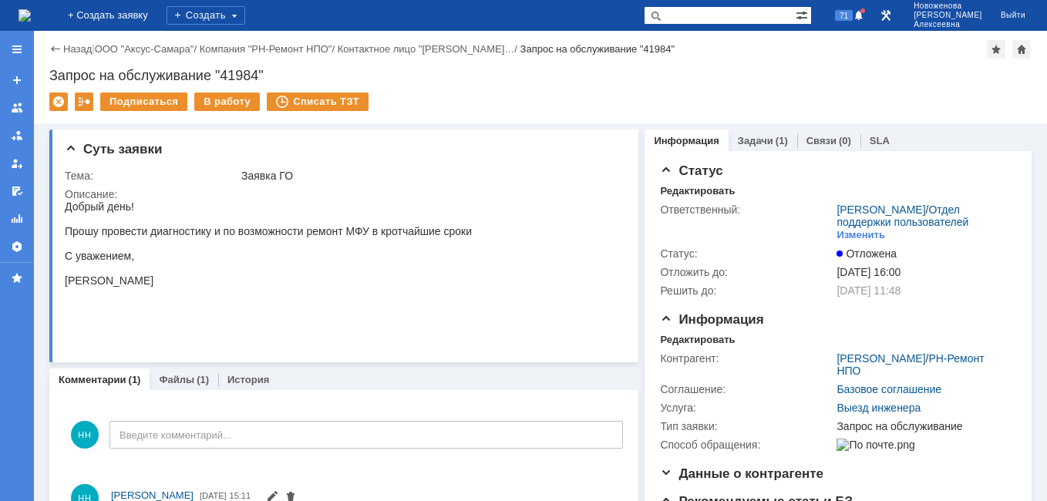
click at [31, 16] on img at bounding box center [24, 15] width 12 height 12
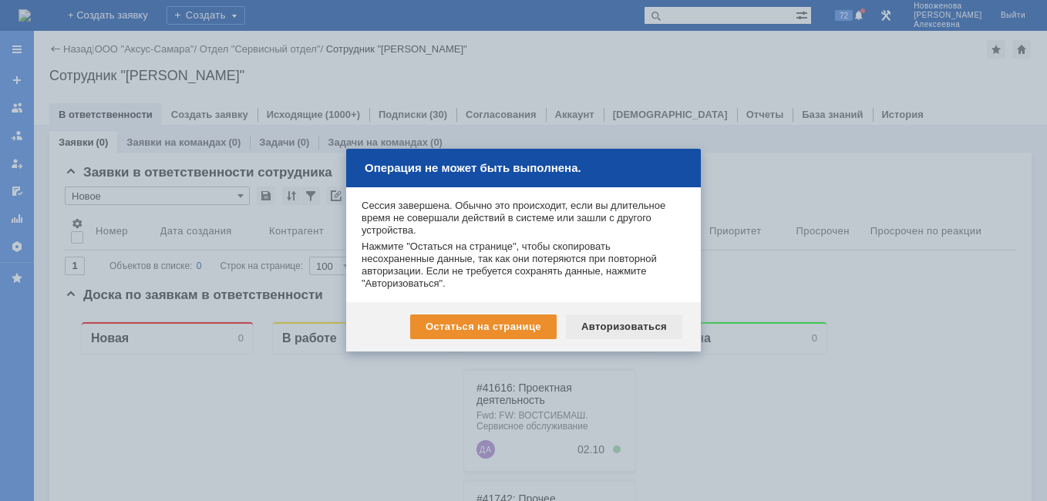
click at [612, 329] on div "Авторизоваться" at bounding box center [624, 326] width 116 height 25
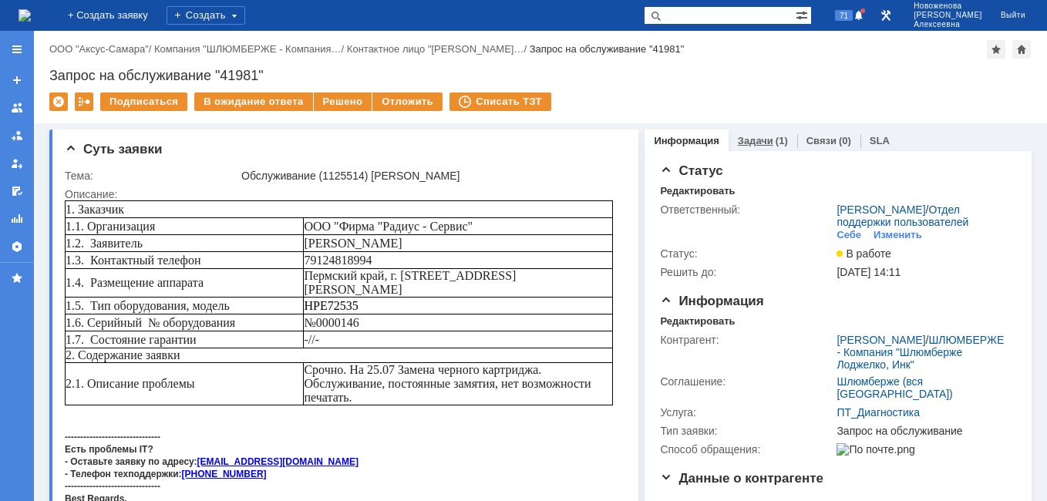
click at [749, 138] on link "Задачи" at bounding box center [755, 141] width 35 height 12
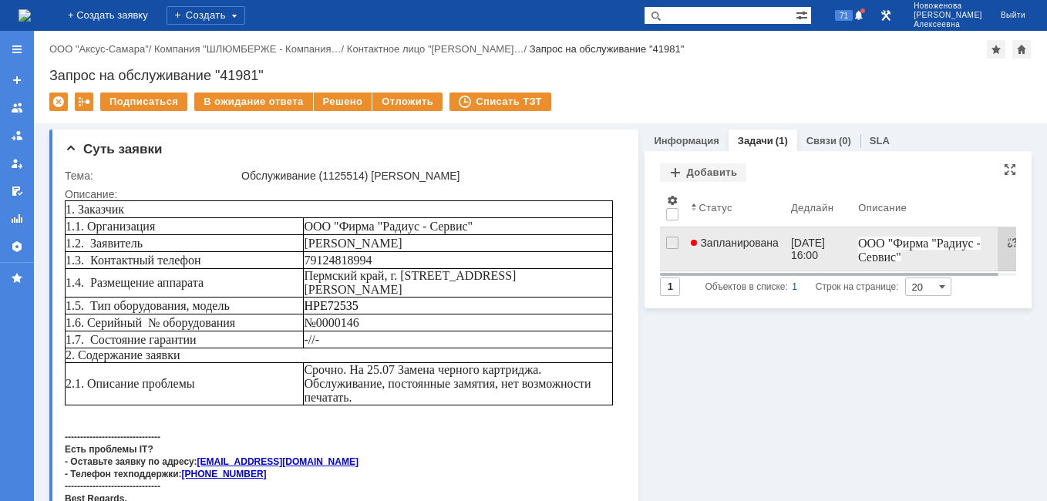
click at [754, 257] on link "Запланирована" at bounding box center [734, 248] width 100 height 43
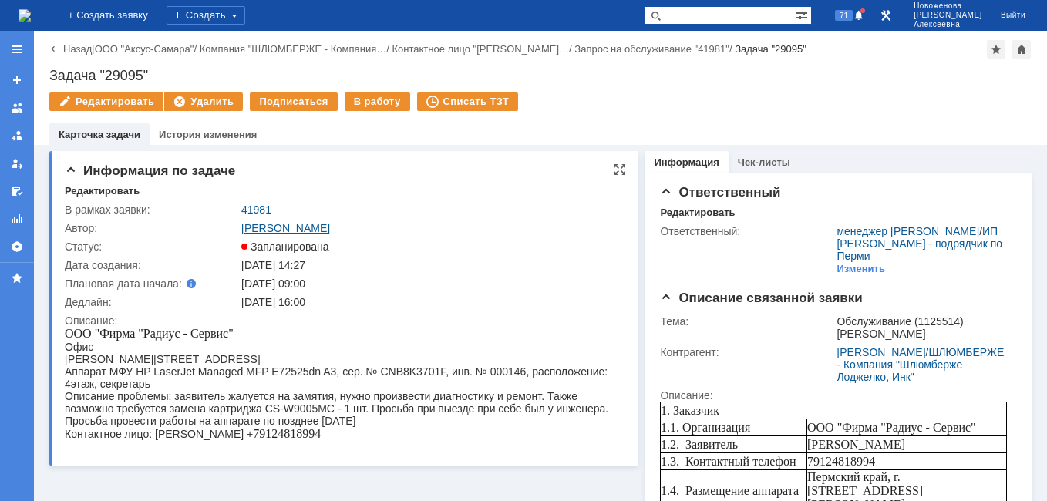
click at [329, 224] on link "Лонская Лариса Вячеславовна" at bounding box center [285, 228] width 89 height 12
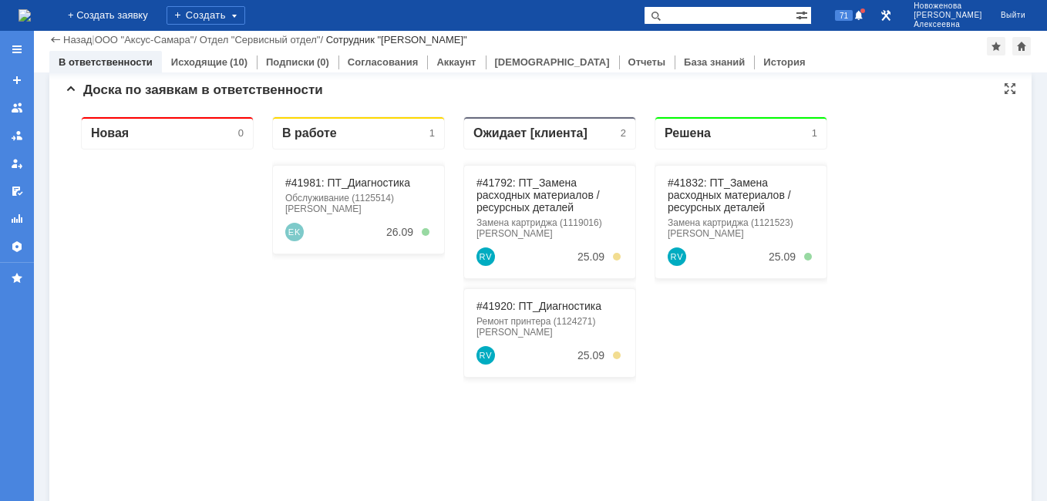
scroll to position [154, 0]
click at [707, 193] on link "#41832: ПТ_Замена расходных материалов / ресурсных деталей" at bounding box center [728, 193] width 123 height 37
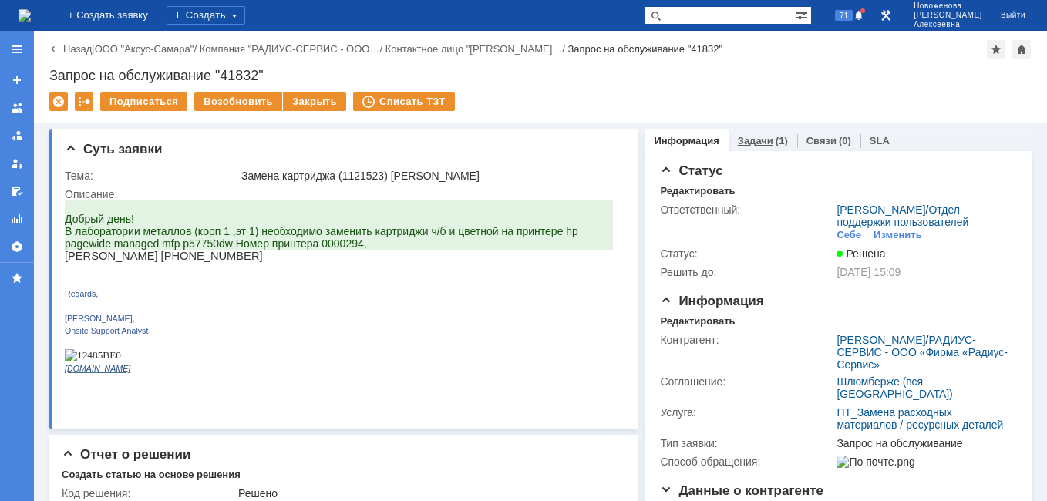
click at [756, 138] on link "Задачи" at bounding box center [755, 141] width 35 height 12
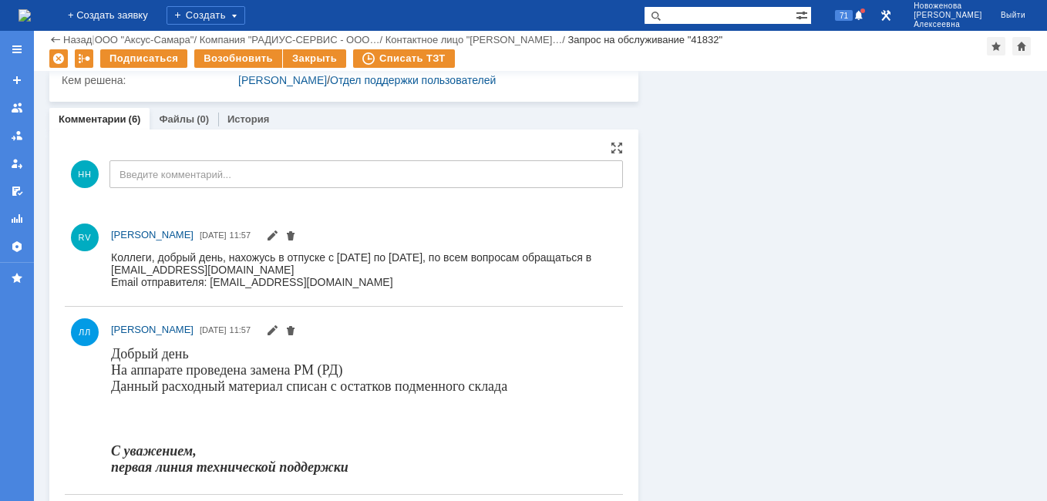
scroll to position [385, 0]
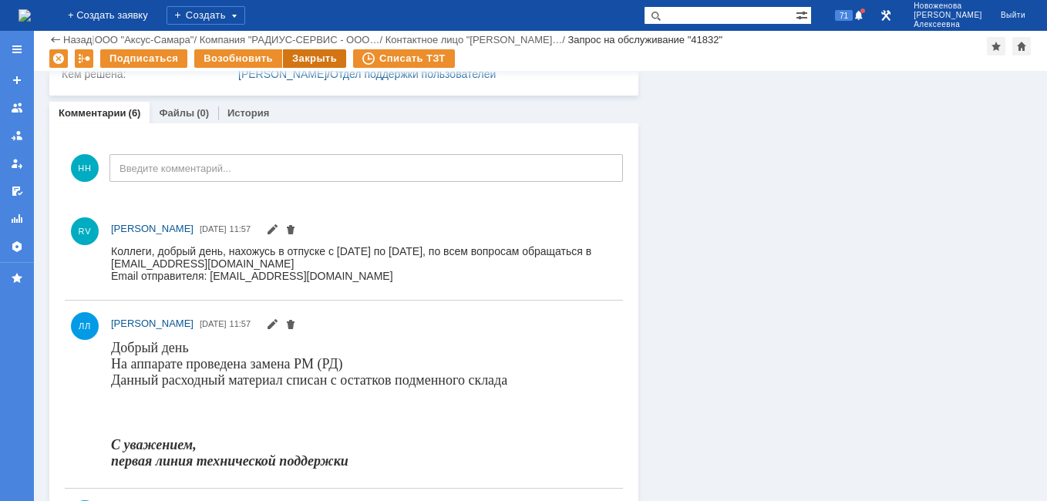
click at [302, 61] on div "Закрыть" at bounding box center [314, 58] width 63 height 18
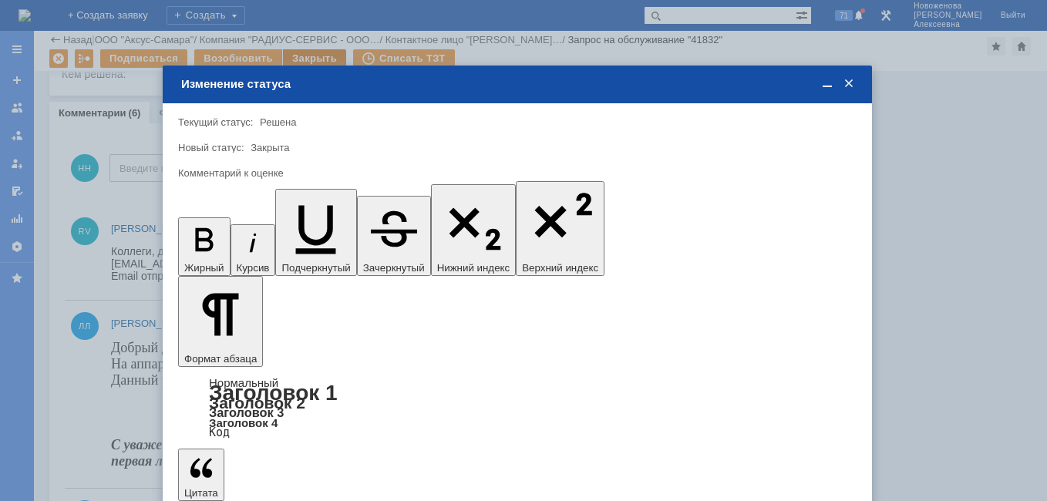
scroll to position [0, 0]
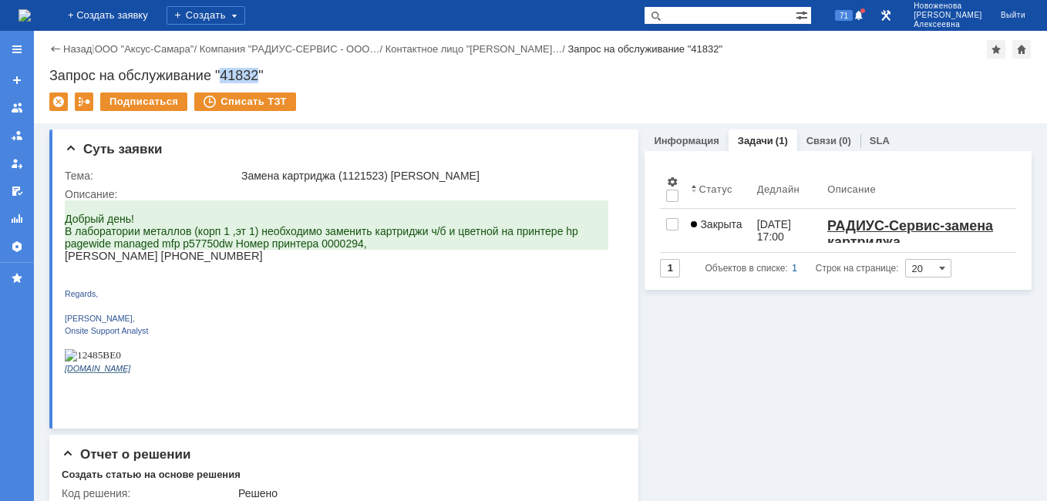
drag, startPoint x: 259, startPoint y: 73, endPoint x: 223, endPoint y: 75, distance: 35.5
click at [223, 75] on div "Запрос на обслуживание "41832"" at bounding box center [540, 75] width 982 height 15
copy div "41832"
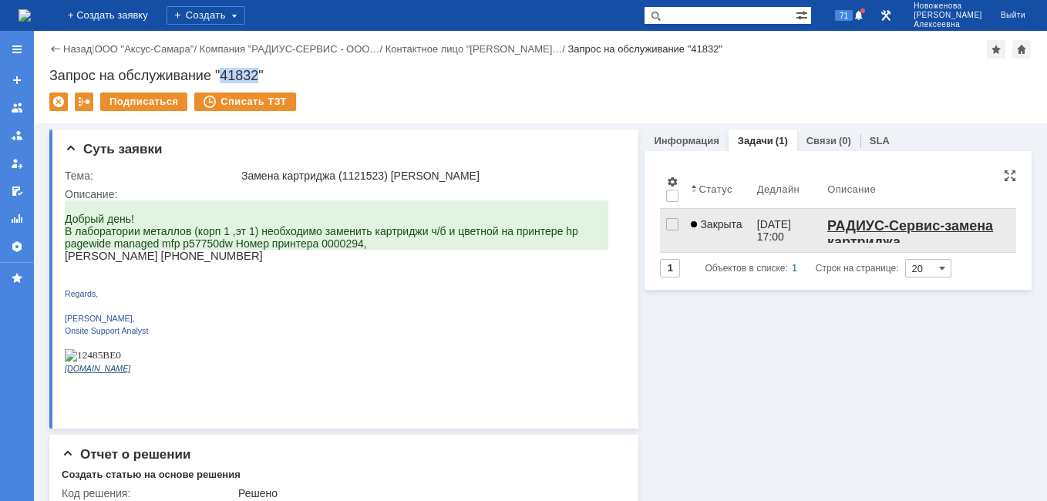
click at [713, 234] on link "Закрыта" at bounding box center [717, 230] width 66 height 43
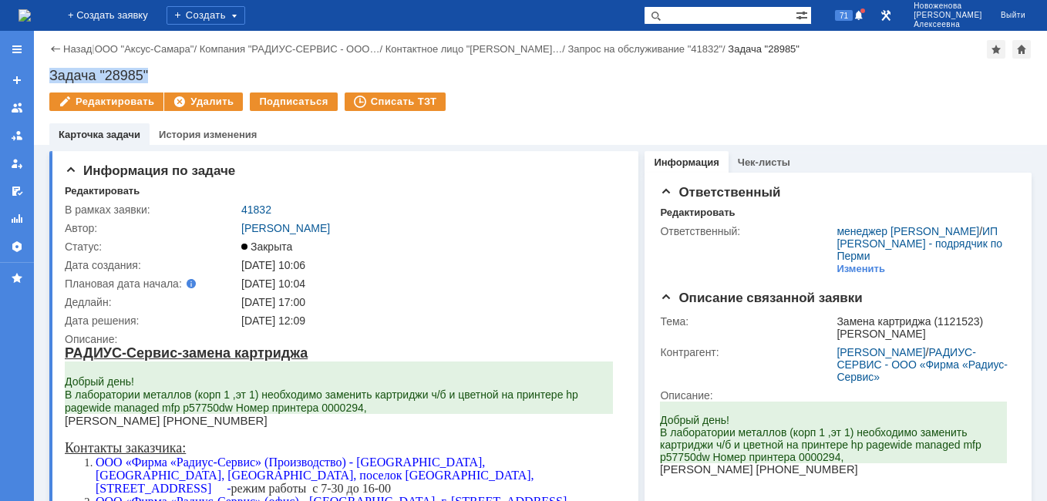
drag, startPoint x: 159, startPoint y: 70, endPoint x: 46, endPoint y: 69, distance: 112.5
click at [46, 69] on div "Назад | ООО "Аксус-Самара" / Компания "РАДИУС-СЕРВИС - ООО… / Контактное лицо "…" at bounding box center [540, 88] width 1013 height 114
copy div "Задача "28985""
click at [62, 50] on div "Назад" at bounding box center [70, 49] width 42 height 12
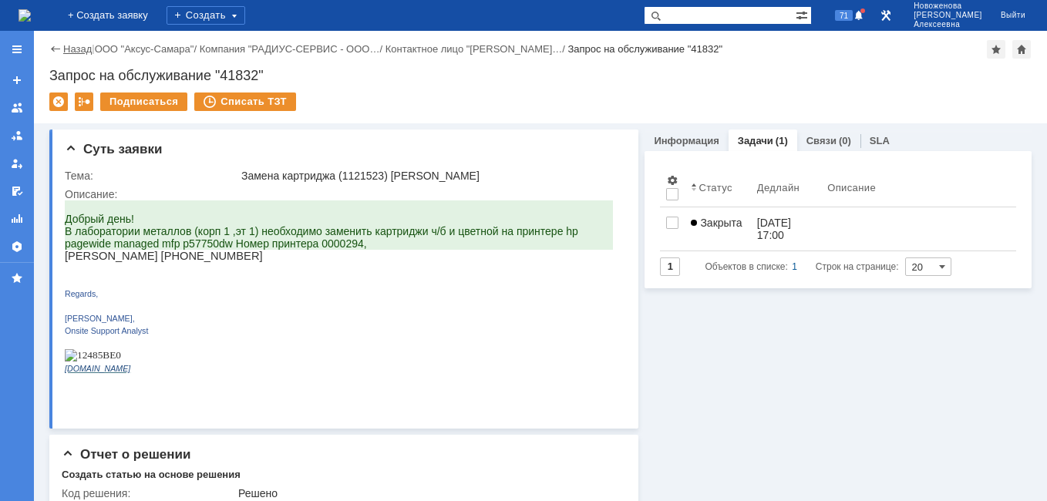
click at [75, 47] on link "Назад" at bounding box center [77, 49] width 29 height 12
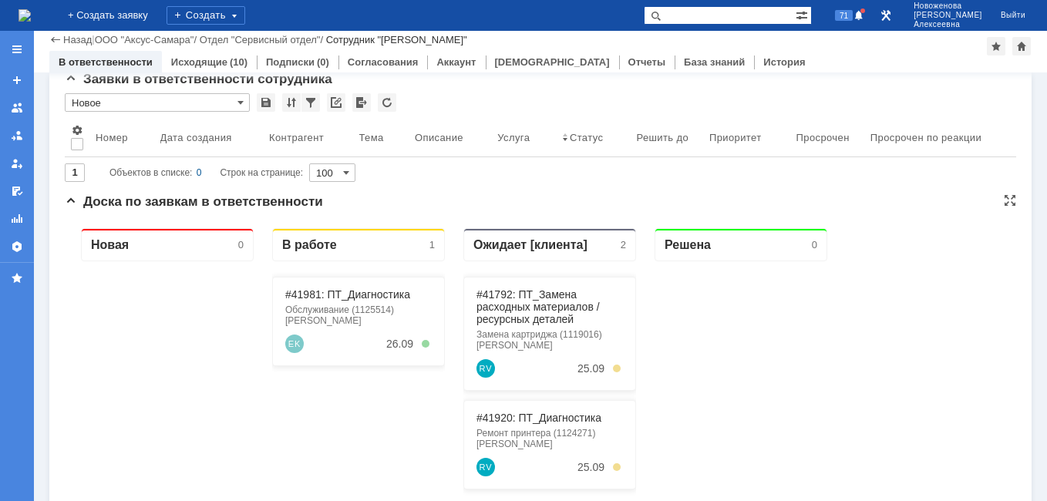
scroll to position [154, 0]
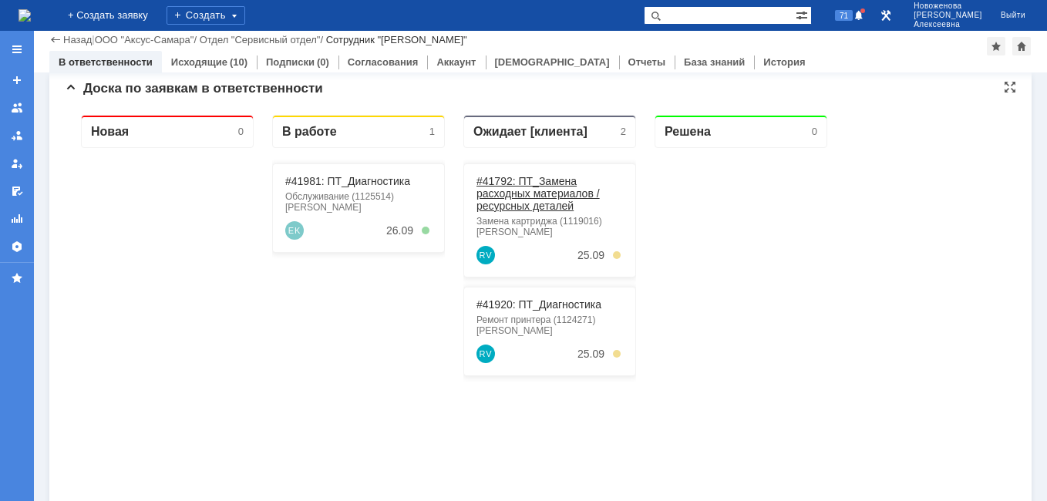
click at [509, 180] on link "#41792: ПТ_Замена расходных материалов / ресурсных деталей" at bounding box center [537, 193] width 123 height 37
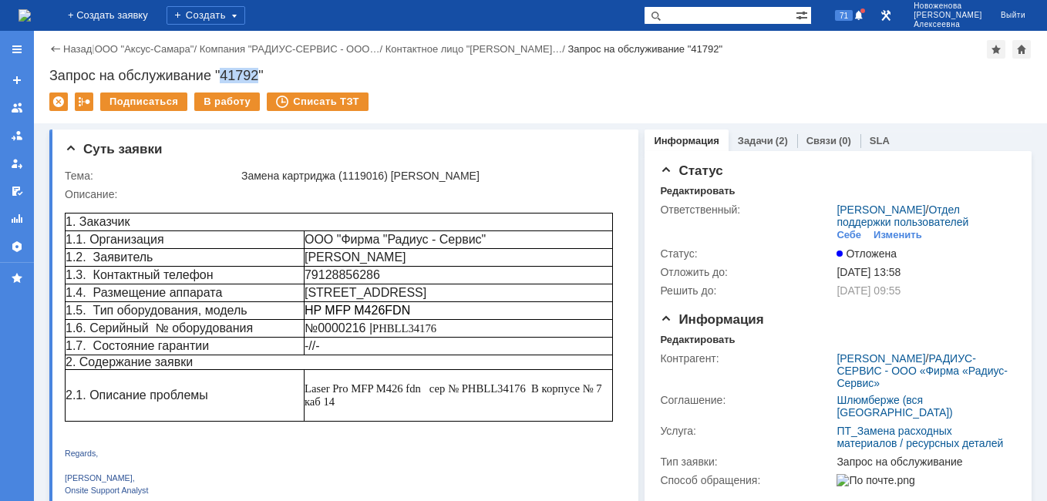
drag, startPoint x: 258, startPoint y: 73, endPoint x: 223, endPoint y: 73, distance: 34.7
click at [223, 73] on div "Запрос на обслуживание "41792"" at bounding box center [540, 75] width 982 height 15
copy div "41792"
click at [753, 142] on link "Задачи" at bounding box center [755, 141] width 35 height 12
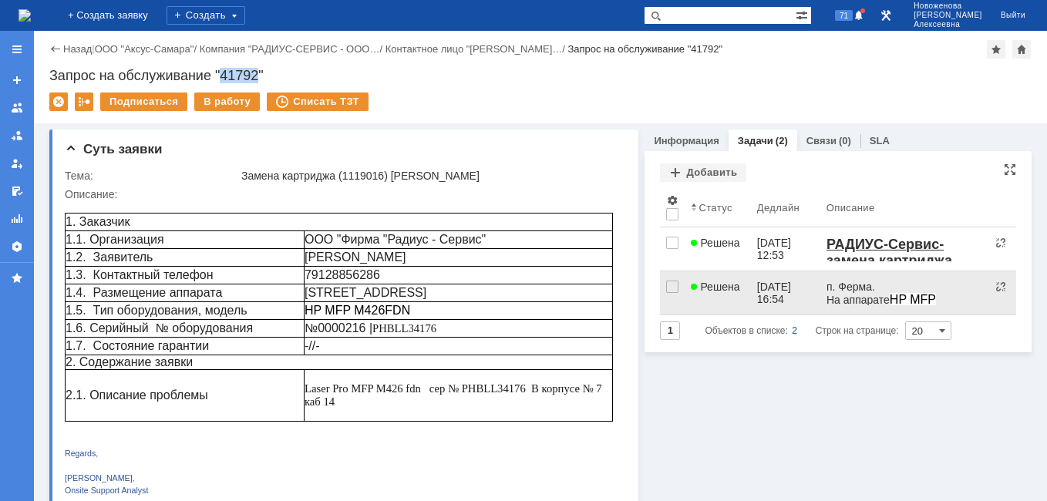
click at [773, 298] on div "23.09.2025 16:54" at bounding box center [775, 293] width 37 height 25
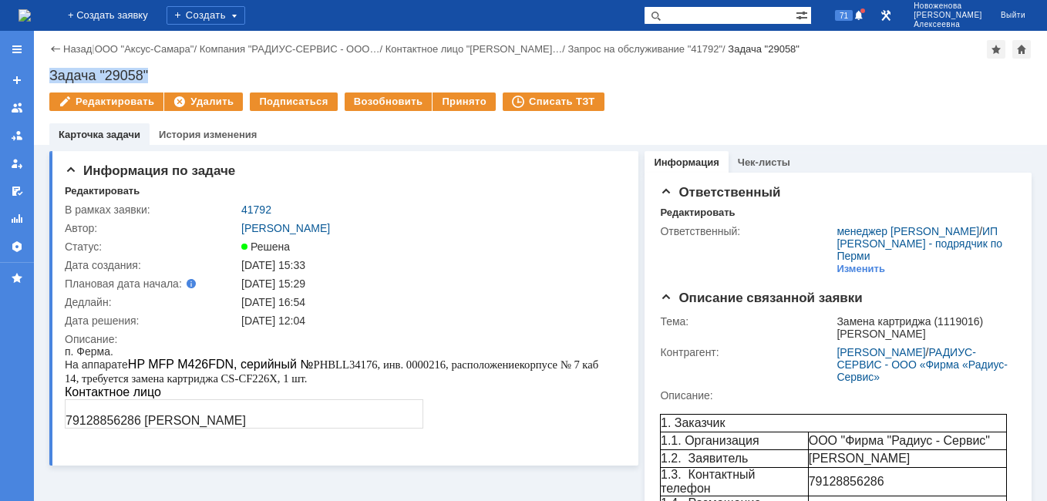
drag, startPoint x: 170, startPoint y: 69, endPoint x: 51, endPoint y: 68, distance: 119.5
click at [51, 68] on div "Задача "29058"" at bounding box center [540, 75] width 982 height 15
copy div "Задача "29058""
click at [74, 50] on link "Назад" at bounding box center [77, 49] width 29 height 12
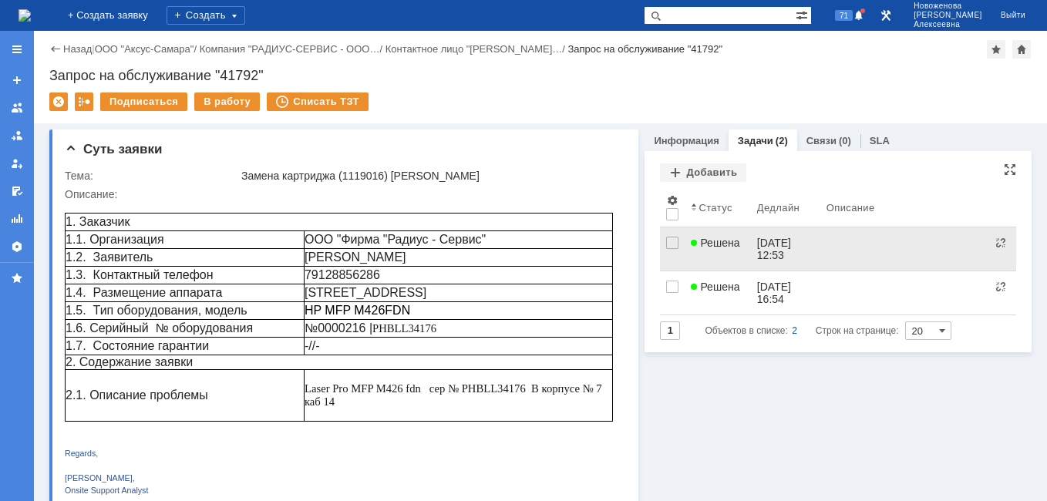
click at [786, 244] on div "23.09.2025 12:53" at bounding box center [775, 249] width 37 height 25
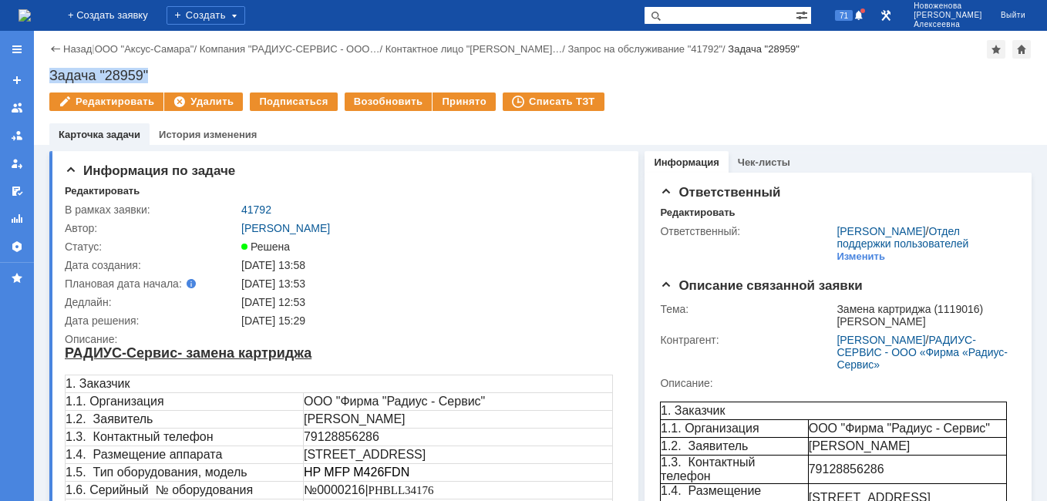
drag, startPoint x: 162, startPoint y: 68, endPoint x: 45, endPoint y: 73, distance: 117.3
click at [45, 73] on div "Назад | ООО "Аксус-Самара" / Компания "РАДИУС-СЕРВИС - ООО… / Контактное лицо "…" at bounding box center [540, 88] width 1013 height 114
copy div "Задача "28959""
click at [77, 45] on link "Назад" at bounding box center [77, 49] width 29 height 12
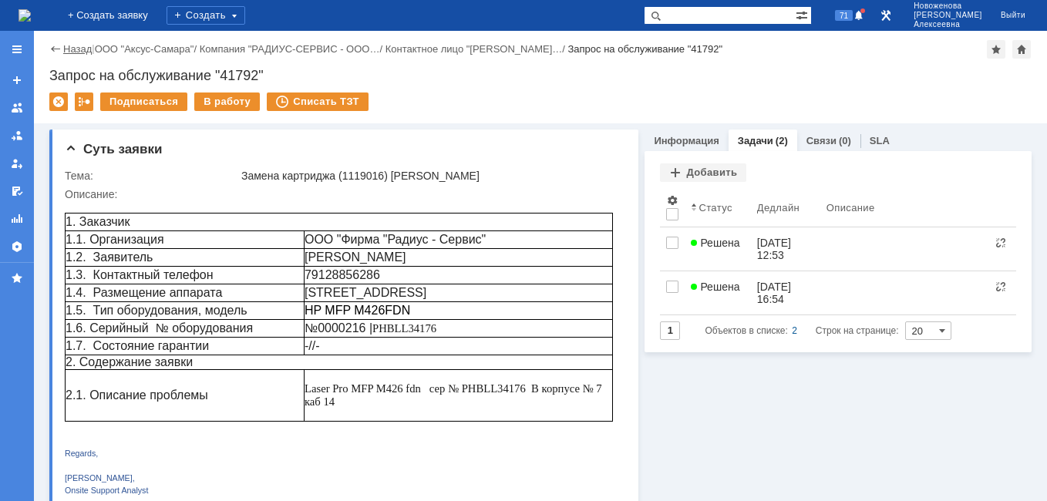
click at [72, 45] on link "Назад" at bounding box center [77, 49] width 29 height 12
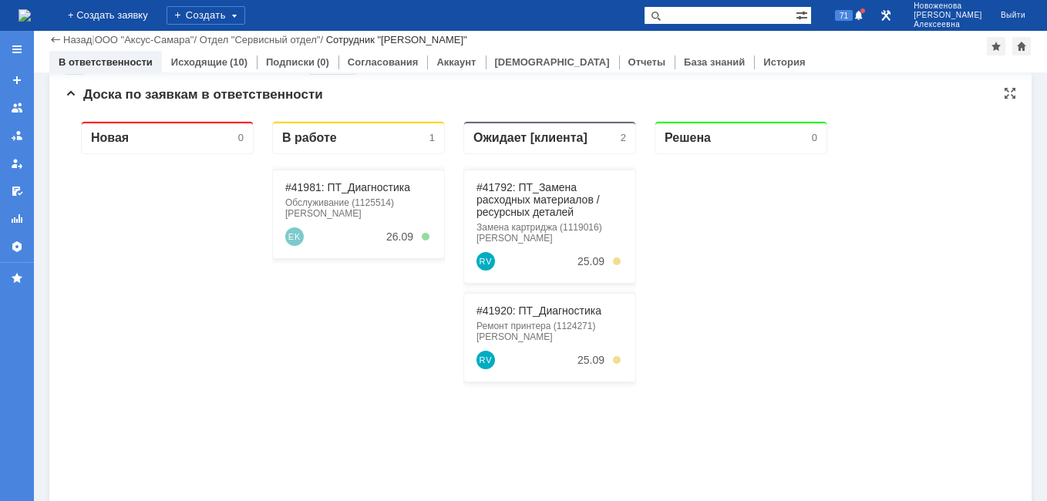
scroll to position [231, 0]
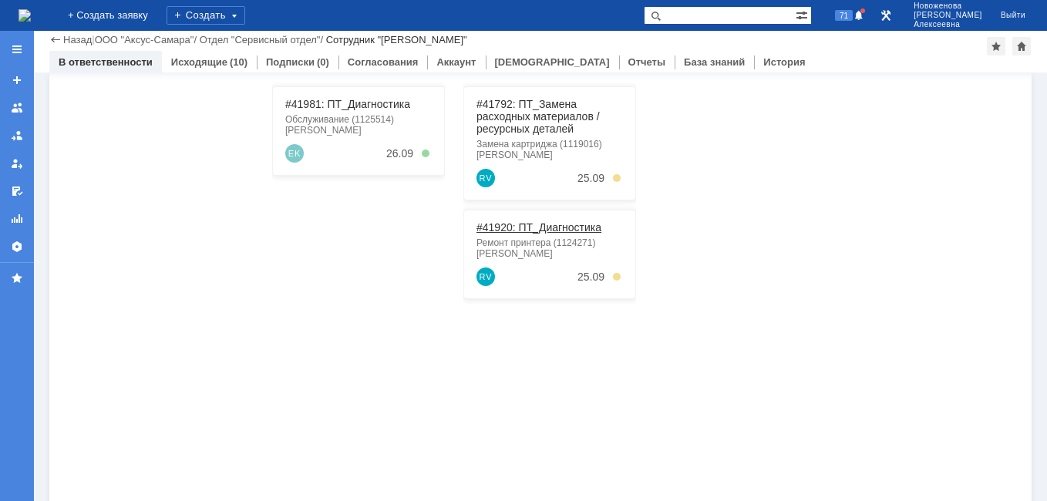
click at [516, 230] on link "#41920: ПТ_Диагностика" at bounding box center [538, 227] width 125 height 12
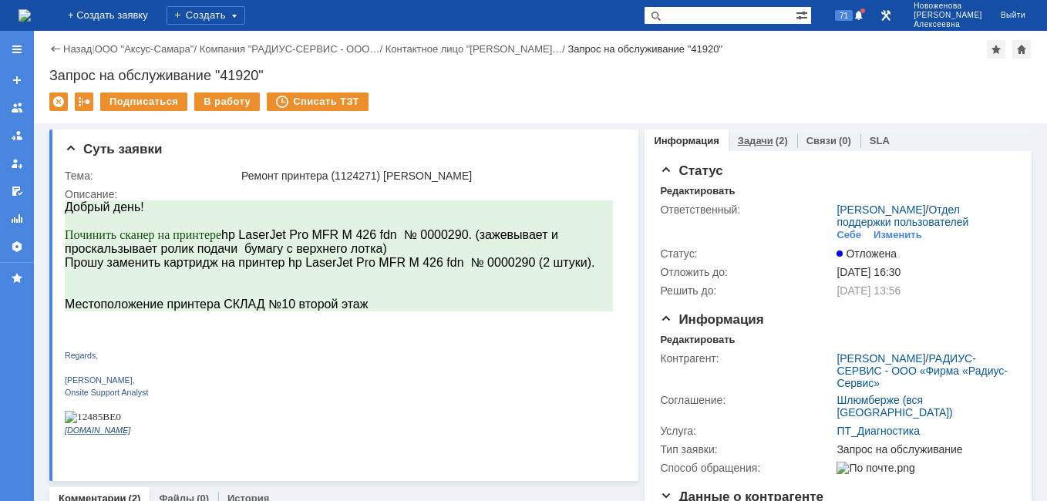
click at [754, 142] on link "Задачи" at bounding box center [755, 141] width 35 height 12
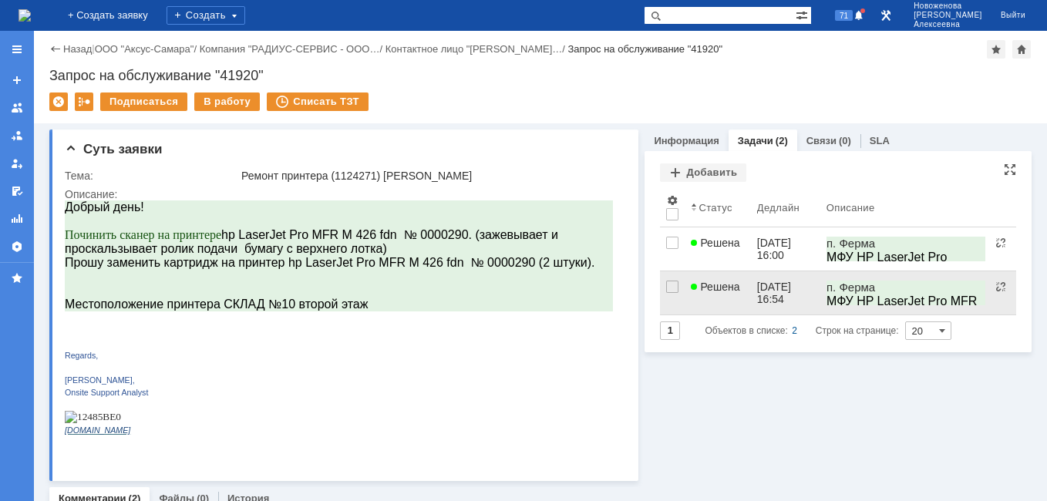
click at [789, 294] on div "23.09.2025 16:54" at bounding box center [785, 293] width 57 height 25
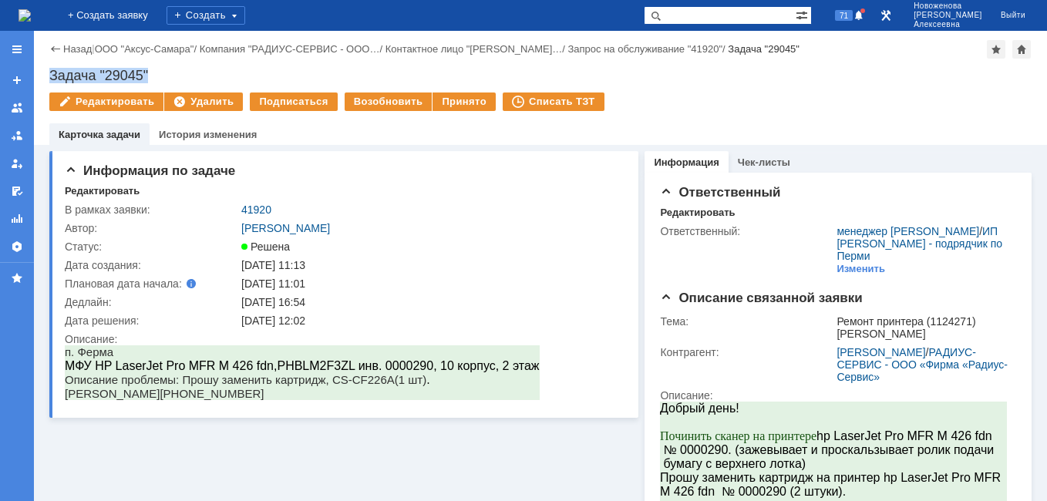
drag, startPoint x: 170, startPoint y: 72, endPoint x: 44, endPoint y: 78, distance: 126.5
click at [44, 78] on div "Назад | ООО "Аксус-Самара" / Компания "РАДИУС-СЕРВИС - ООО… / Контактное лицо "…" at bounding box center [540, 88] width 1013 height 114
copy div "Задача "29045""
click at [72, 48] on link "Назад" at bounding box center [77, 49] width 29 height 12
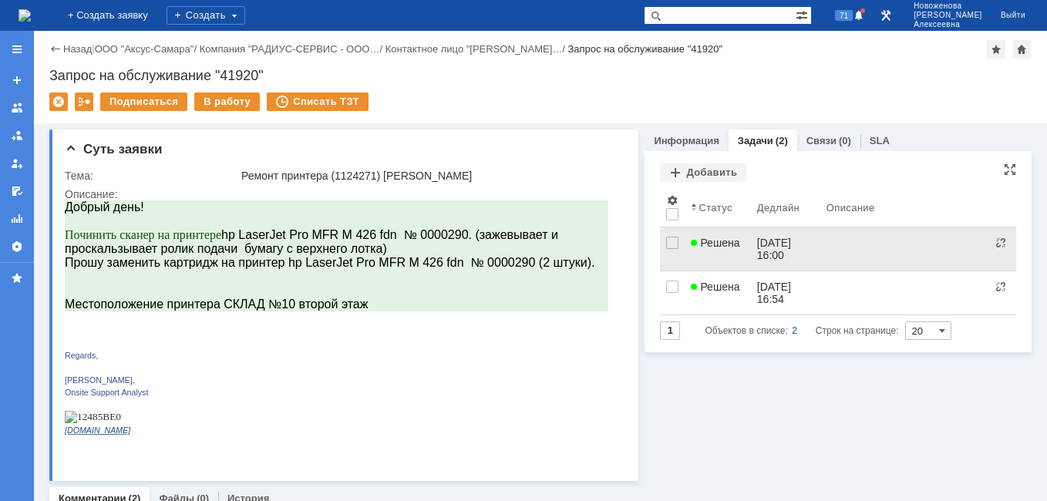
click at [800, 231] on link "23.09.2025 16:00" at bounding box center [785, 248] width 69 height 43
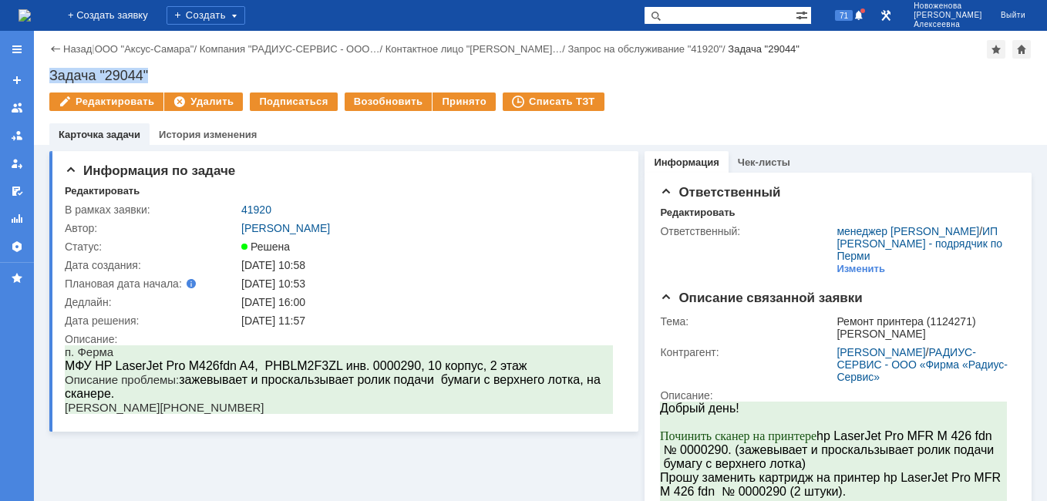
drag, startPoint x: 160, startPoint y: 74, endPoint x: 48, endPoint y: 68, distance: 111.9
click at [48, 68] on div "Назад | ООО "Аксус-Самара" / Компания "РАДИУС-СЕРВИС - ООО… / Контактное лицо "…" at bounding box center [540, 88] width 1013 height 114
copy div "Задача "29044""
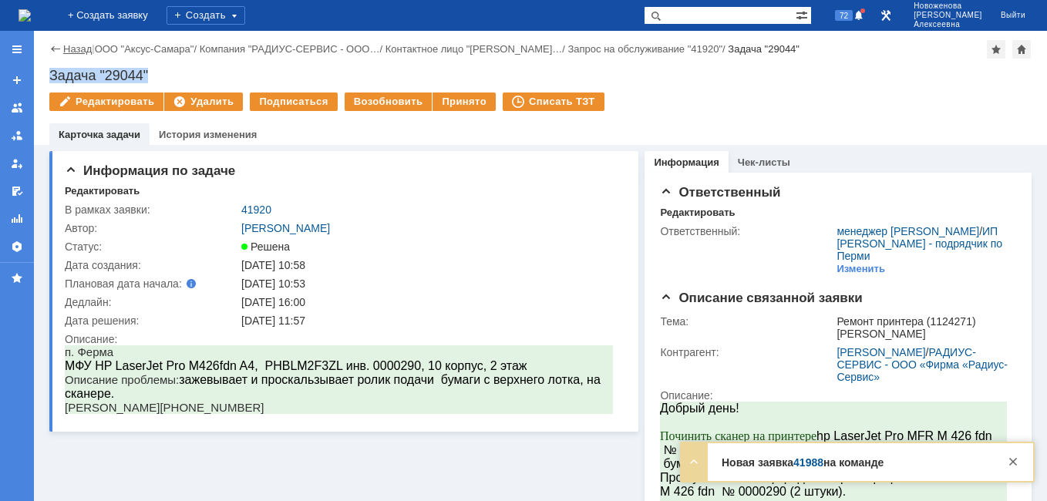
click at [69, 50] on link "Назад" at bounding box center [77, 49] width 29 height 12
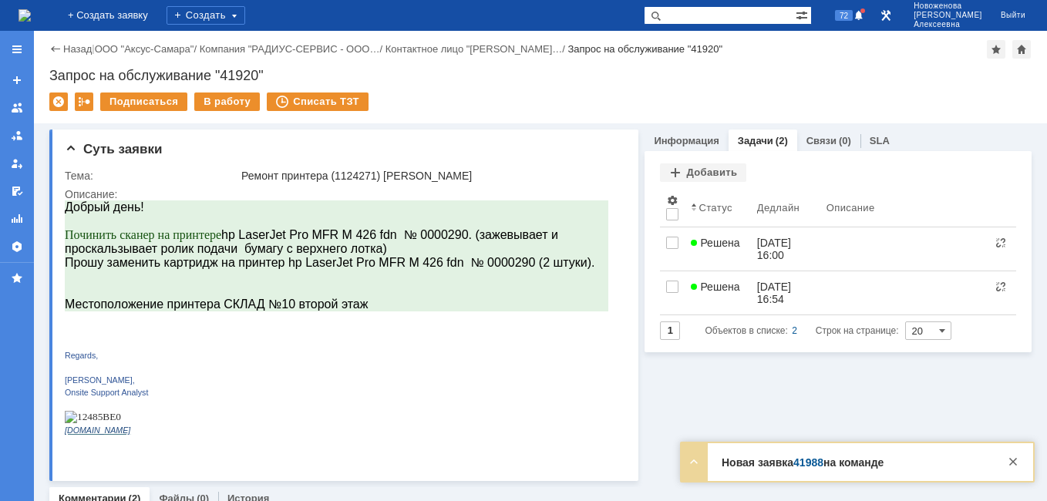
click at [61, 52] on div "Назад" at bounding box center [70, 49] width 42 height 12
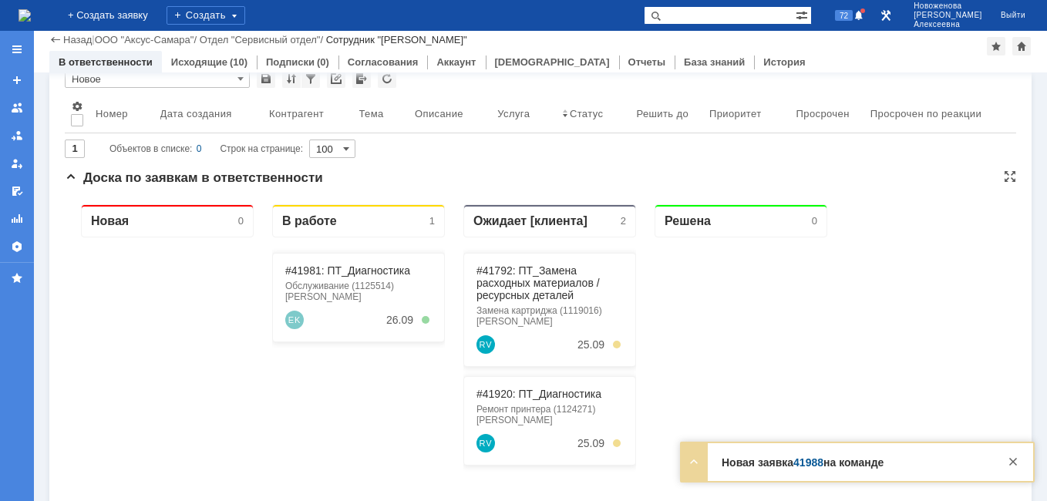
scroll to position [154, 0]
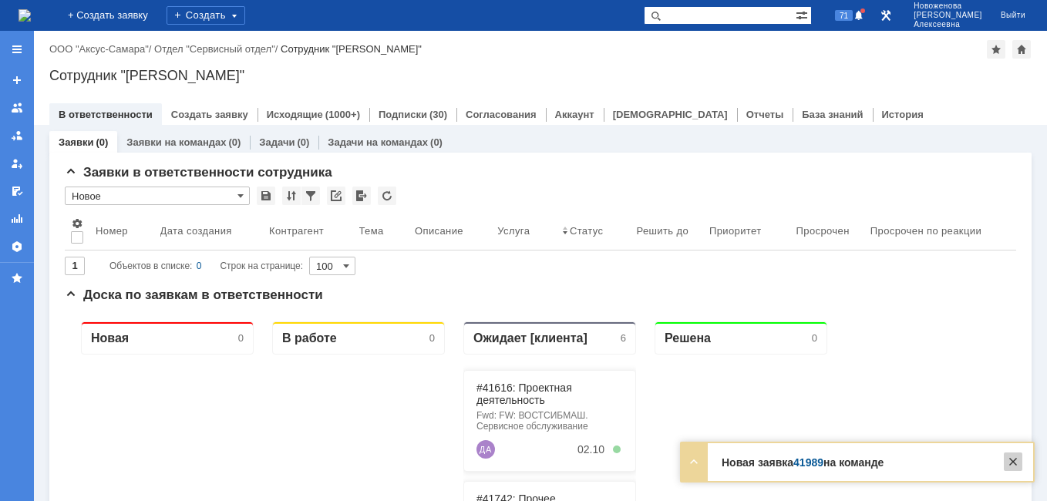
click at [1013, 462] on div at bounding box center [1012, 461] width 18 height 18
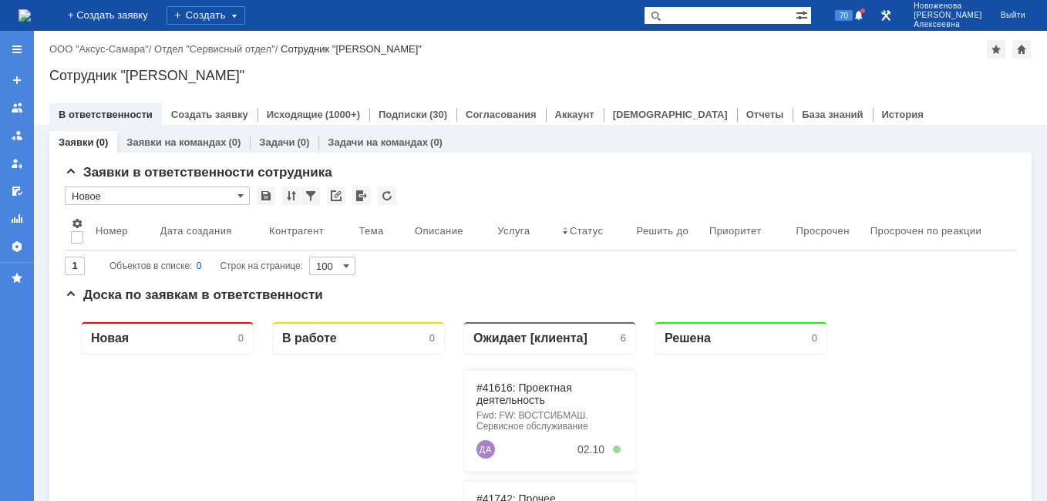
click at [715, 13] on input "text" at bounding box center [720, 15] width 152 height 18
paste input "28822"
type input "28822"
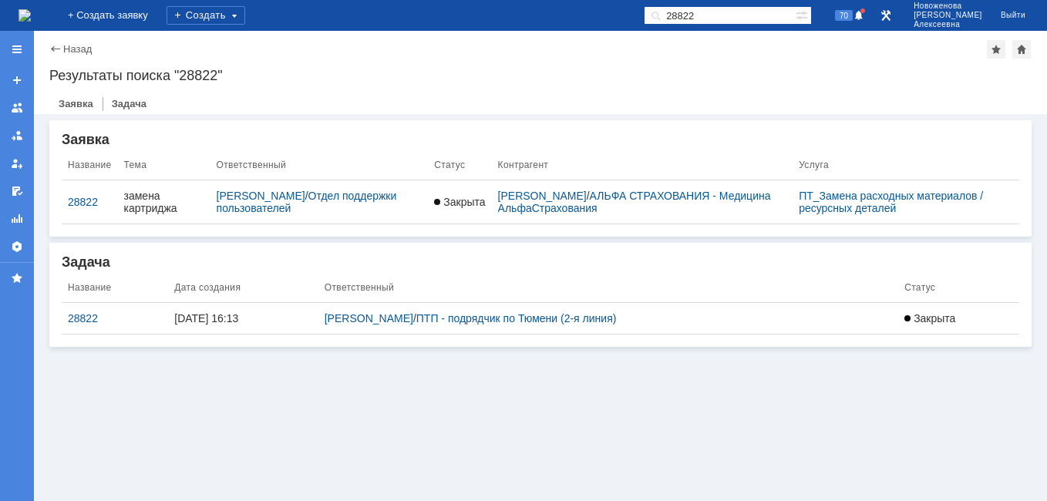
click at [77, 318] on div "28822" at bounding box center [115, 318] width 94 height 12
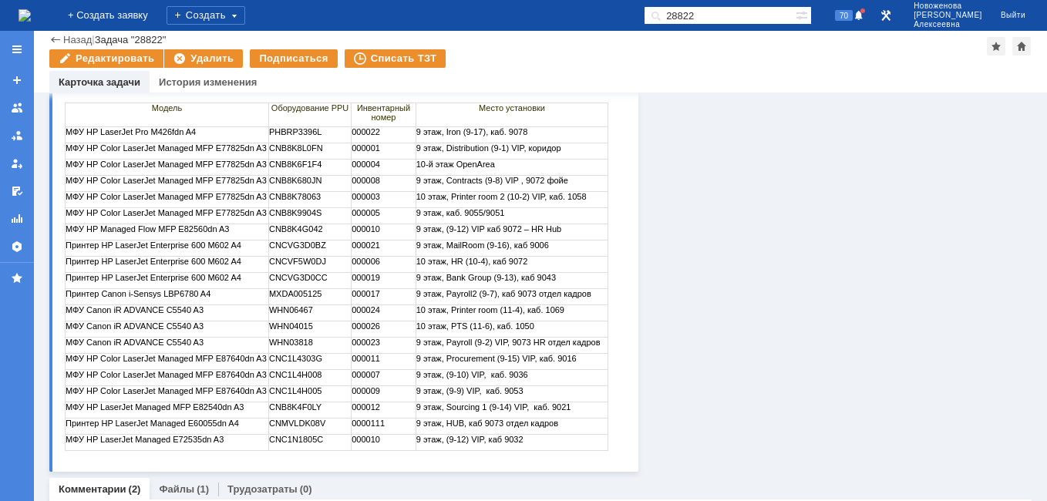
scroll to position [385, 0]
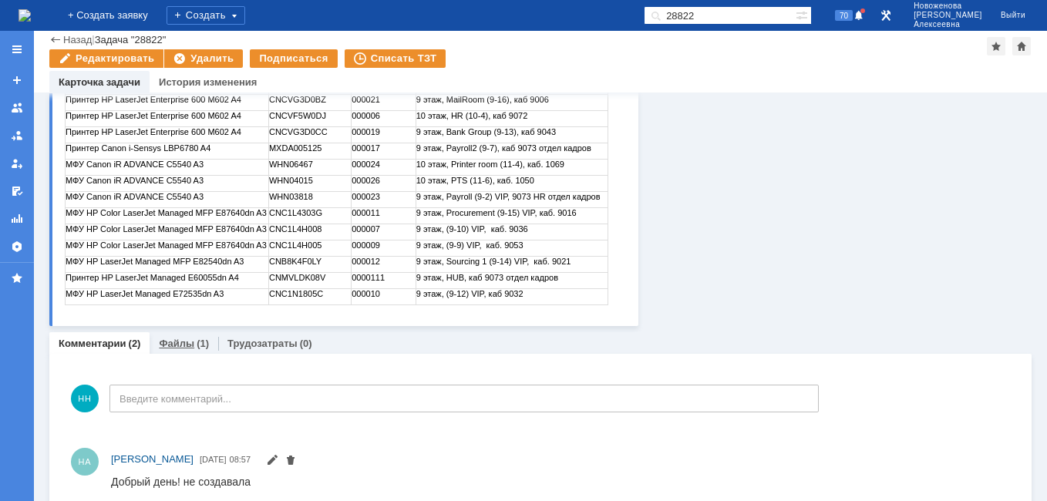
click at [180, 343] on link "Файлы" at bounding box center [176, 344] width 35 height 12
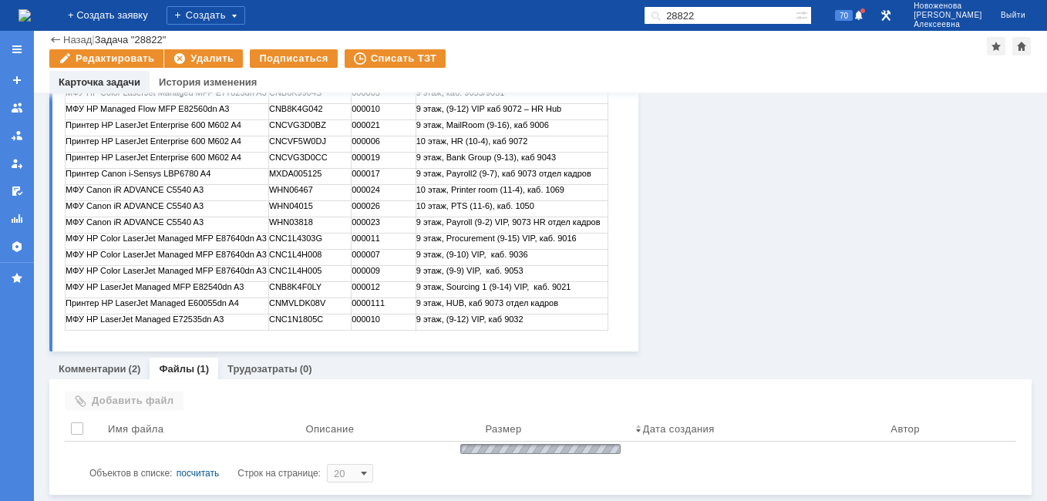
scroll to position [376, 0]
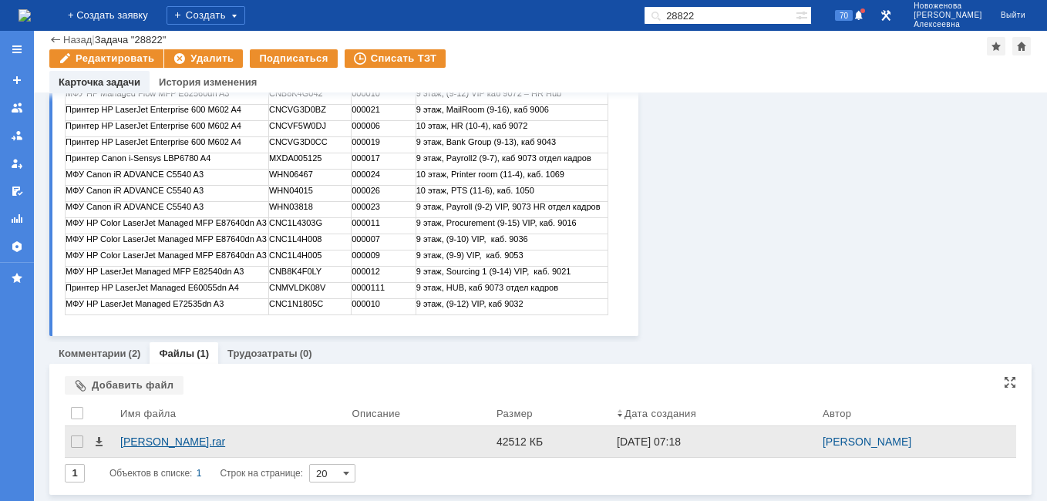
click at [152, 441] on div "[PERSON_NAME].rar" at bounding box center [229, 441] width 219 height 12
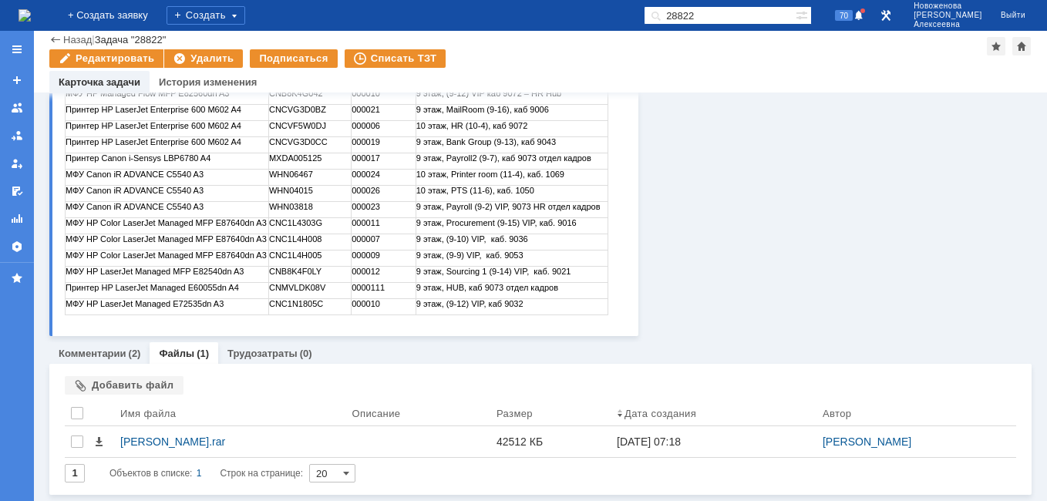
click at [734, 223] on div "Информация Чек-листы Ответственный Редактировать Ответственный: [PERSON_NAME] /…" at bounding box center [834, 26] width 393 height 619
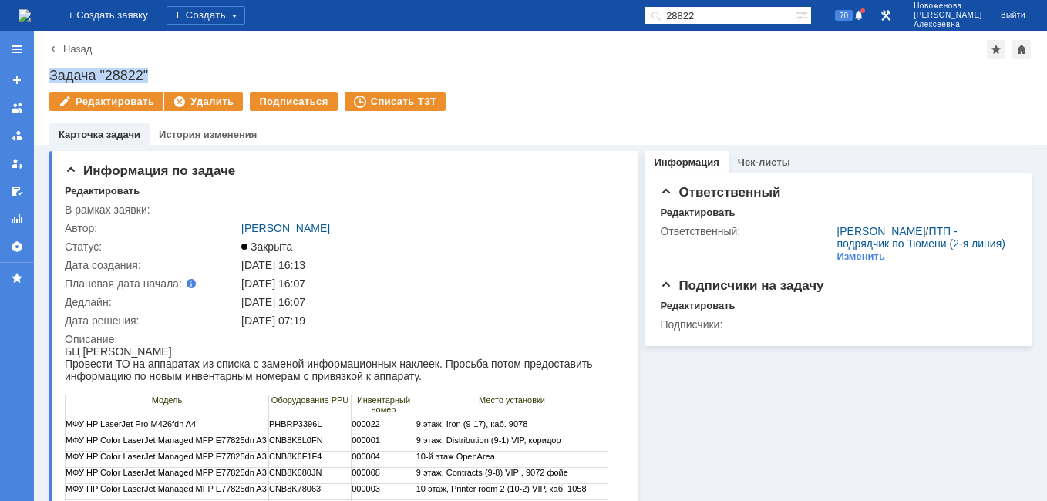
drag, startPoint x: 169, startPoint y: 70, endPoint x: 51, endPoint y: 78, distance: 118.2
click at [51, 78] on div "Задача "28822"" at bounding box center [540, 75] width 982 height 15
copy div "Задача "28822""
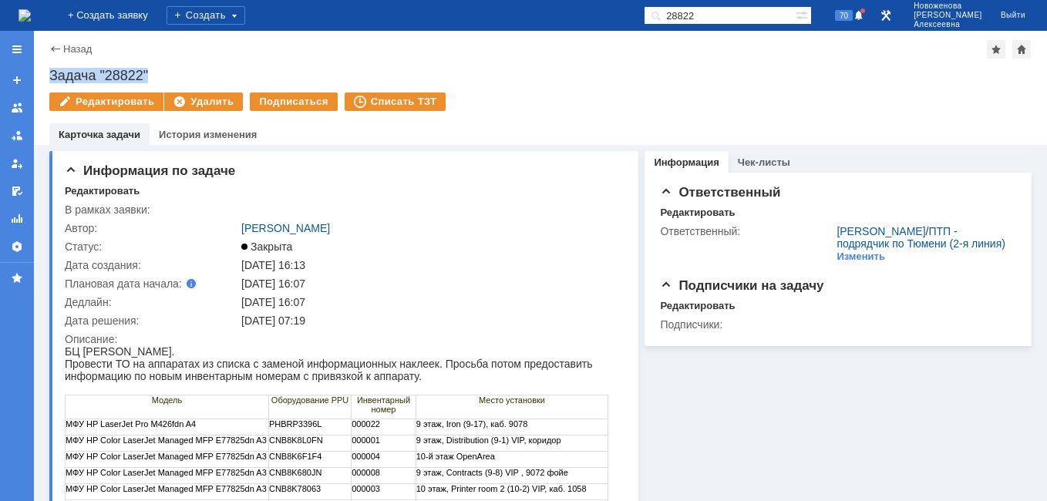
copy div "Задача "28822""
